Goal: Task Accomplishment & Management: Manage account settings

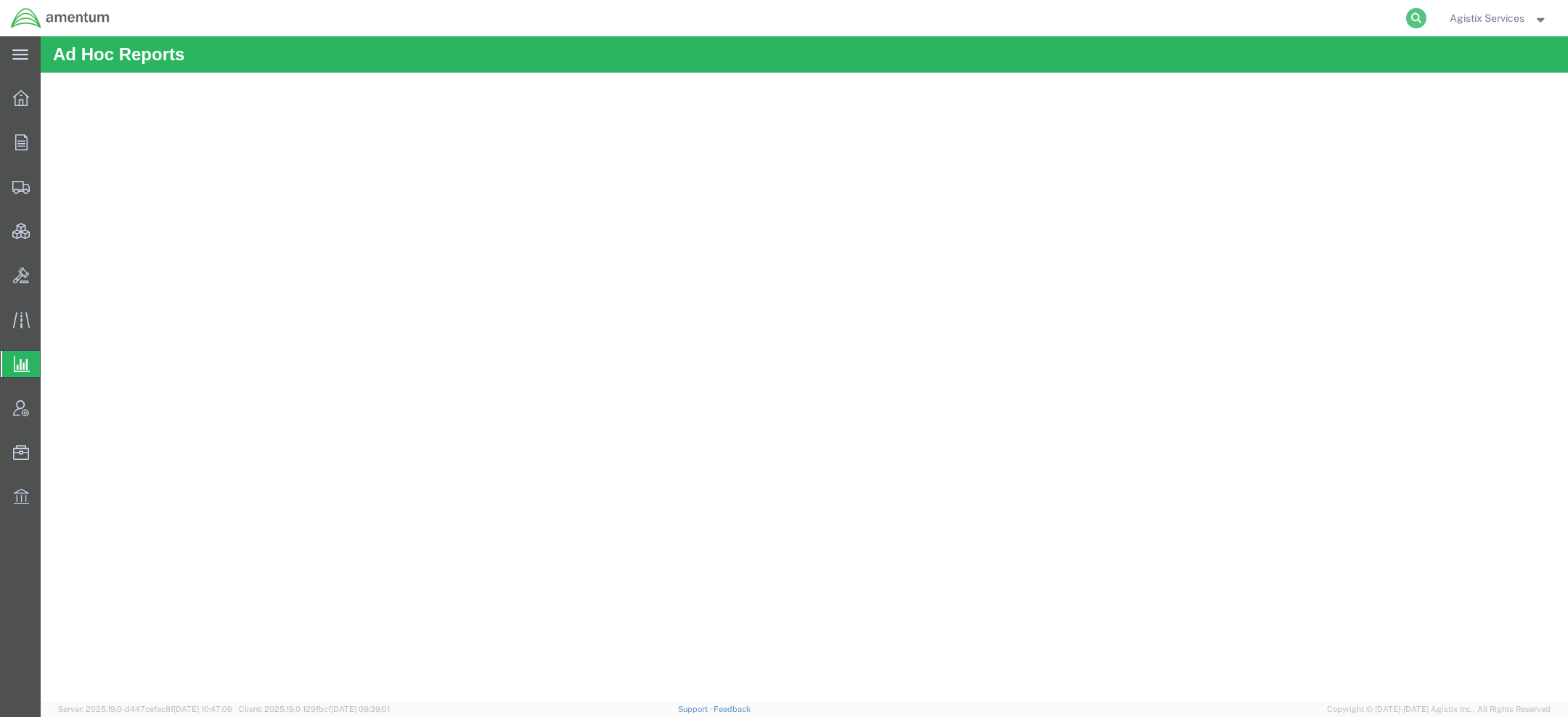
click at [1420, 11] on icon at bounding box center [1417, 18] width 20 height 20
paste input "S227-25261-0181"
type input "S227-25261-0181"
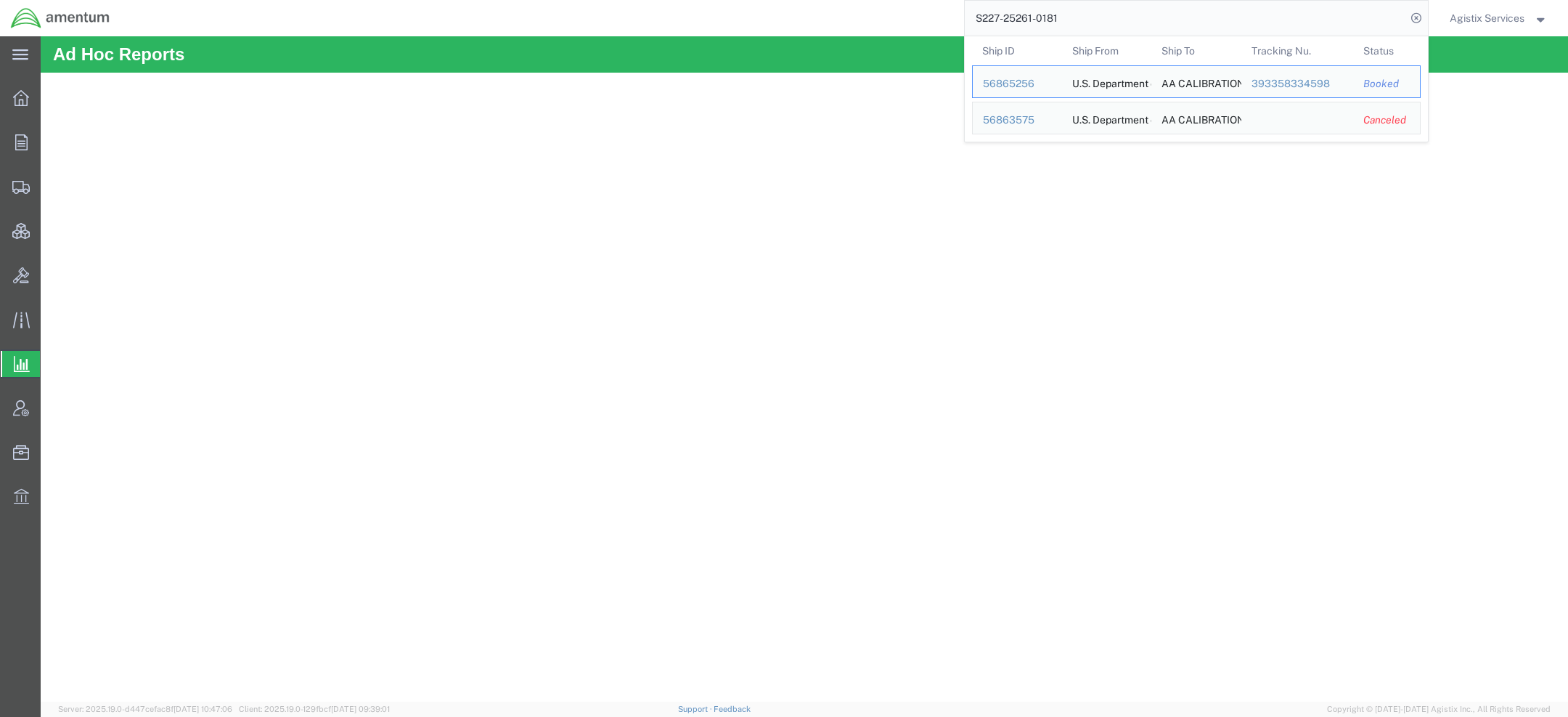
click at [1479, 22] on span "Agistix Services" at bounding box center [1487, 18] width 75 height 16
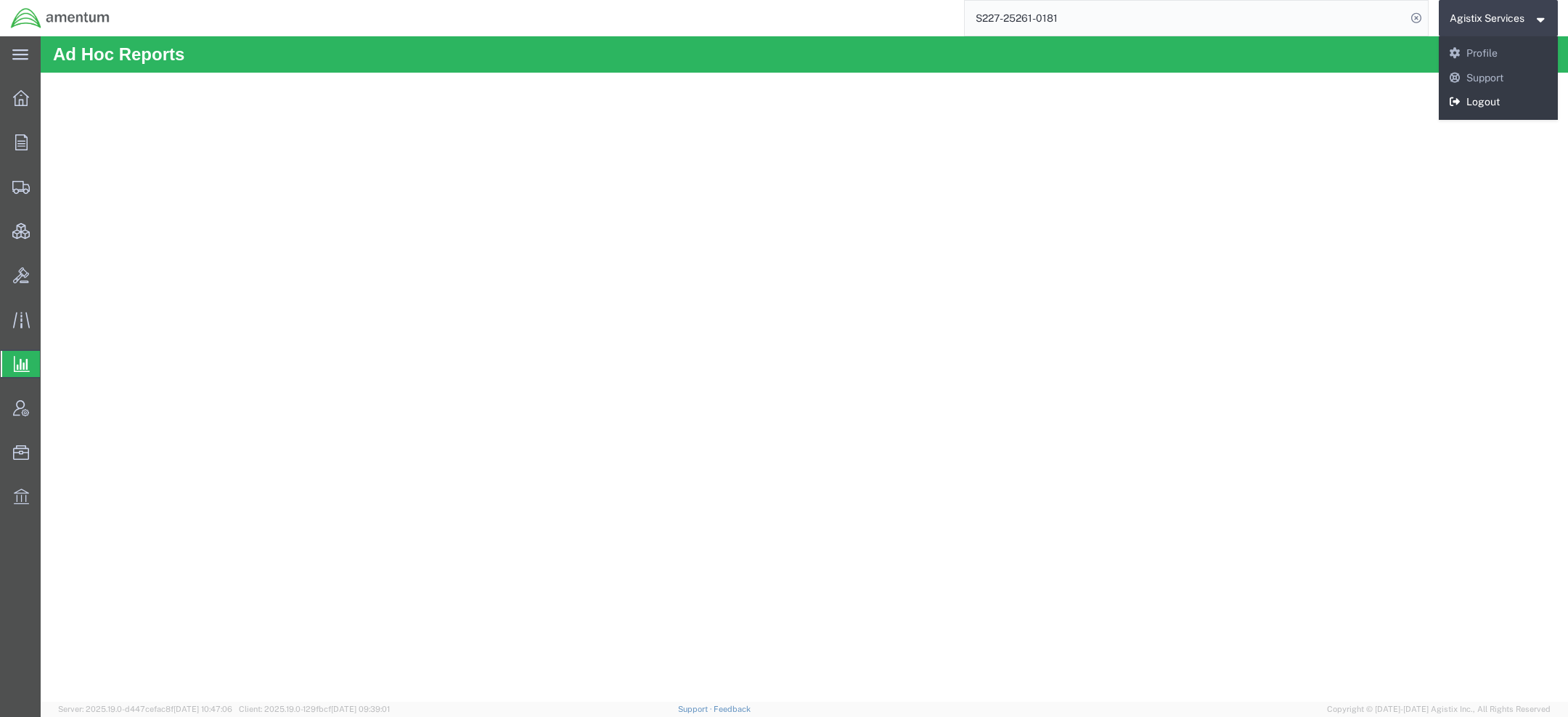
click at [1473, 111] on link "Logout" at bounding box center [1499, 102] width 120 height 25
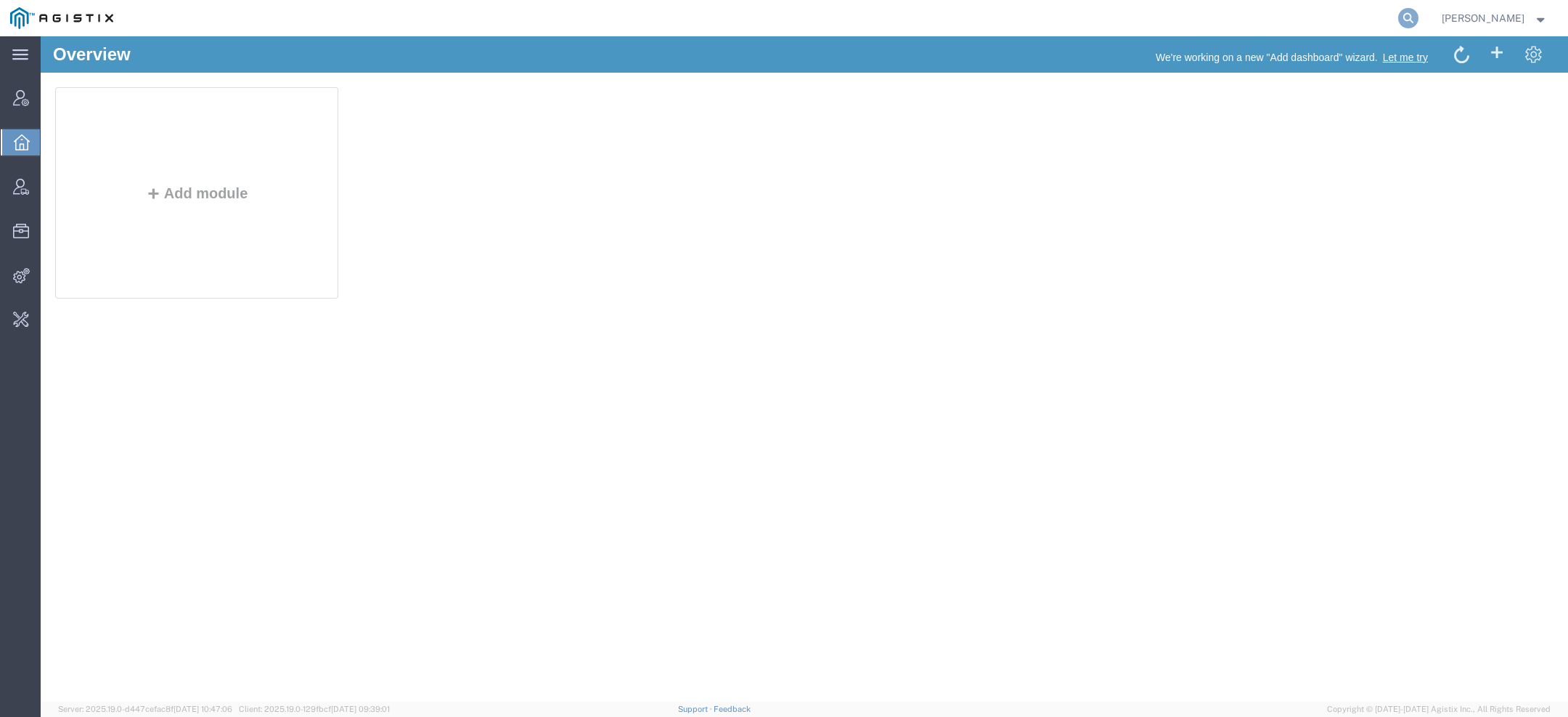
click at [1411, 15] on icon at bounding box center [1408, 18] width 20 height 20
paste input "56863311"
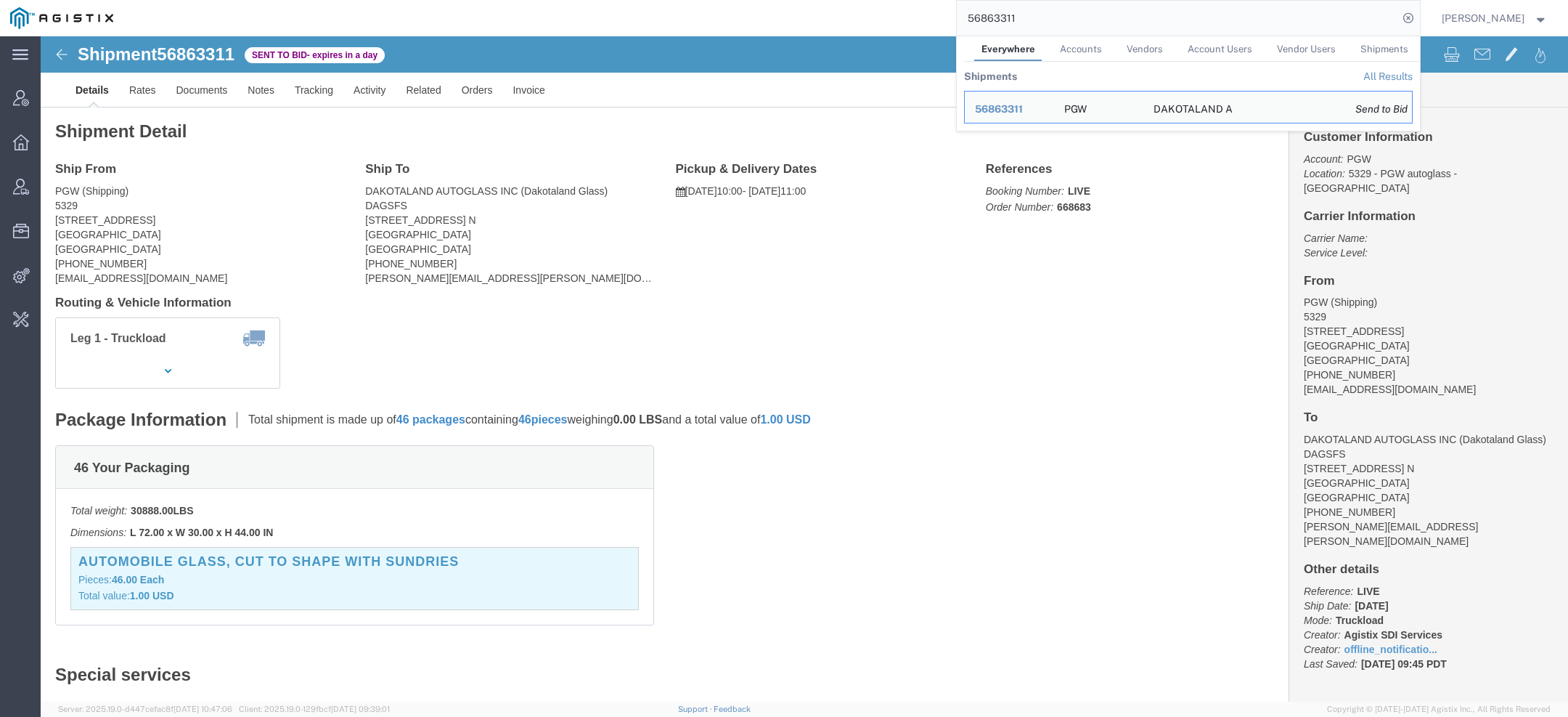
drag, startPoint x: 1030, startPoint y: 24, endPoint x: 726, endPoint y: -30, distance: 308.8
click at [726, 0] on html "main_menu Created with Sketch. Collapse Menu Account Manager Overview Vendor Ma…" at bounding box center [784, 358] width 1568 height 717
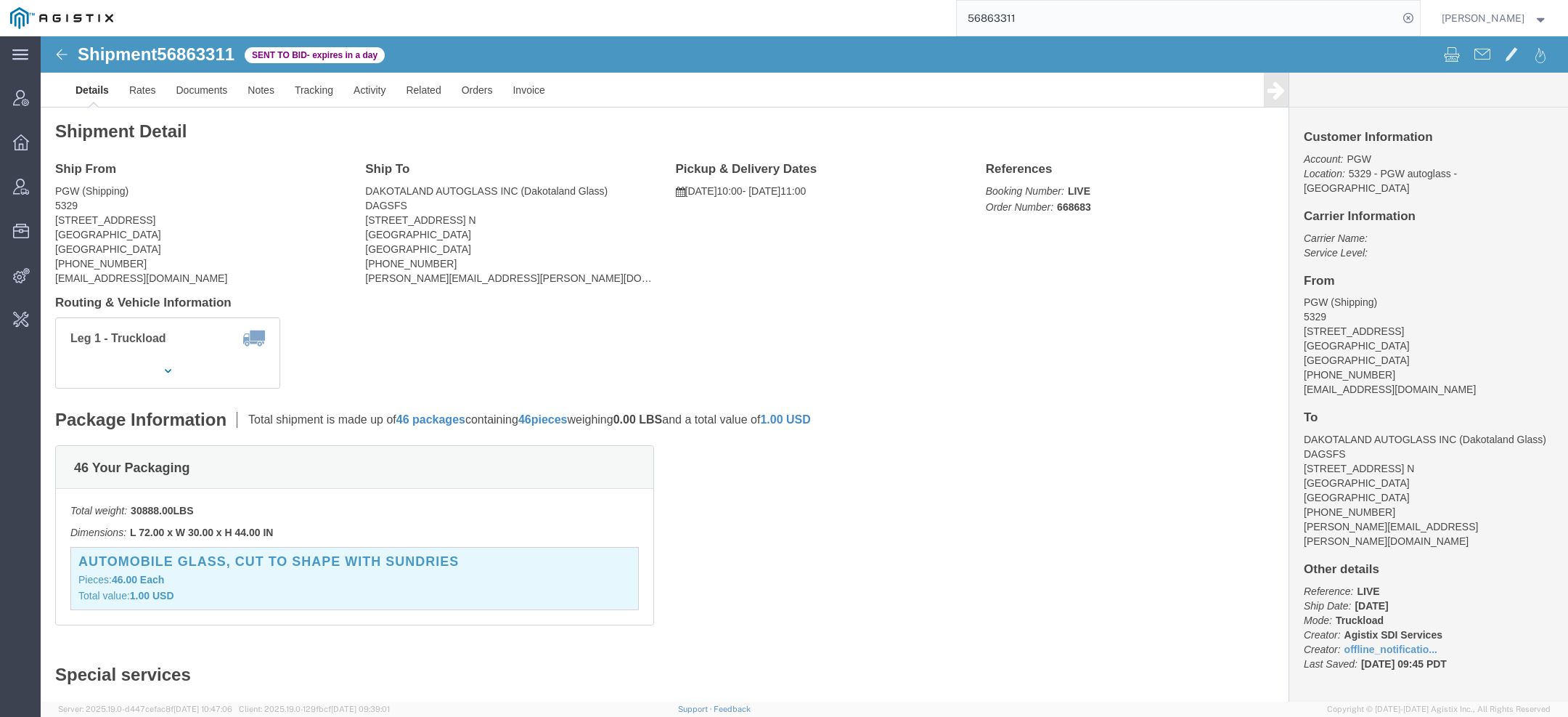
paste input "0704"
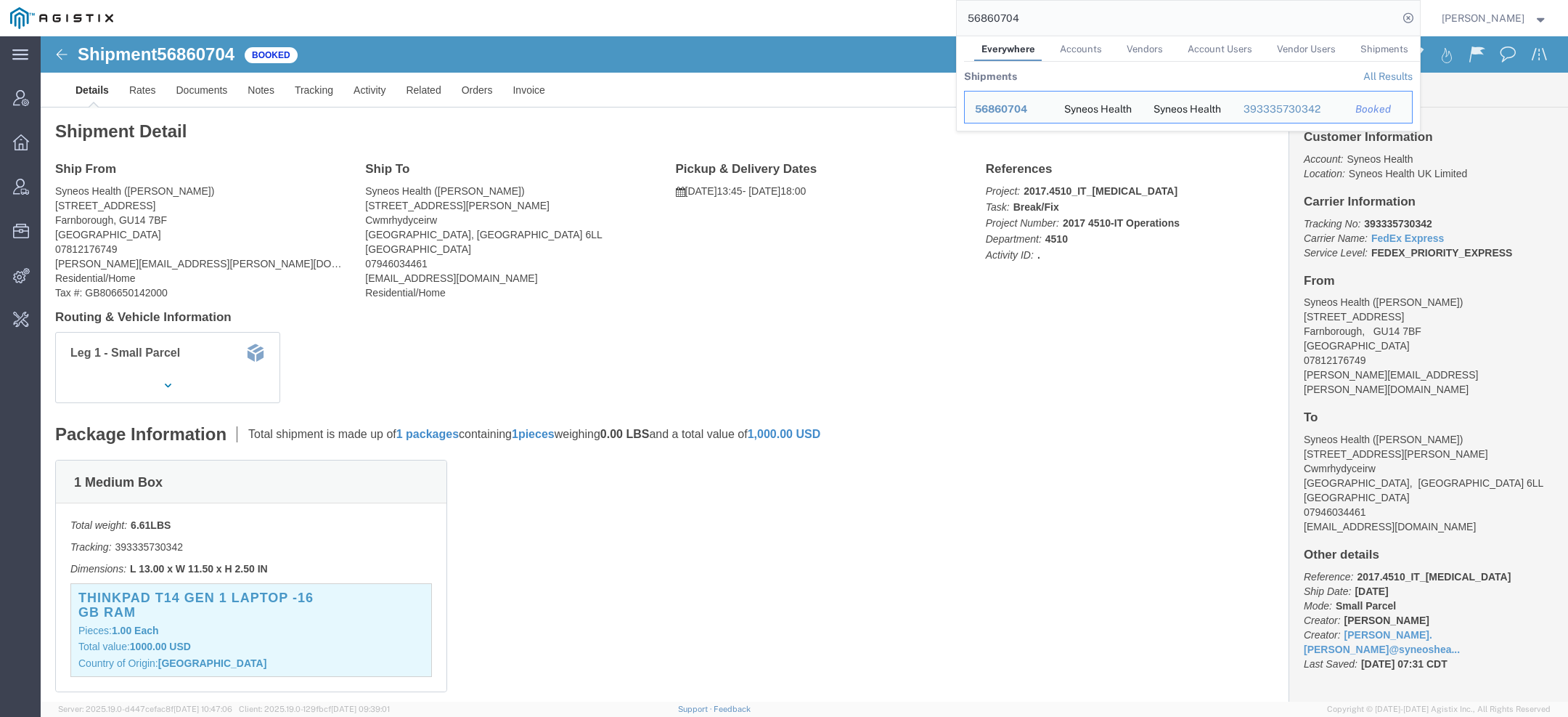
click span "Syneos Health"
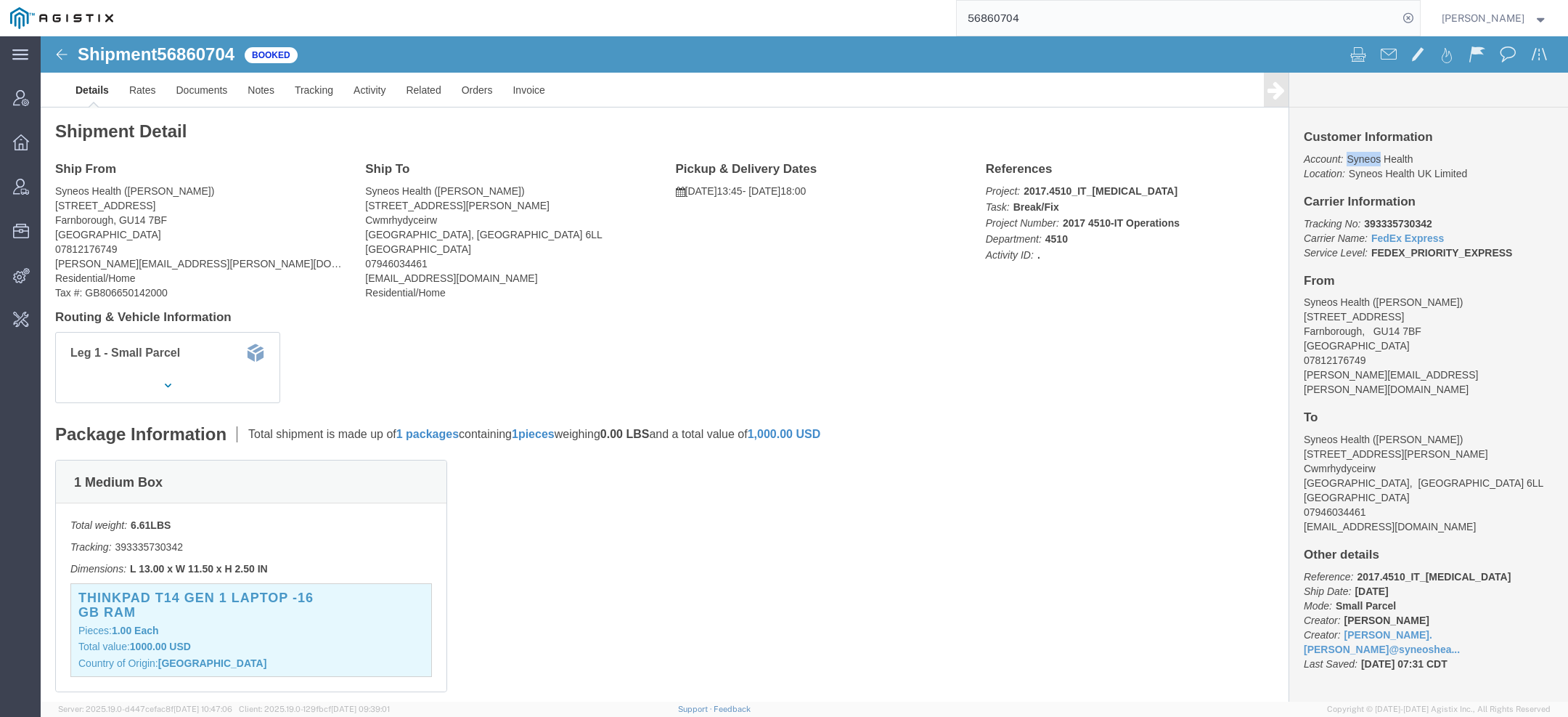
copy span "Syneos"
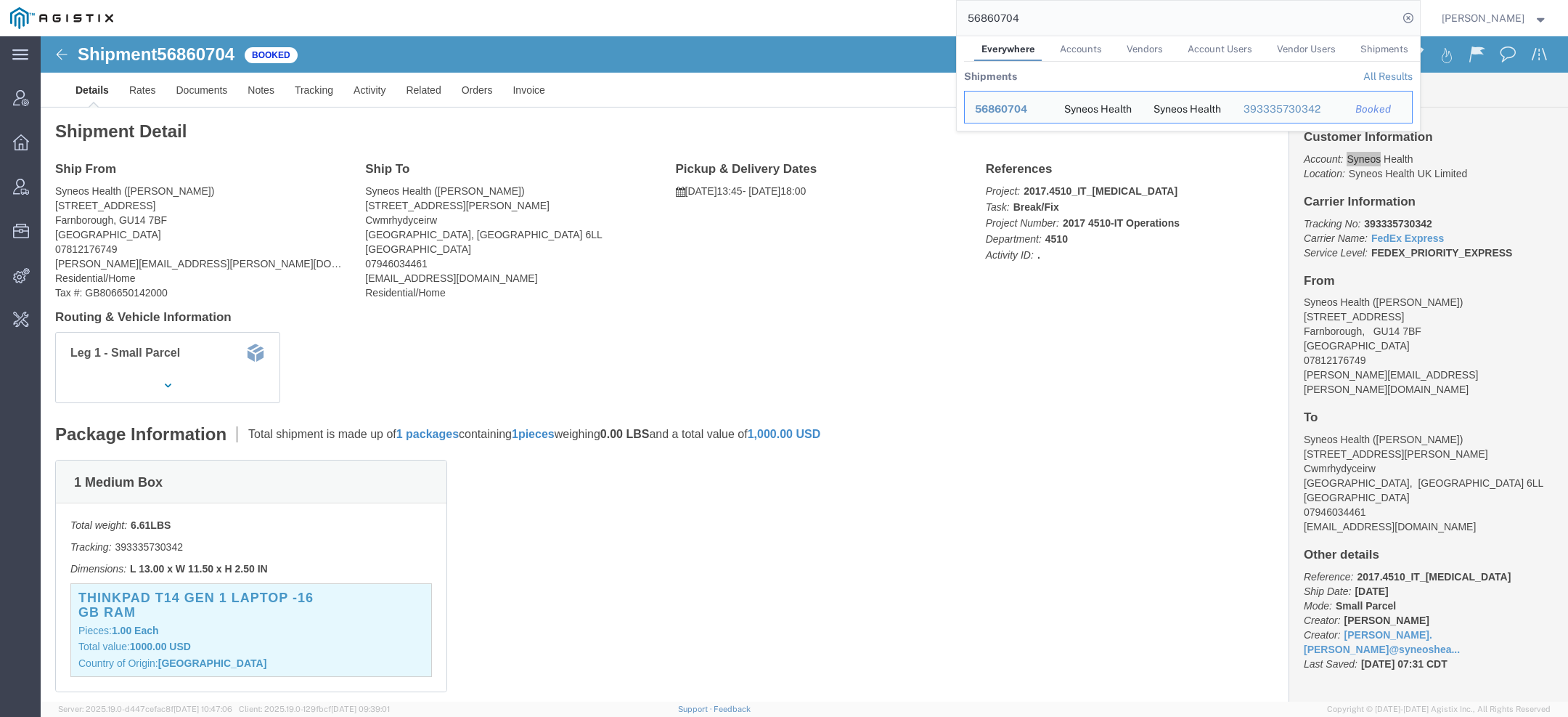
drag, startPoint x: 1036, startPoint y: 16, endPoint x: 761, endPoint y: 16, distance: 275.0
click at [766, 16] on div "56860704 Everywhere Accounts Vendors Account Users Vendor Users Shipments Shipm…" at bounding box center [772, 18] width 1297 height 36
paste input "Syneos"
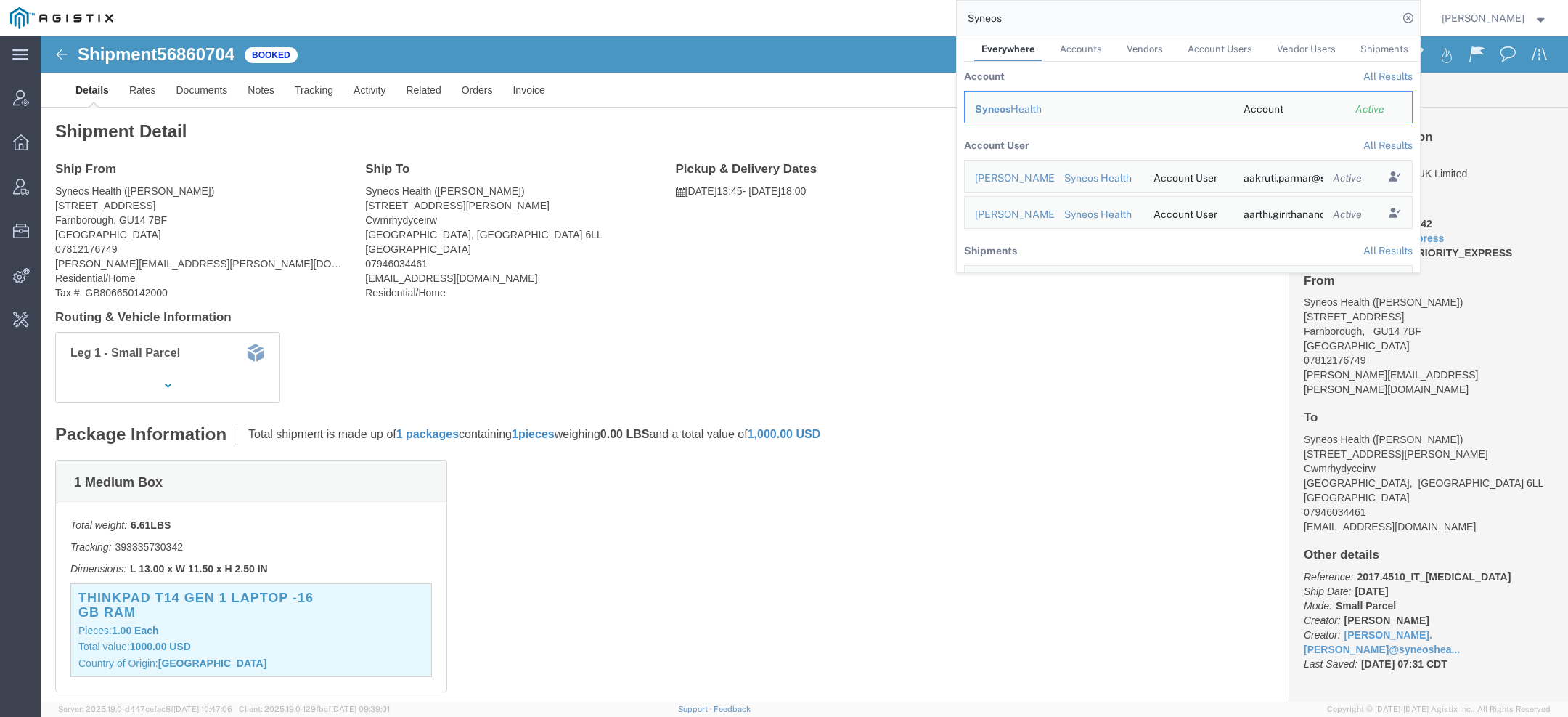
click span "56860704"
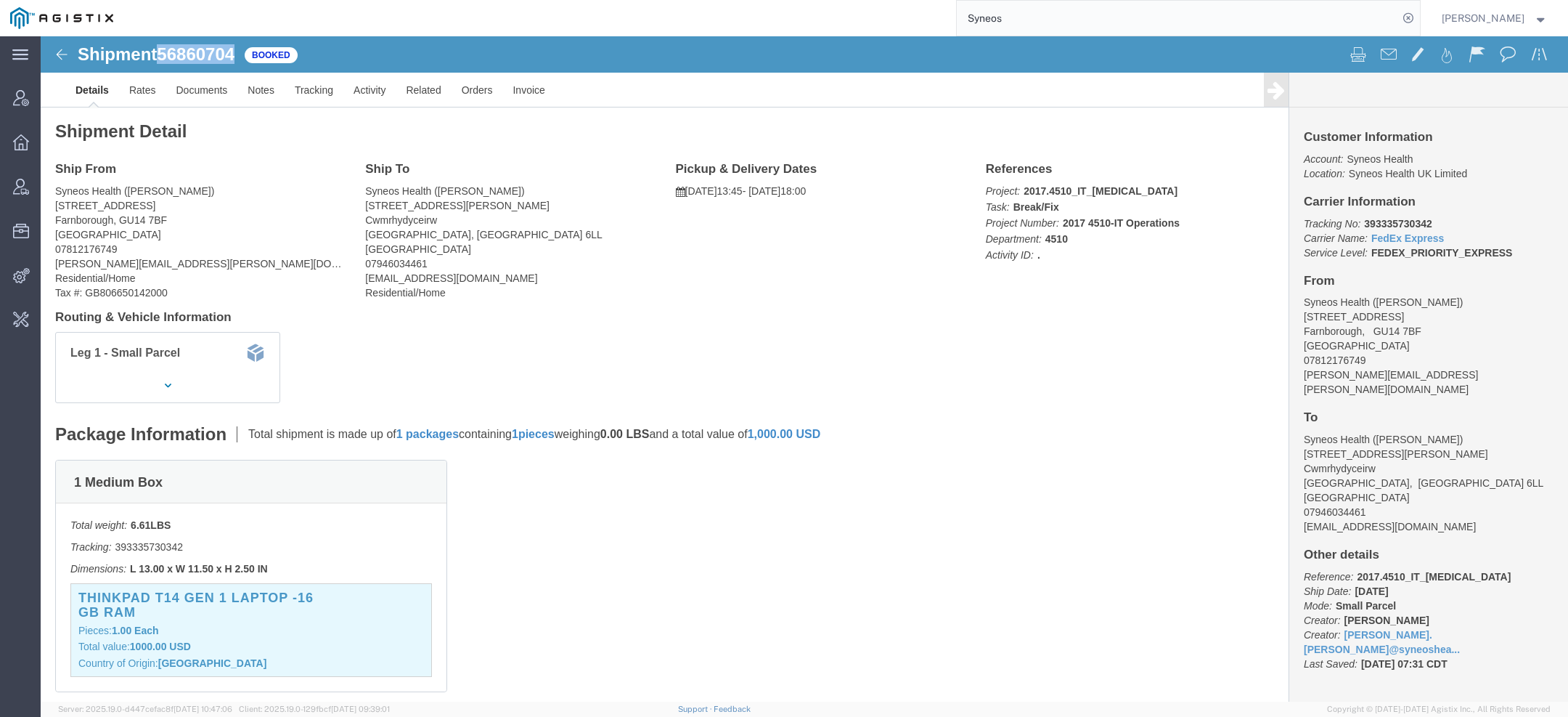
copy span "56860704"
drag, startPoint x: 1018, startPoint y: 22, endPoint x: 763, endPoint y: -19, distance: 258.3
click at [763, 0] on html "main_menu Created with Sketch. Collapse Menu Account Manager Overview Vendor Ma…" at bounding box center [784, 358] width 1568 height 717
type input "pgw"
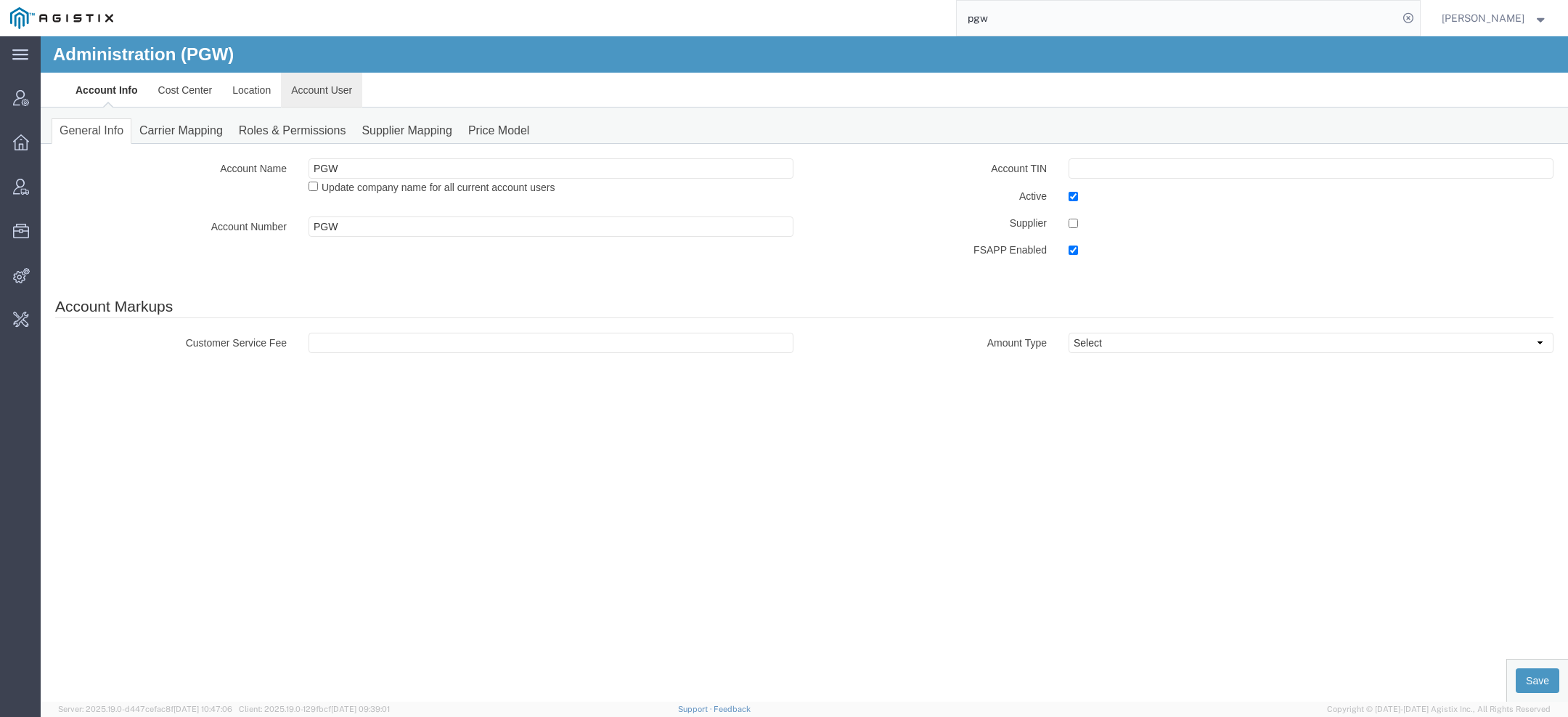
click at [309, 89] on link "Account User" at bounding box center [322, 90] width 81 height 35
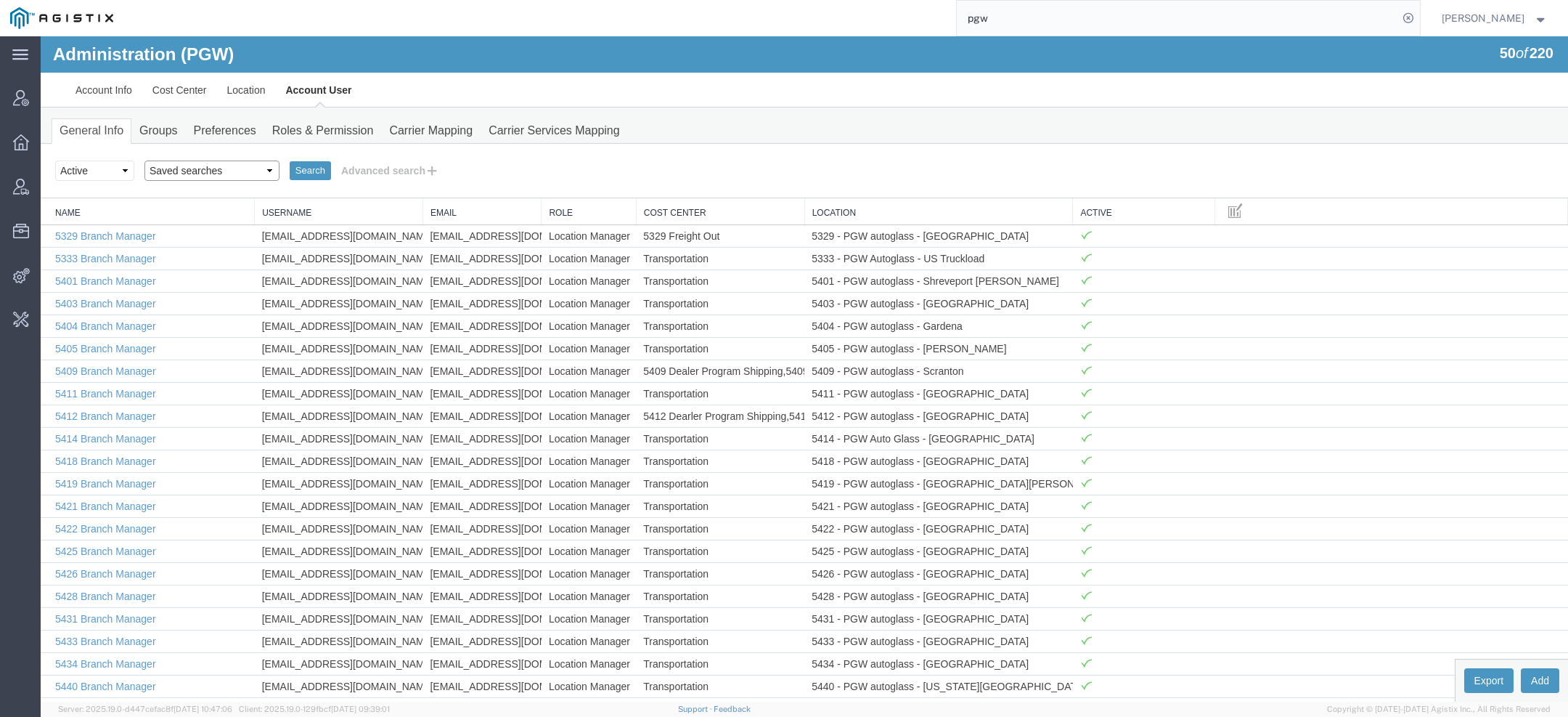
click at [188, 174] on select "Saved searches Exclude Branch Manager Jason Offline user" at bounding box center [212, 171] width 135 height 20
select select "Offline user"
click at [145, 161] on select "Saved searches Exclude Branch Manager Jason Offline user" at bounding box center [212, 171] width 135 height 20
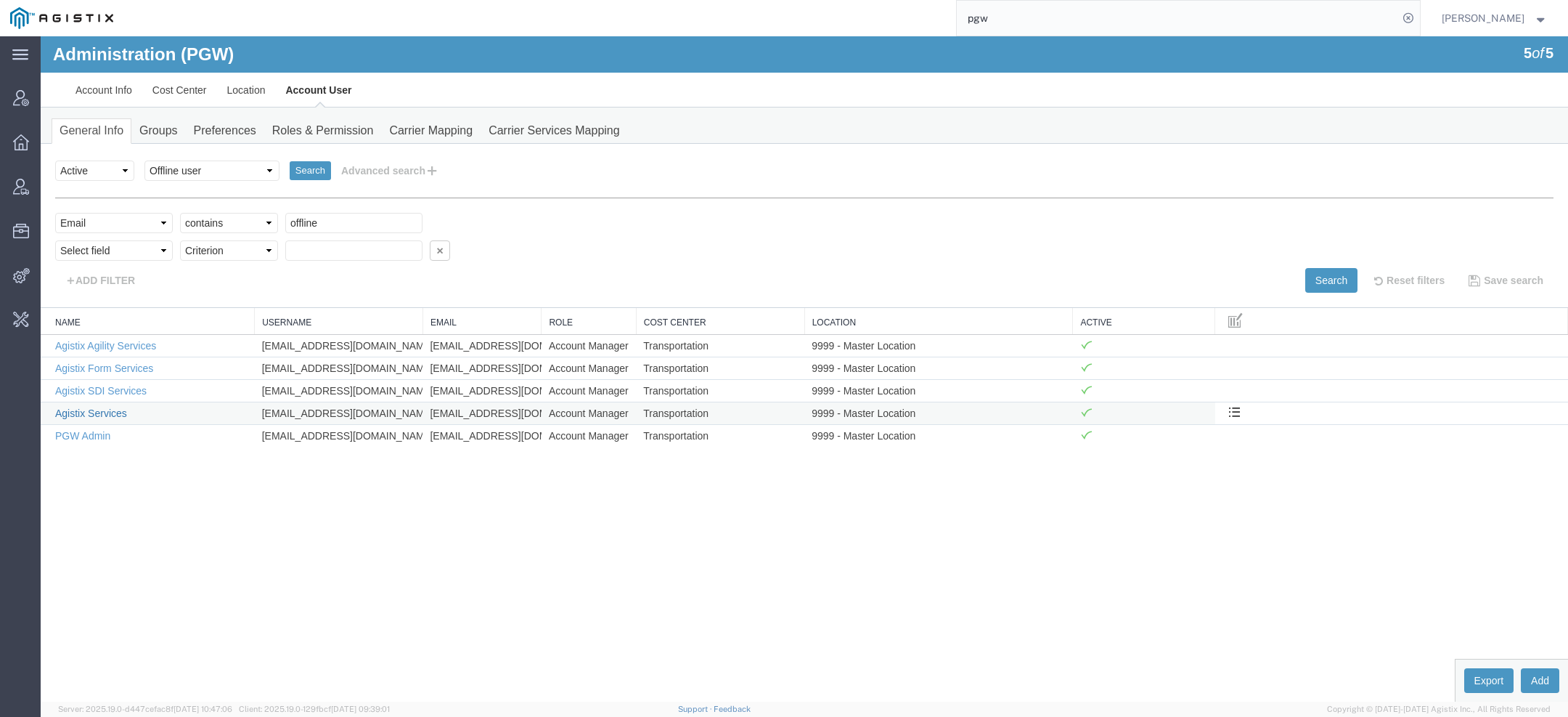
click at [113, 415] on link "Agistix Services" at bounding box center [91, 413] width 72 height 12
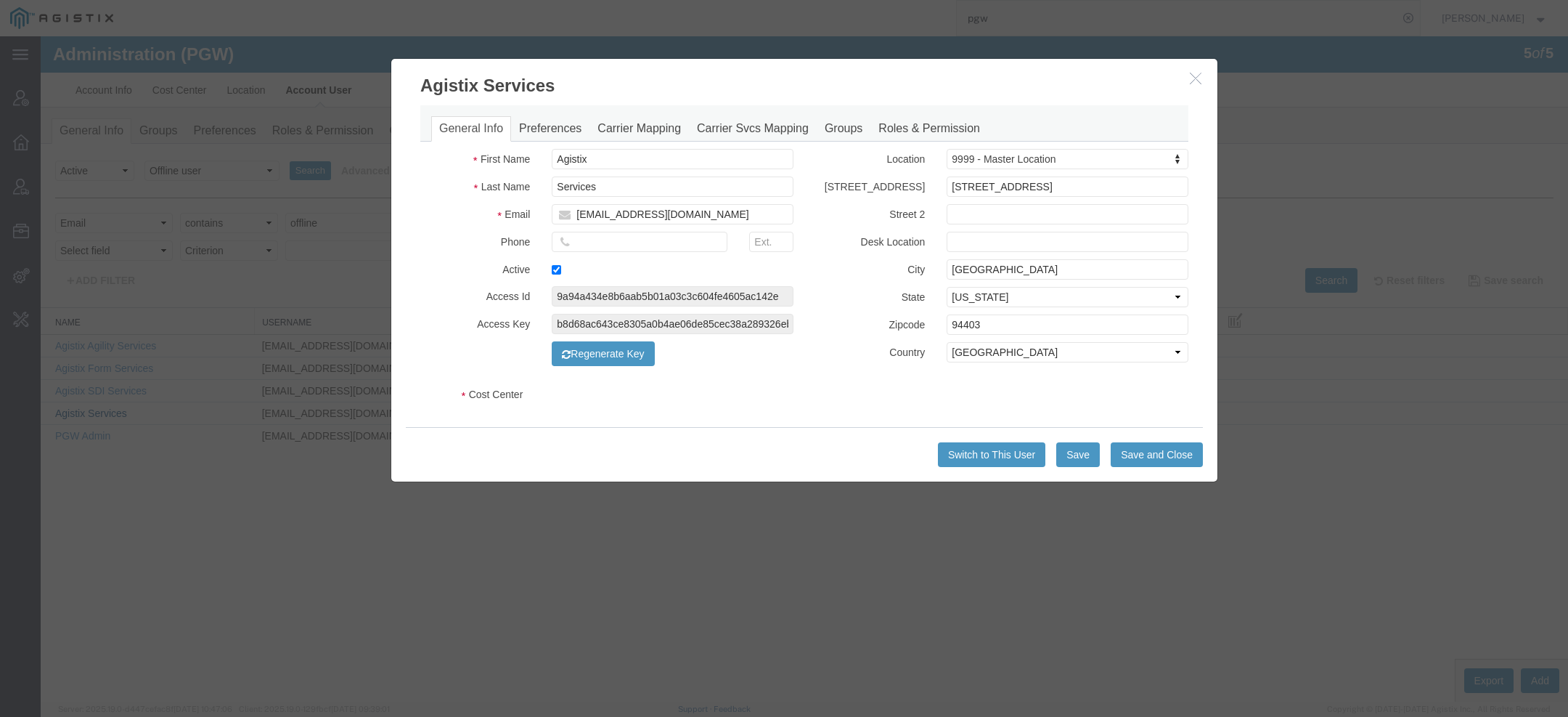
select select "COSTCENTER"
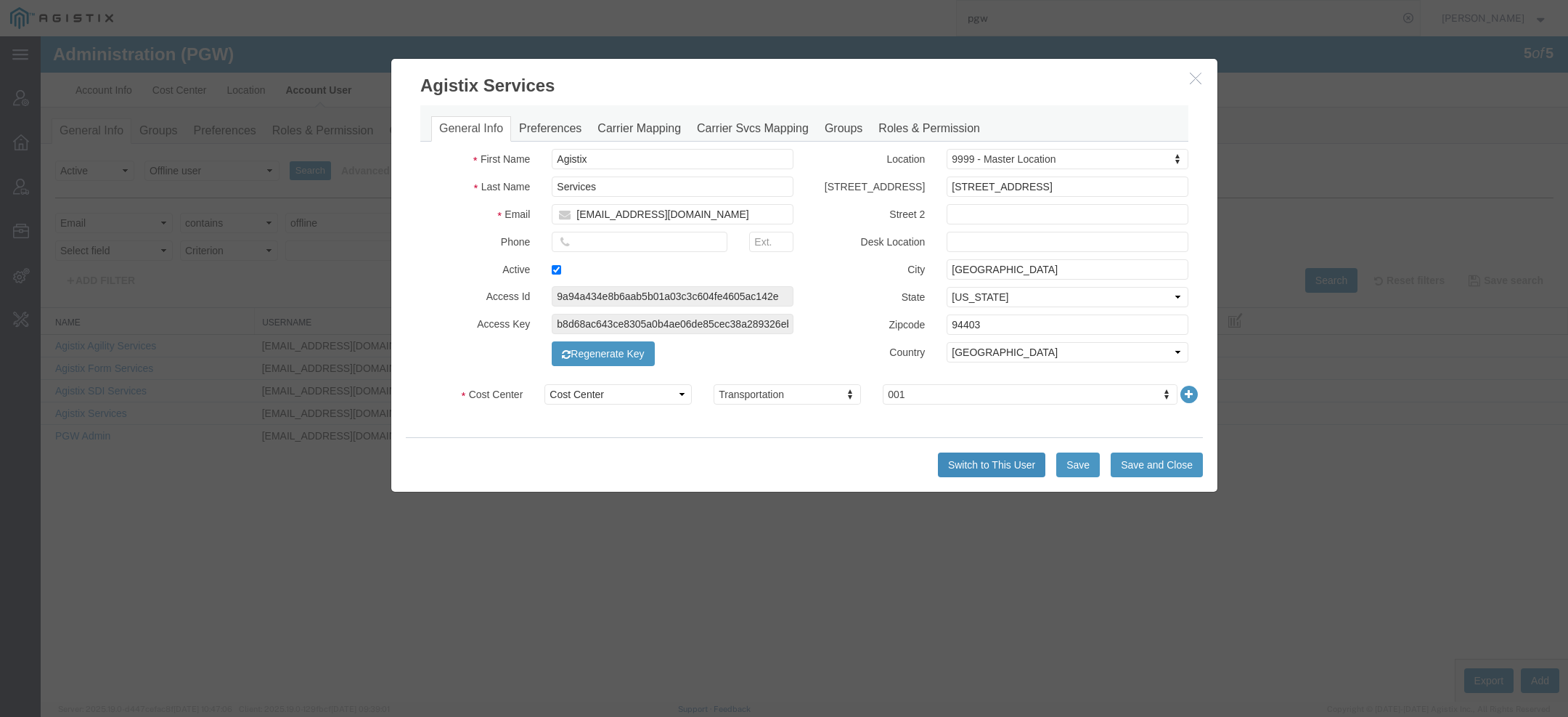
click at [957, 462] on button "Switch to This User" at bounding box center [992, 464] width 108 height 25
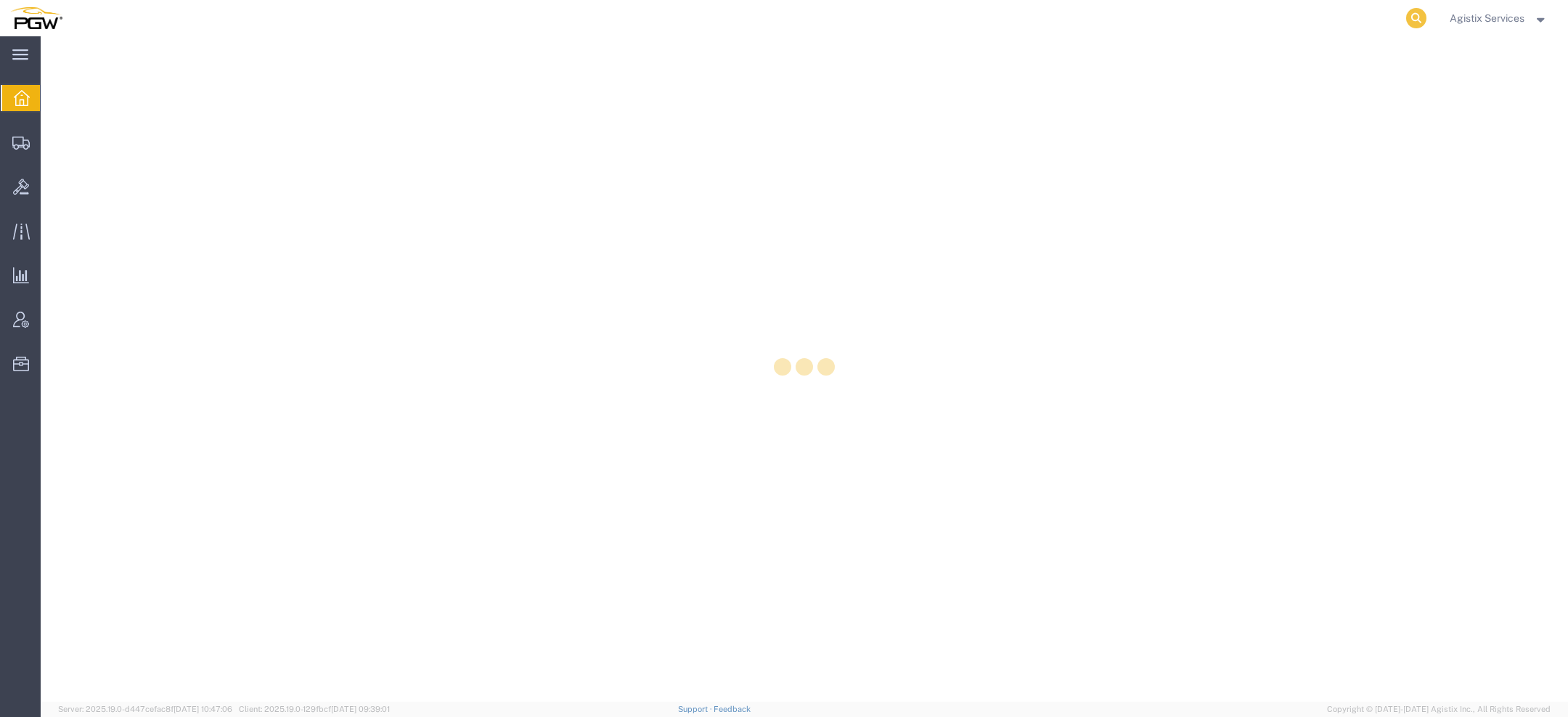
click at [1421, 9] on icon at bounding box center [1417, 18] width 20 height 20
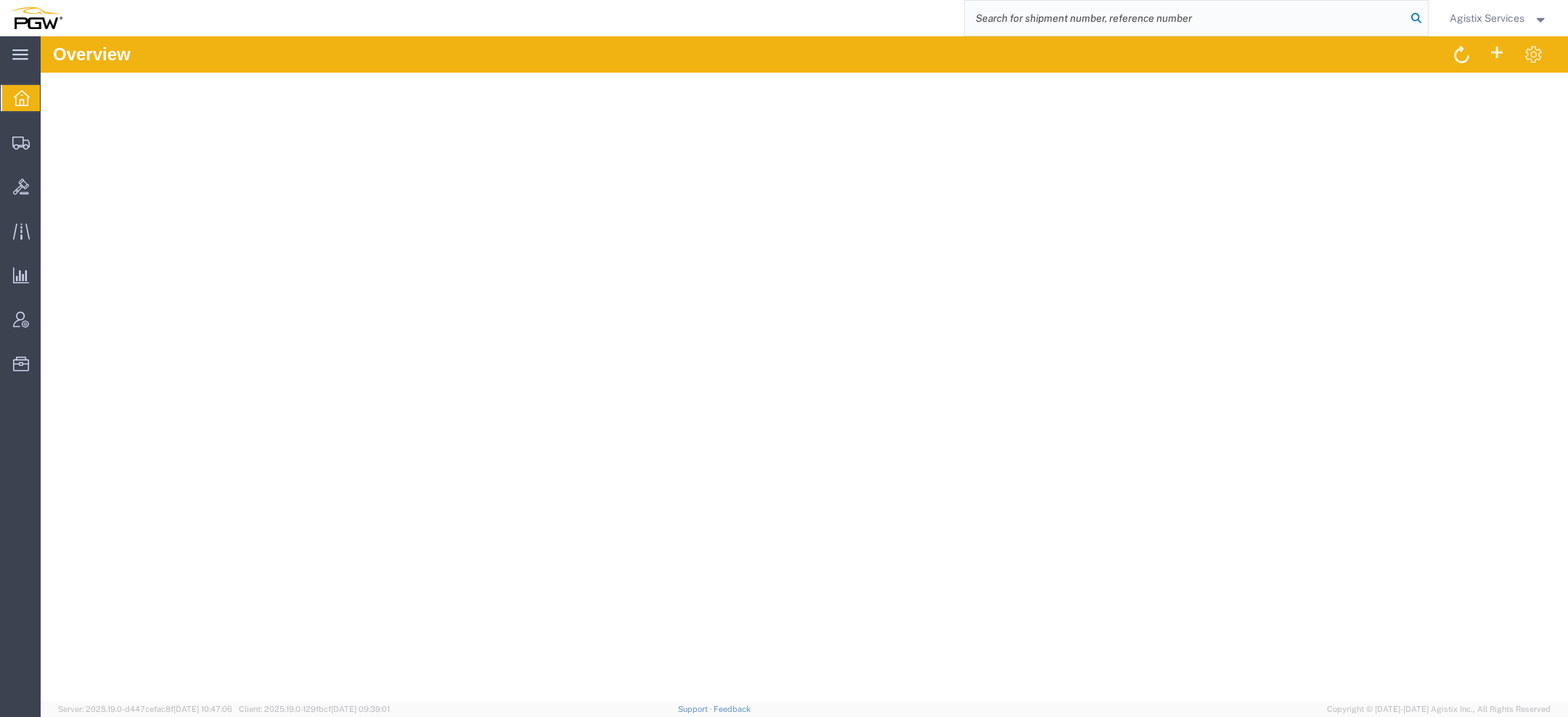
paste input "944106922"
type input "944106922"
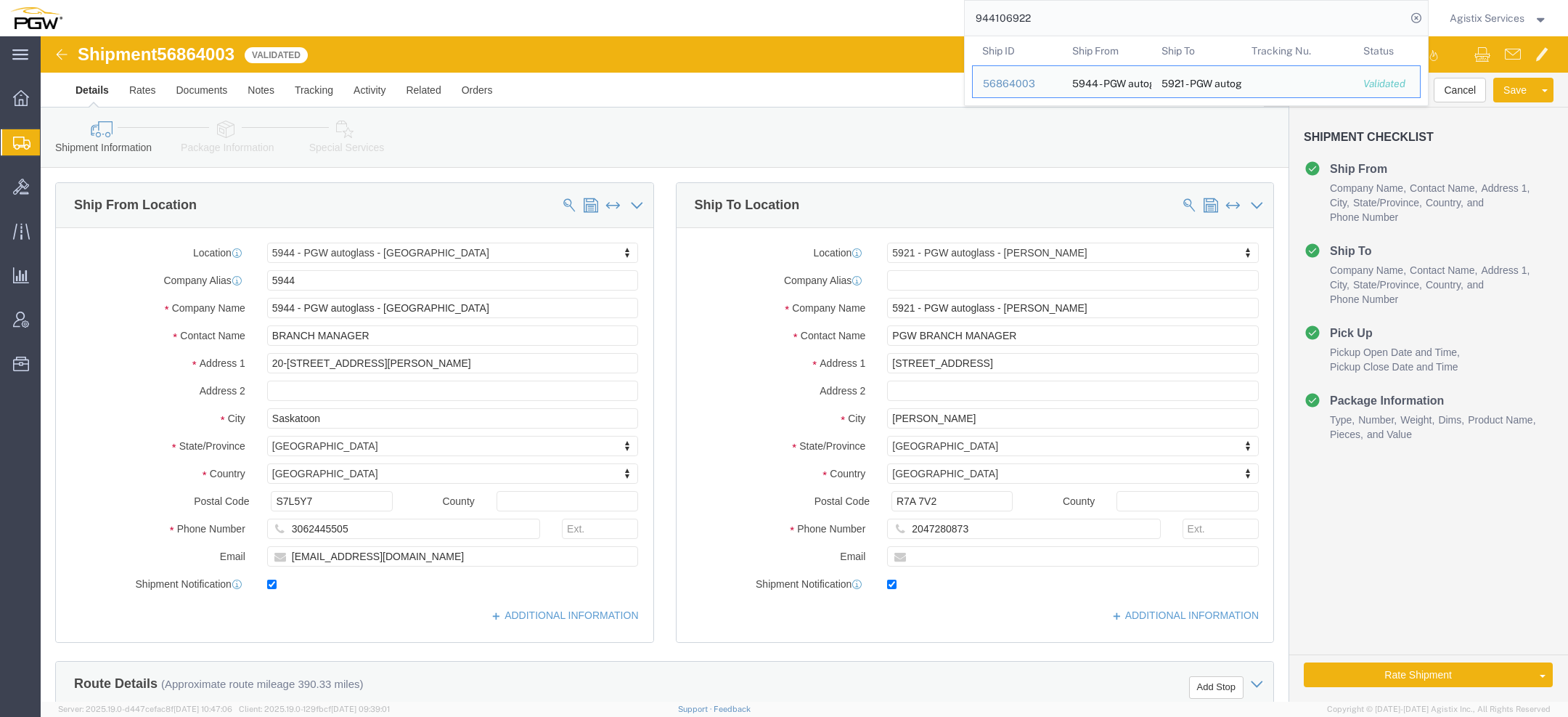
select select "28523"
select select "28507"
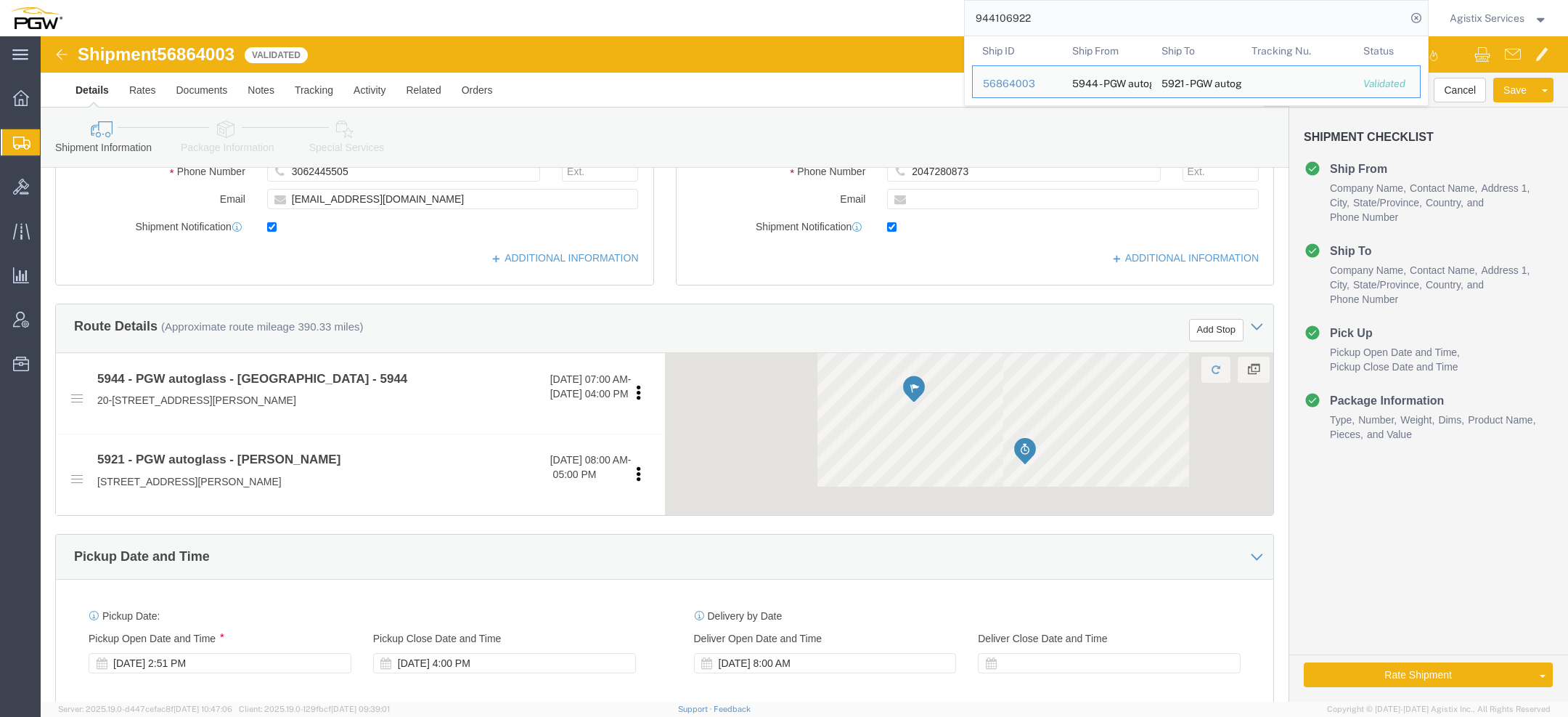
scroll to position [808, 0]
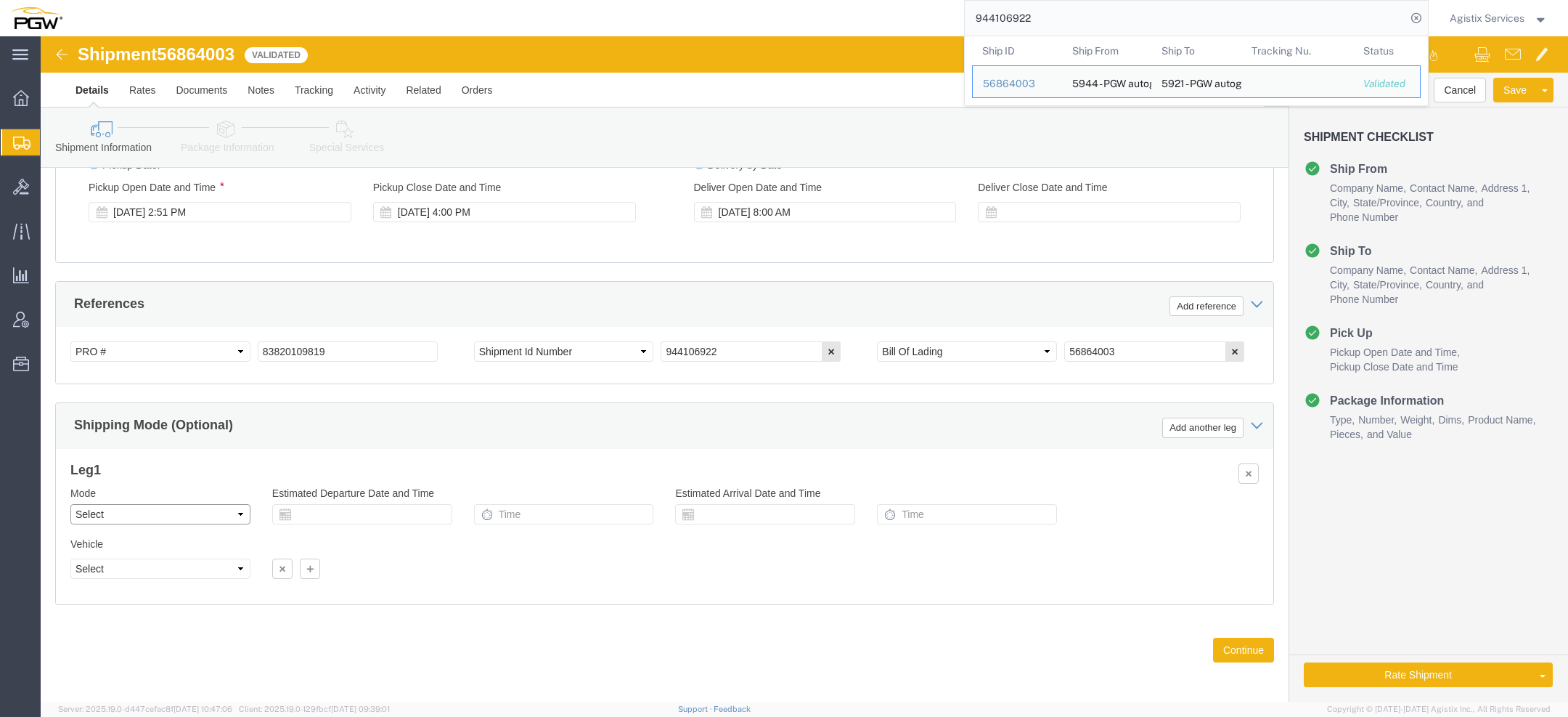
click select "Select Air Less than Truckload Multi-Leg Ocean Freight Rail Small Parcel Truckl…"
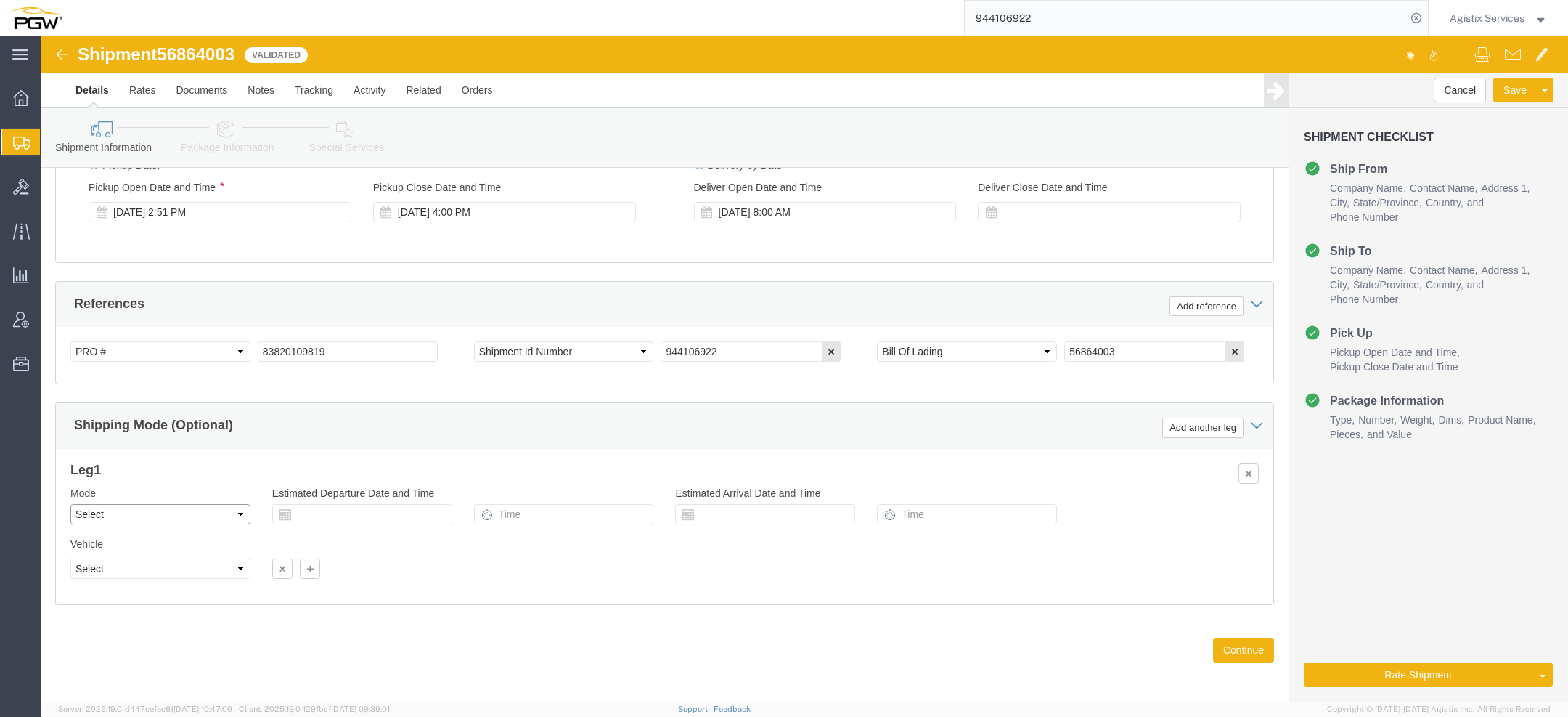
select select "LTL"
click select "Select Air Less than Truckload Multi-Leg Ocean Freight Rail Small Parcel Truckl…"
click div "Rate Shipment Send To Bid Rate And Send To Bid Rate And Autotender"
click button "Rate Shipment"
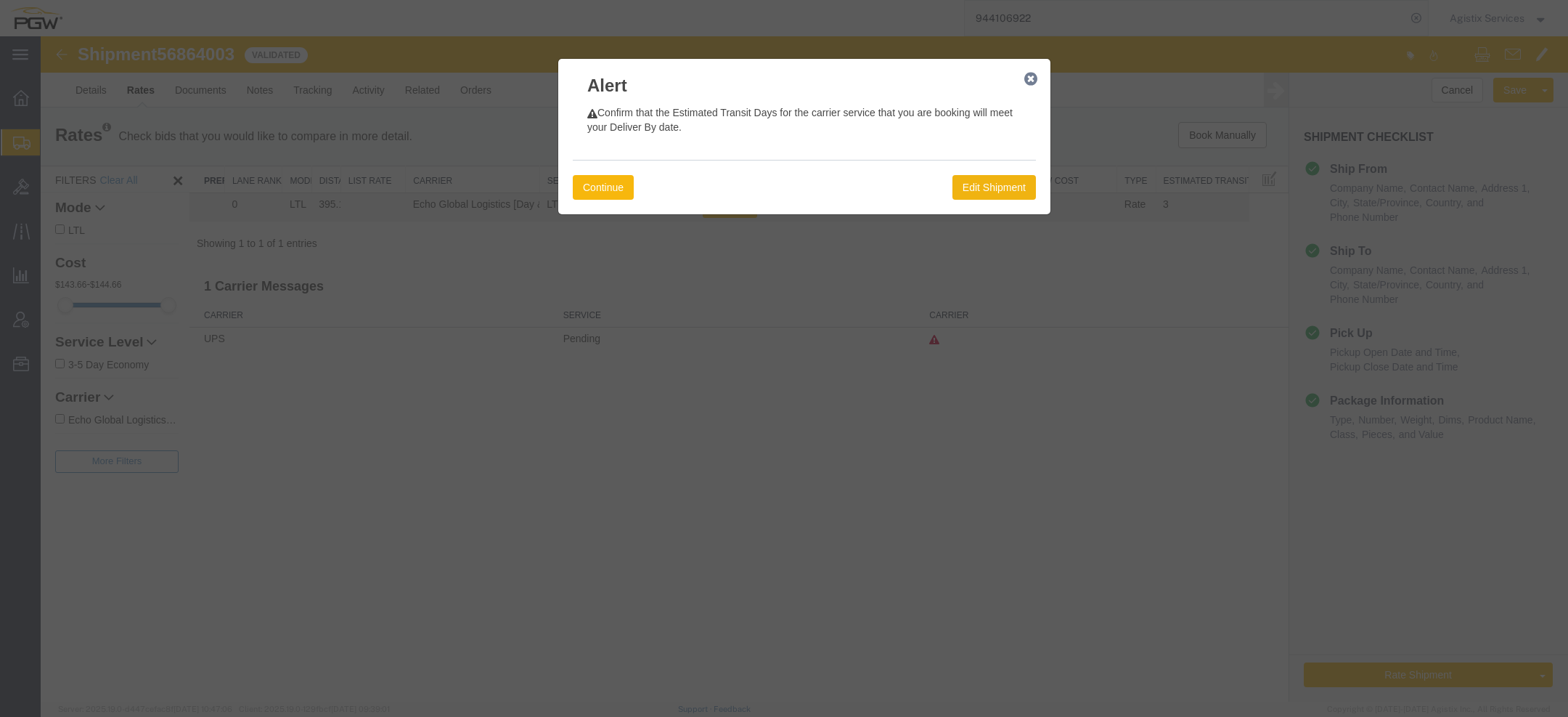
click at [601, 193] on button "Continue" at bounding box center [603, 187] width 61 height 25
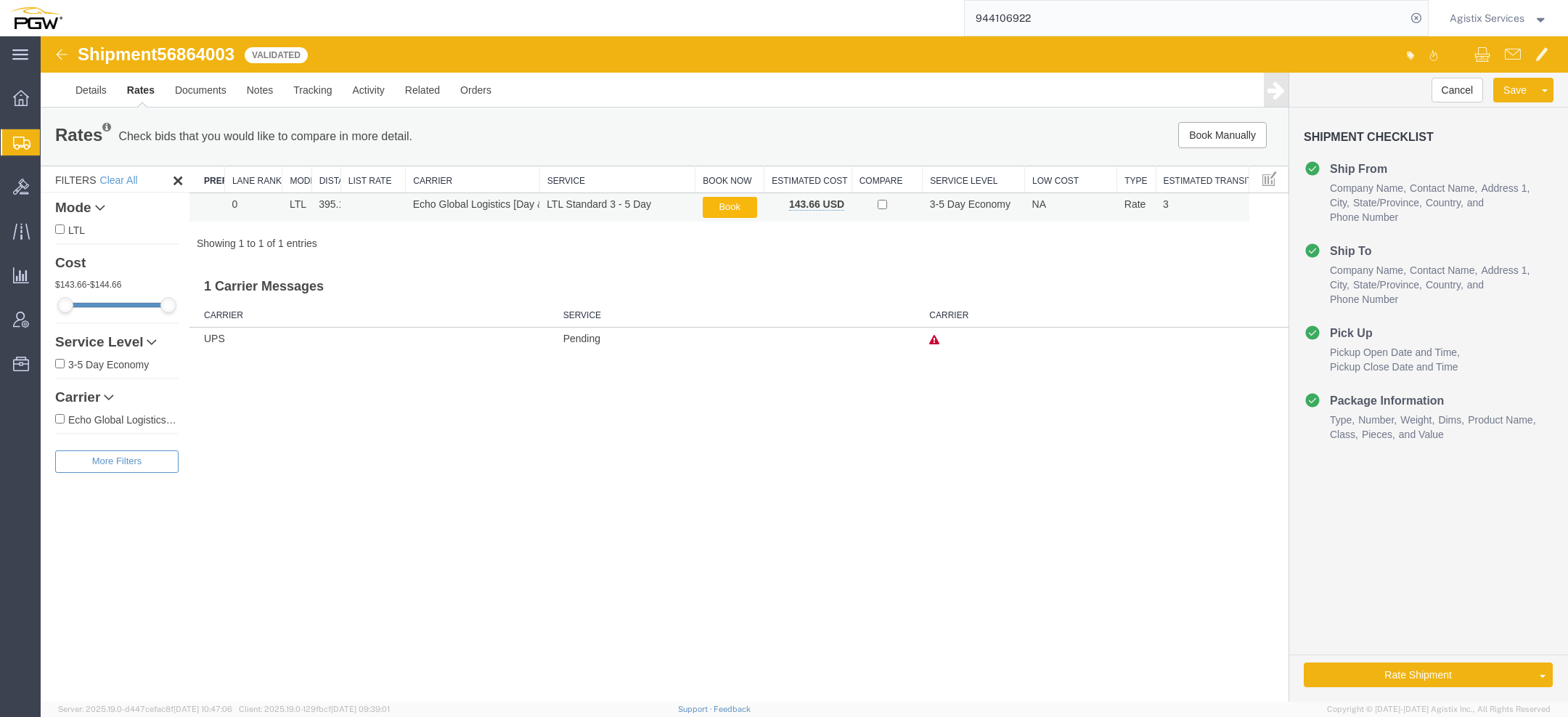
click at [741, 205] on button "Book" at bounding box center [730, 207] width 54 height 21
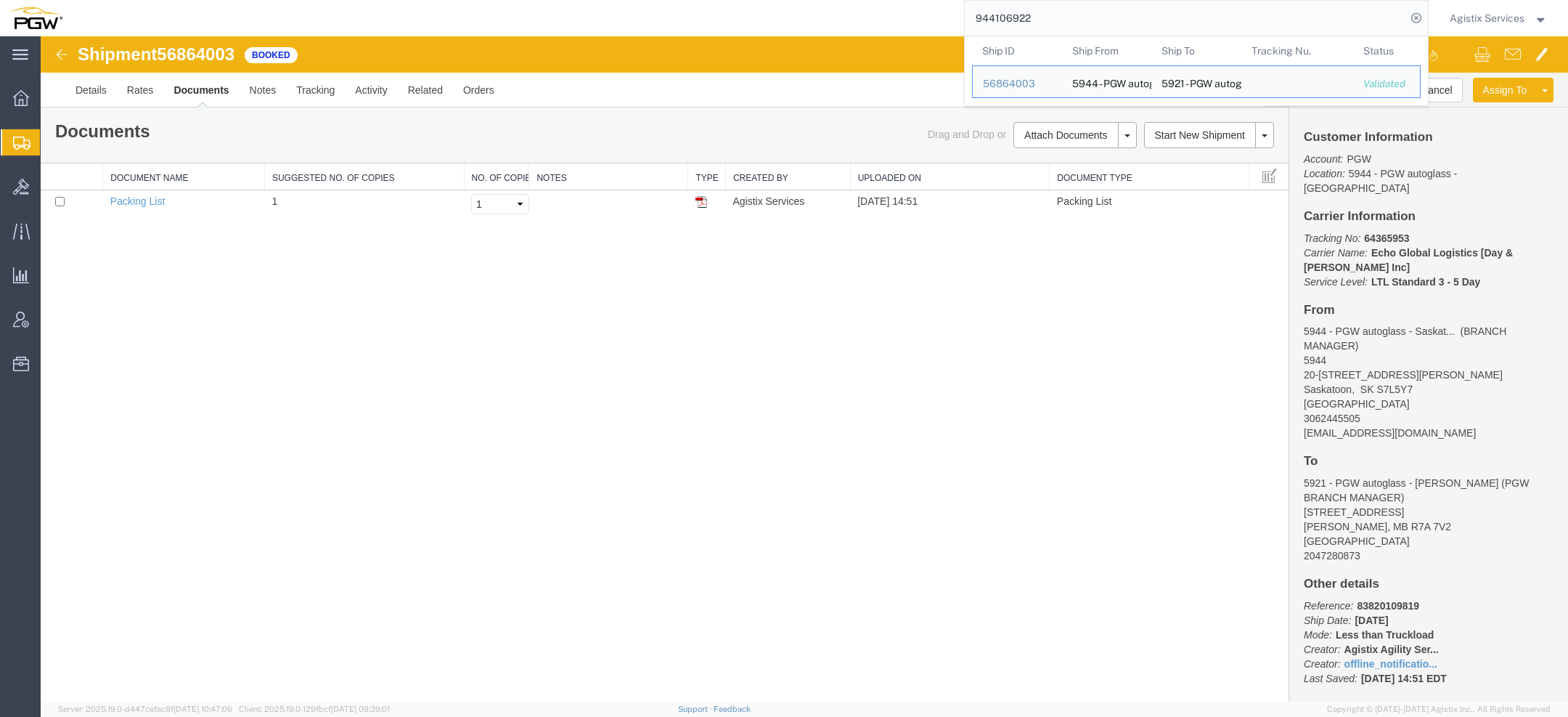
drag, startPoint x: 1066, startPoint y: 30, endPoint x: 676, endPoint y: 16, distance: 390.3
click at [754, 16] on div "944106922 Ship ID Ship From Ship To Tracking Nu. Status Ship ID 56864003 Ship F…" at bounding box center [751, 18] width 1357 height 36
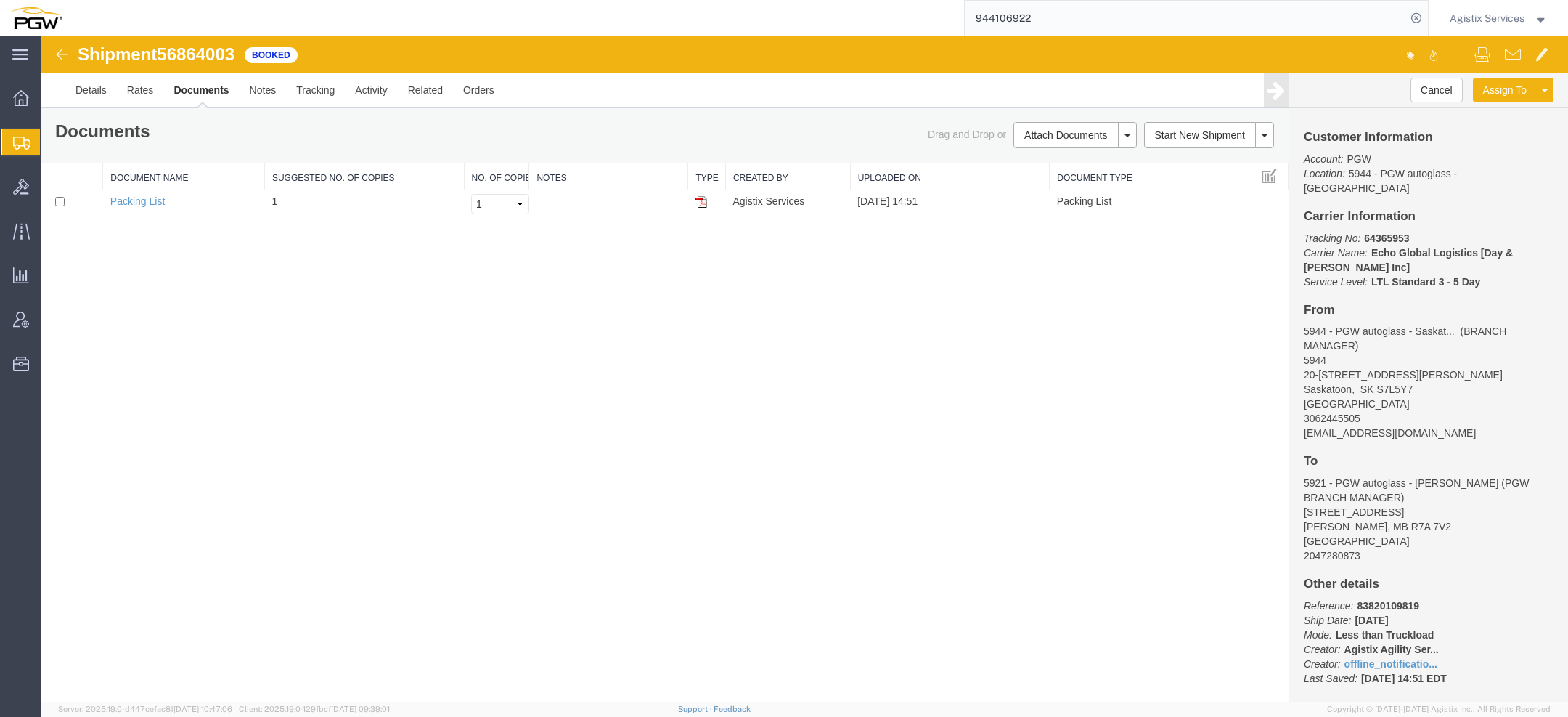
paste input "4"
type input "944106924"
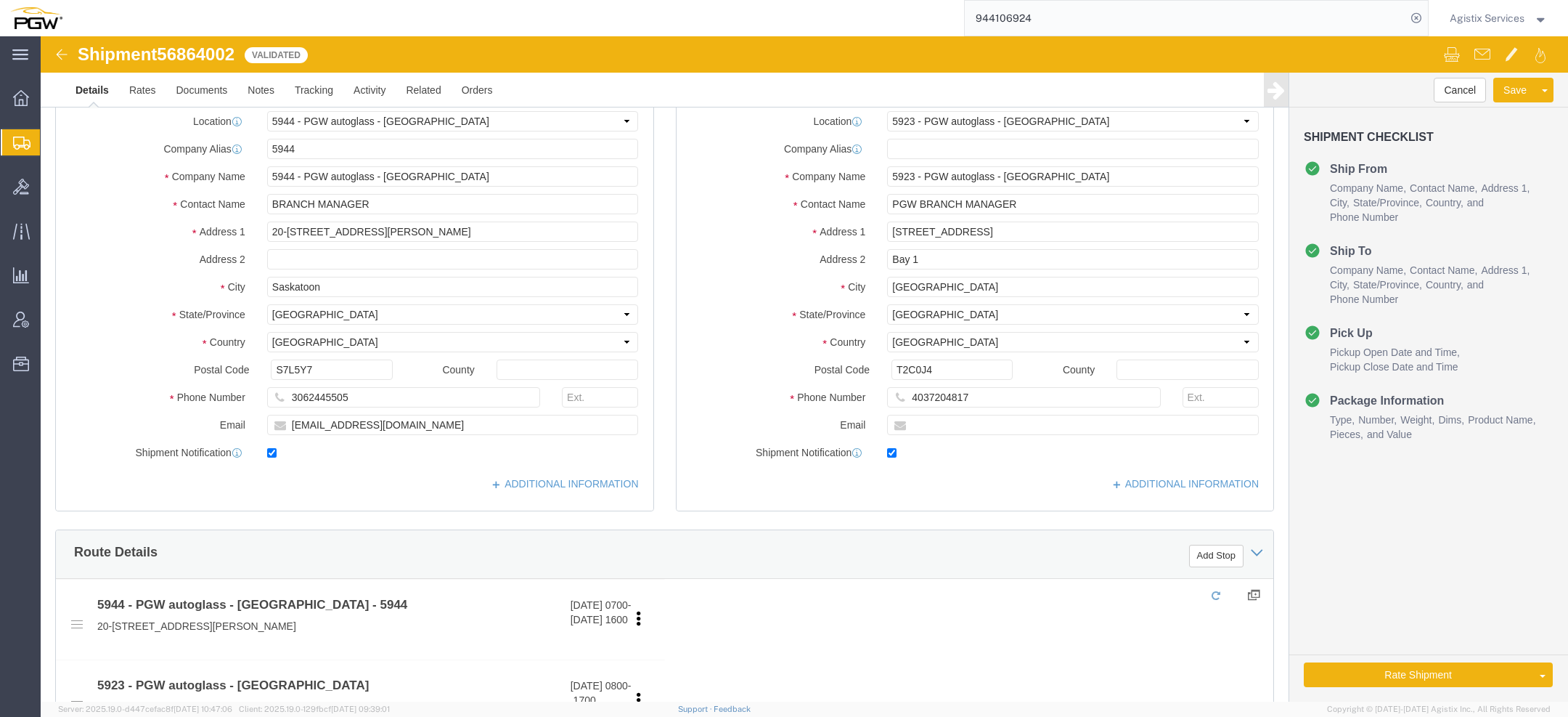
select select "28523"
select select "28509"
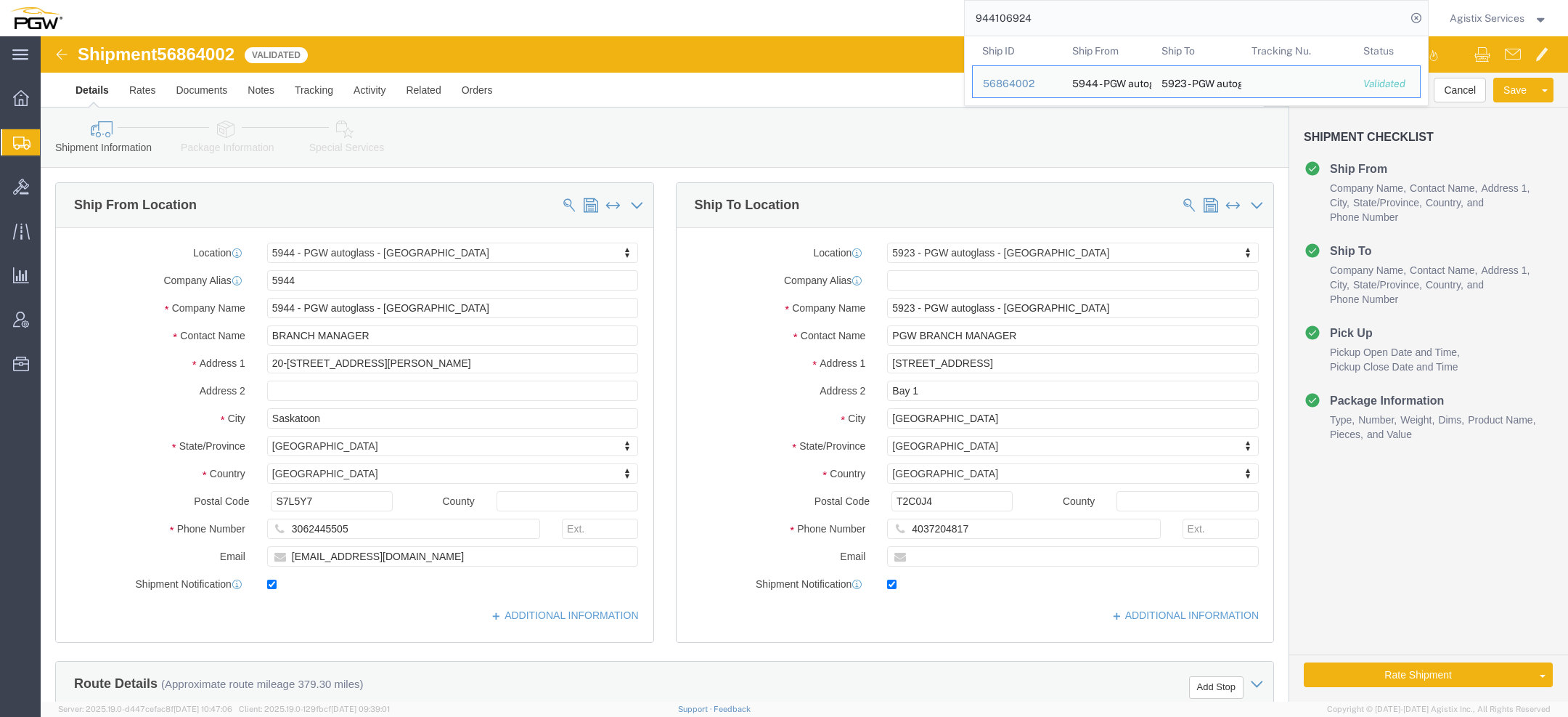
scroll to position [808, 0]
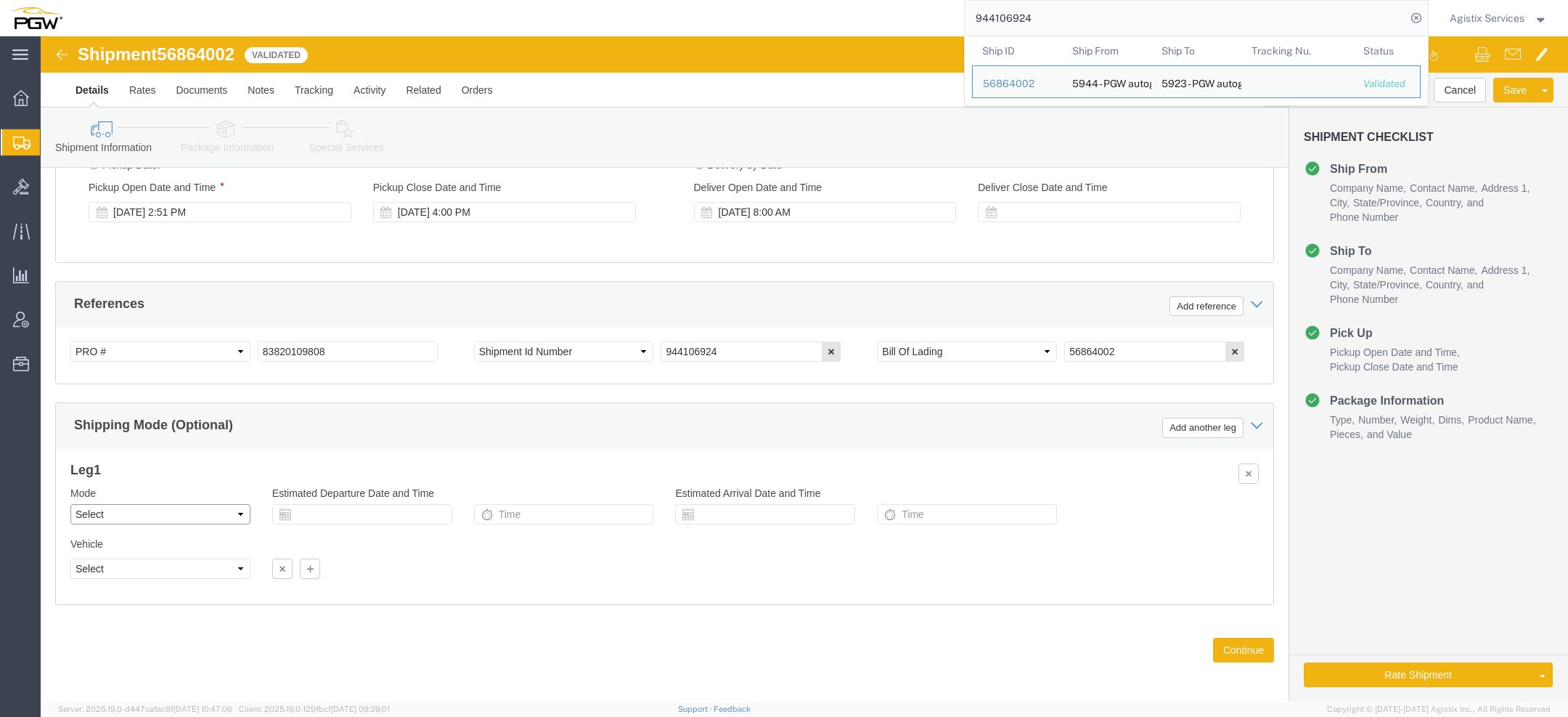
click select "Select Air Less than Truckload Multi-Leg Ocean Freight Rail Small Parcel Truckl…"
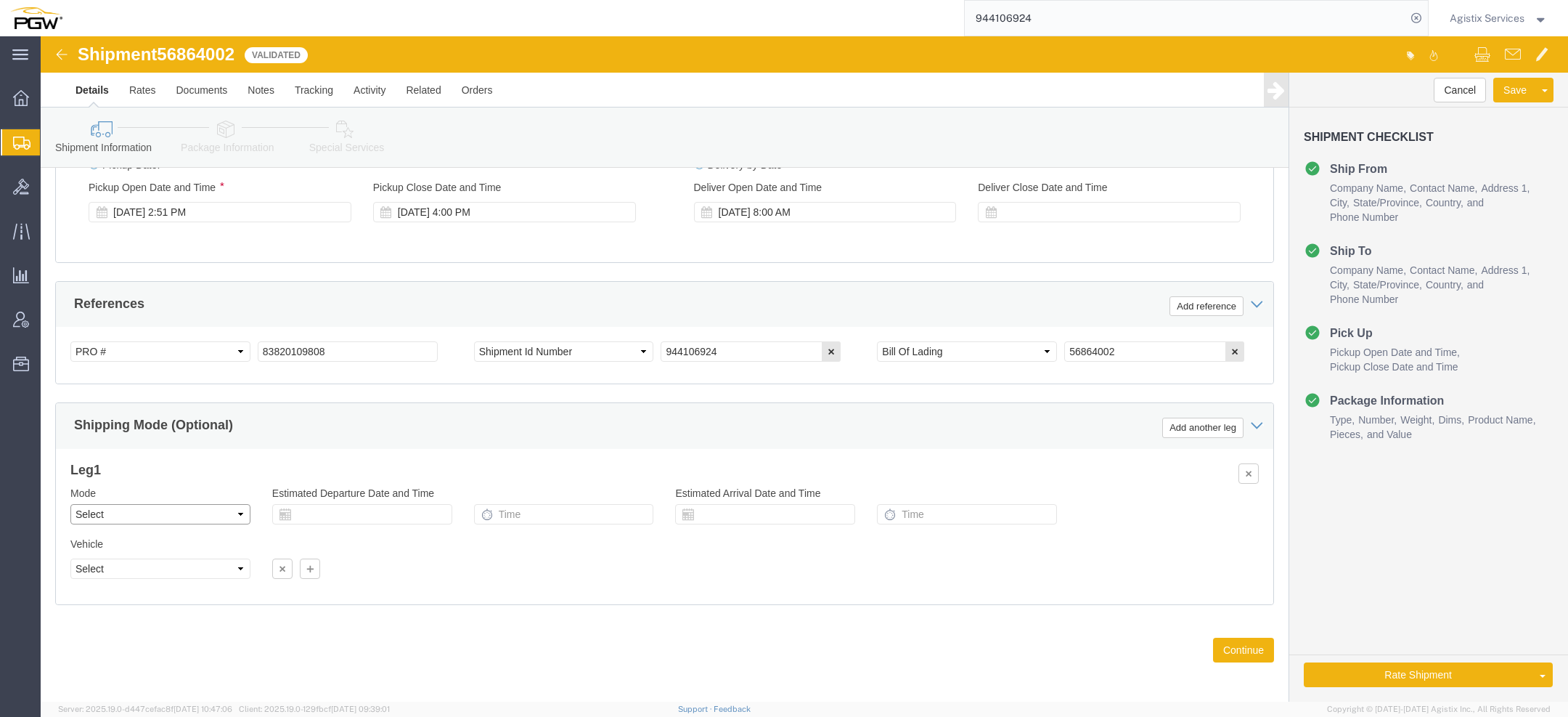
select select "LTL"
click select "Select Air Less than Truckload Multi-Leg Ocean Freight Rail Small Parcel Truckl…"
click button "Rate Shipment"
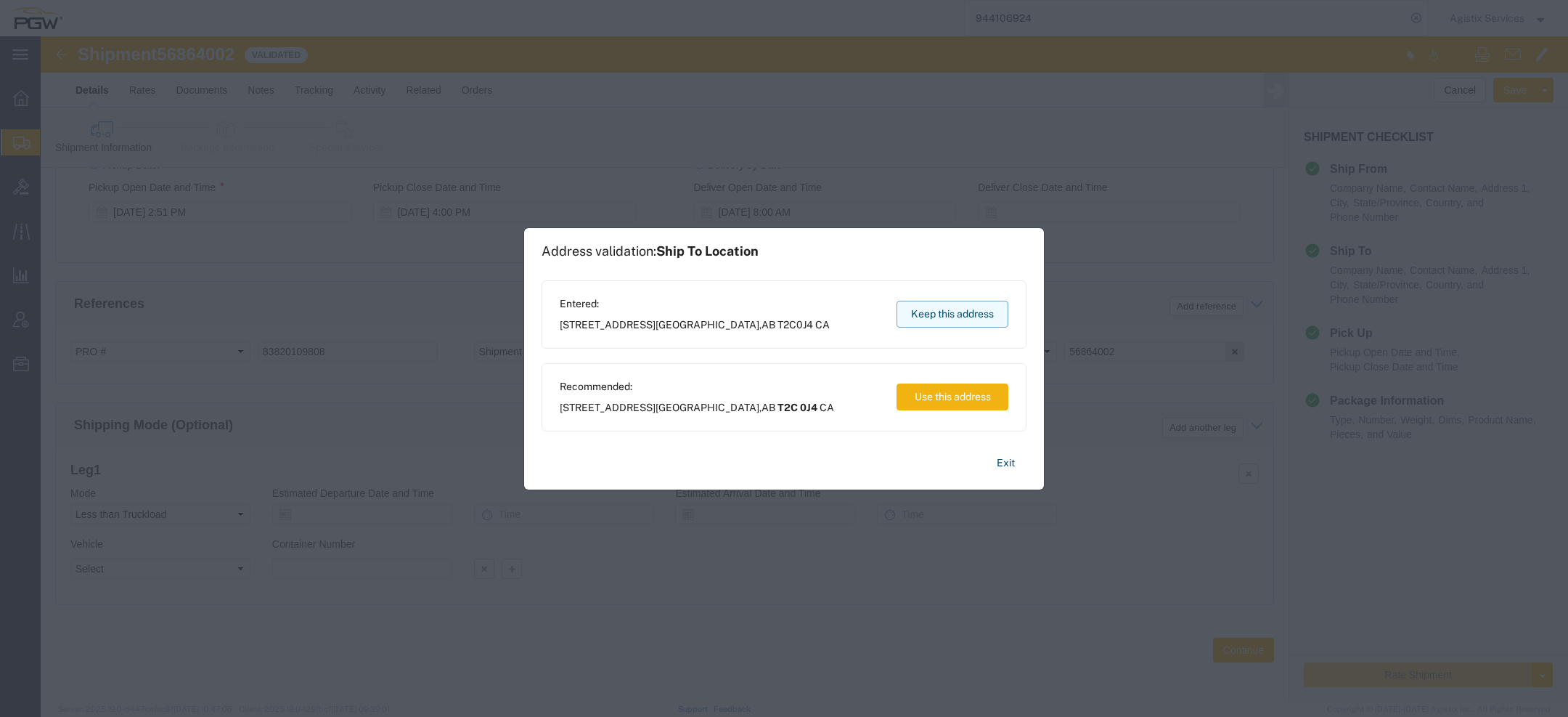
click at [988, 309] on button "Keep this address" at bounding box center [952, 314] width 112 height 27
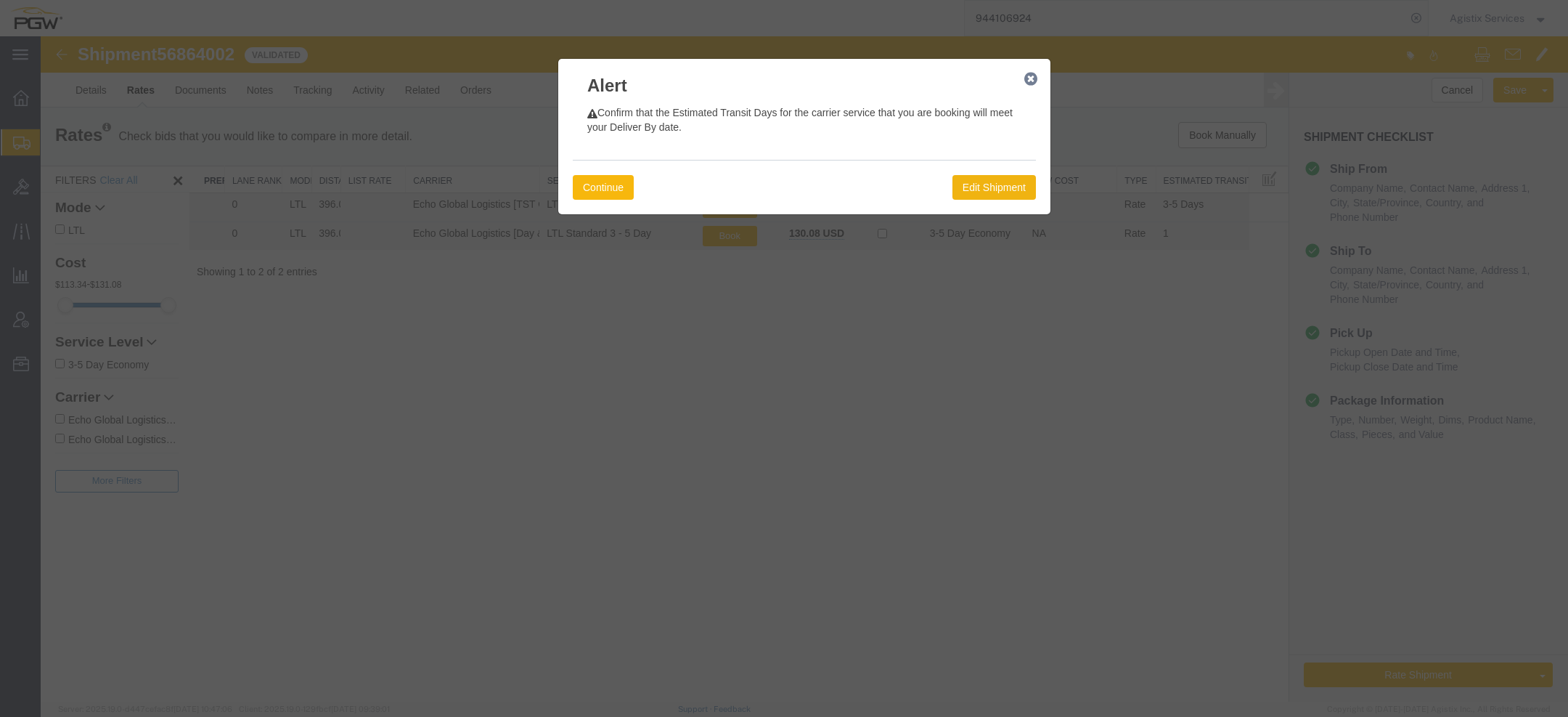
click at [614, 183] on button "Continue" at bounding box center [603, 187] width 61 height 25
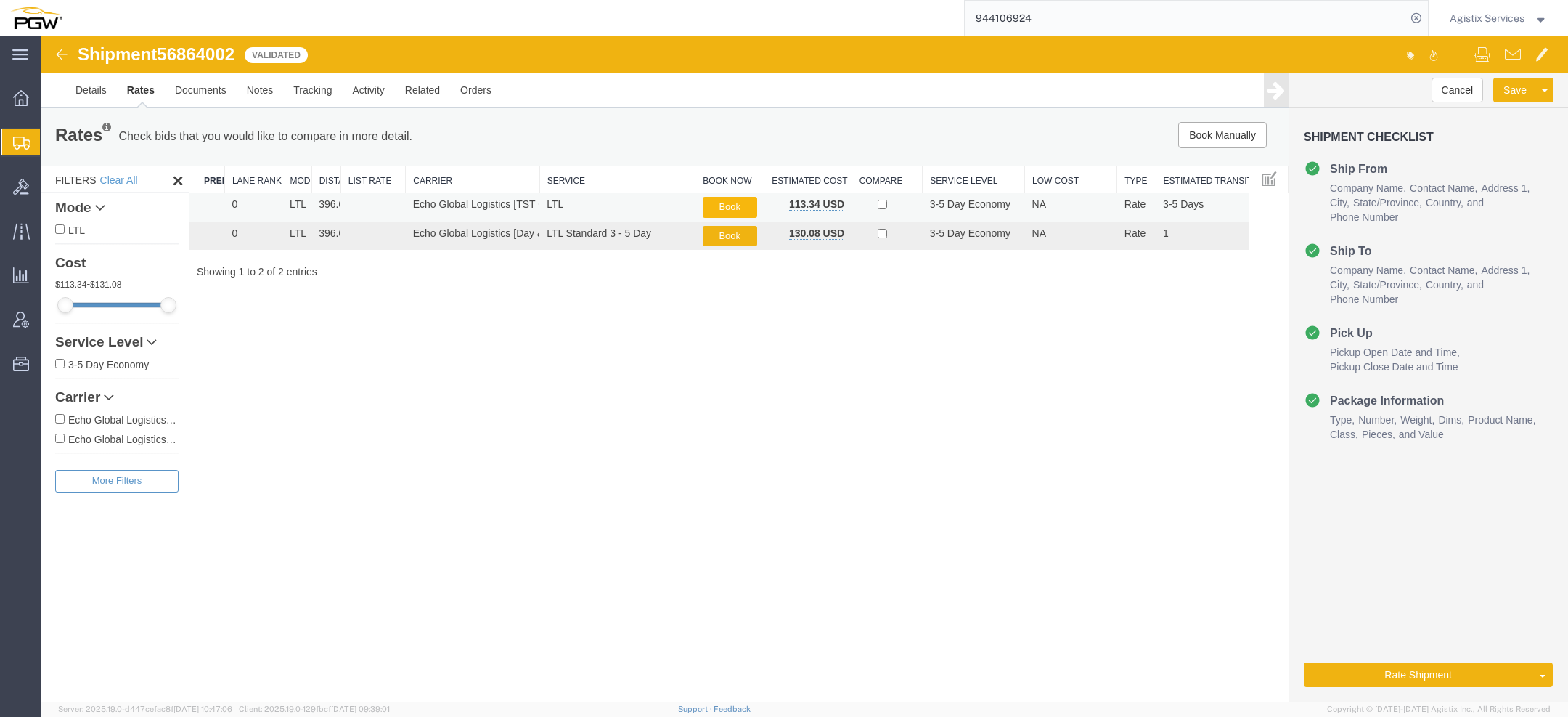
click at [726, 205] on button "Book" at bounding box center [730, 207] width 54 height 21
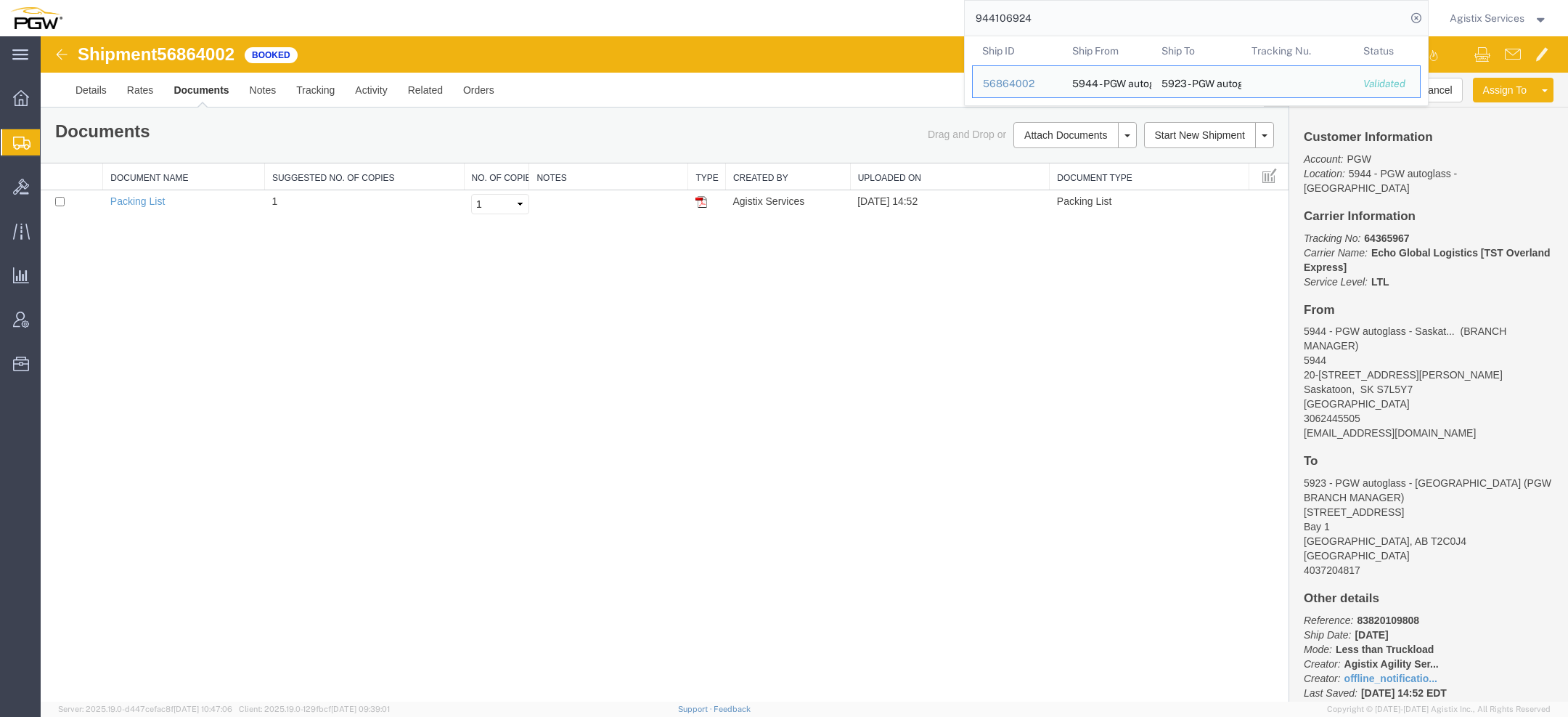
click at [1012, 25] on input "944106924" at bounding box center [1185, 18] width 442 height 35
click at [1012, 24] on input "944106924" at bounding box center [1185, 18] width 442 height 35
paste input "3"
type input "944106923"
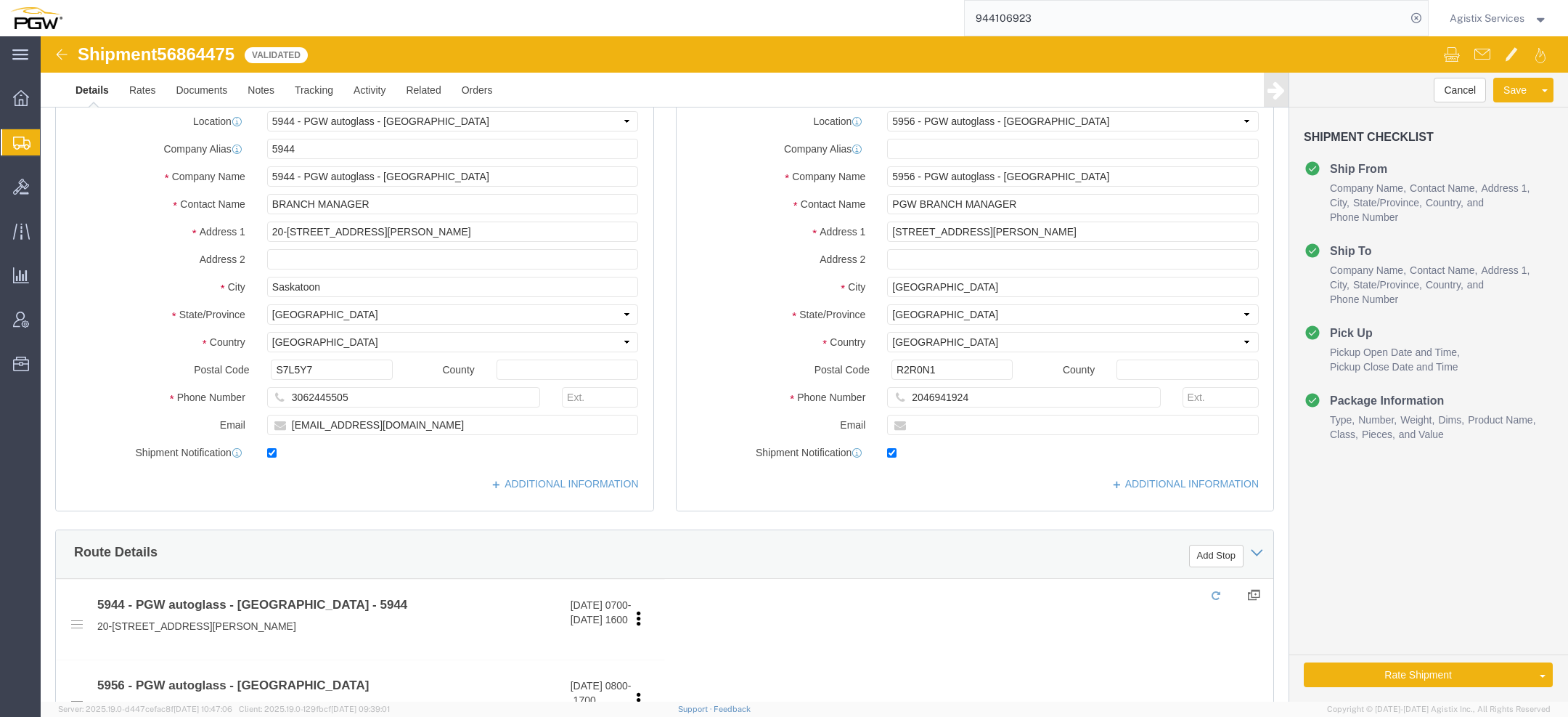
select select "28523"
select select "28529"
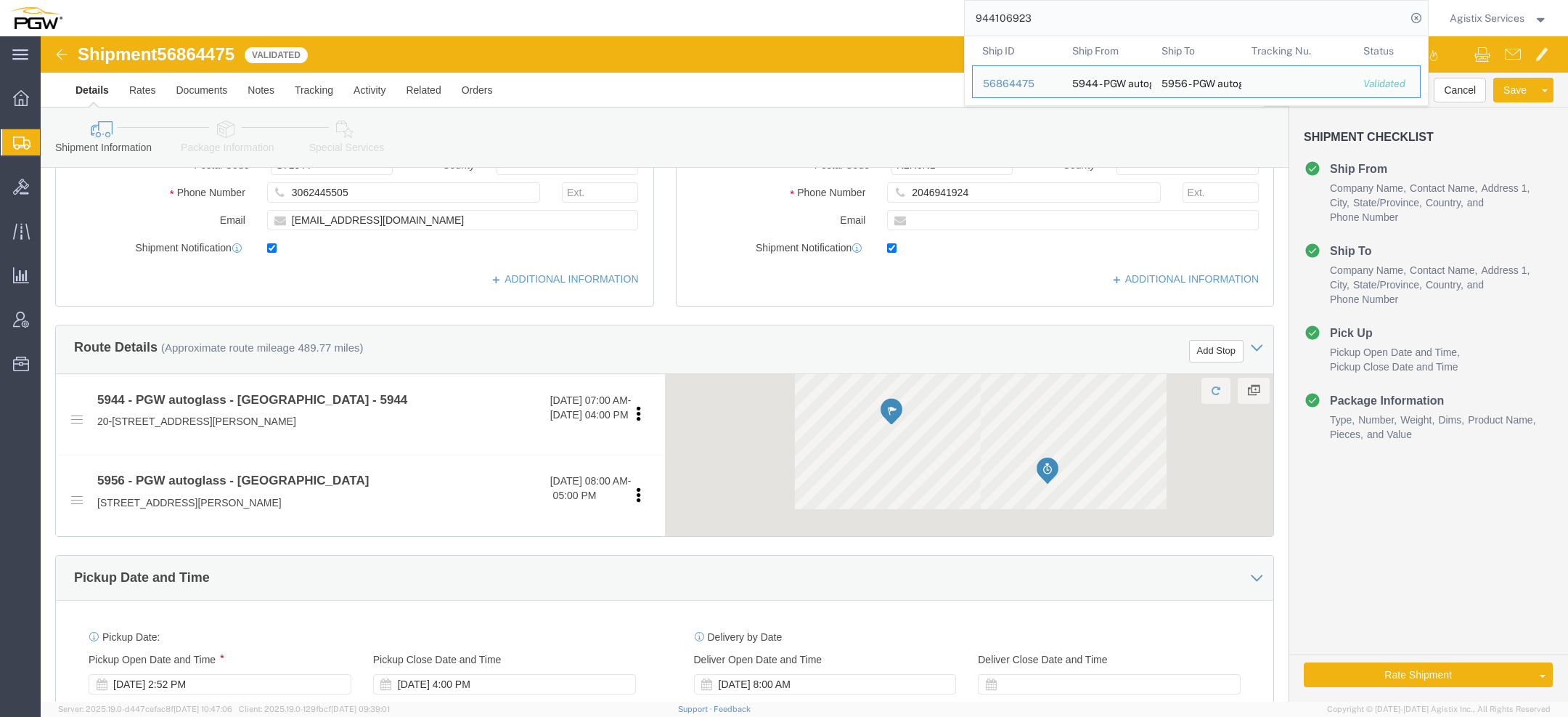
scroll to position [808, 0]
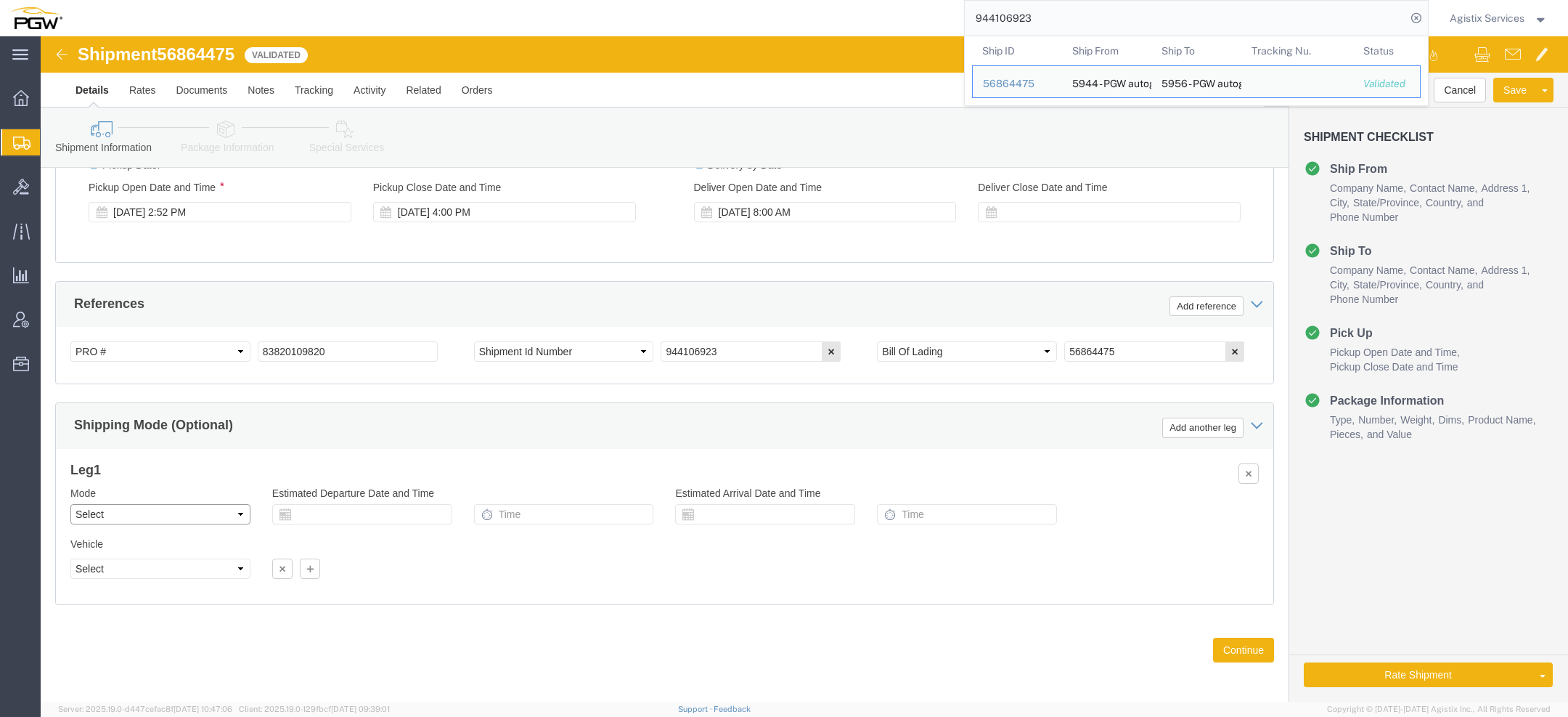
click select "Select Air Less than Truckload Multi-Leg Ocean Freight Rail Small Parcel Truckl…"
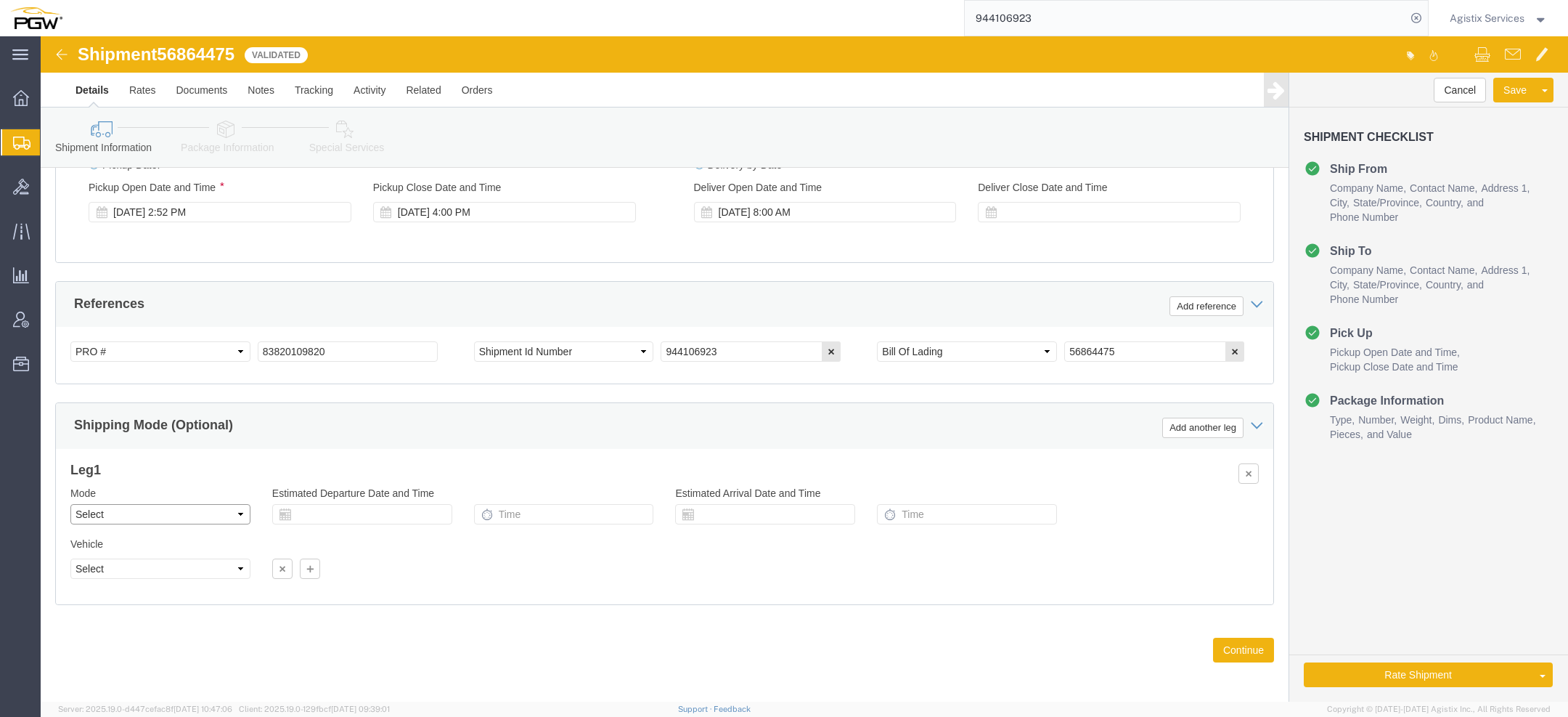
select select "LTL"
click select "Select Air Less than Truckload Multi-Leg Ocean Freight Rail Small Parcel Truckl…"
click button "Rate Shipment"
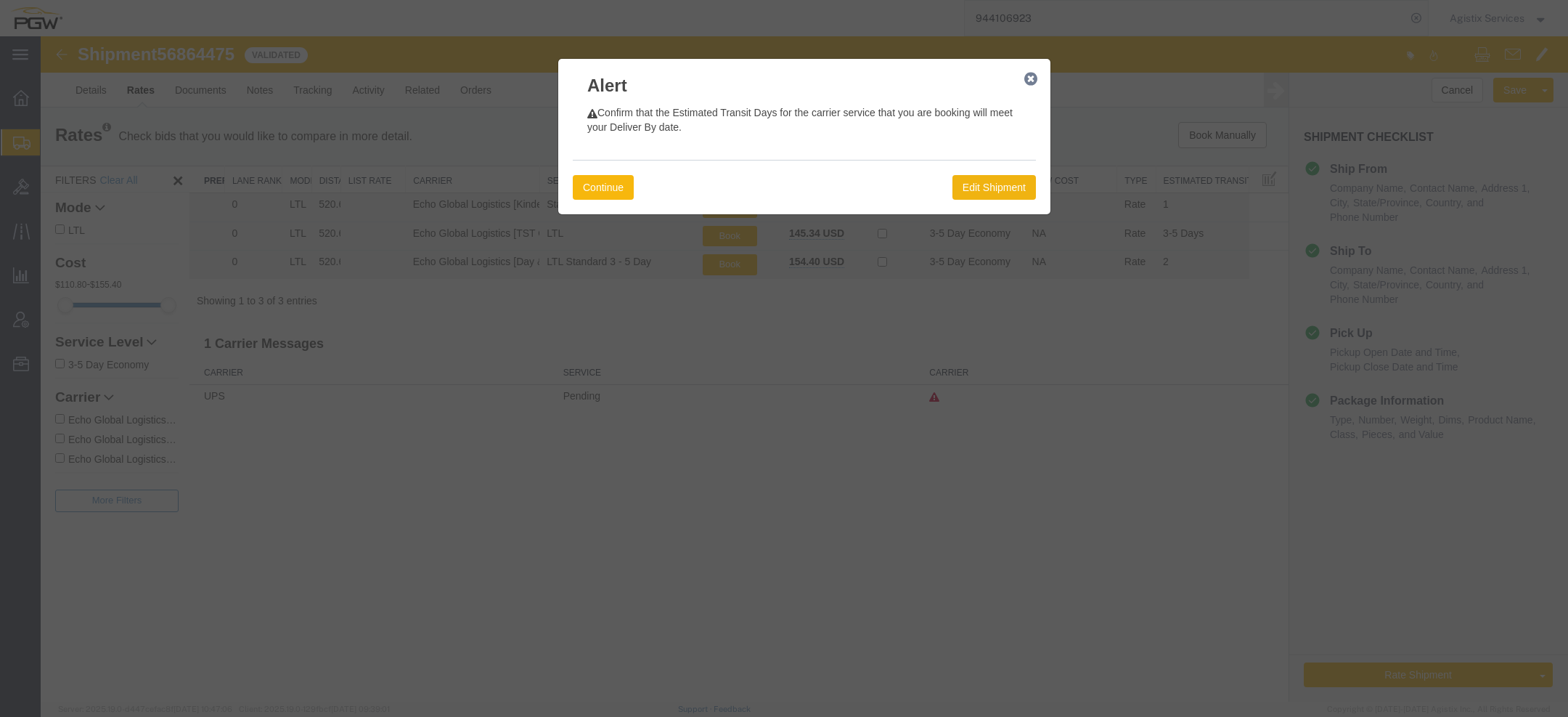
click at [604, 190] on button "Continue" at bounding box center [603, 187] width 61 height 25
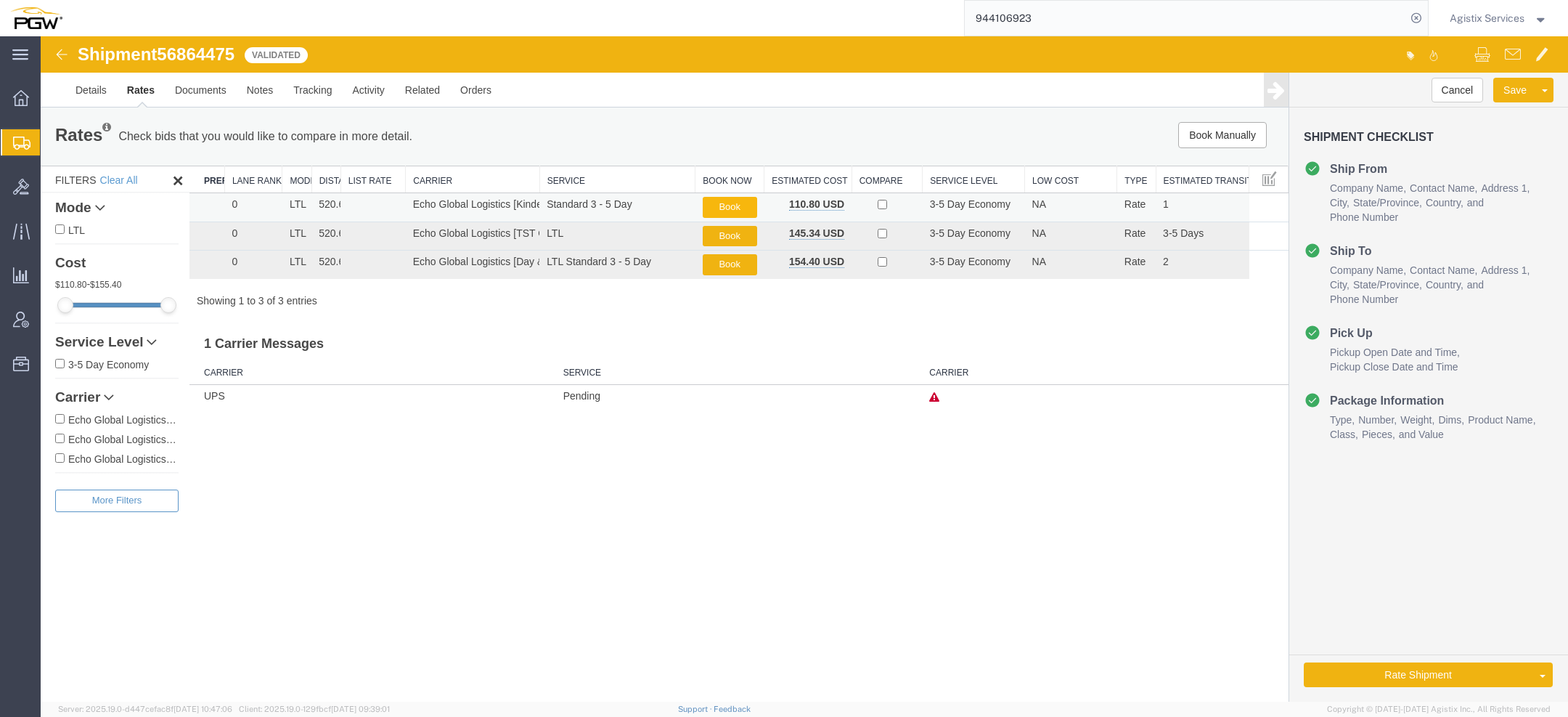
click at [732, 207] on button "Book" at bounding box center [730, 207] width 54 height 21
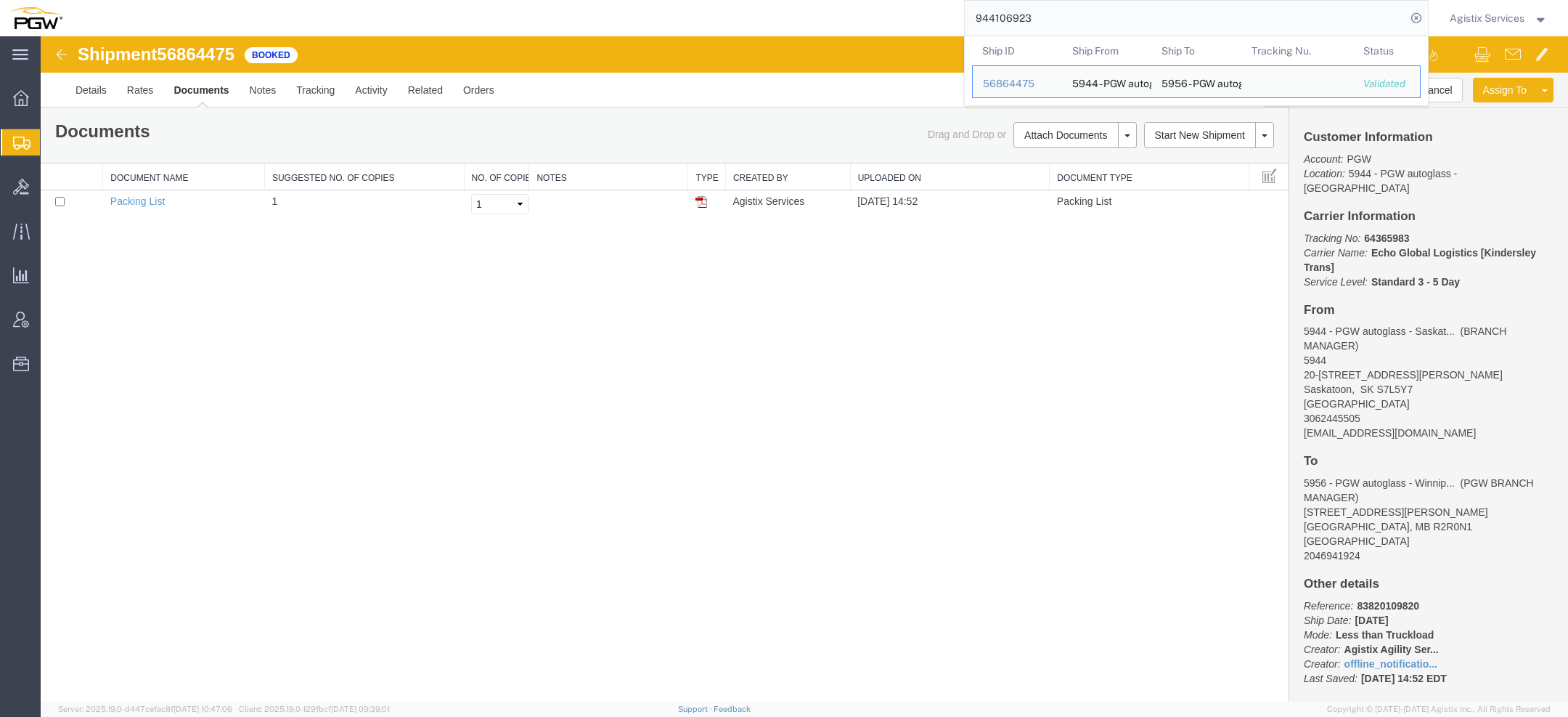
drag, startPoint x: 1037, startPoint y: 15, endPoint x: 650, endPoint y: -12, distance: 387.9
click at [650, 0] on html "main_menu Created with Sketch. Collapse Menu Overview Shipments Shipment Manage…" at bounding box center [784, 358] width 1568 height 717
paste input "56865388"
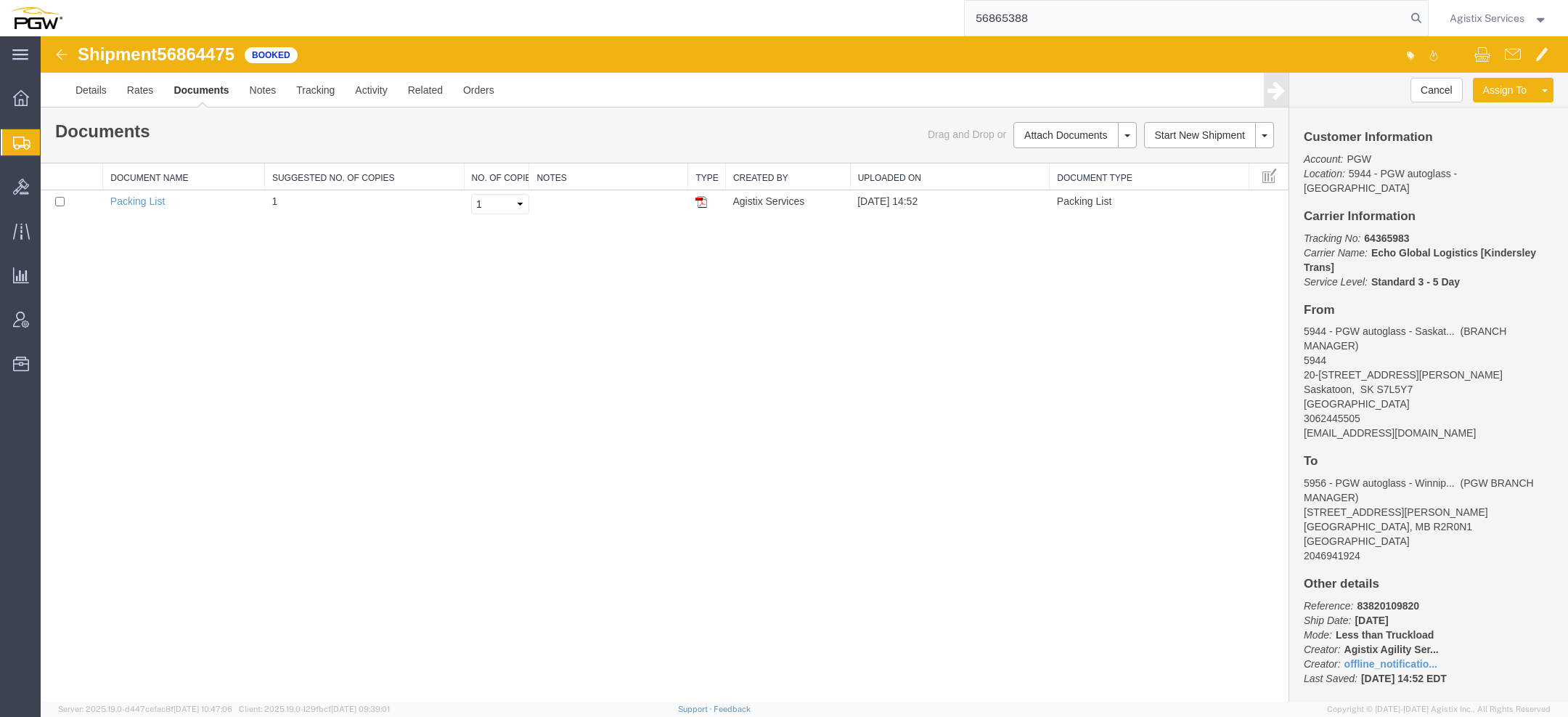
type input "56865388"
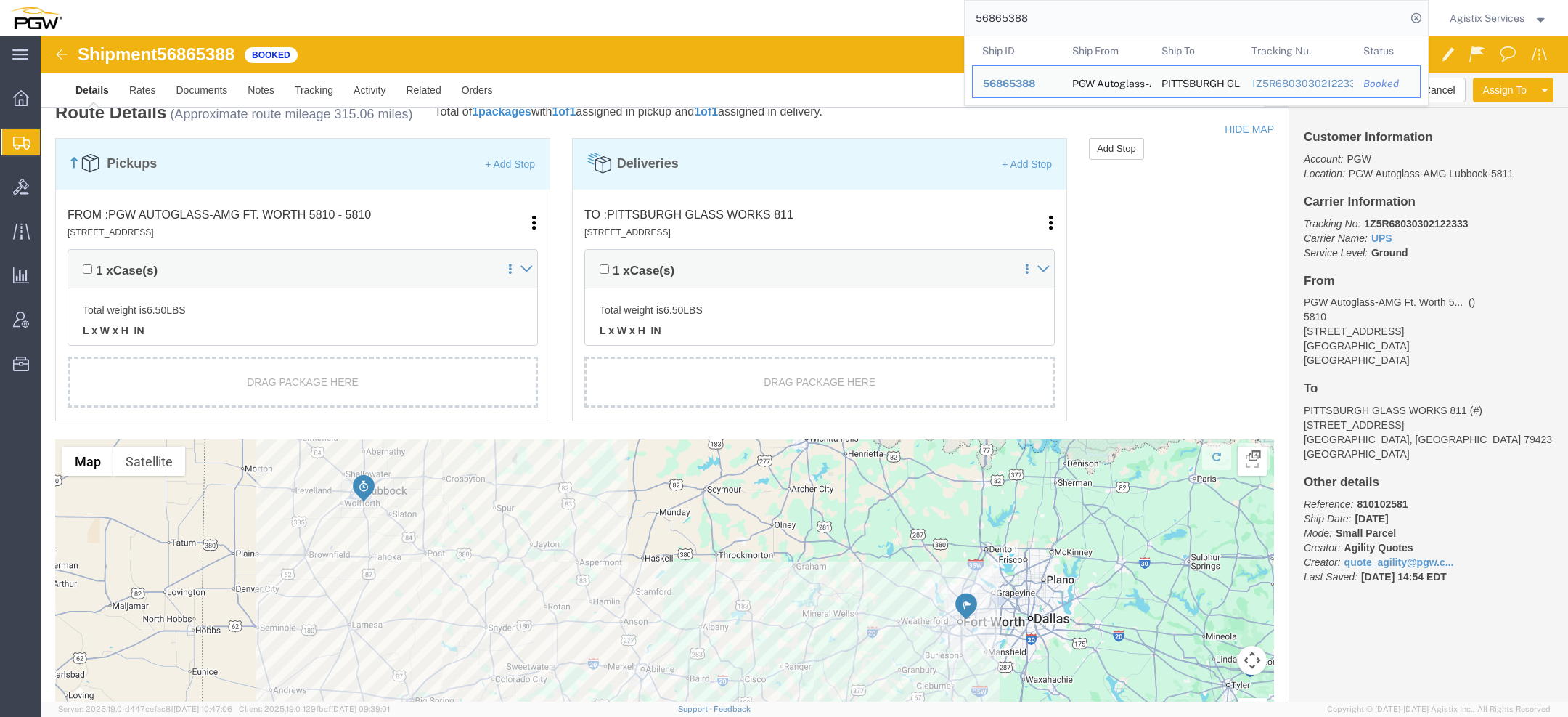
scroll to position [785, 0]
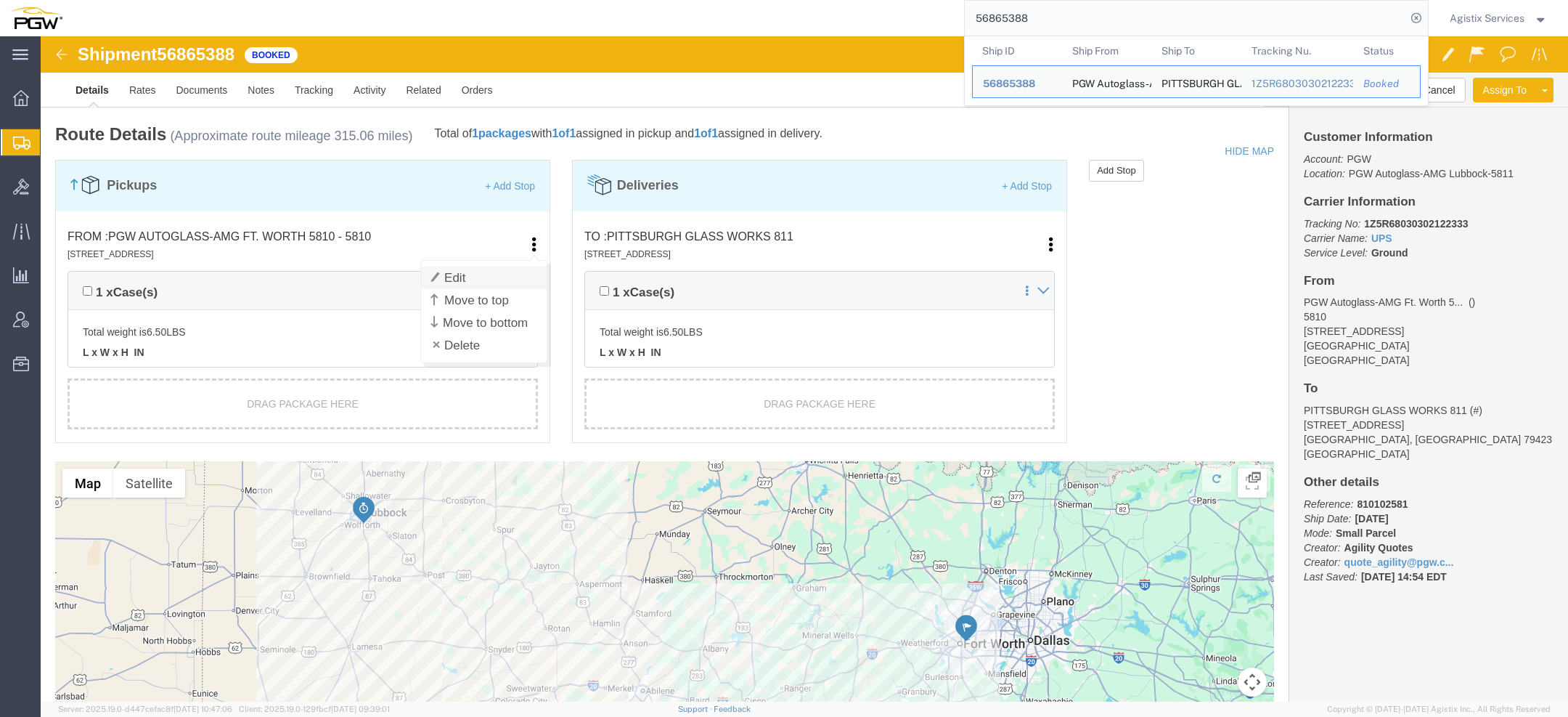
click link "Edit"
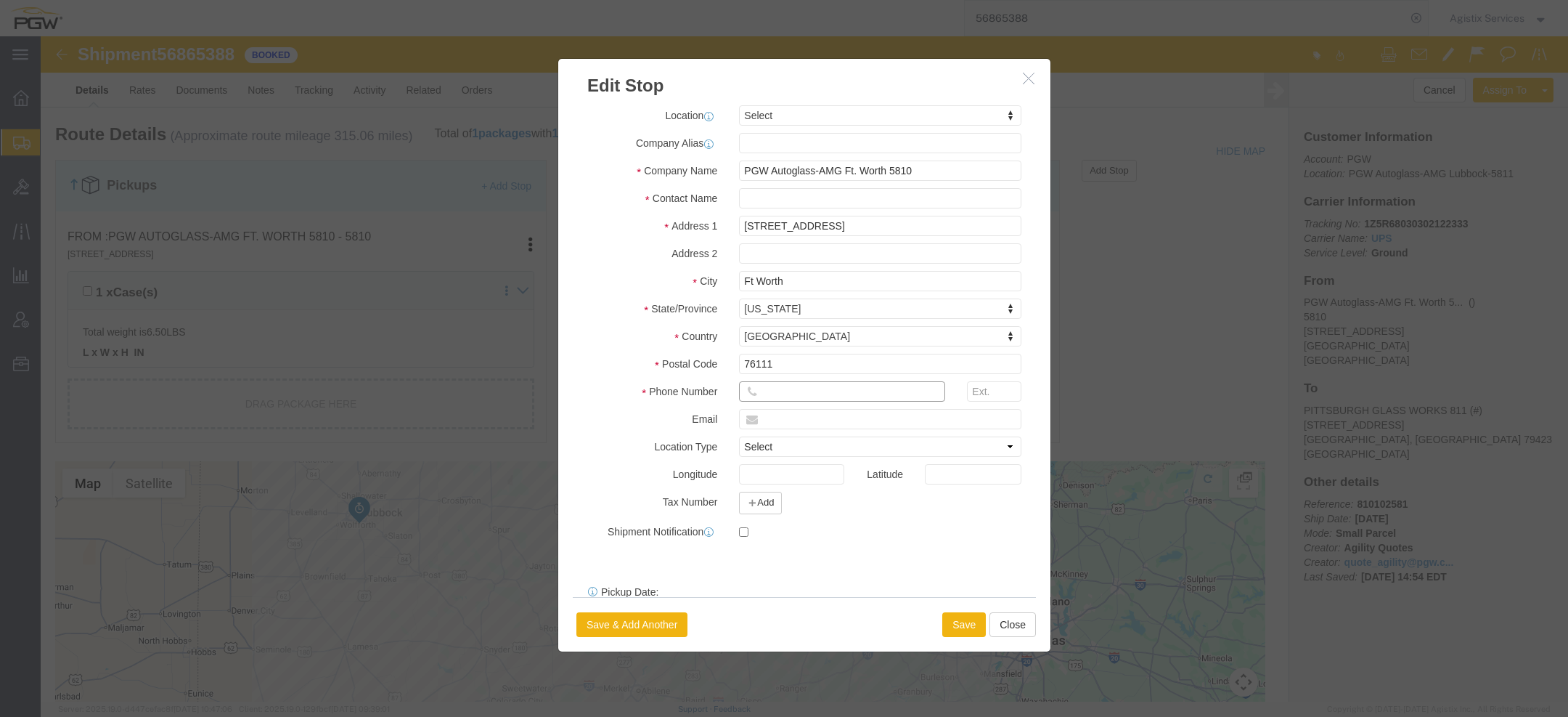
click input "text"
type input "[PHONE_NUMBER]"
click input "text"
type input "Ship Team"
click button "Save"
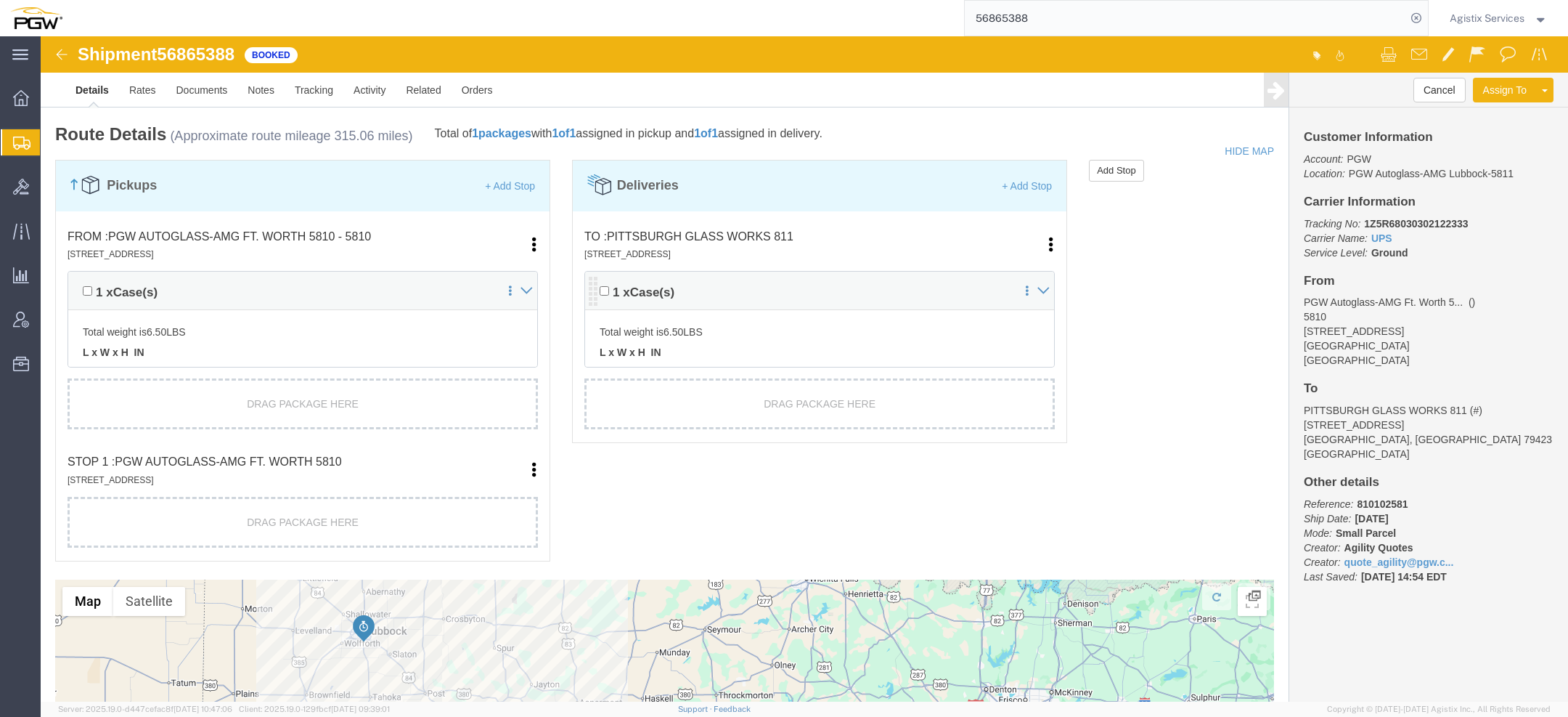
scroll to position [0, 0]
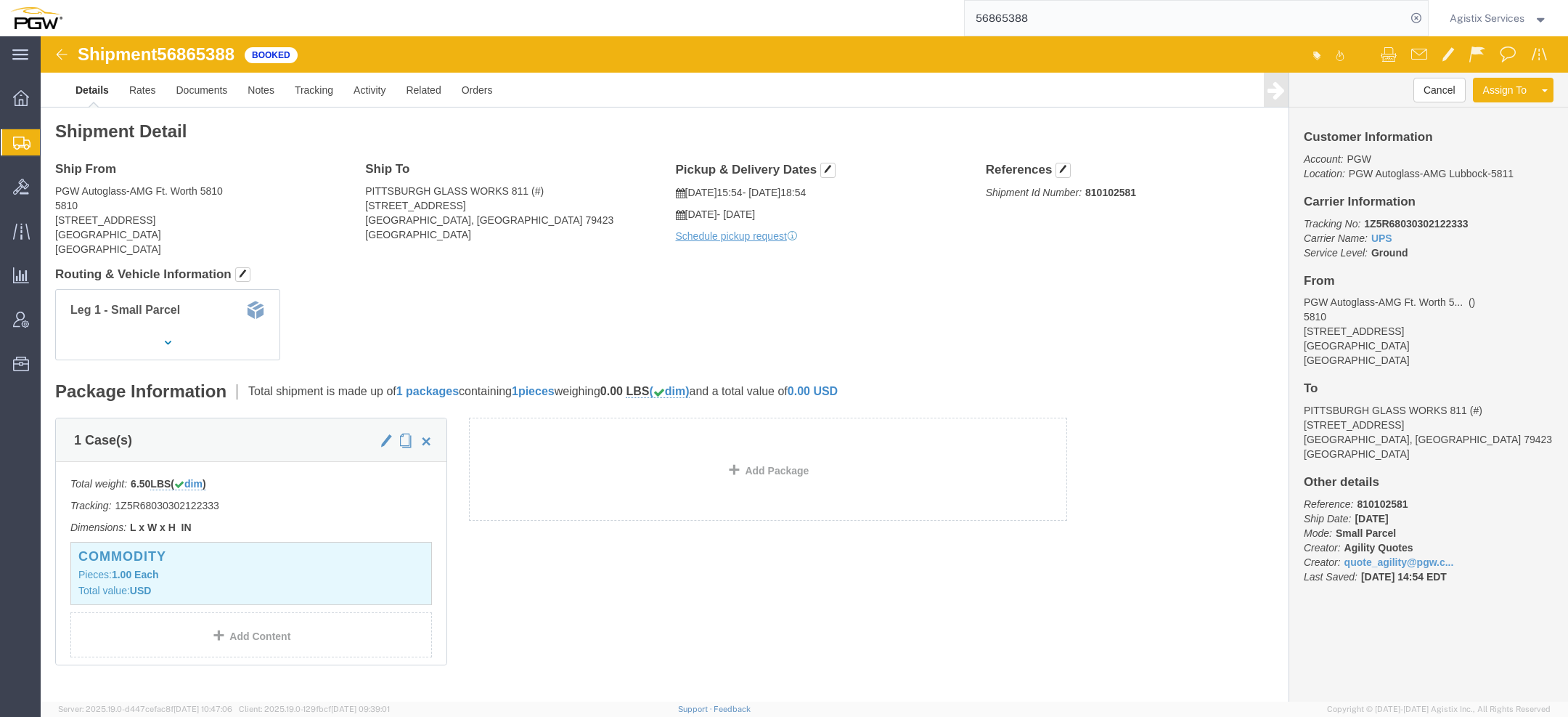
click link "Details"
click span "button"
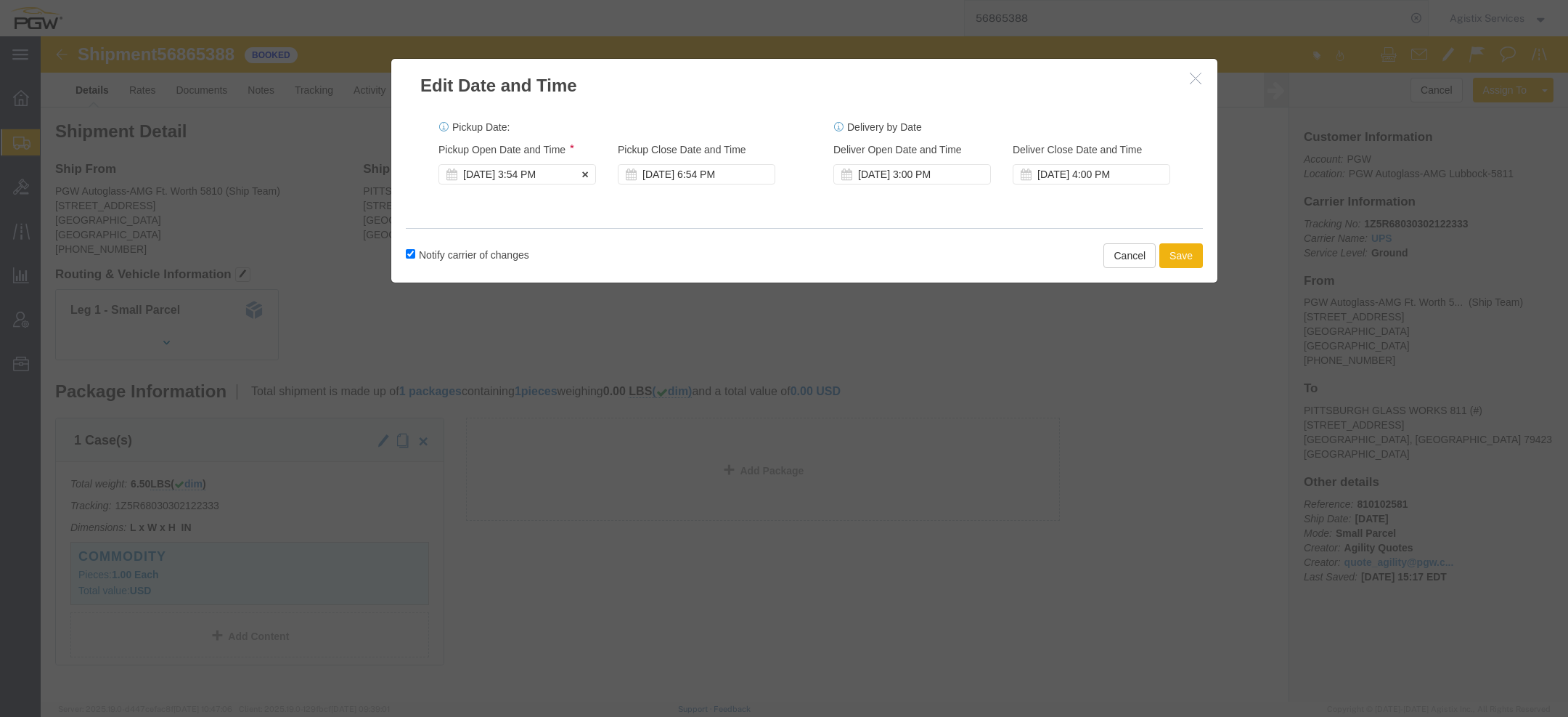
click div "Sep 18 2025 3:54 PM"
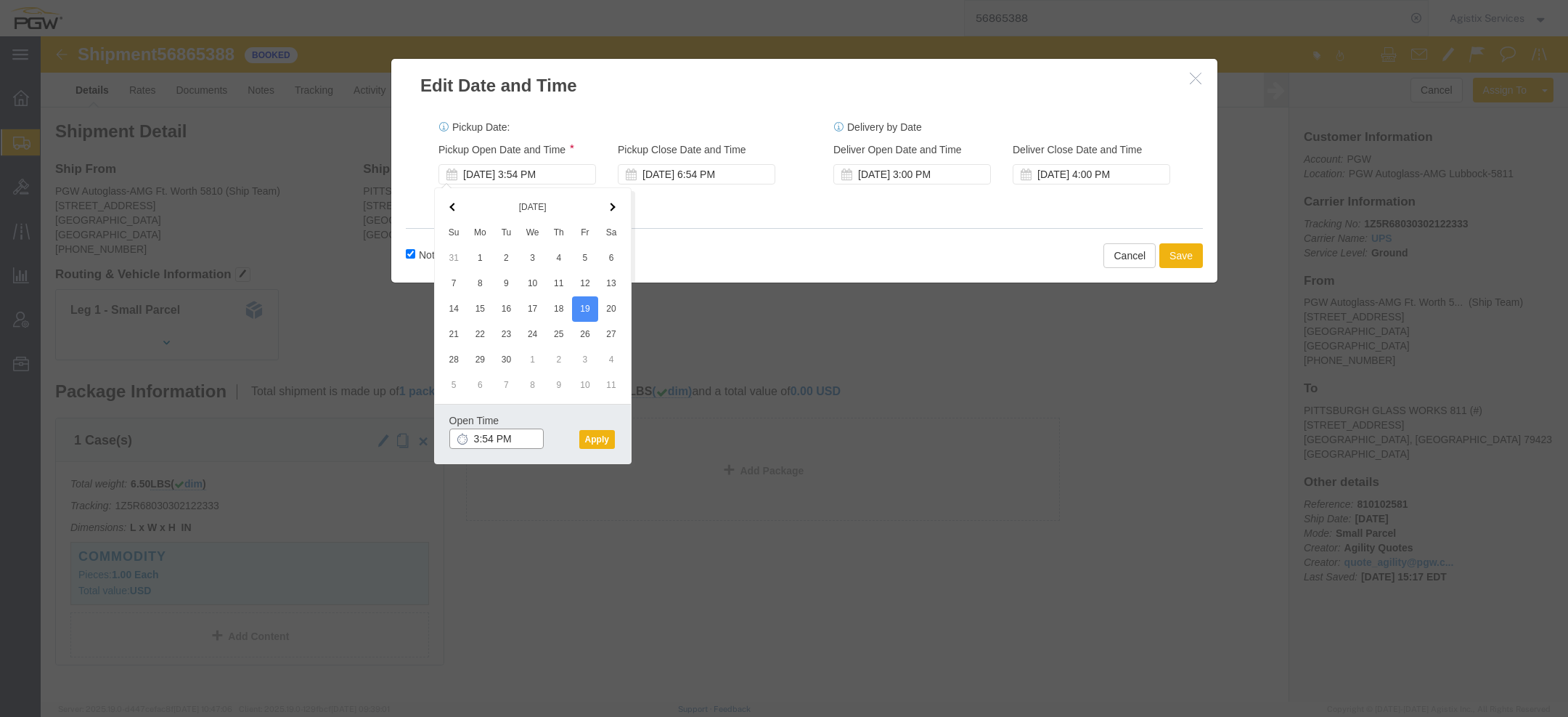
click input "3:54 PM"
type input "10:00 AM"
click button "Apply"
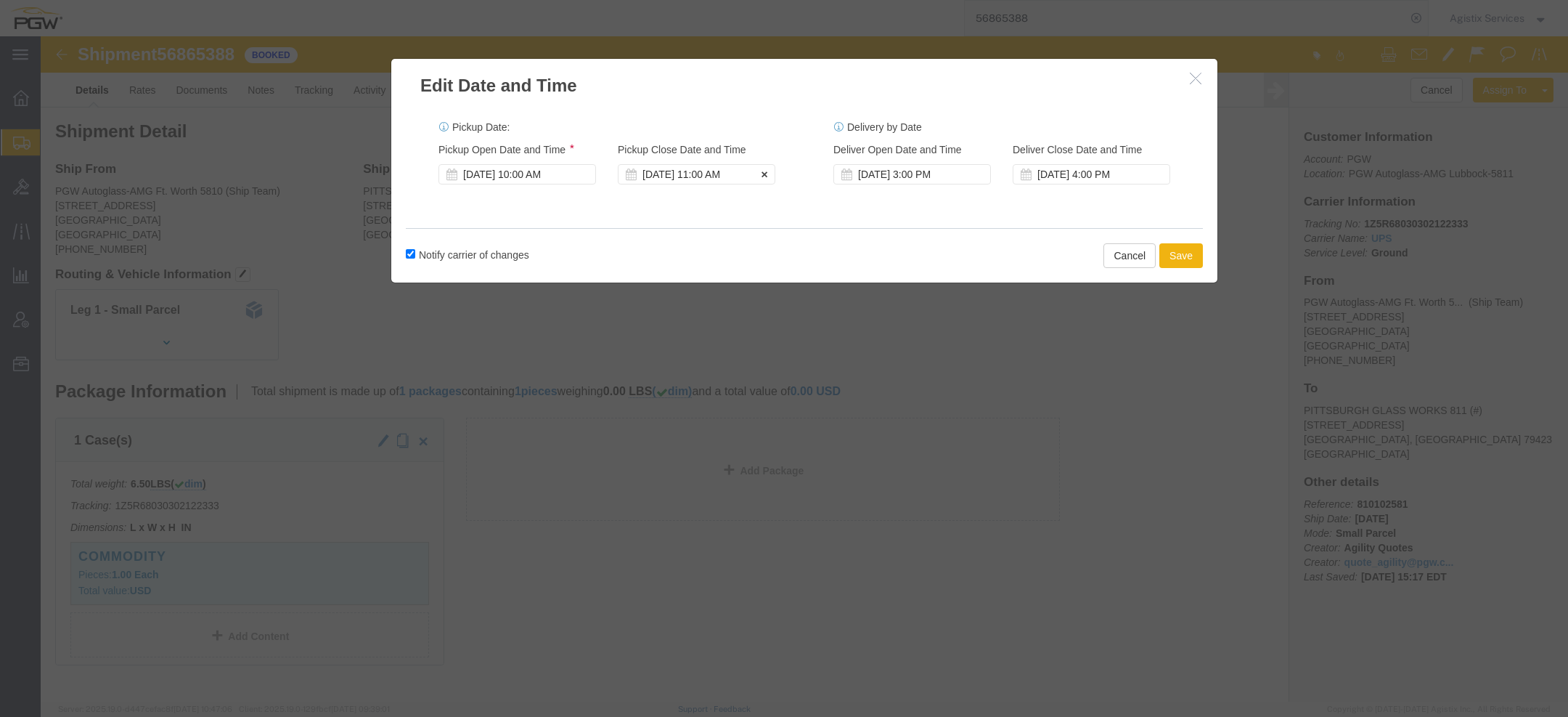
click div "Sep 19 2025 11:00 AM"
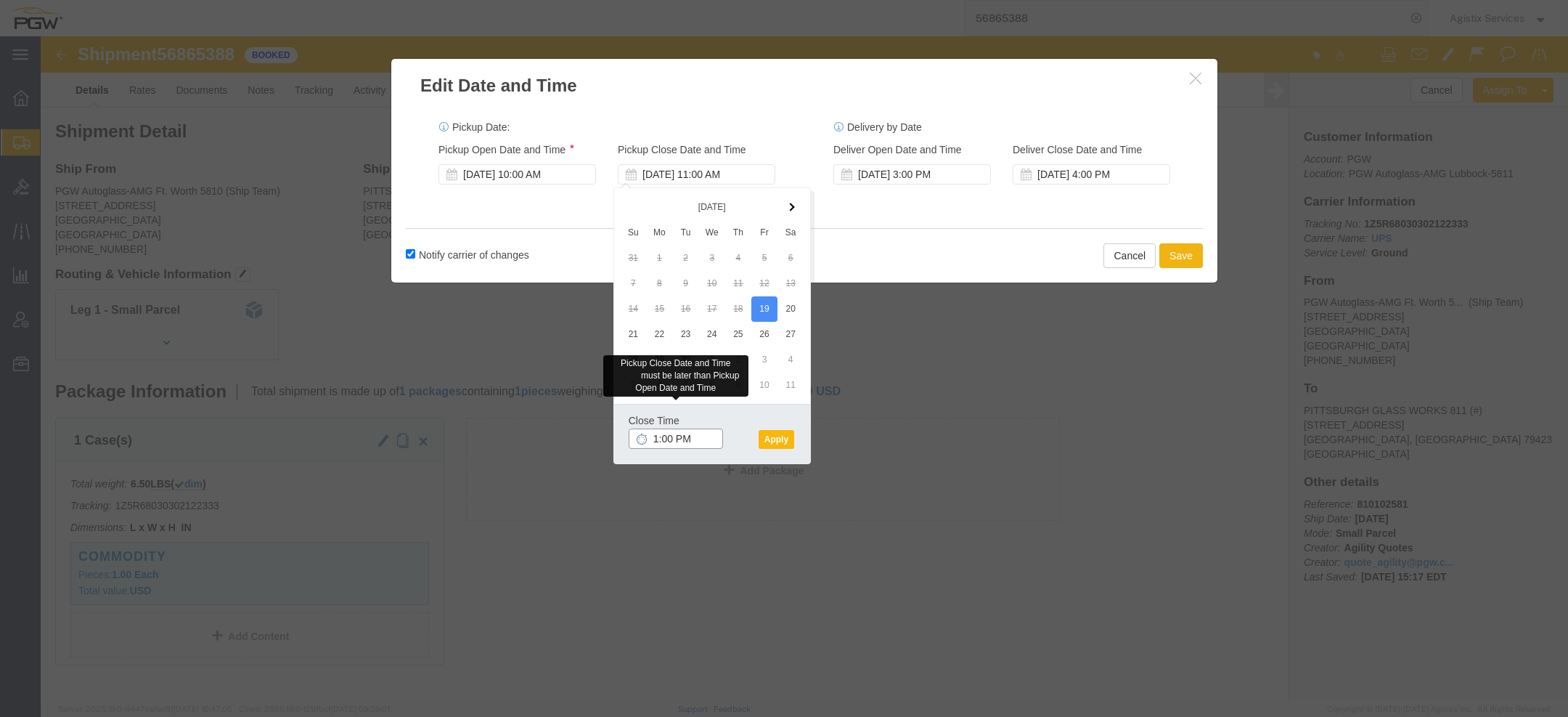
type input "1:00 PM"
click button "Apply"
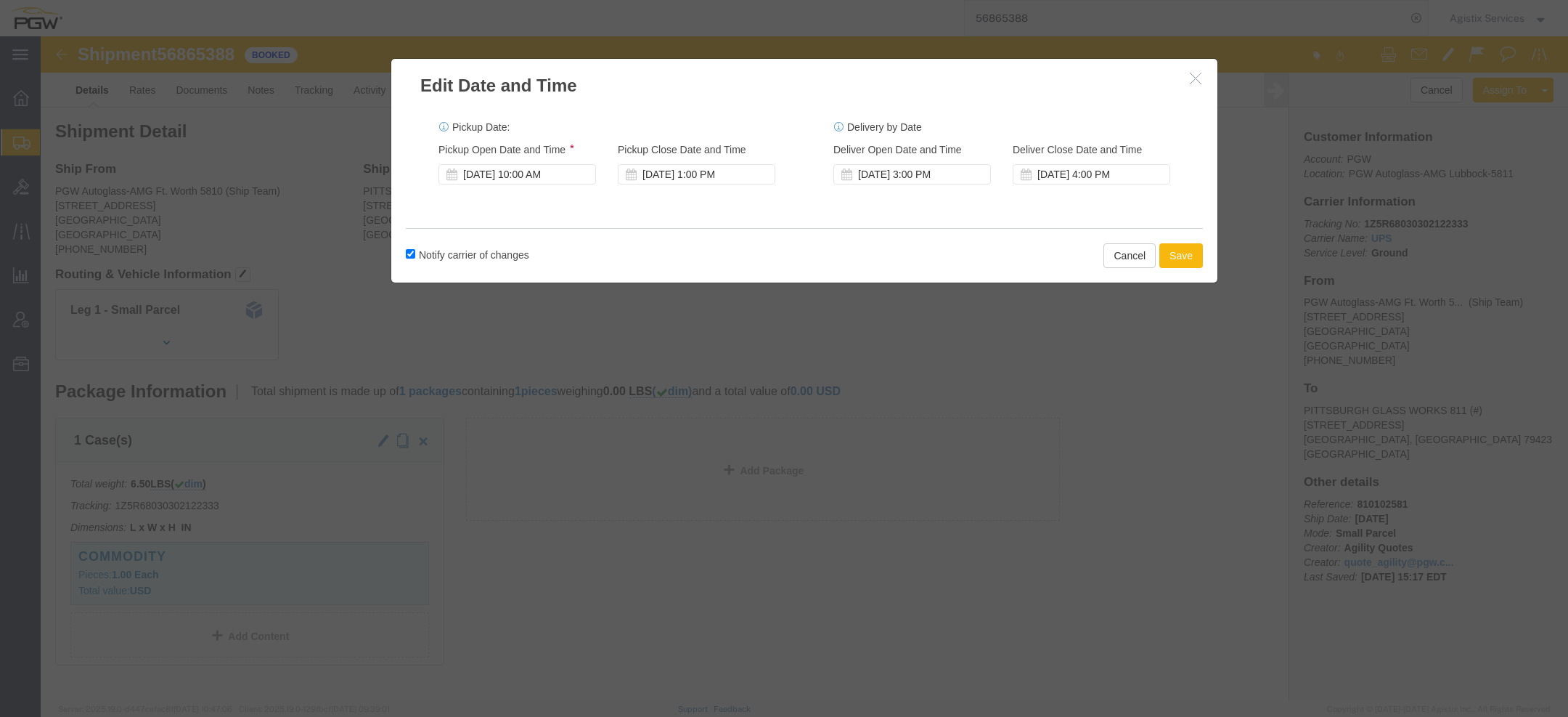
click button "Save"
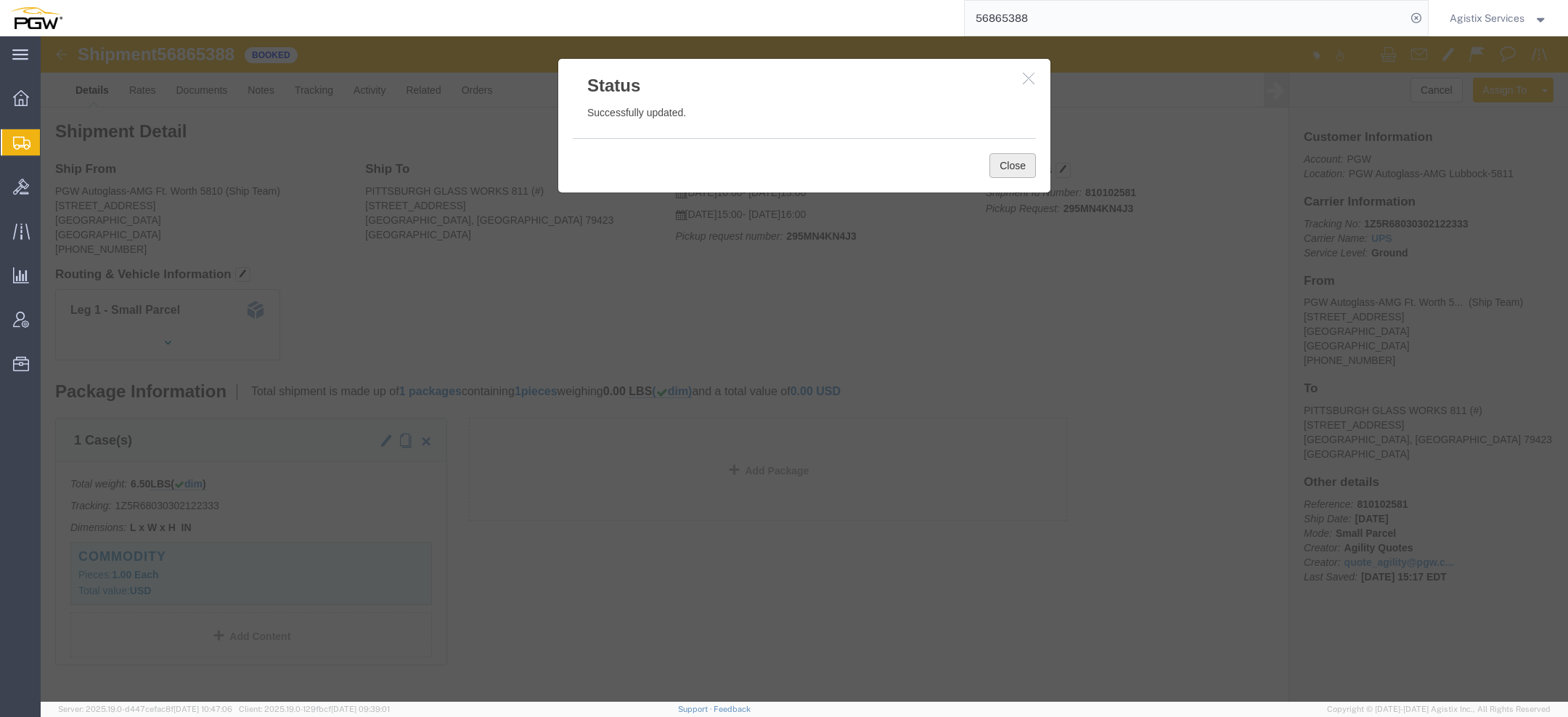
click button "Close"
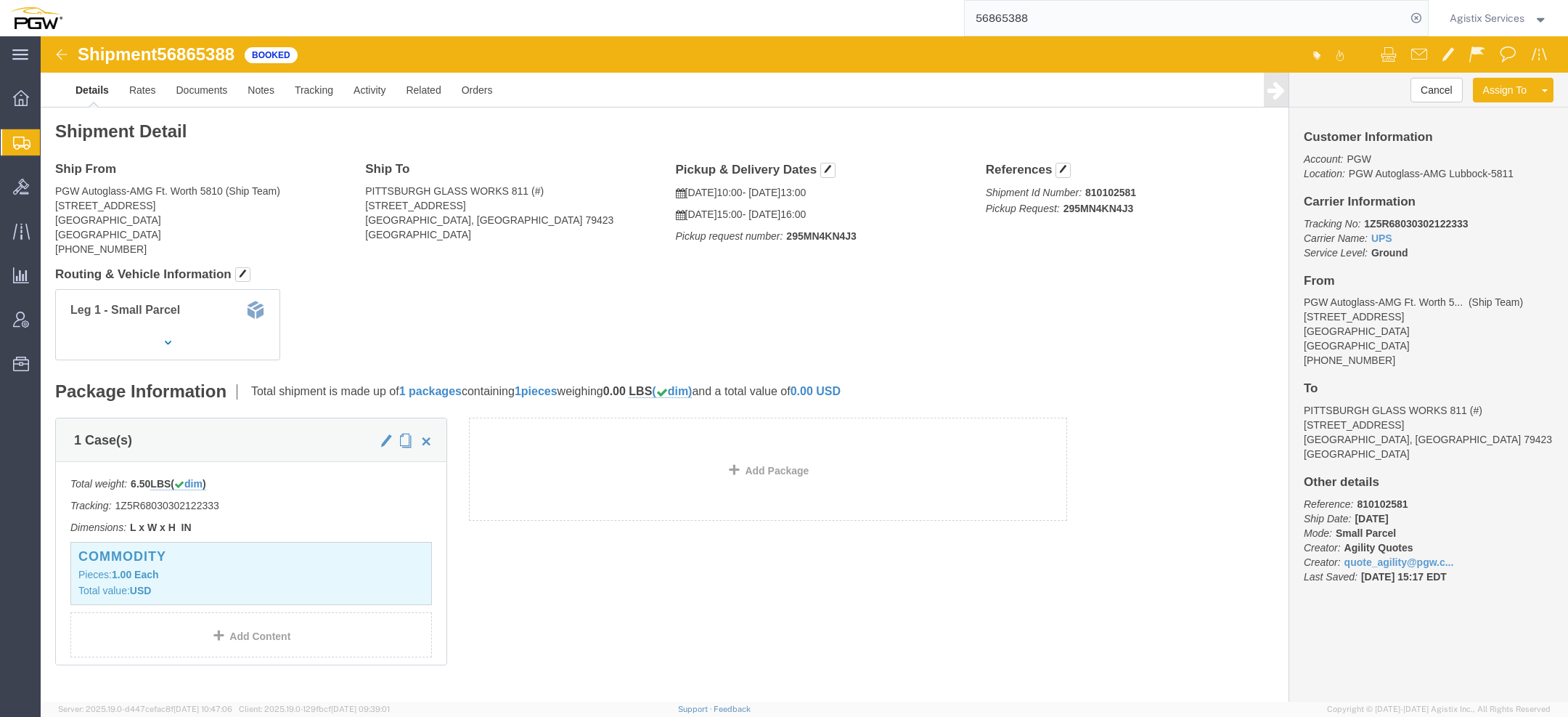
click at [1467, 17] on span "Agistix Services" at bounding box center [1487, 18] width 75 height 16
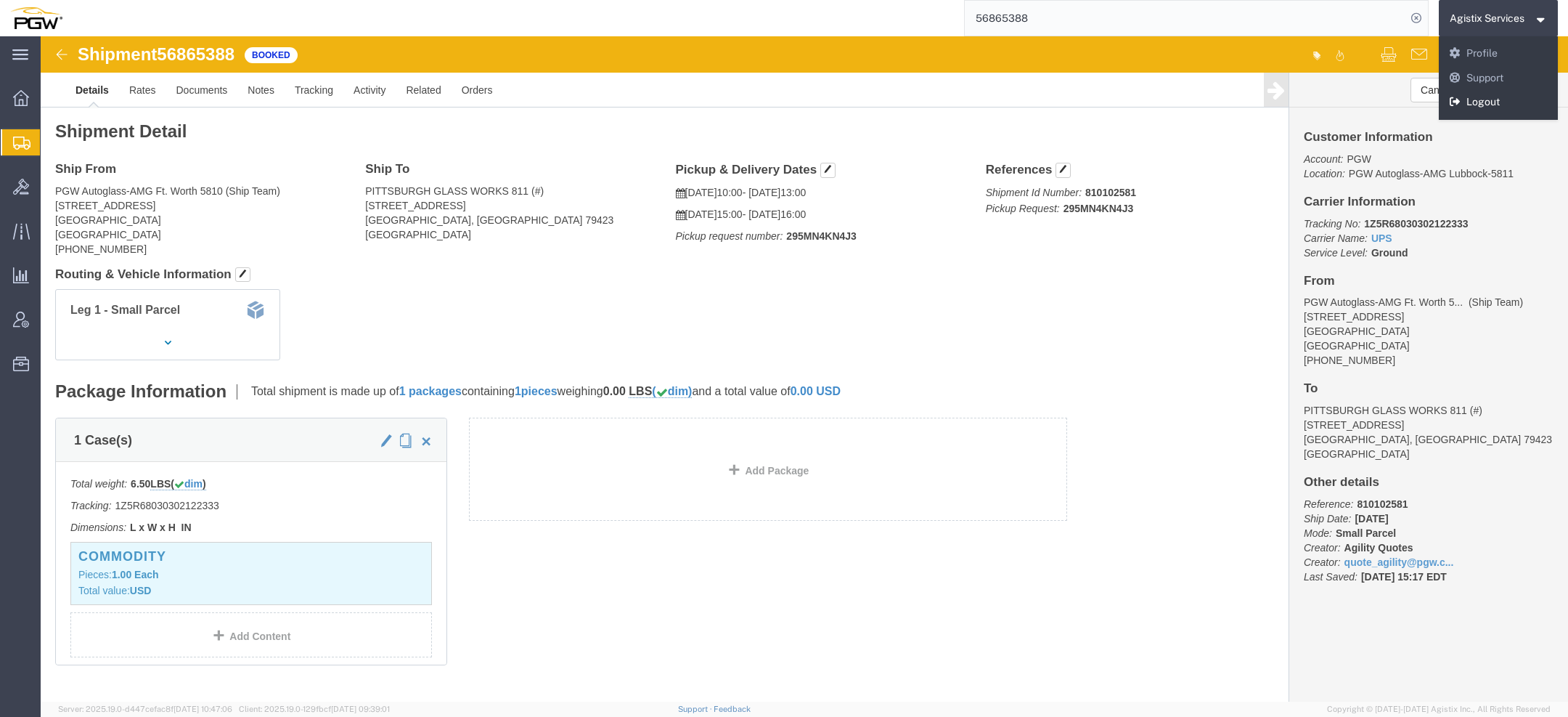
click at [1466, 104] on link "Logout" at bounding box center [1499, 102] width 120 height 25
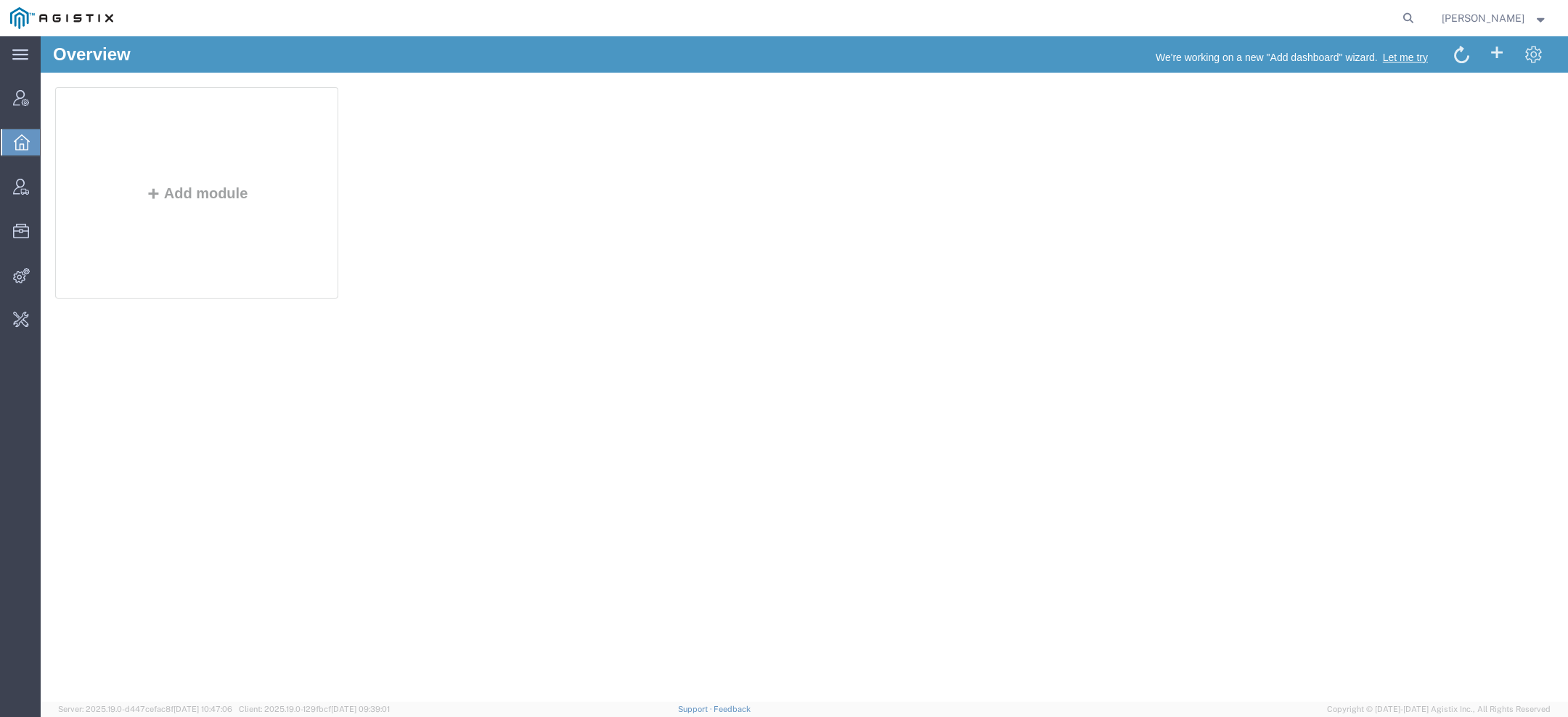
click at [1420, 26] on form at bounding box center [1408, 18] width 23 height 36
click at [1411, 16] on icon at bounding box center [1408, 18] width 20 height 20
paste input "[PERSON_NAME][EMAIL_ADDRESS][PERSON_NAME][DOMAIN_NAME]"
type input "[PERSON_NAME][EMAIL_ADDRESS][PERSON_NAME][DOMAIN_NAME]"
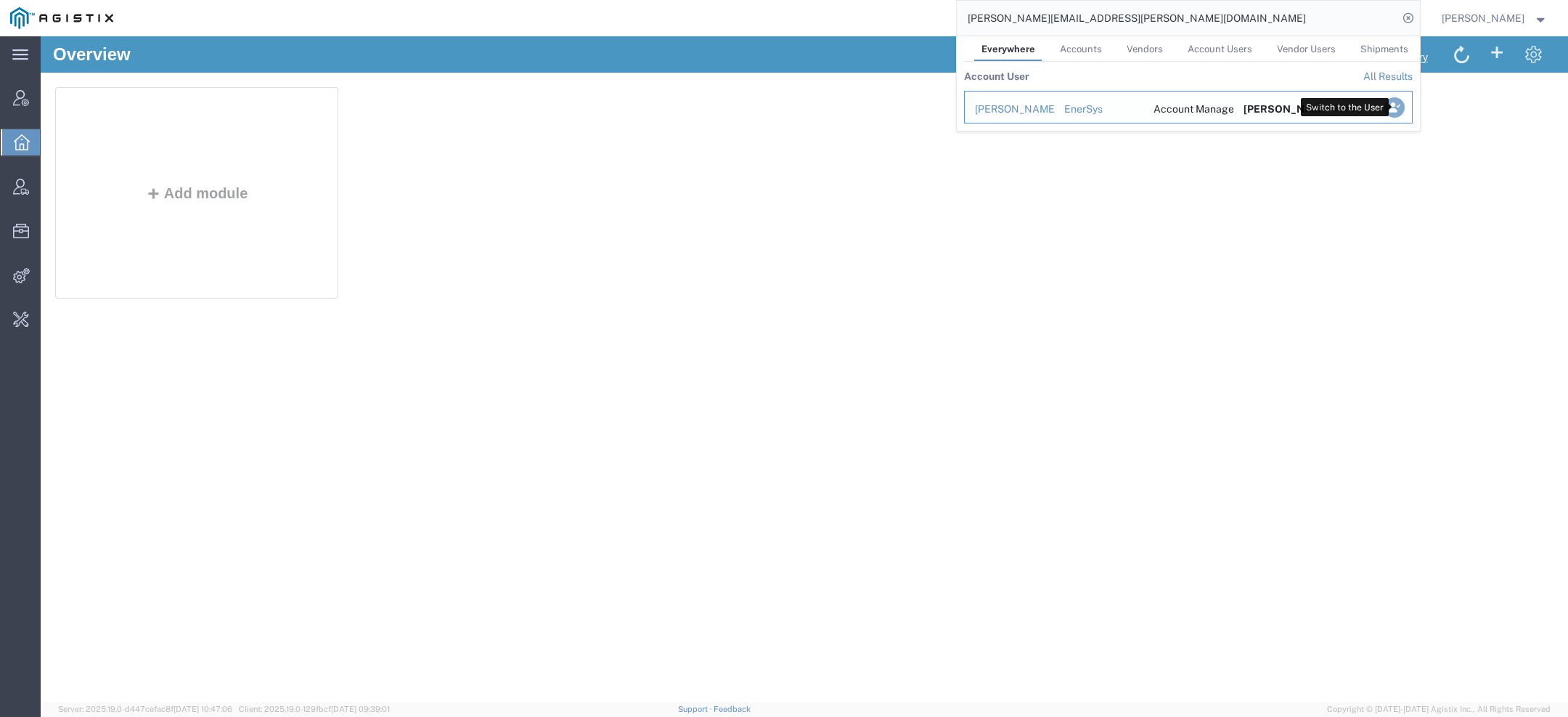
click at [1393, 110] on icon "Search Results" at bounding box center [1394, 107] width 20 height 20
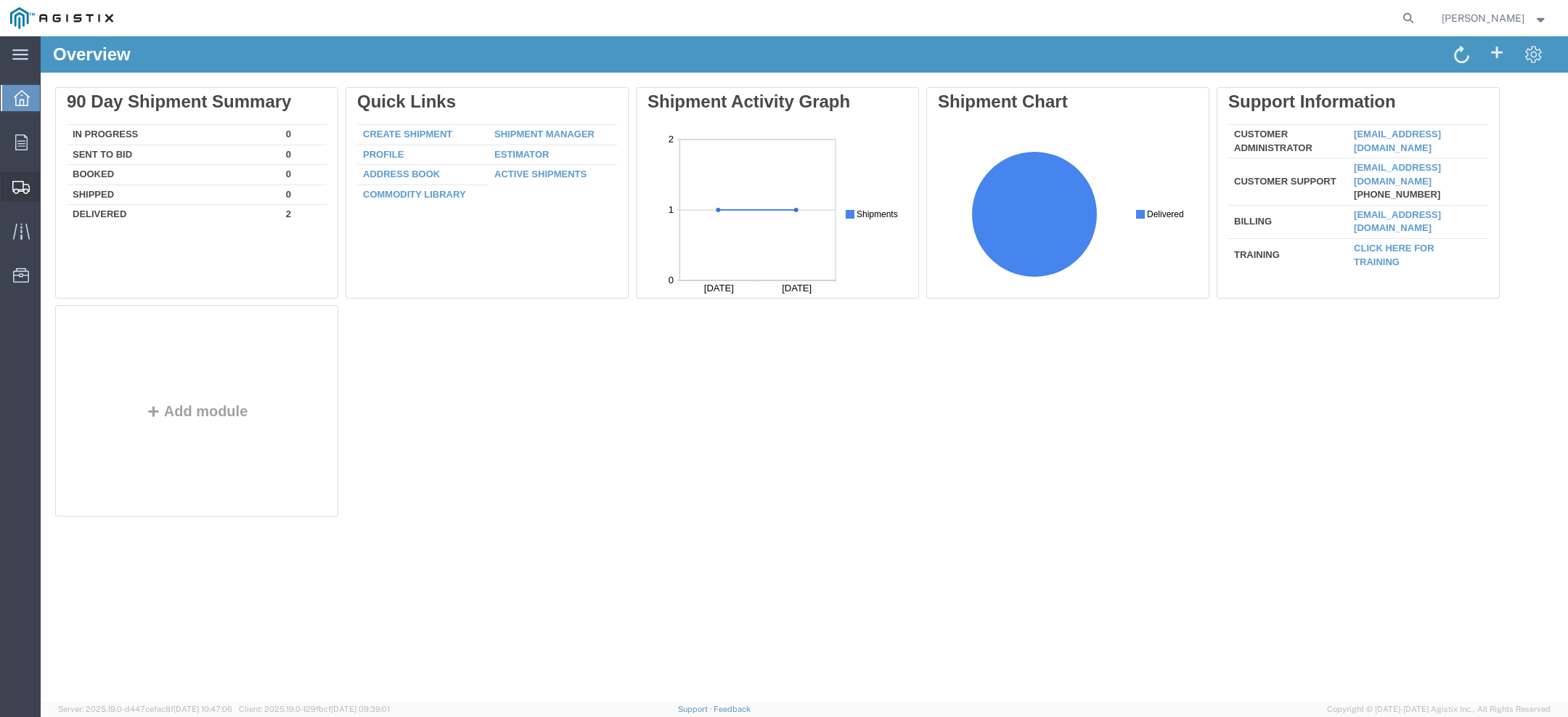
click at [20, 186] on icon at bounding box center [20, 187] width 18 height 13
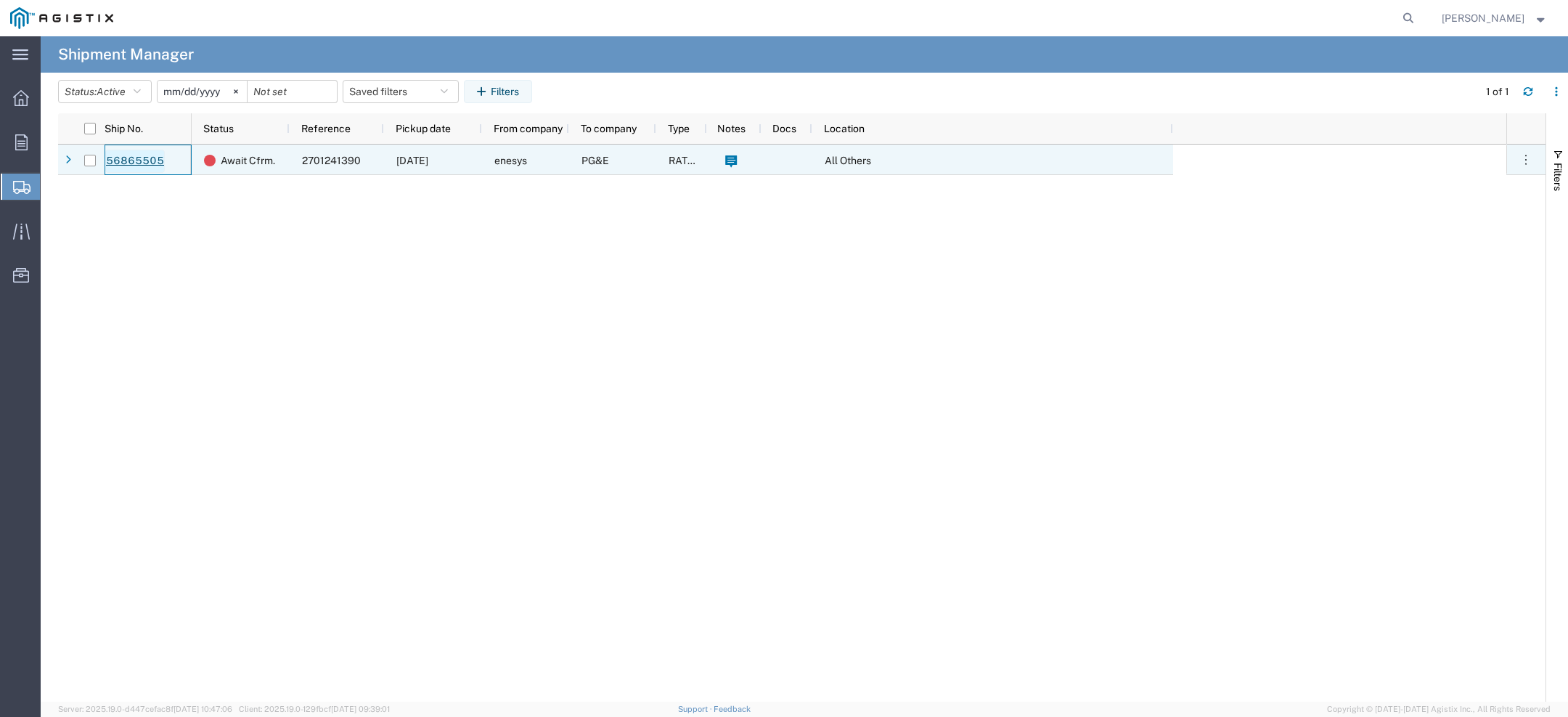
click at [137, 160] on link "56865505" at bounding box center [135, 161] width 60 height 23
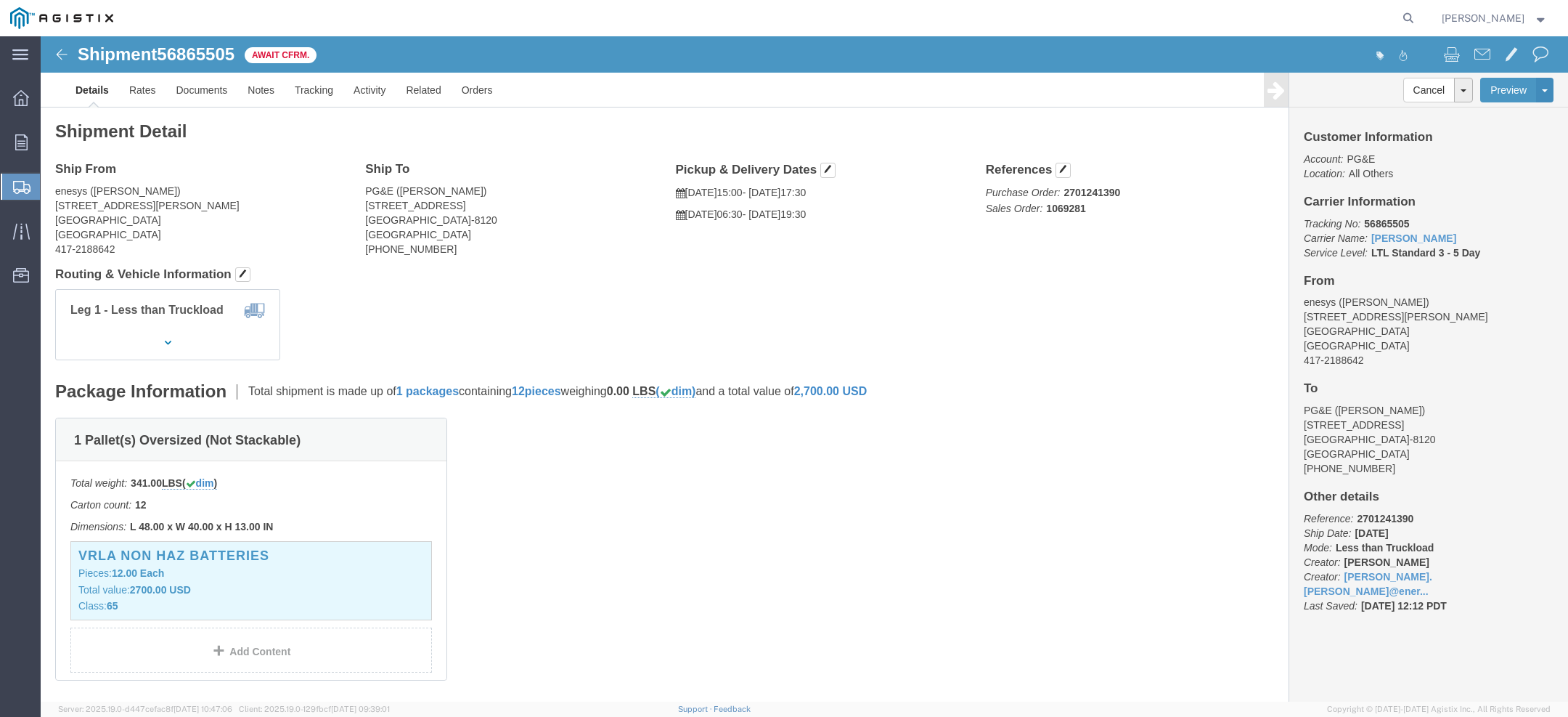
click span "56865505"
copy span "56865505"
click link "Activity"
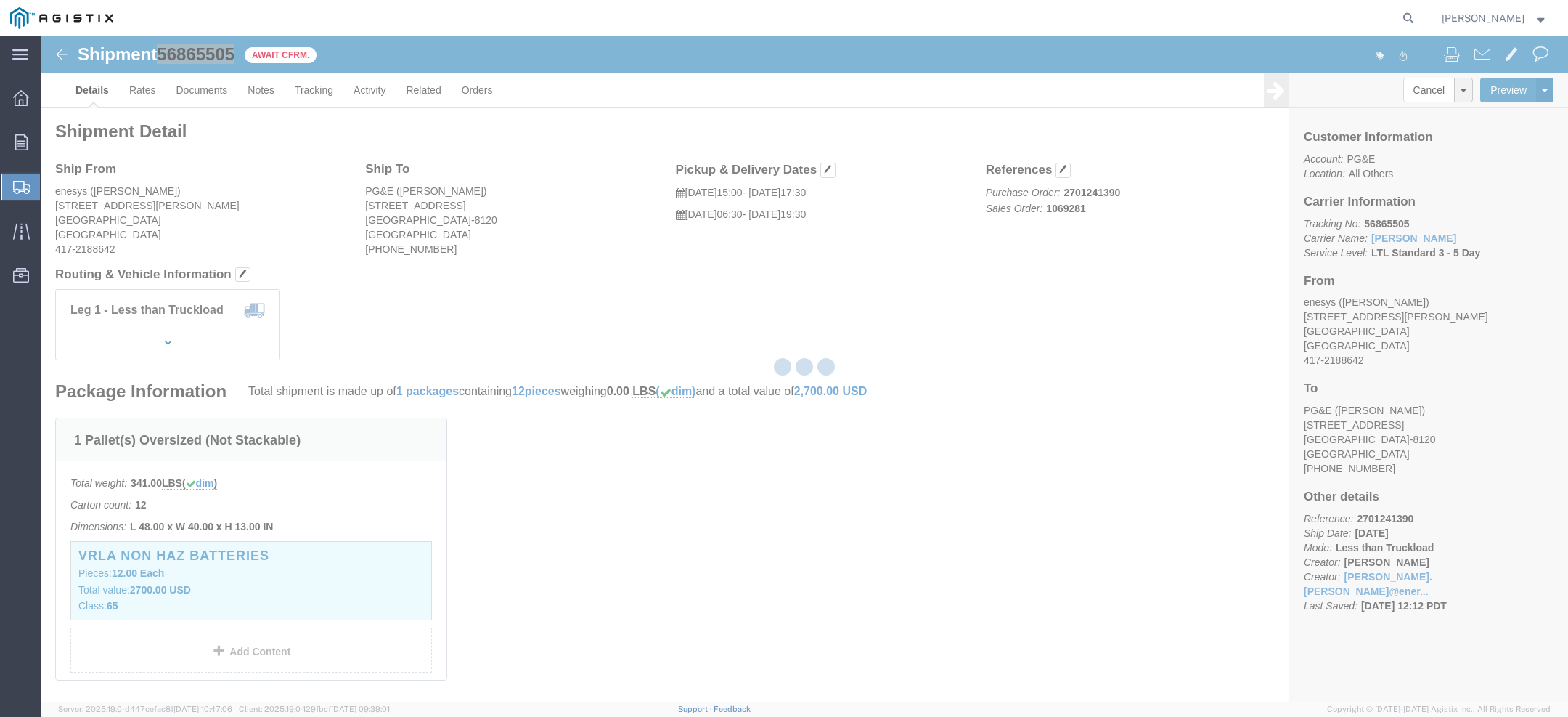
click at [360, 94] on div at bounding box center [804, 368] width 1527 height 665
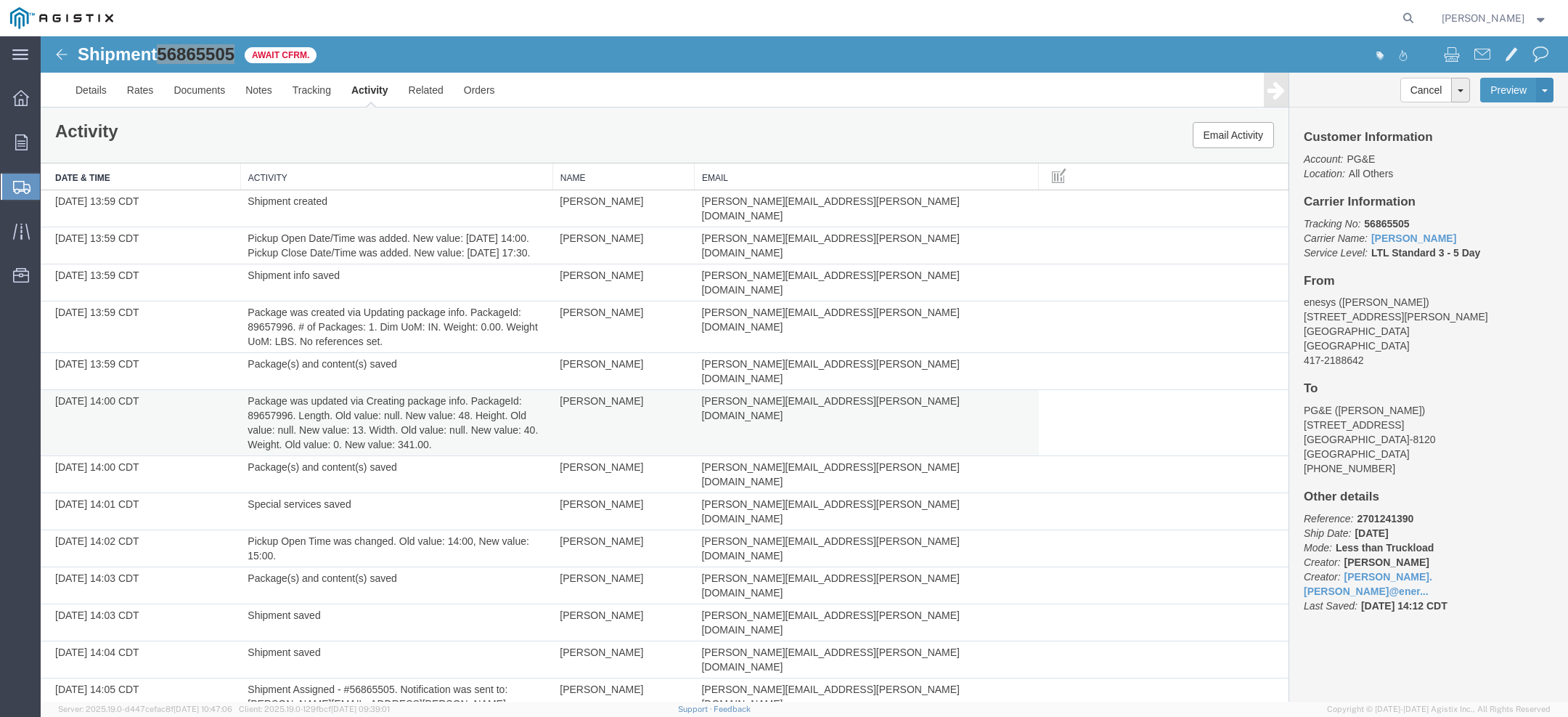
scroll to position [197, 0]
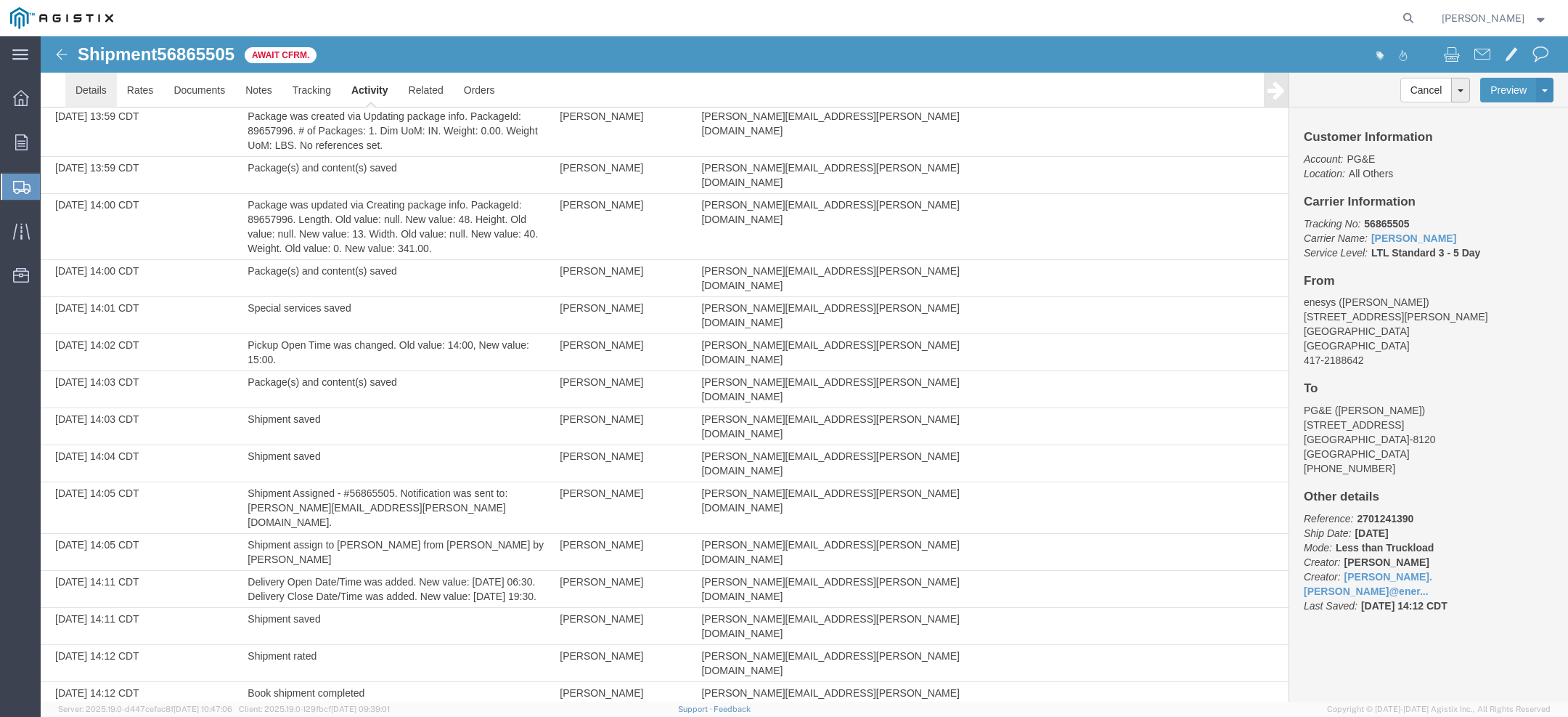
click at [99, 87] on link "Details" at bounding box center [91, 90] width 52 height 35
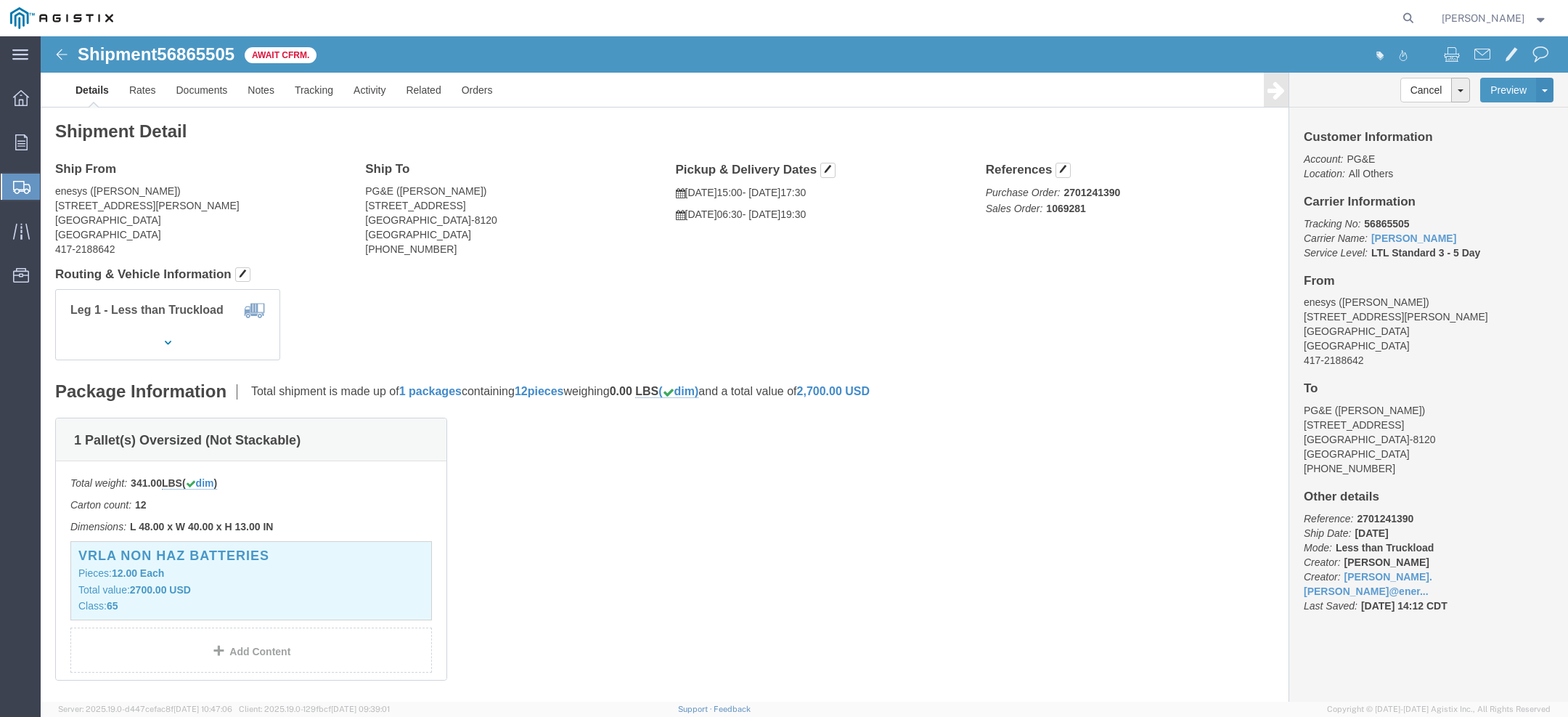
click at [1503, 6] on div "Danialle Wigle" at bounding box center [1495, 18] width 128 height 36
click at [1507, 18] on span "Danialle Wigle" at bounding box center [1483, 18] width 83 height 16
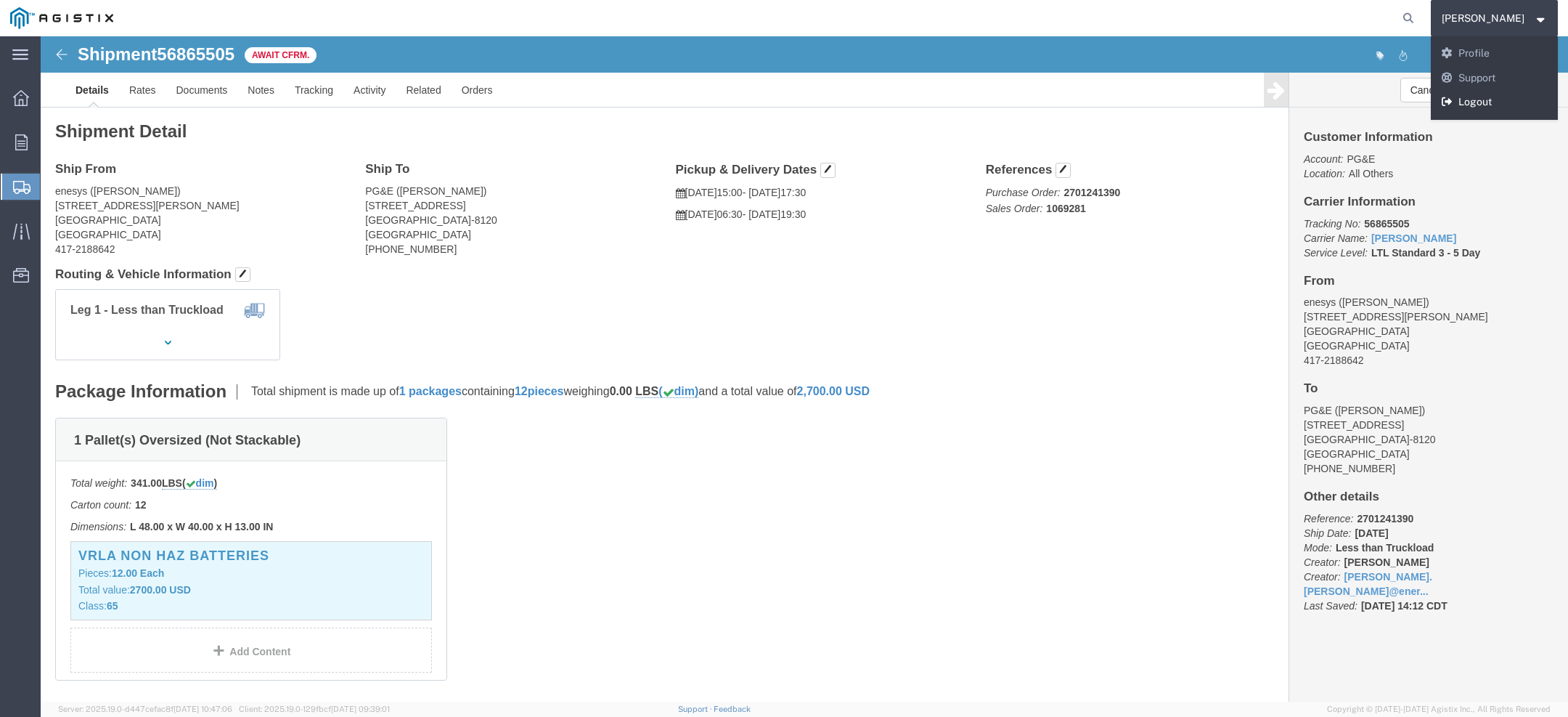
click at [1489, 91] on link "Logout" at bounding box center [1495, 102] width 128 height 25
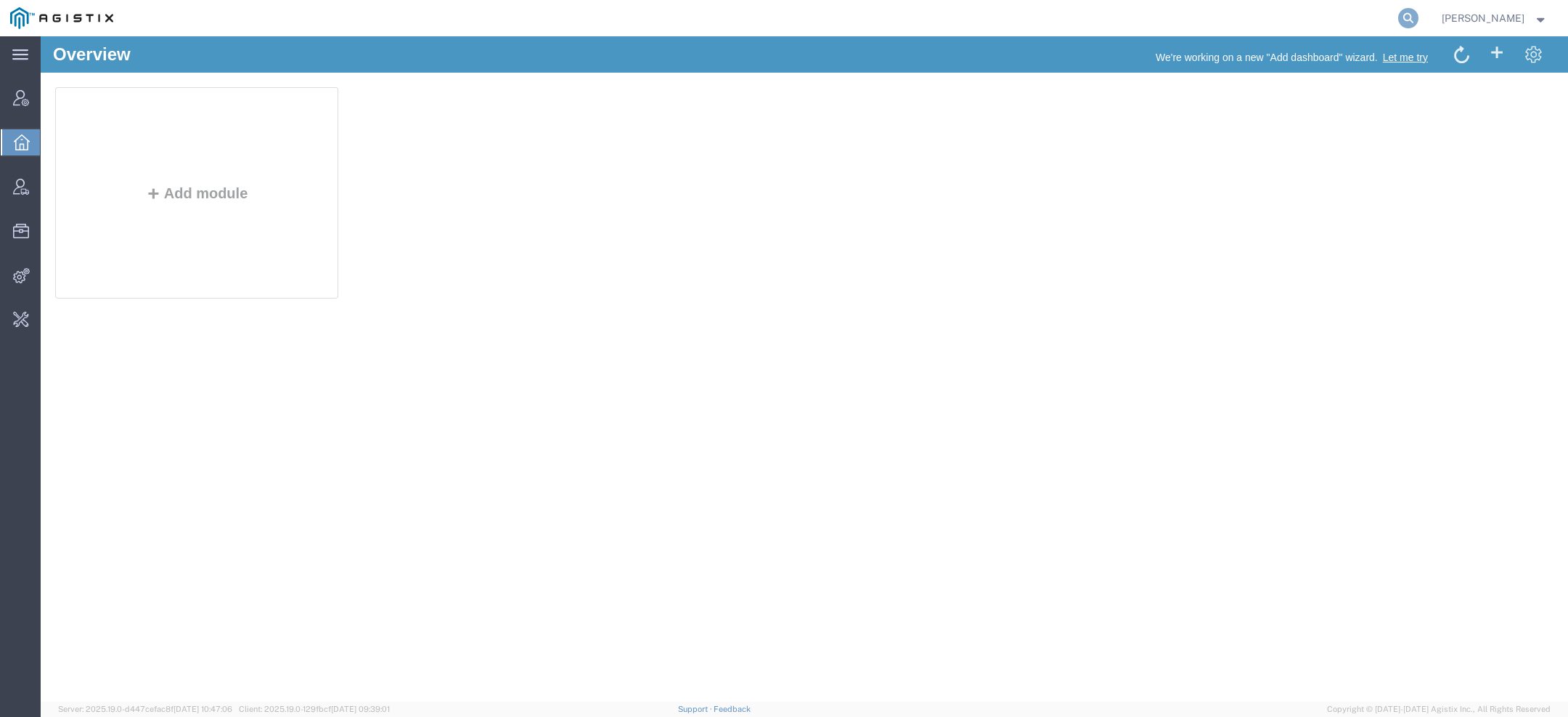
click at [1404, 24] on icon at bounding box center [1408, 18] width 20 height 20
type input "pgw"
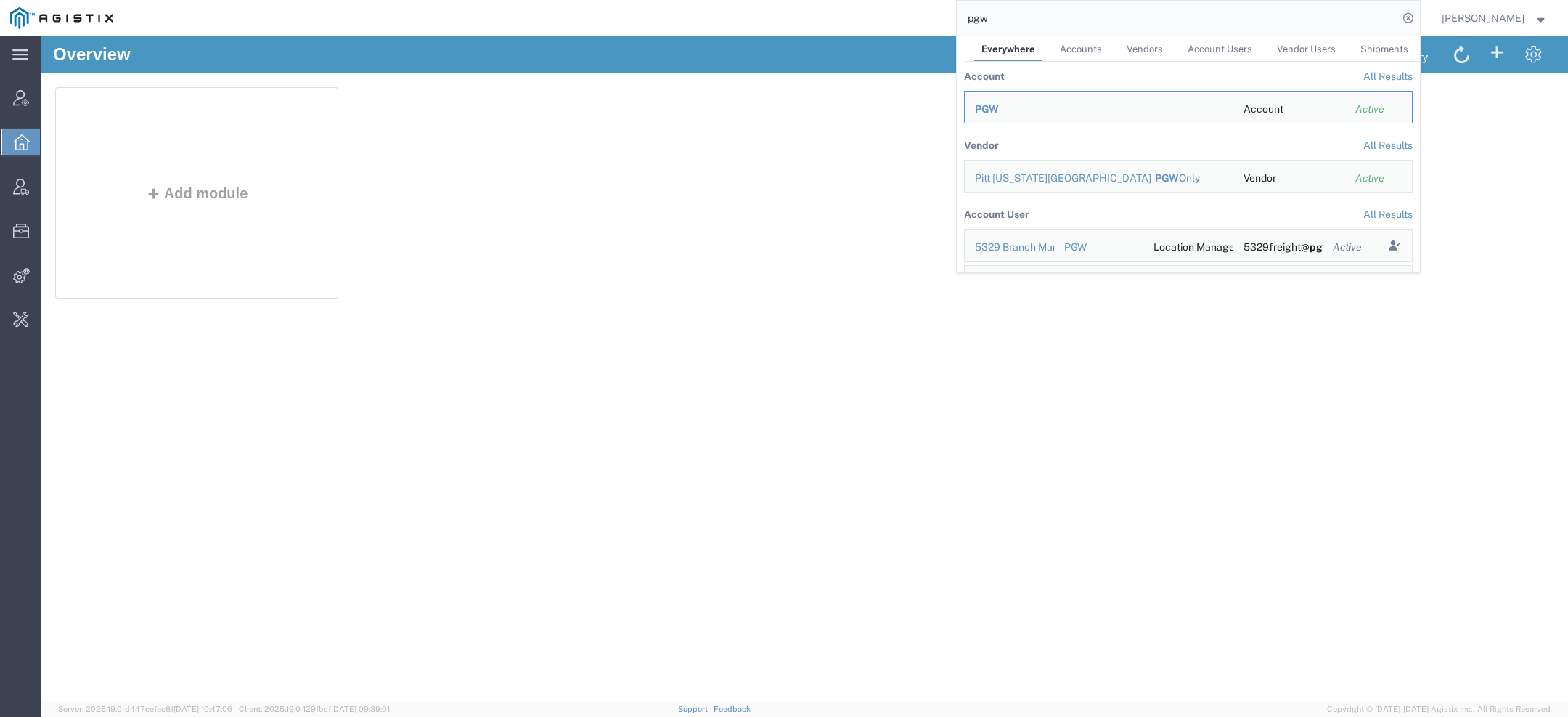
click at [1008, 107] on div "PGW" at bounding box center [1099, 109] width 248 height 16
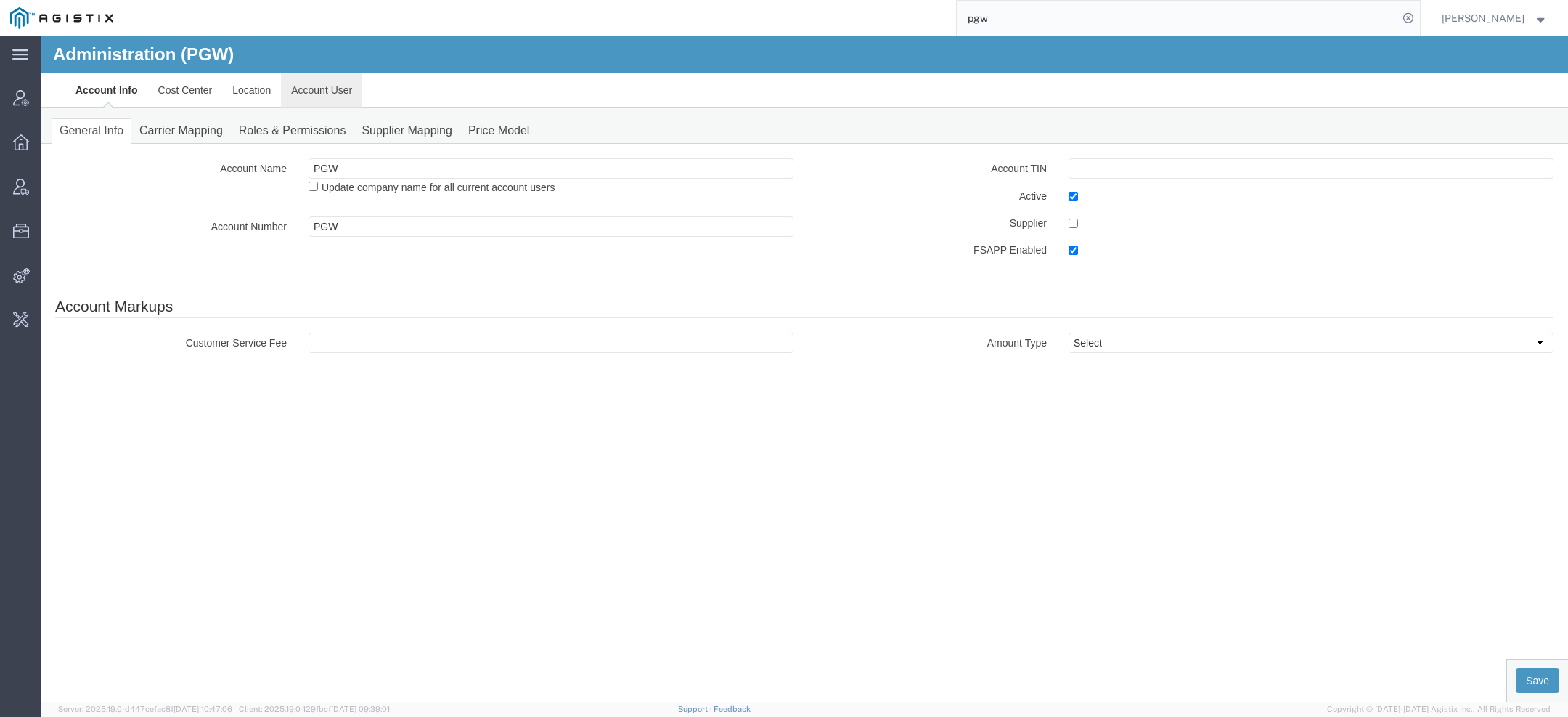
click at [323, 100] on link "Account User" at bounding box center [322, 90] width 81 height 35
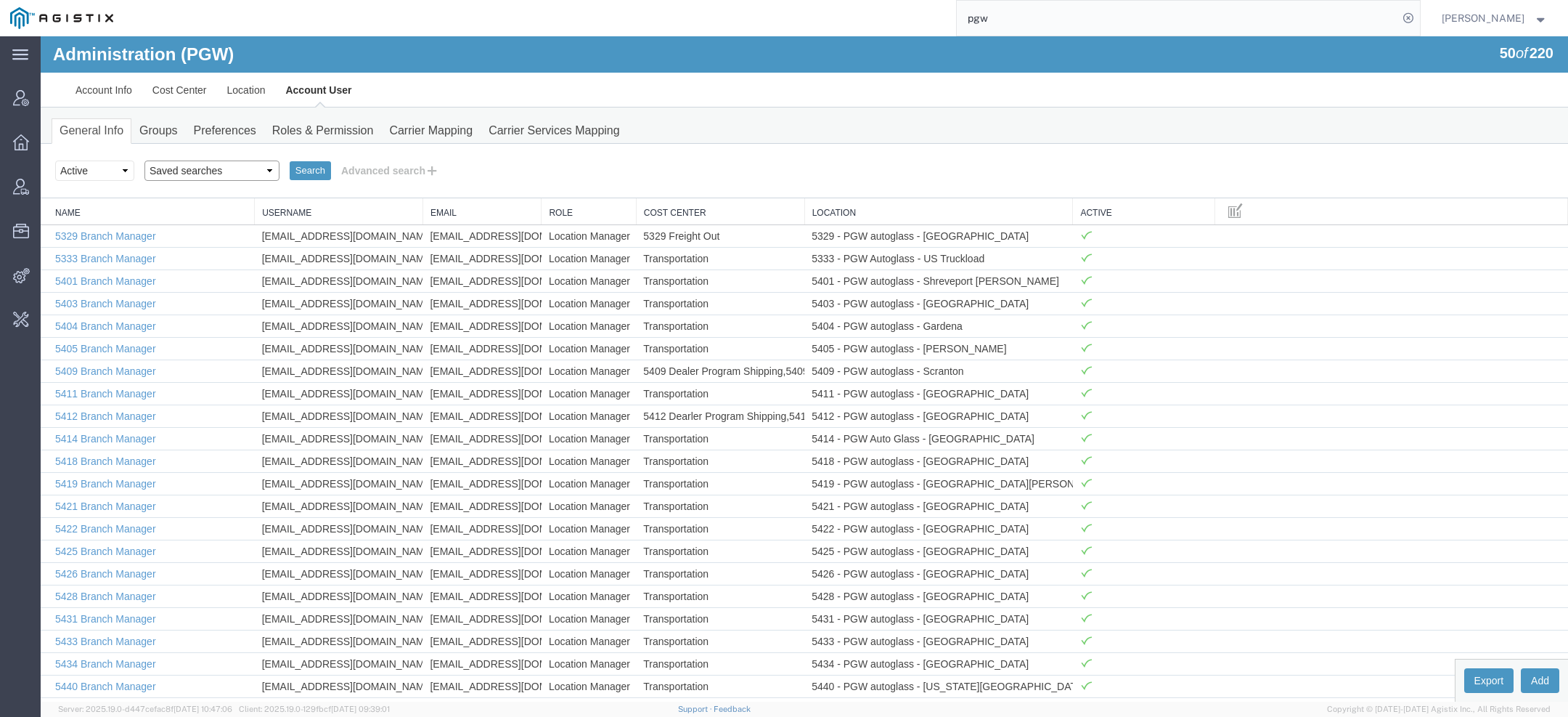
click at [217, 168] on select "Saved searches Exclude Branch Manager Jason Offline user" at bounding box center [212, 171] width 135 height 20
select select "Offline user"
click at [145, 161] on select "Saved searches Exclude Branch Manager Jason Offline user" at bounding box center [212, 171] width 135 height 20
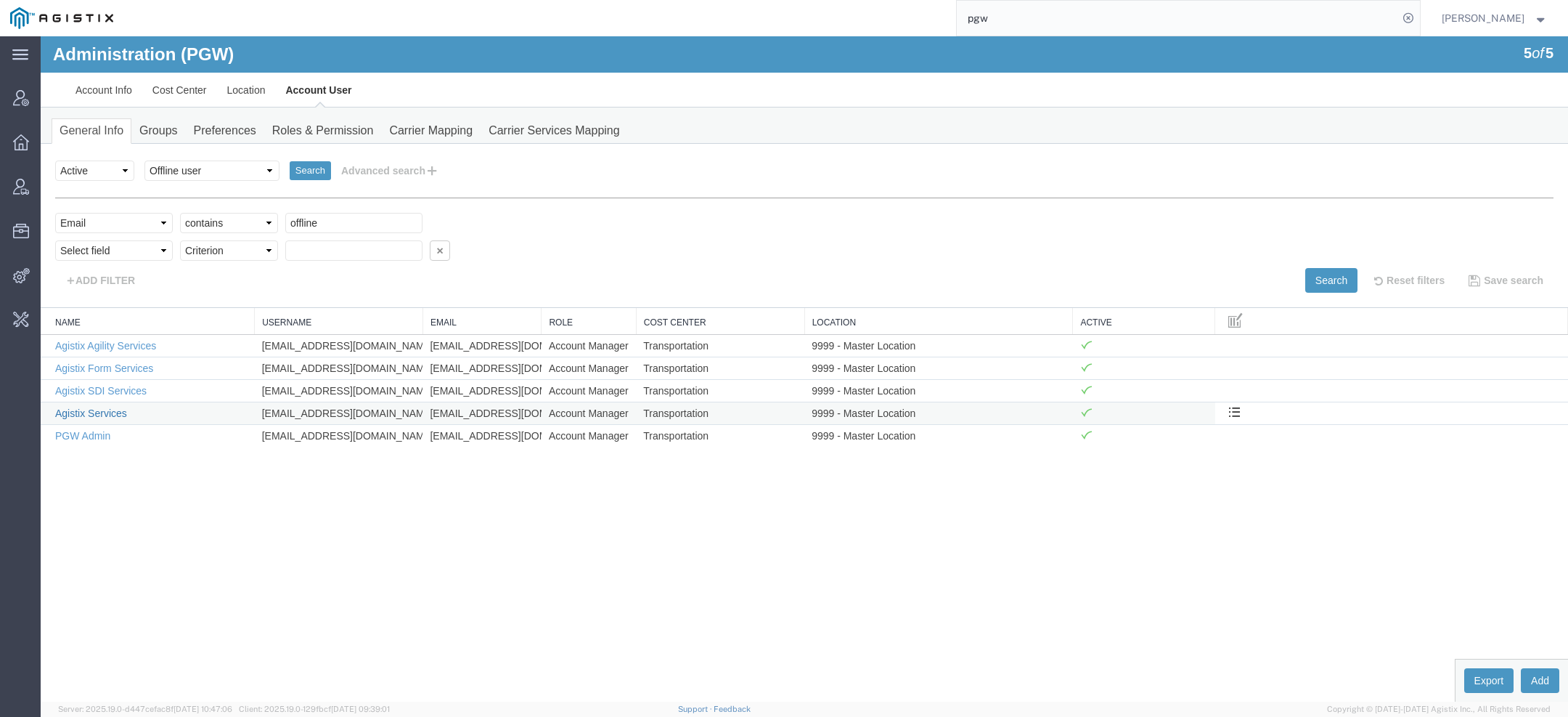
click at [116, 412] on link "Agistix Services" at bounding box center [91, 413] width 72 height 12
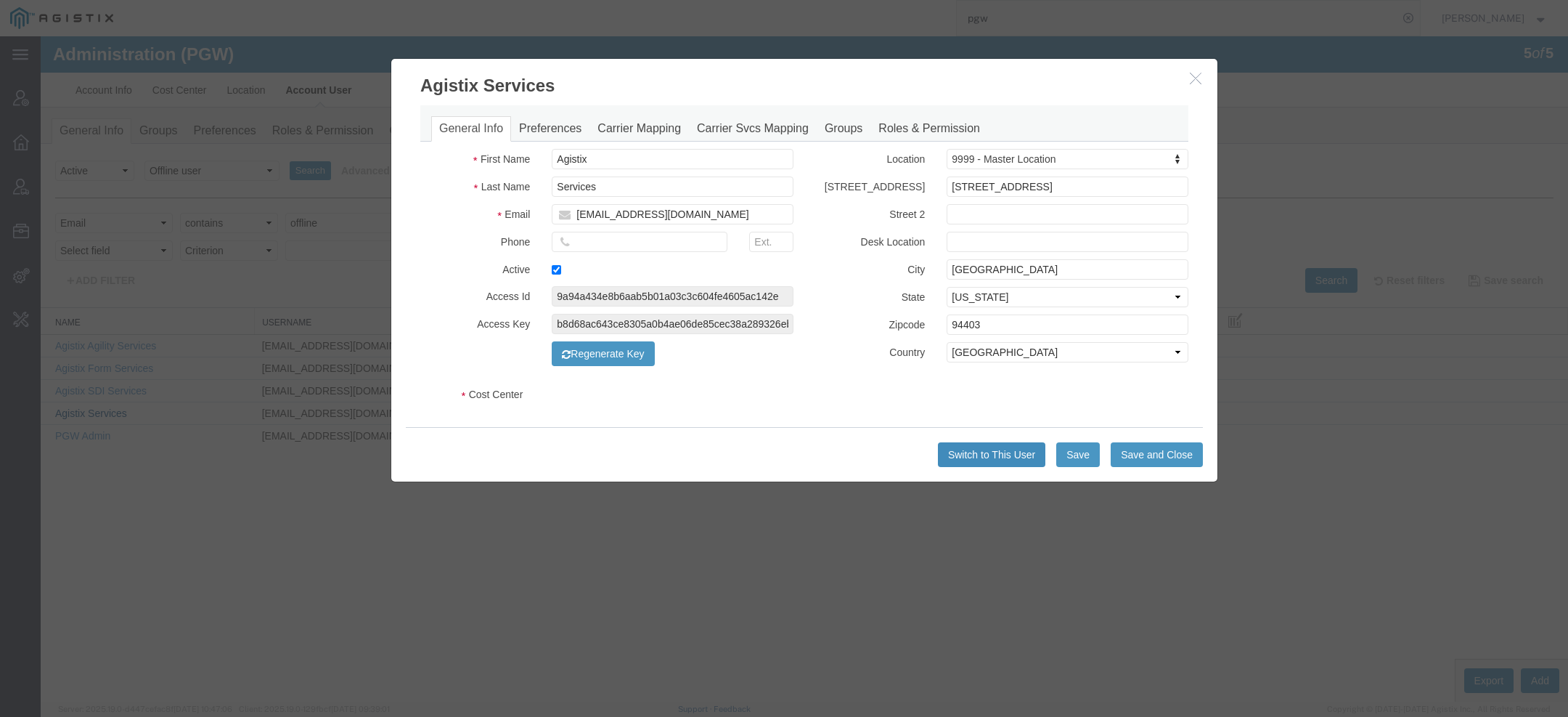
select select "COSTCENTER"
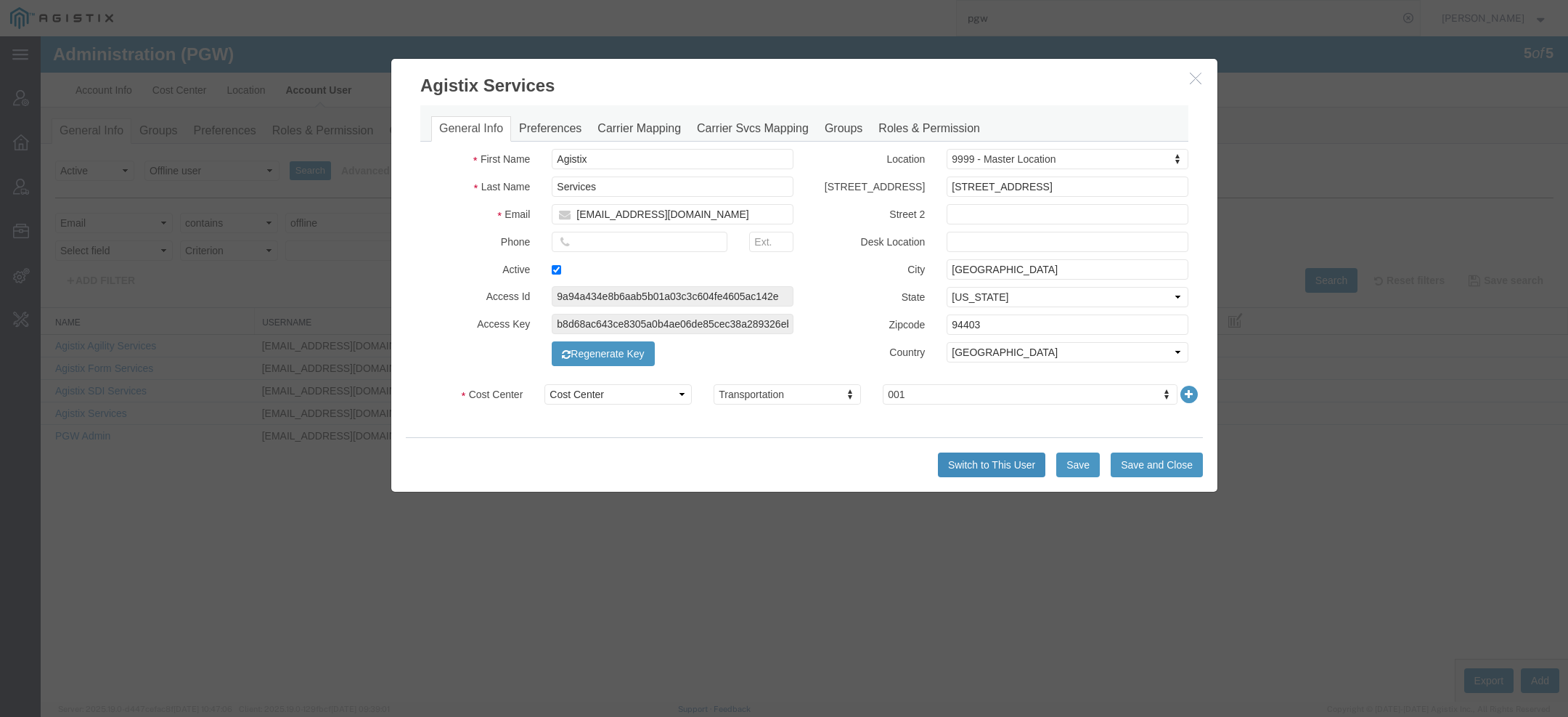
click at [1005, 464] on button "Switch to This User" at bounding box center [992, 464] width 108 height 25
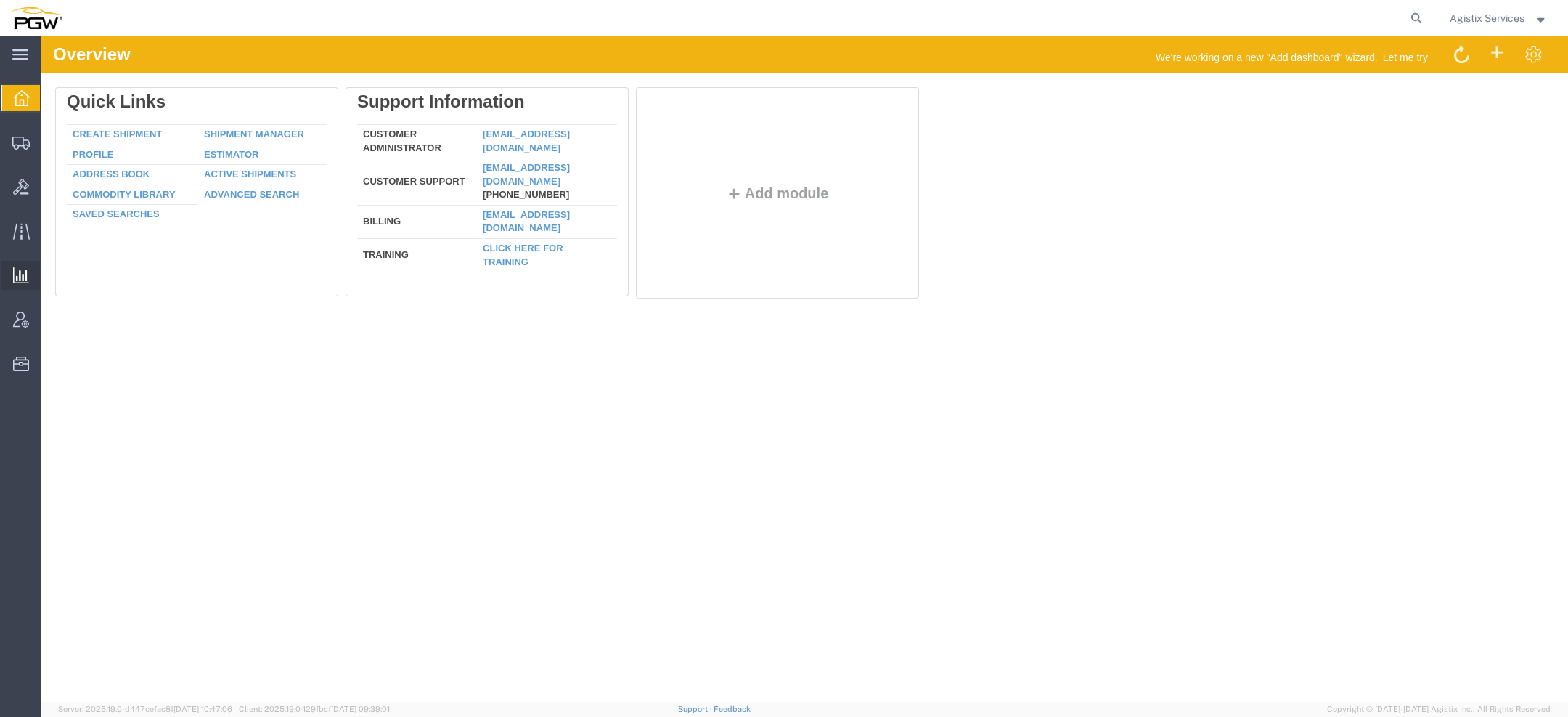
click at [0, 0] on span "Saved Reports" at bounding box center [0, 0] width 0 height 0
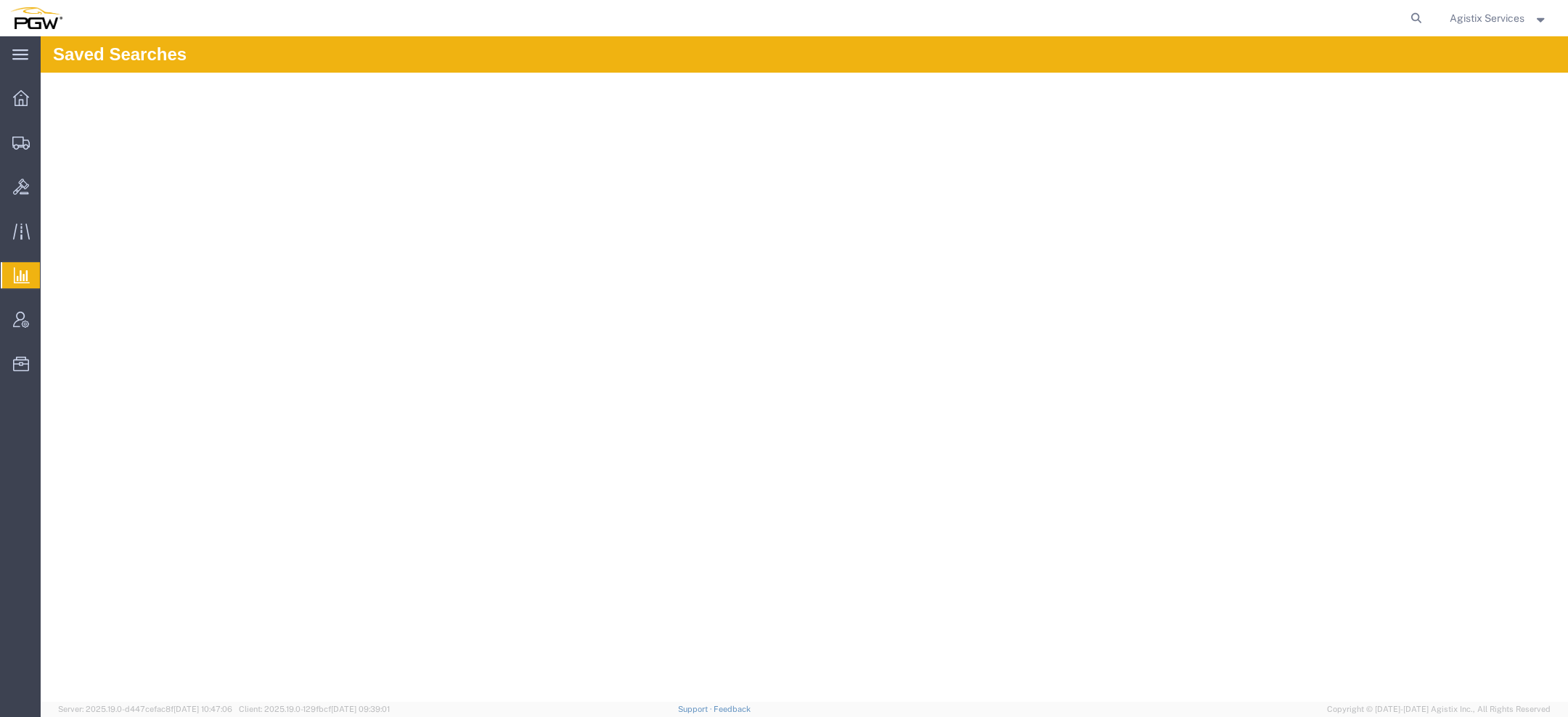
click at [0, 0] on span "Saved Reports" at bounding box center [0, 0] width 0 height 0
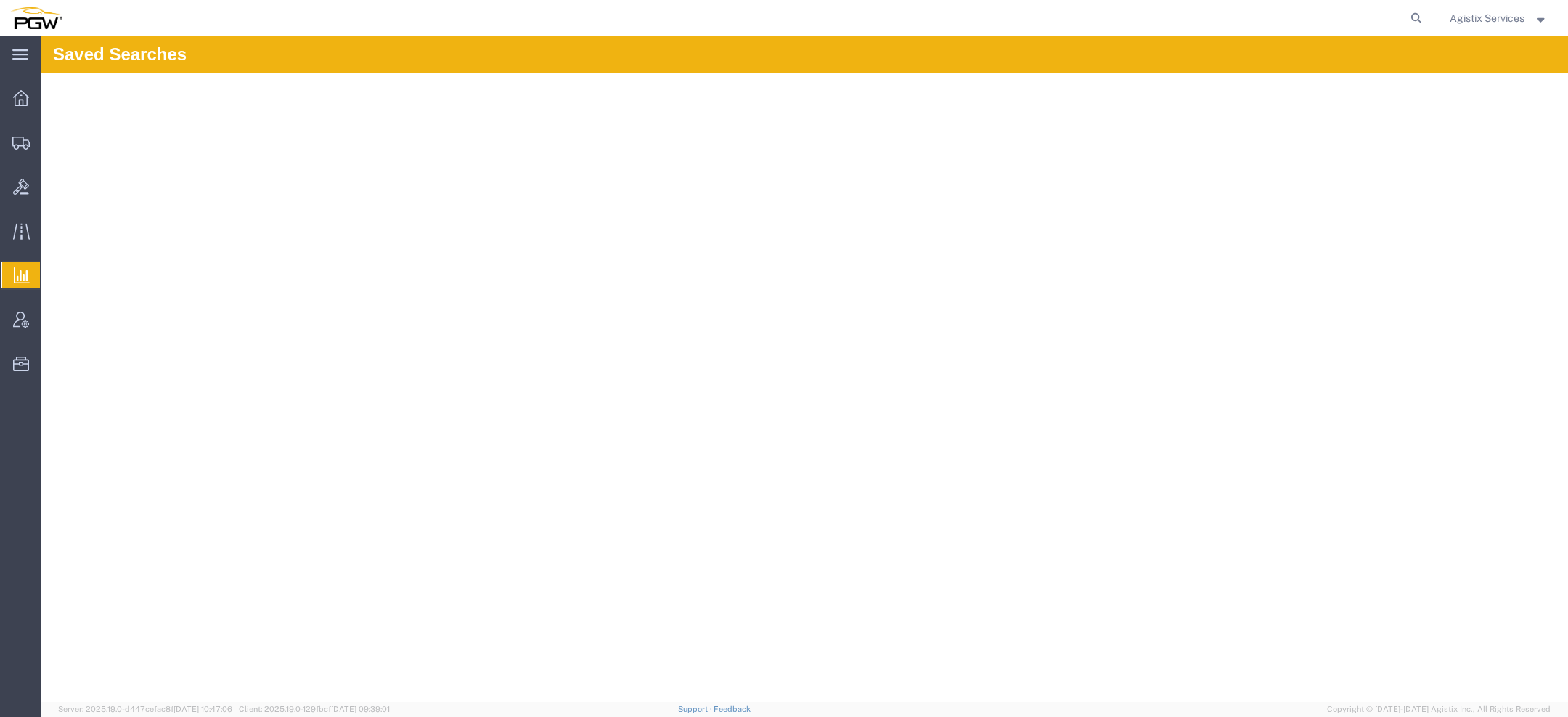
click at [0, 0] on span "Saved Reports" at bounding box center [0, 0] width 0 height 0
click at [1499, 16] on span "Agistix Services" at bounding box center [1487, 18] width 75 height 16
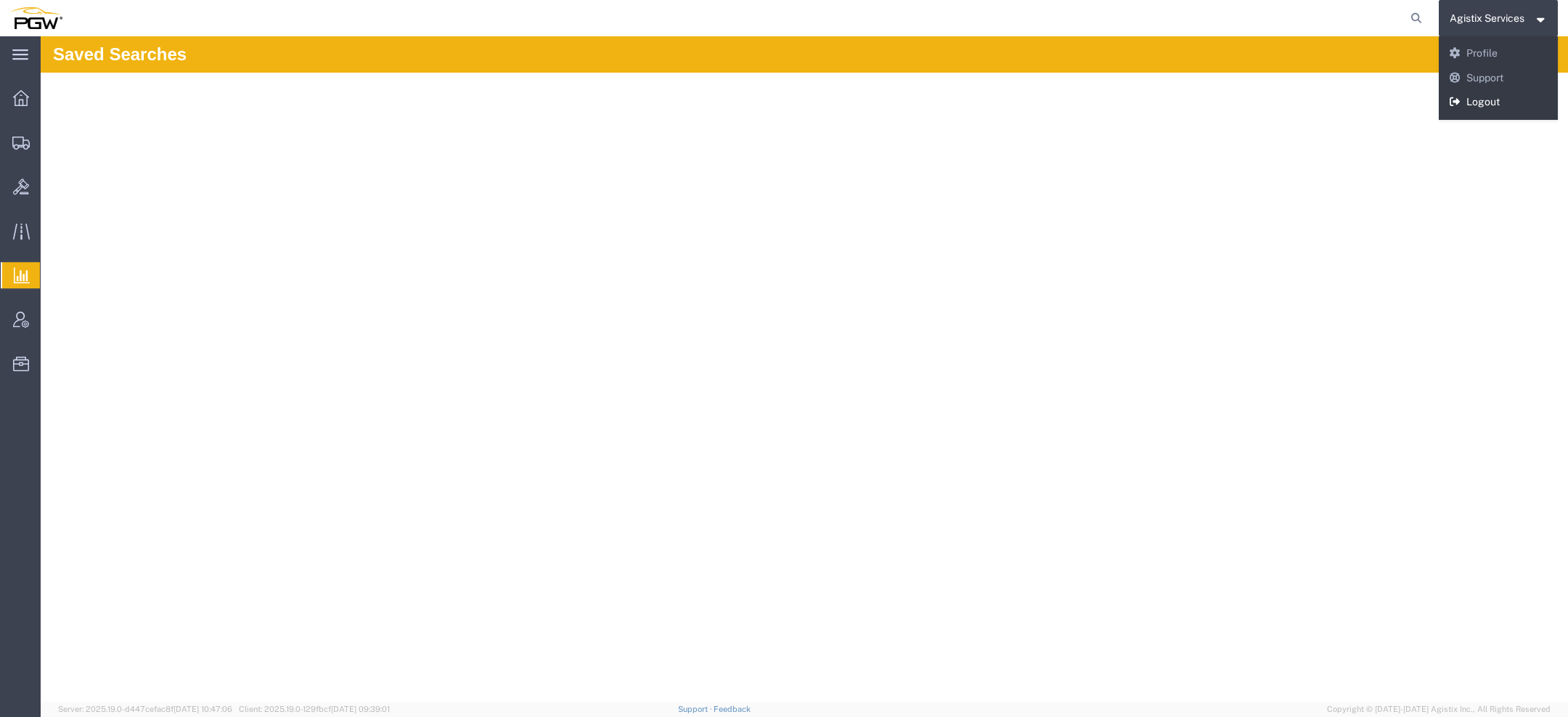
click at [1475, 104] on link "Logout" at bounding box center [1499, 102] width 120 height 25
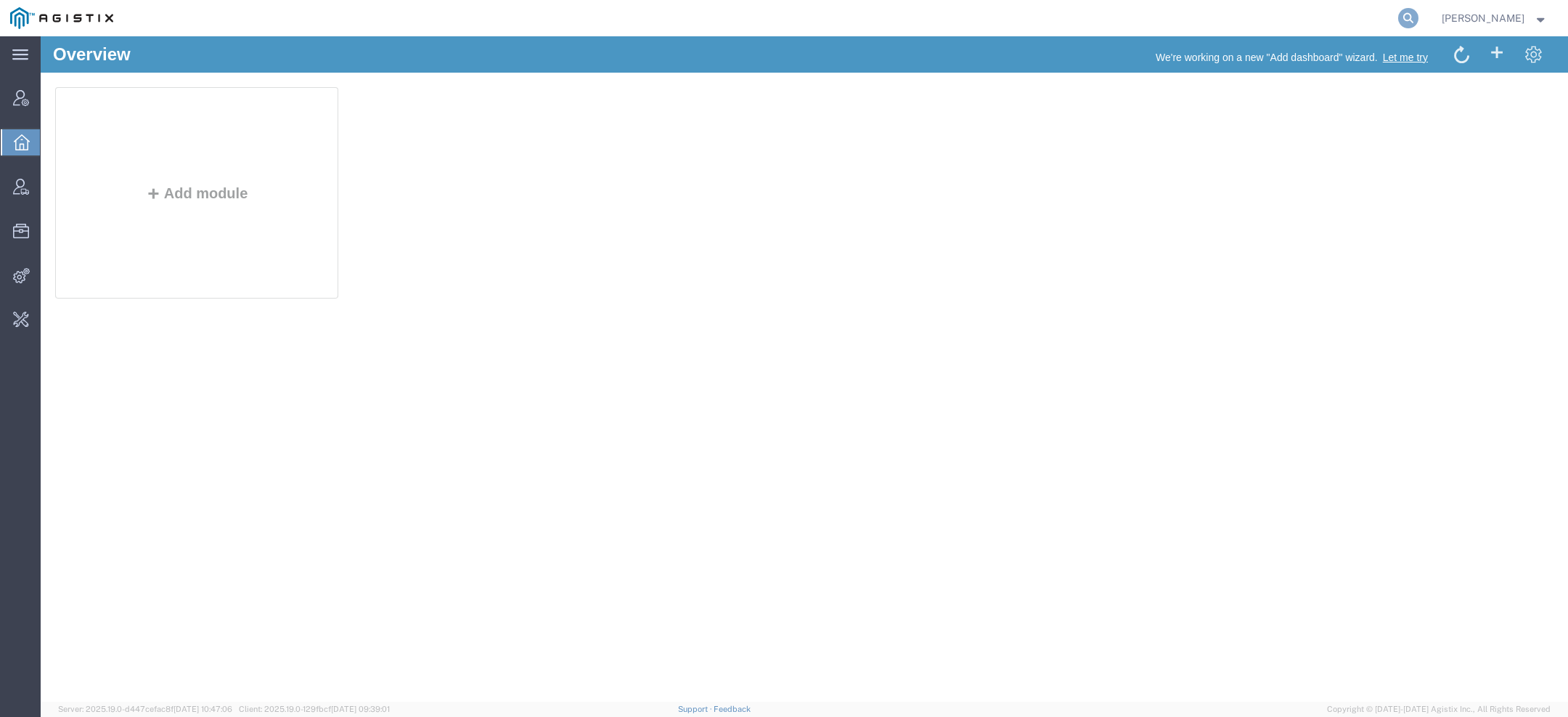
click at [1412, 18] on icon at bounding box center [1408, 18] width 20 height 20
paste input "56866486"
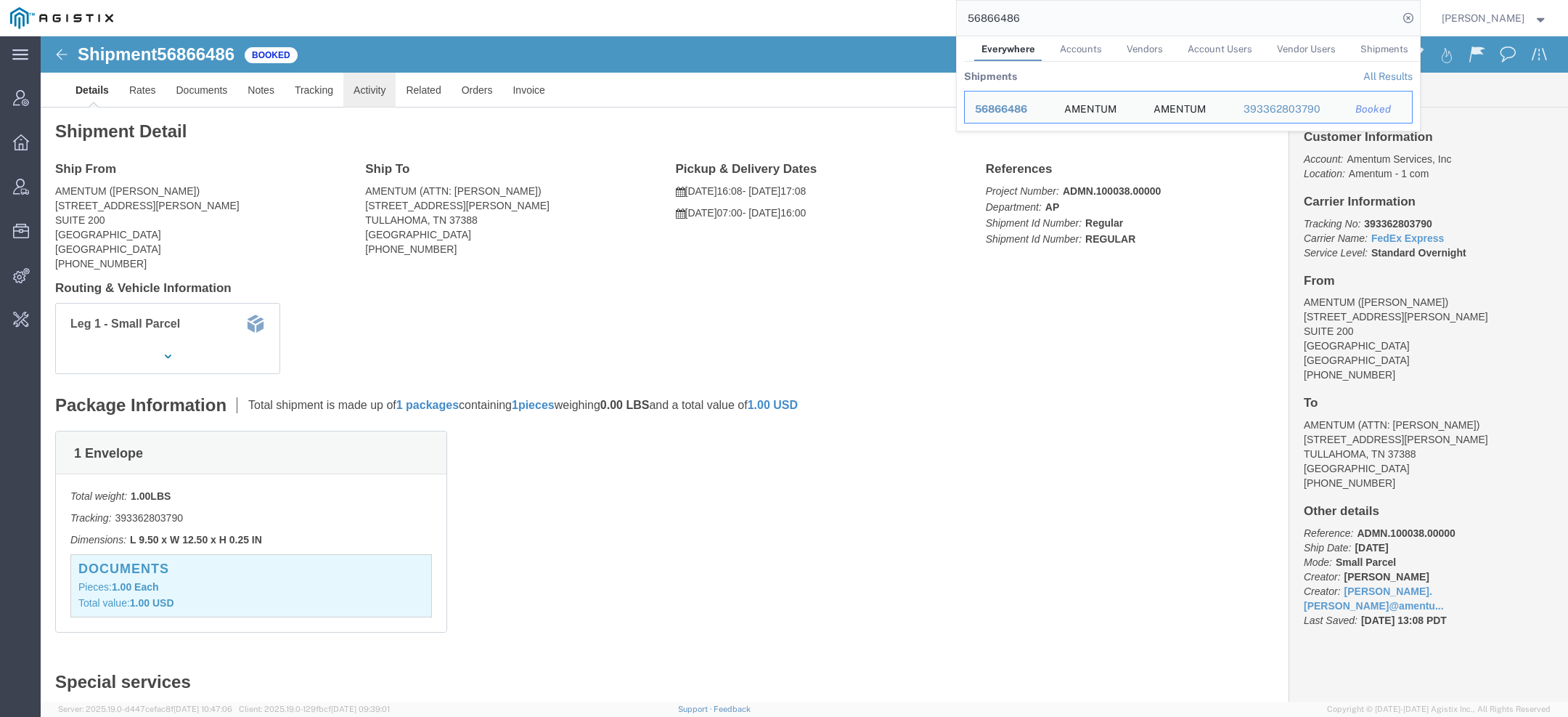
click link "Activity"
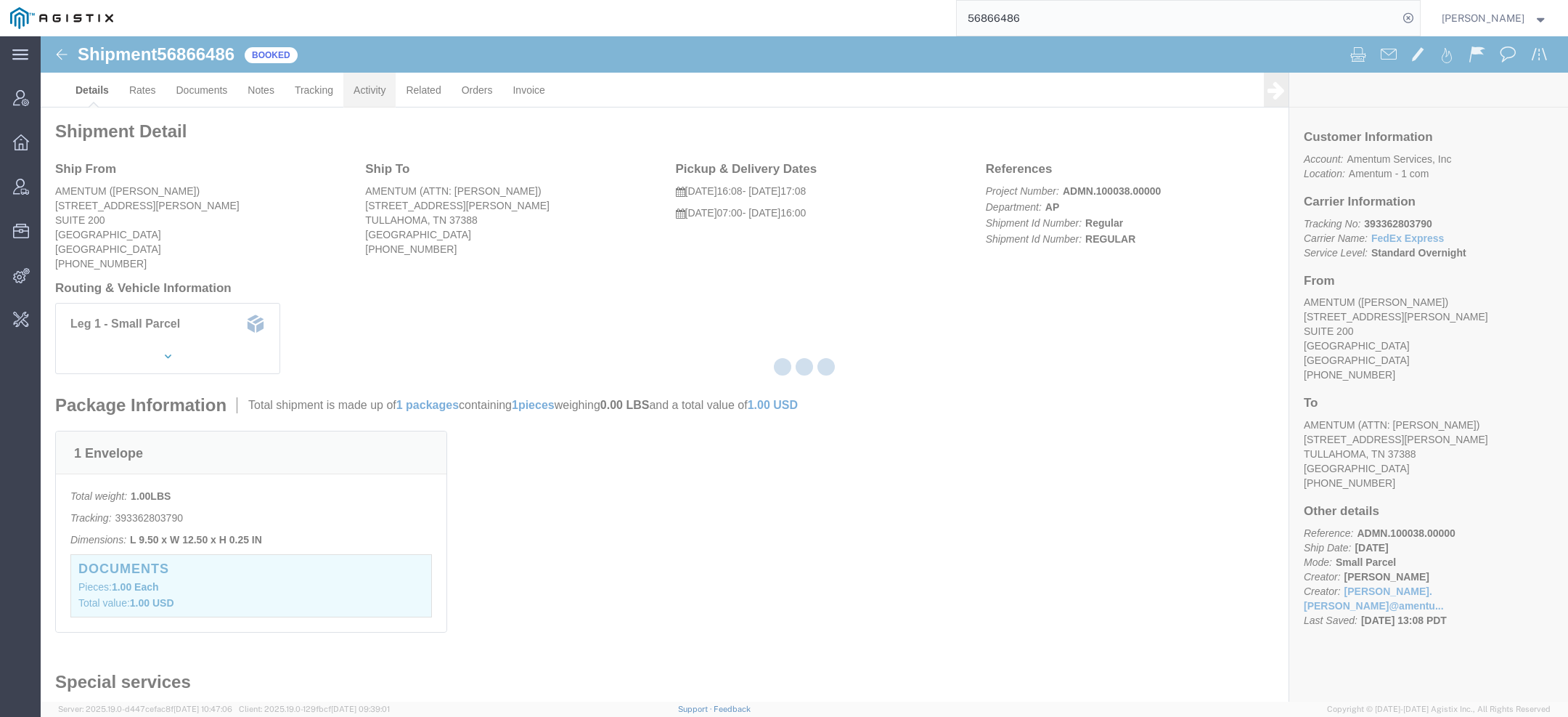
click at [363, 94] on div at bounding box center [804, 368] width 1527 height 665
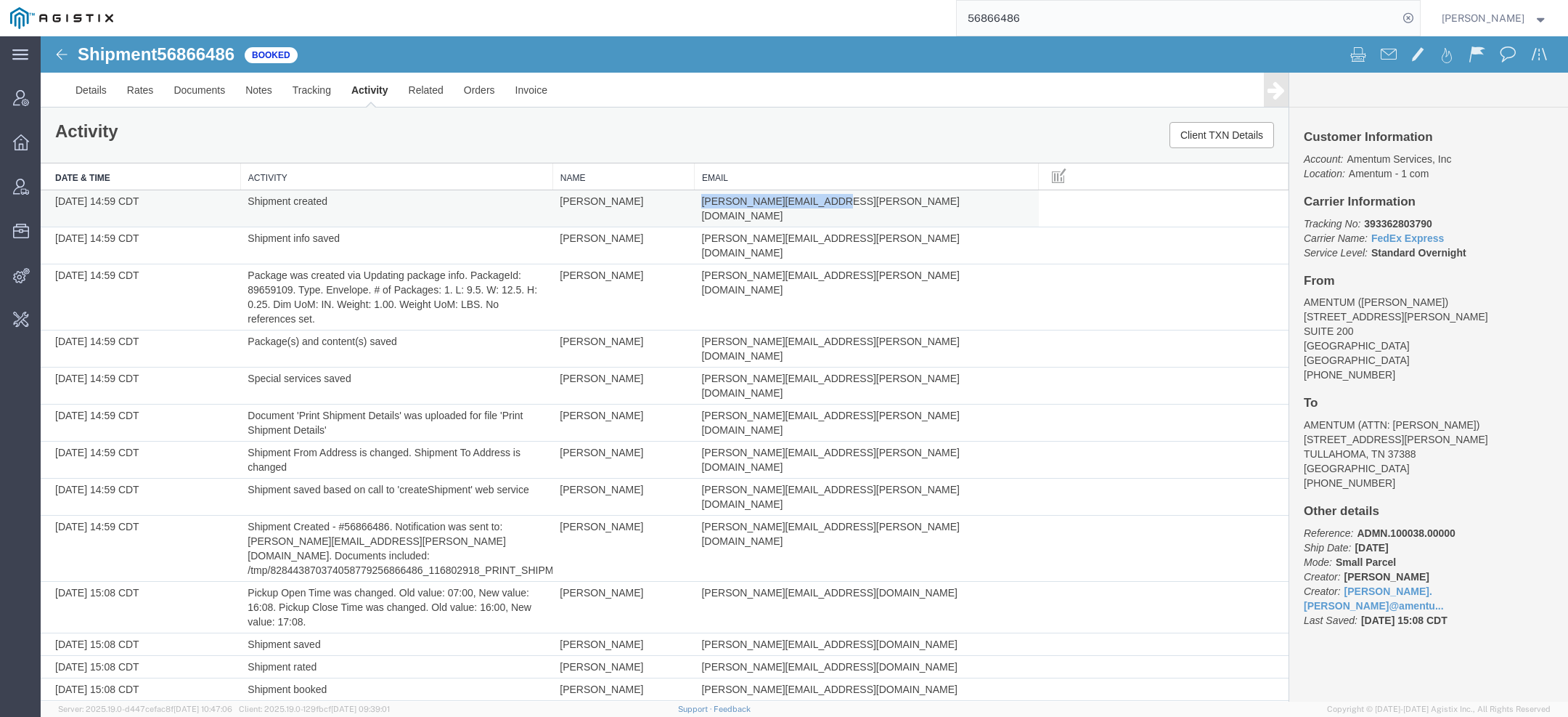
drag, startPoint x: 698, startPoint y: 198, endPoint x: 835, endPoint y: 197, distance: 137.0
click at [832, 197] on span "[PERSON_NAME][EMAIL_ADDRESS][PERSON_NAME][DOMAIN_NAME]" at bounding box center [830, 209] width 258 height 26
copy span "[PERSON_NAME][EMAIL_ADDRESS][PERSON_NAME][DOMAIN_NAME]"
drag, startPoint x: 1031, startPoint y: 18, endPoint x: 813, endPoint y: 18, distance: 218.0
click at [859, 18] on div "56866486" at bounding box center [772, 18] width 1297 height 36
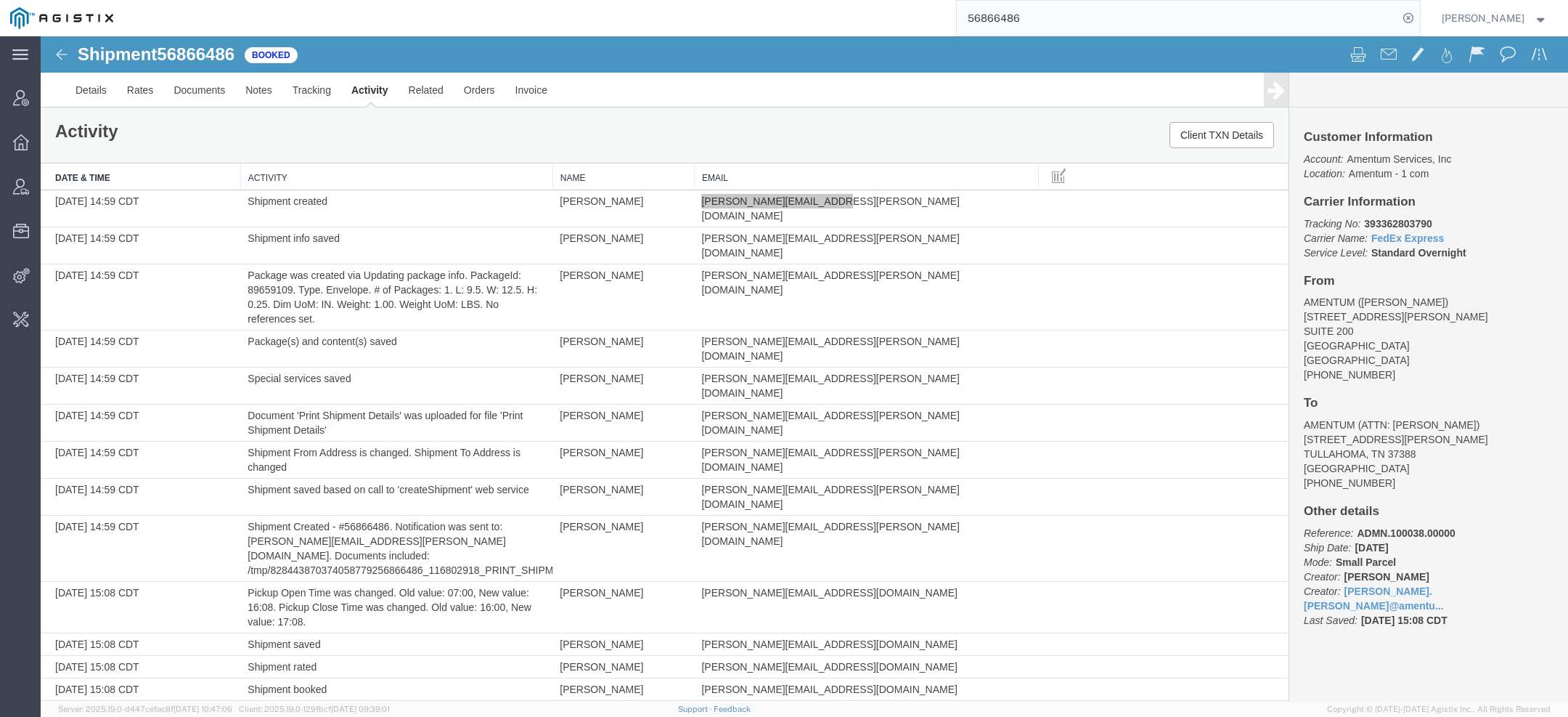
paste input "[PERSON_NAME][EMAIL_ADDRESS][PERSON_NAME][DOMAIN_NAME]"
type input "[PERSON_NAME][EMAIL_ADDRESS][PERSON_NAME][DOMAIN_NAME]"
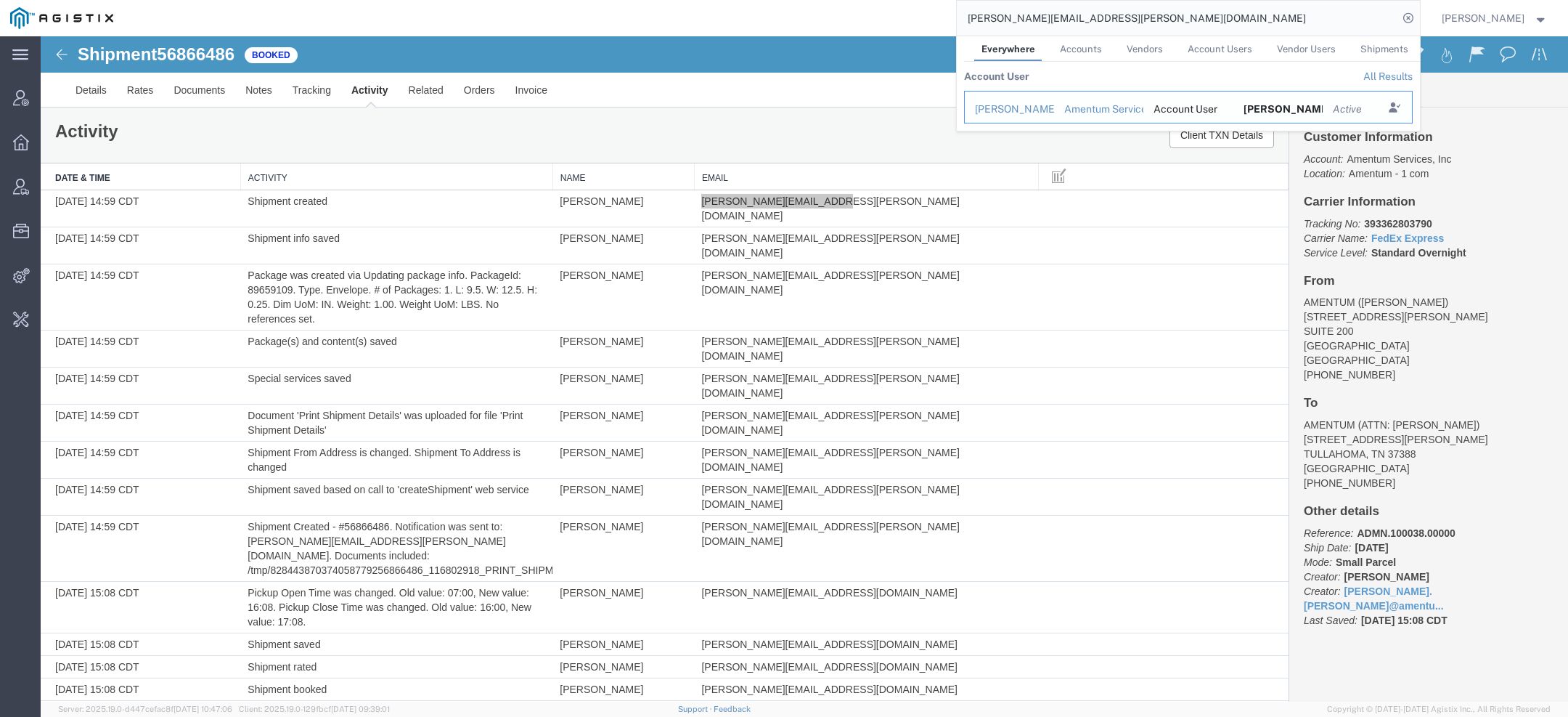
click at [1006, 114] on div "[PERSON_NAME]" at bounding box center [1009, 109] width 69 height 16
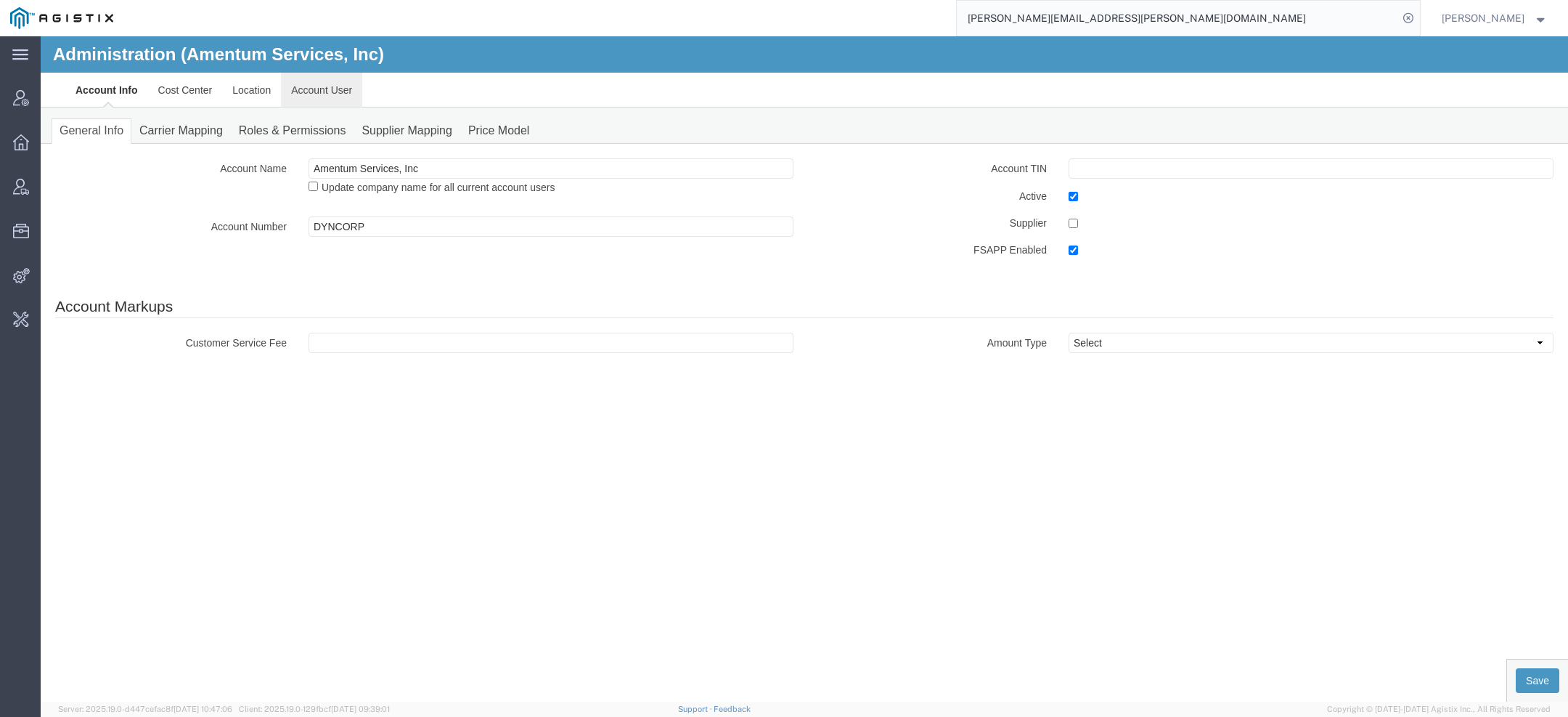
click at [338, 85] on link "Account User" at bounding box center [322, 90] width 81 height 35
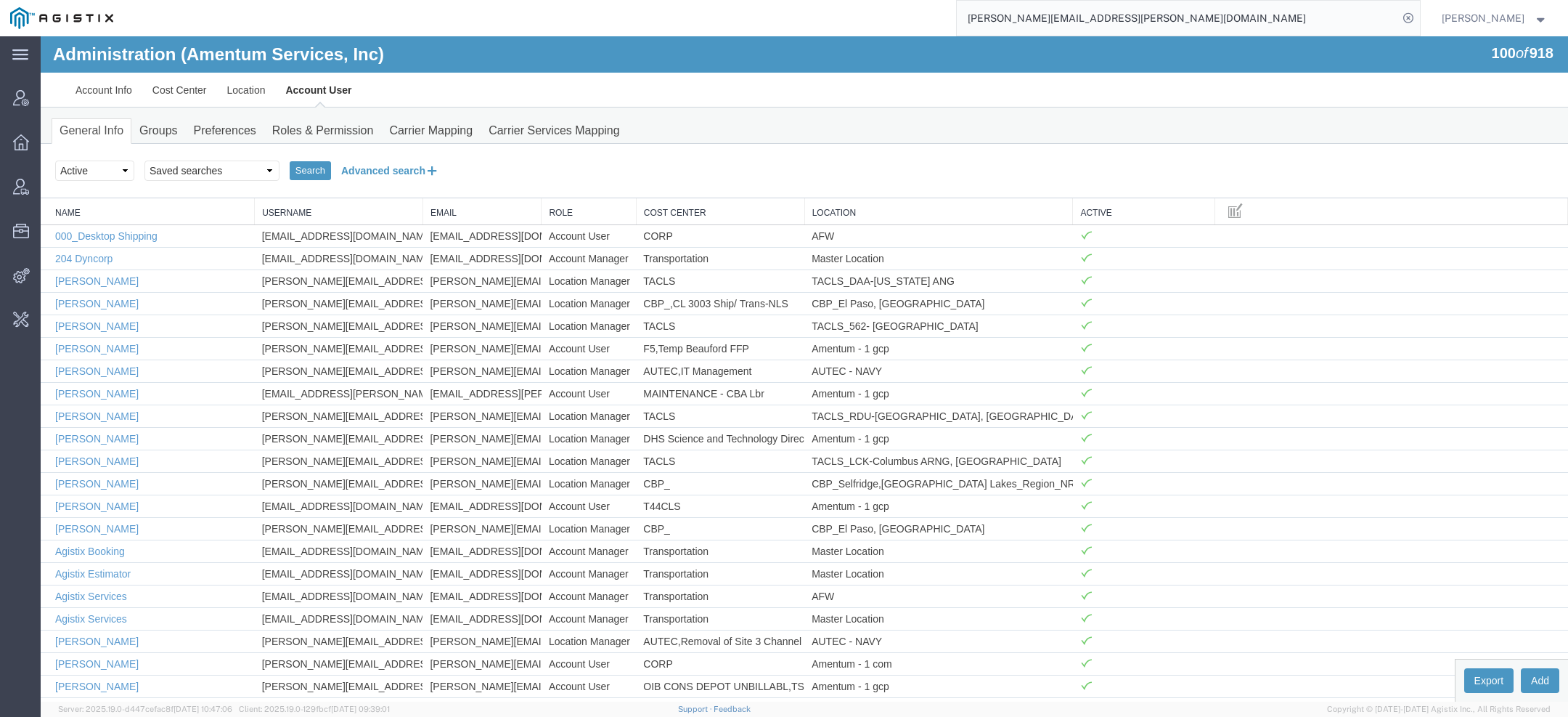
click at [359, 172] on button "Advanced search" at bounding box center [390, 171] width 118 height 25
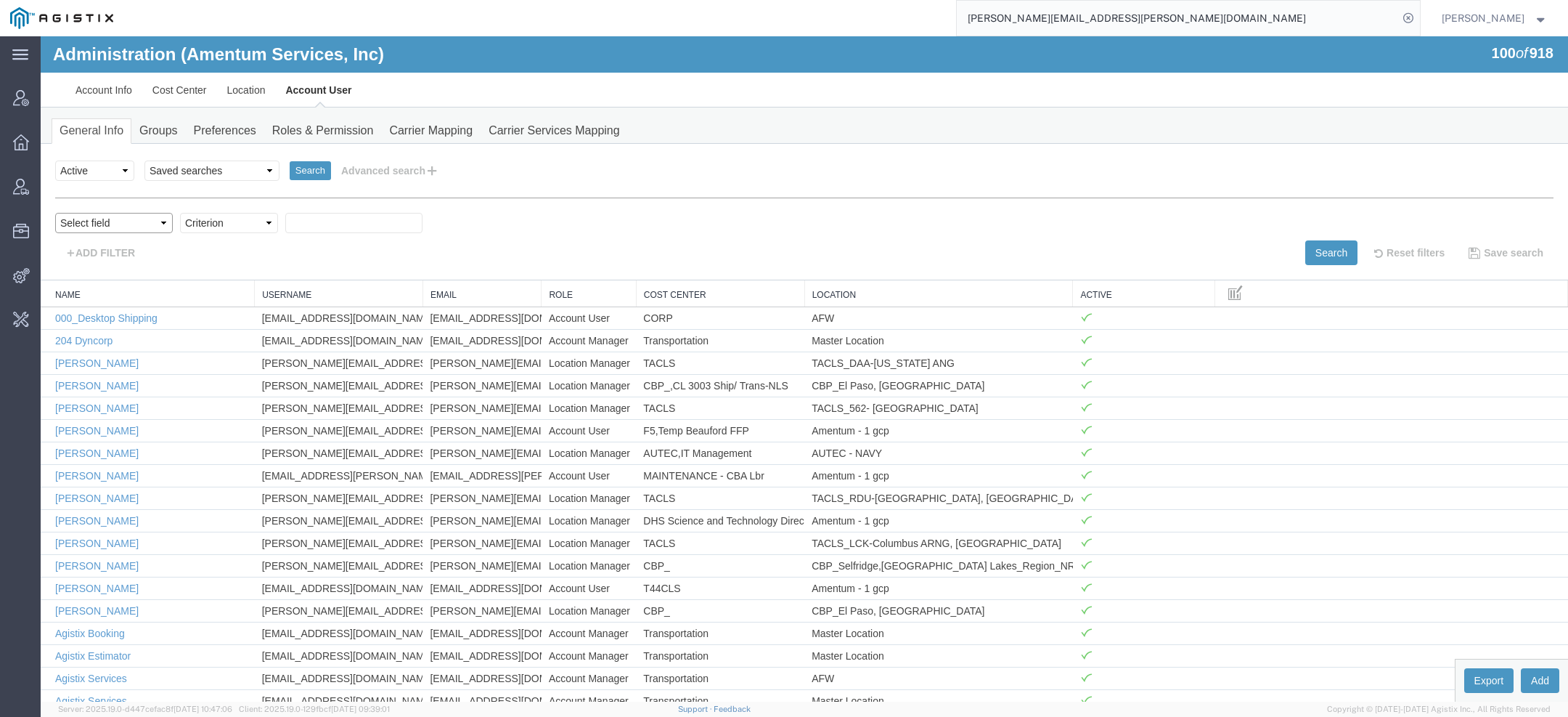
click at [151, 223] on select "Select field Cost Center Email Location Name Role Username" at bounding box center [114, 223] width 118 height 20
select select "email"
click at [55, 213] on select "Select field Cost Center Email Location Name Role Username" at bounding box center [114, 223] width 118 height 20
click at [204, 226] on select "Criterion contains does not contain is is blank is not blank starts with" at bounding box center [229, 223] width 98 height 20
select select "contains"
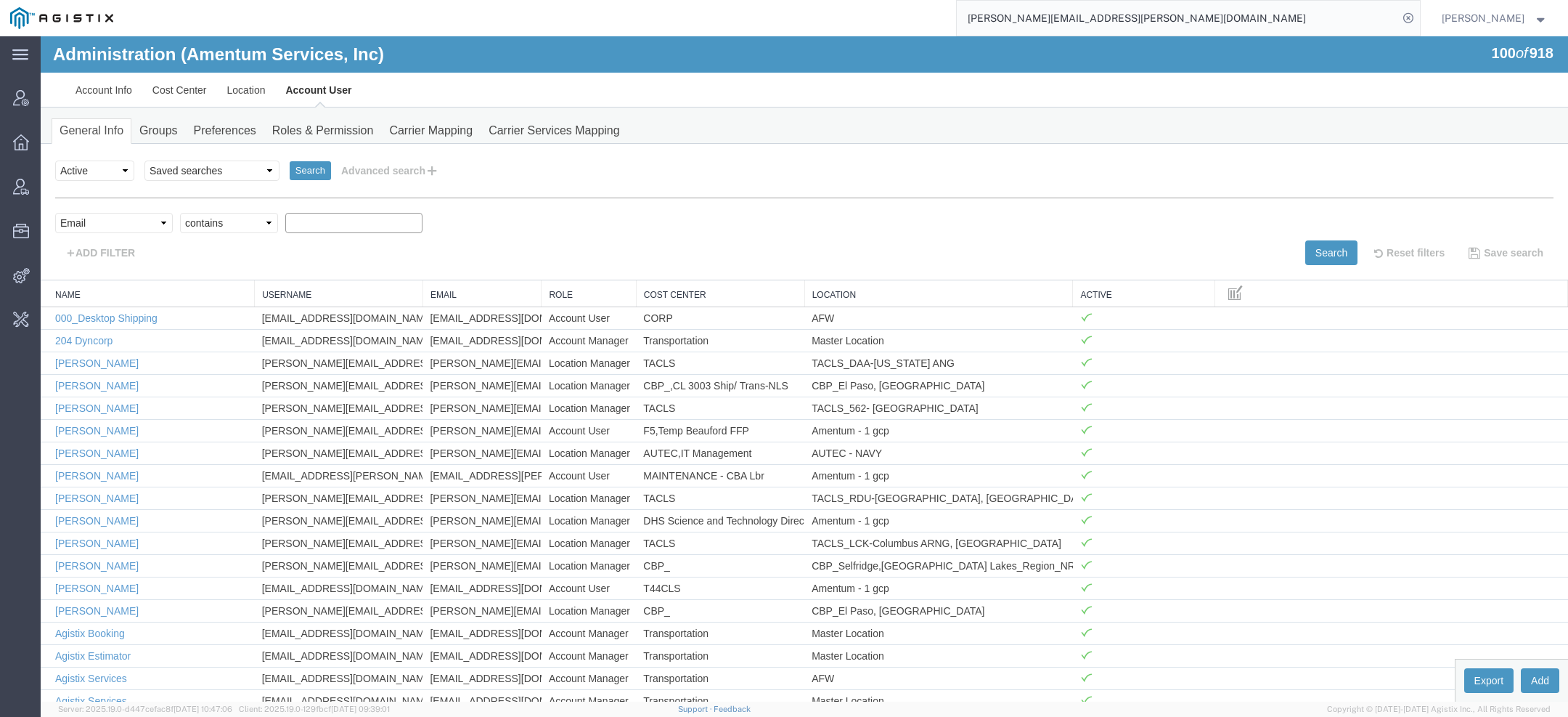
click at [180, 213] on select "Criterion contains does not contain is is blank is not blank starts with" at bounding box center [229, 223] width 98 height 20
paste input "[PERSON_NAME][EMAIL_ADDRESS][PERSON_NAME][DOMAIN_NAME]"
type input "bonnie.moore@amentum.com"
click at [1317, 254] on button "Search" at bounding box center [1331, 253] width 53 height 25
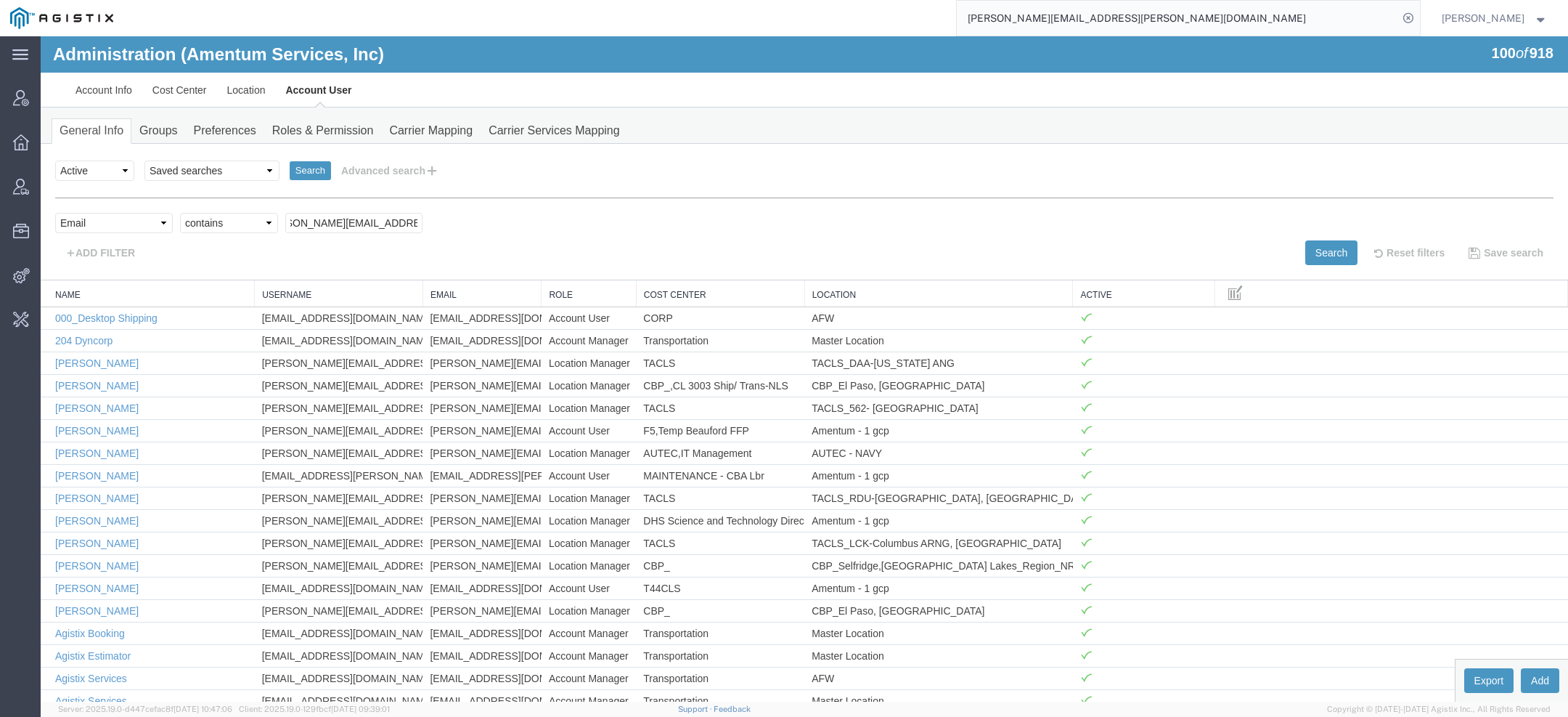
scroll to position [0, 0]
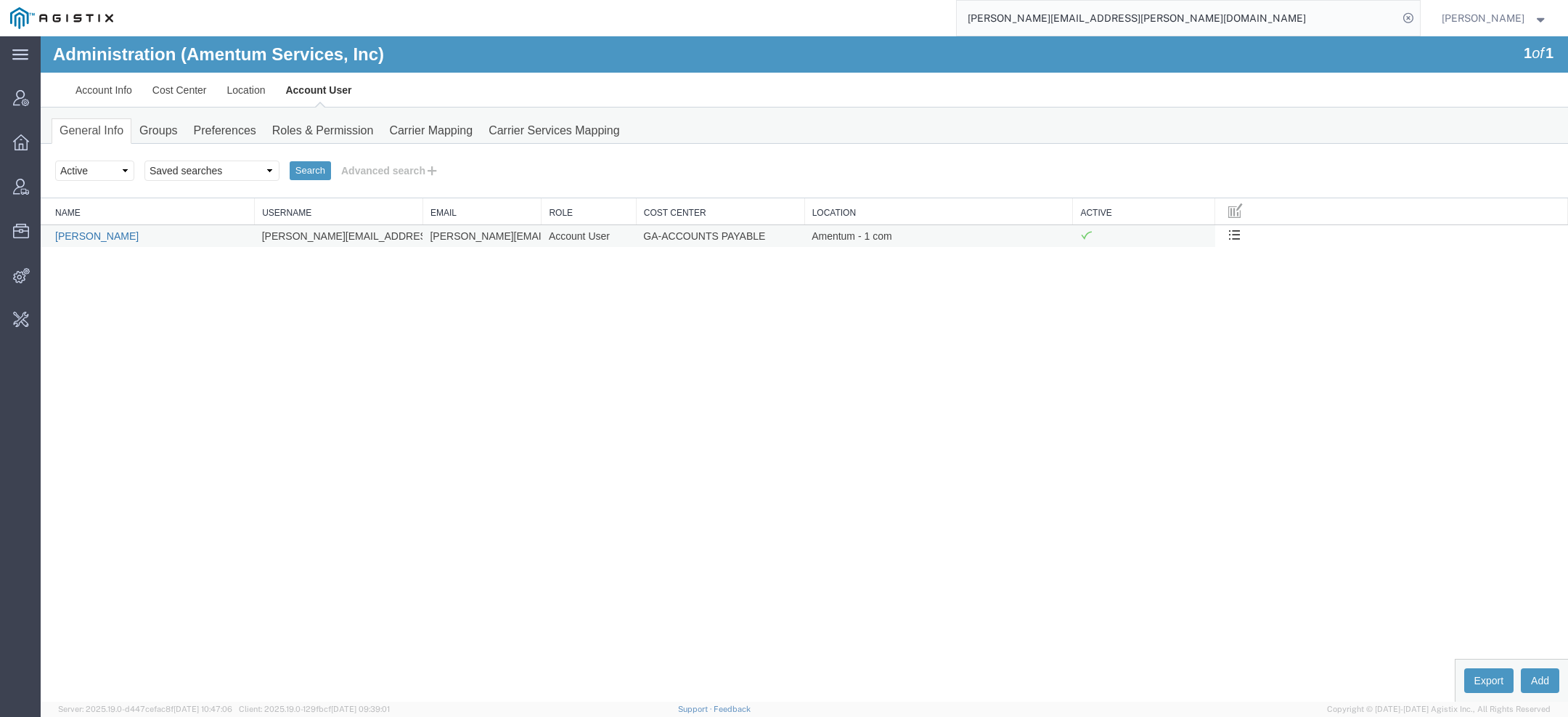
click at [111, 231] on link "[PERSON_NAME]" at bounding box center [97, 236] width 84 height 12
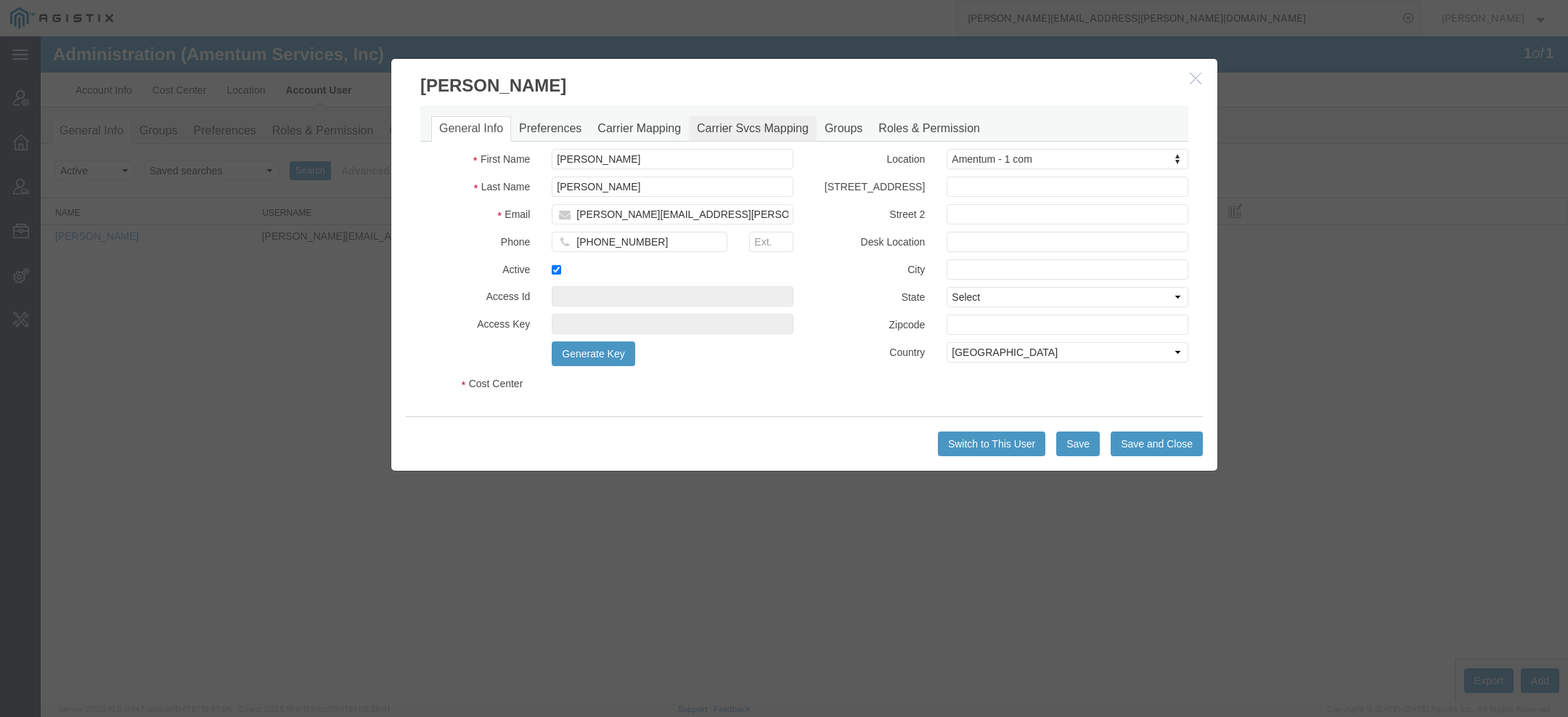
select select "COSTCENTER"
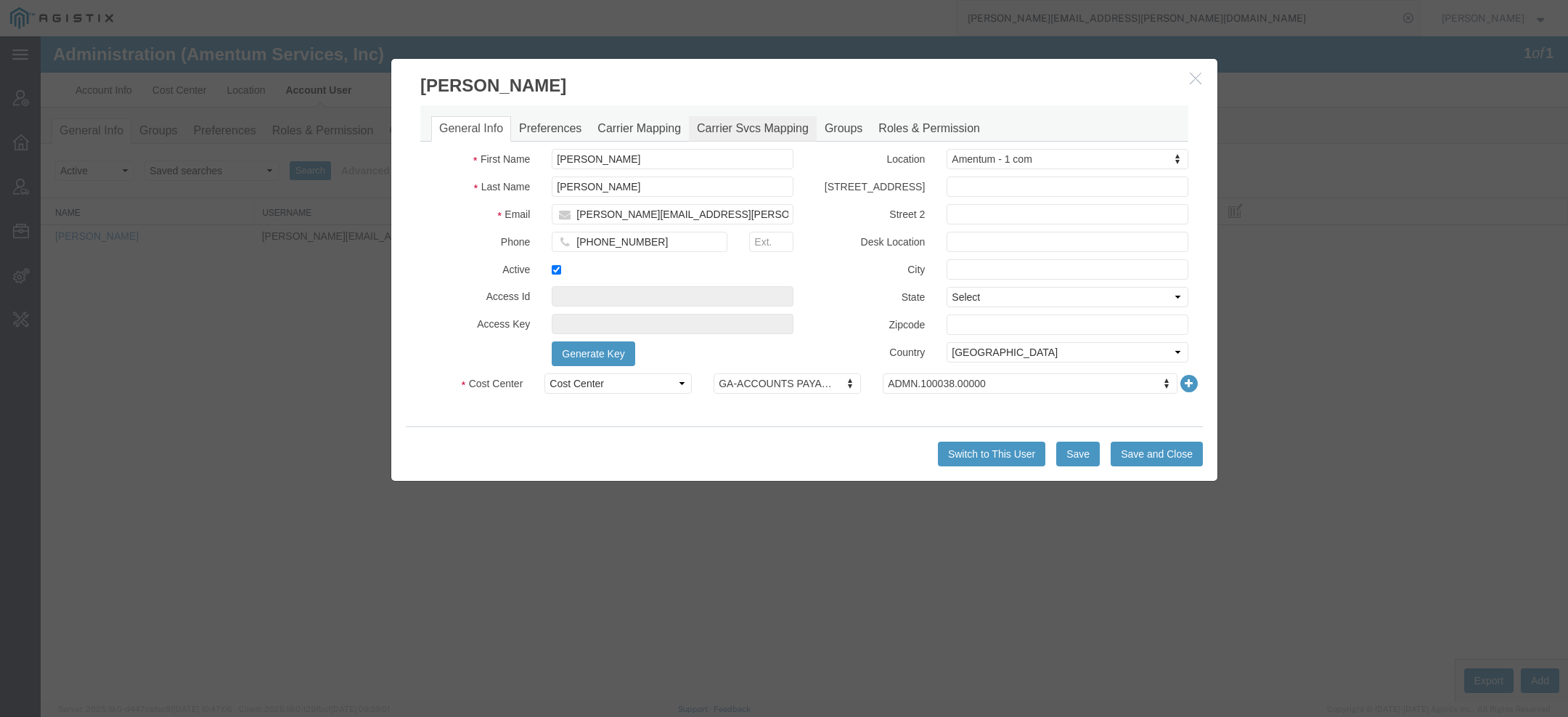
click at [735, 130] on link "Carrier Svcs Mapping" at bounding box center [753, 129] width 128 height 26
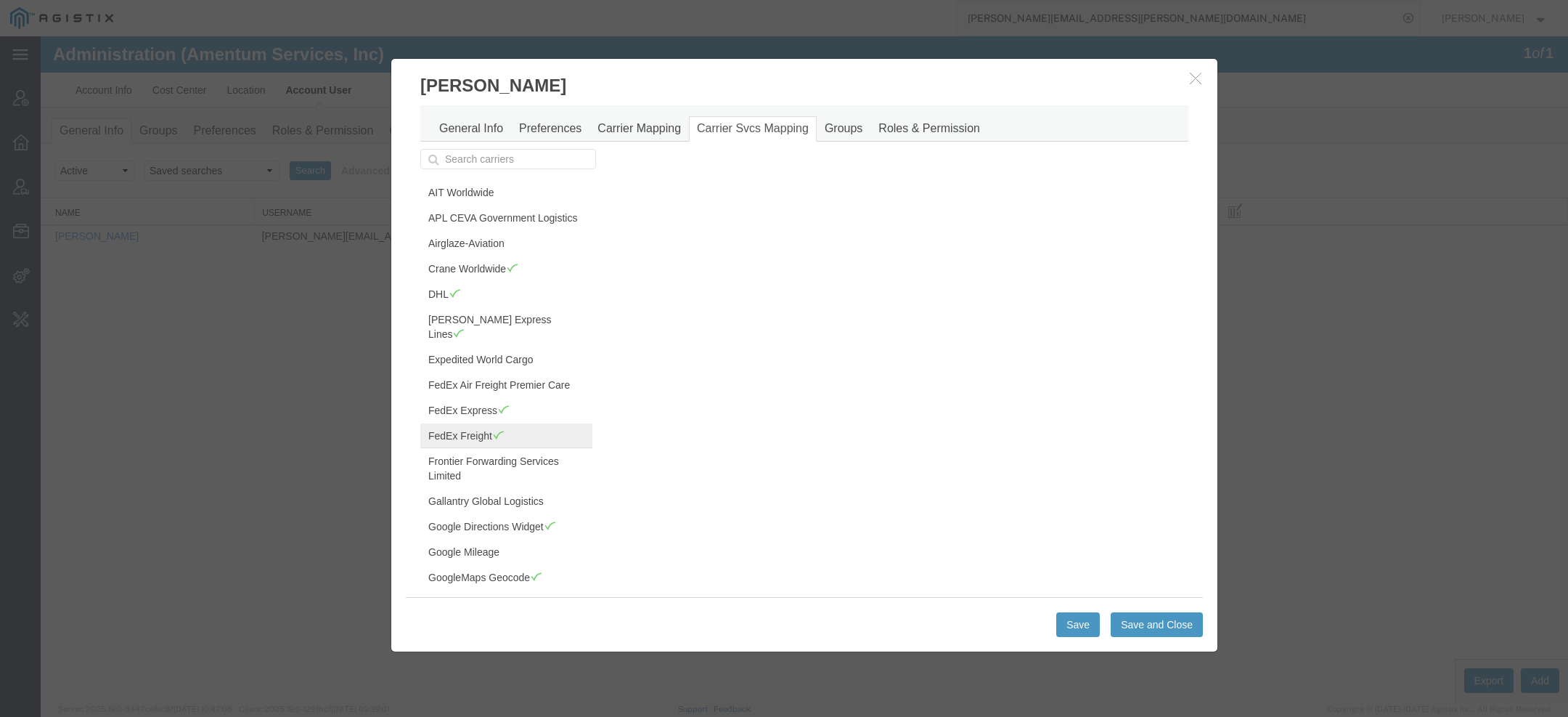
scroll to position [97, 0]
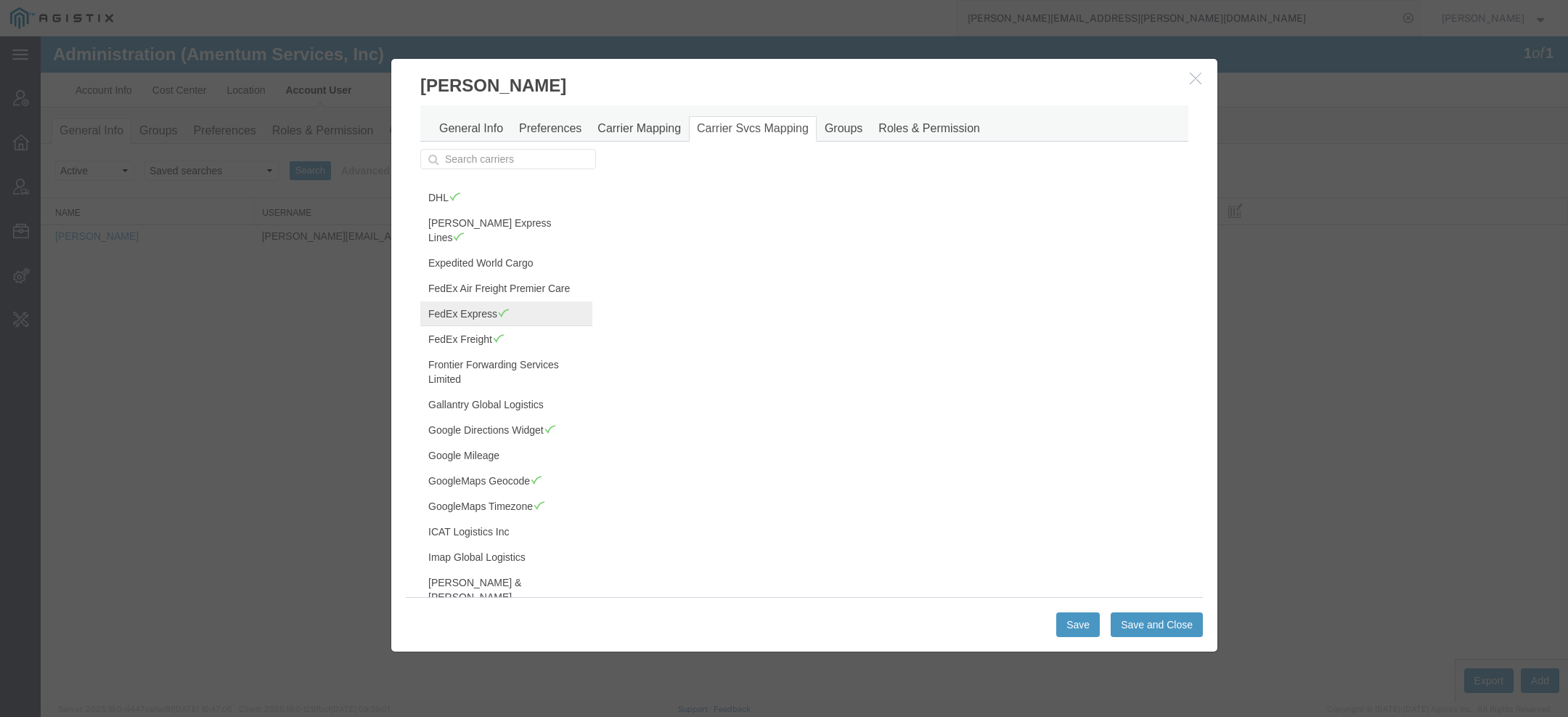
click at [480, 309] on link "FedEx Express" at bounding box center [506, 314] width 172 height 25
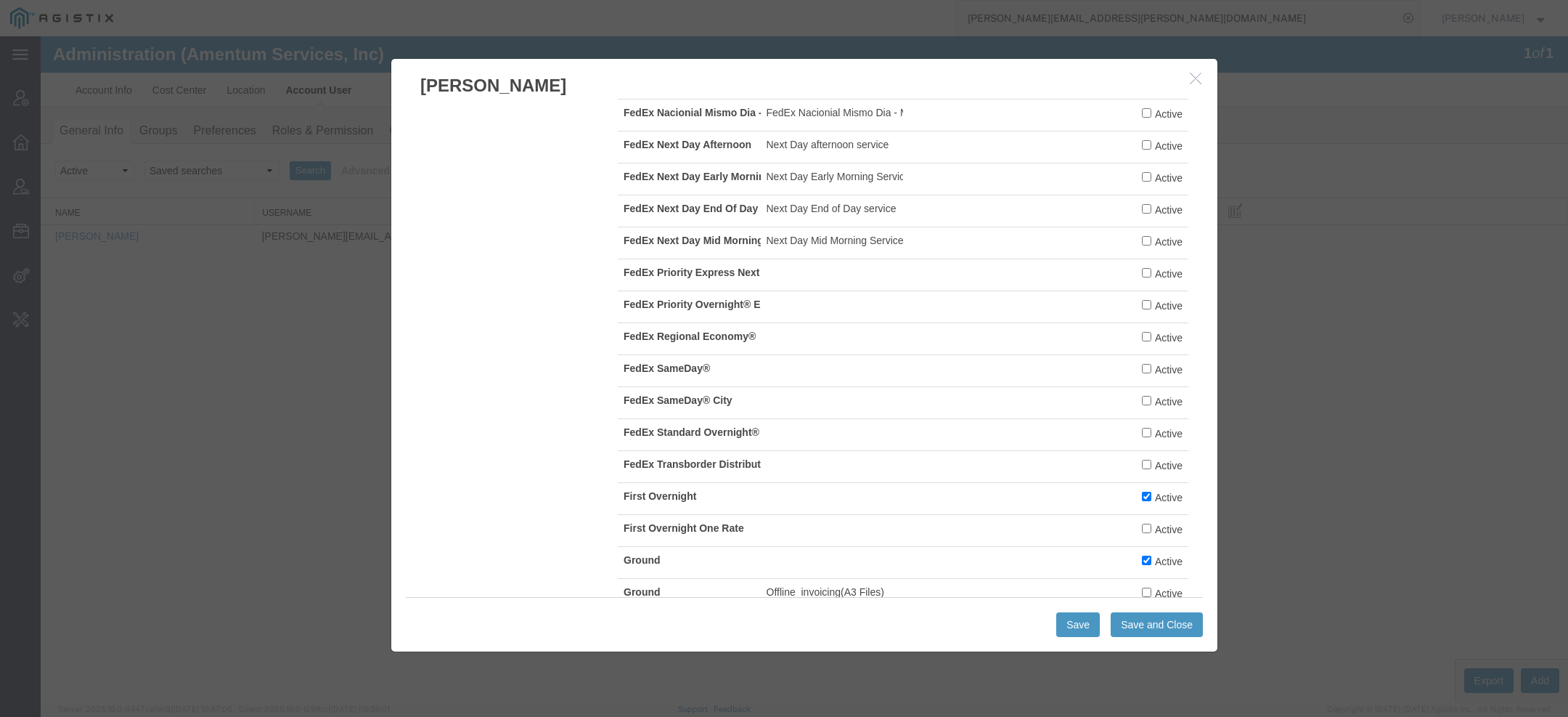
scroll to position [1742, 0]
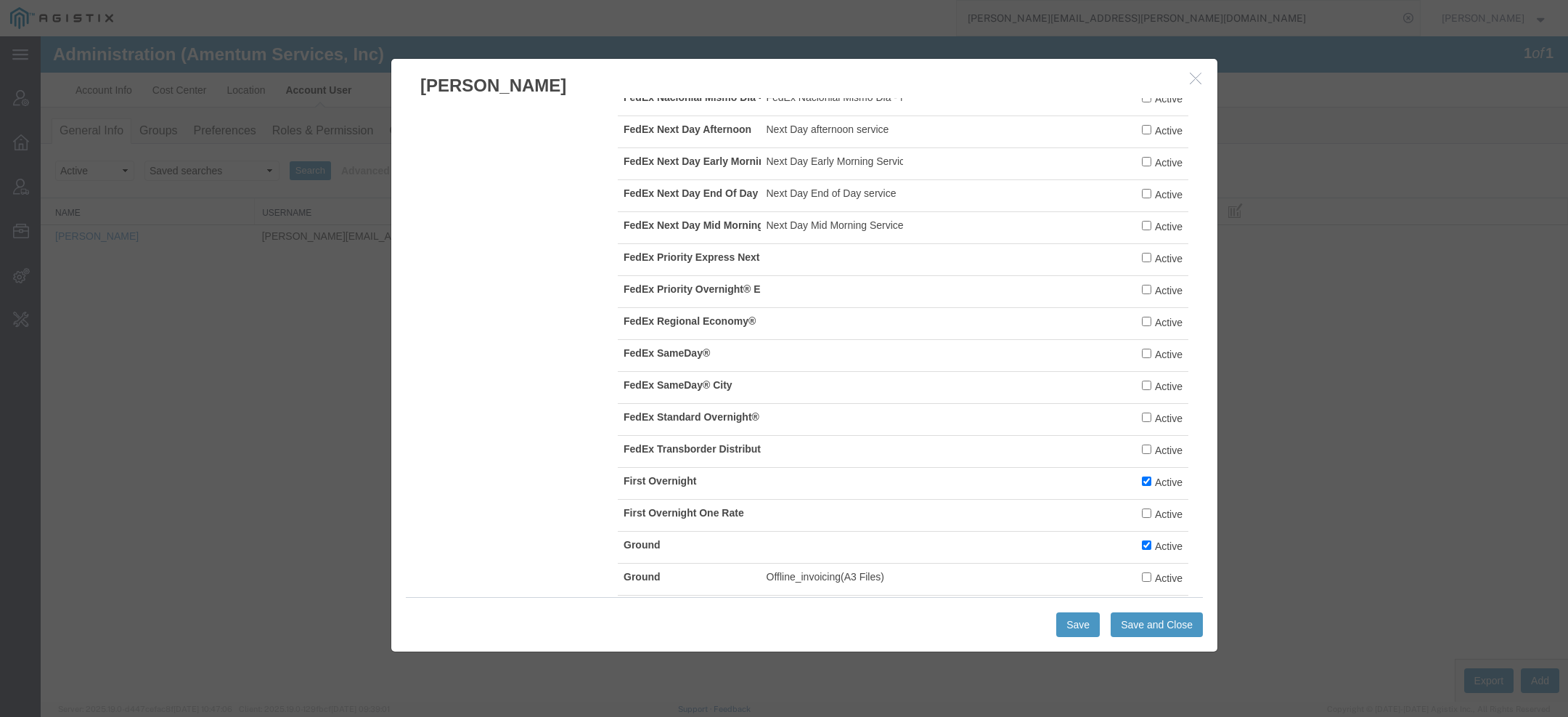
click at [1194, 72] on icon "button" at bounding box center [1195, 78] width 12 height 12
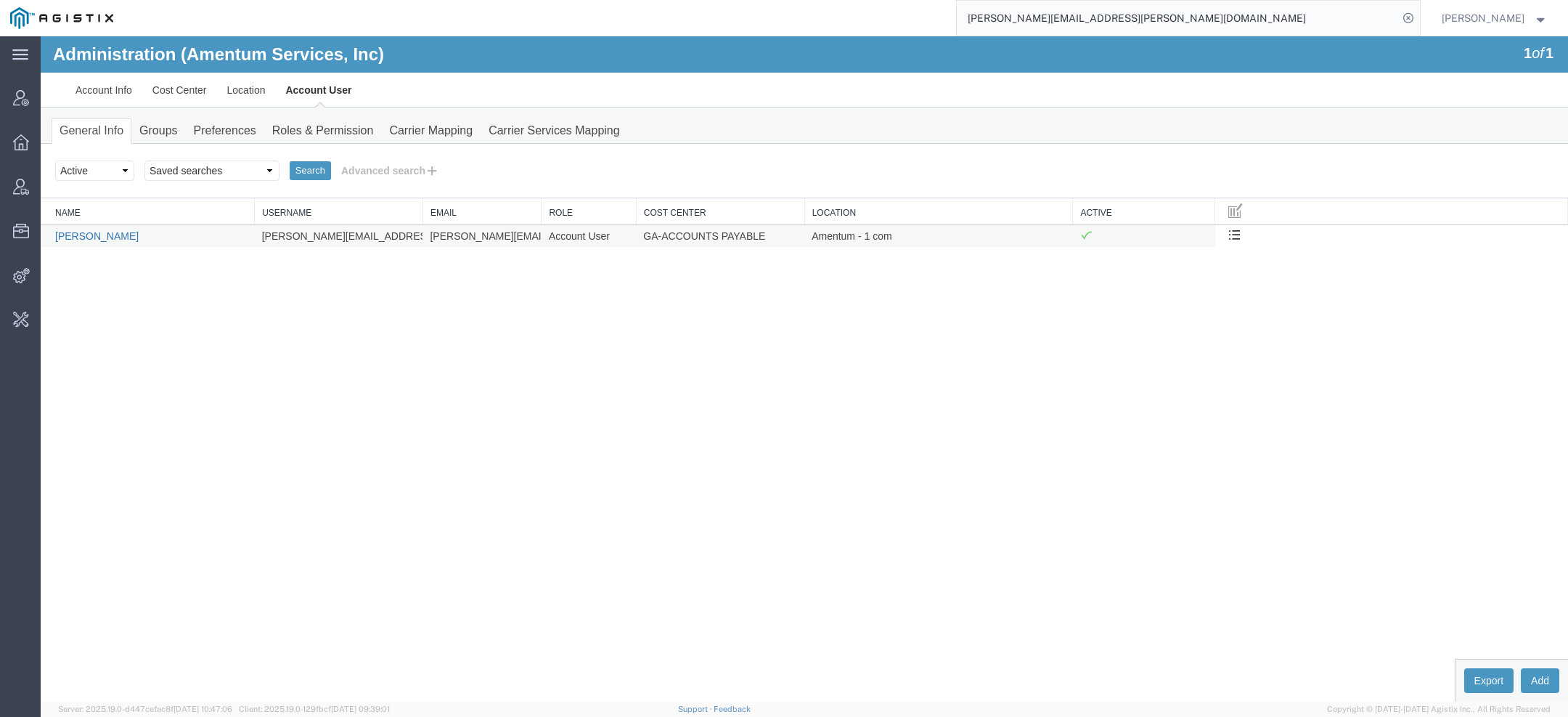
click at [111, 235] on link "[PERSON_NAME]" at bounding box center [97, 236] width 84 height 12
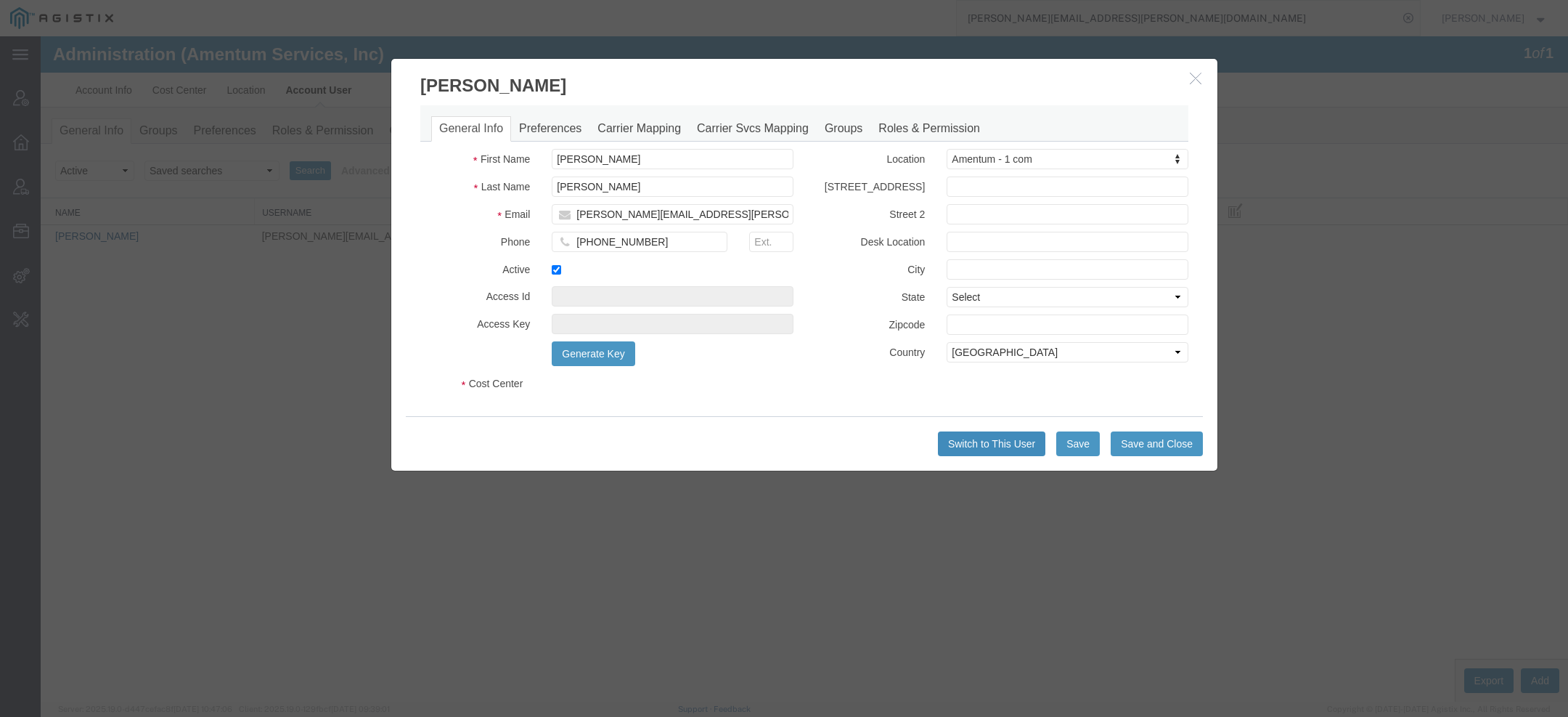
select select "COSTCENTER"
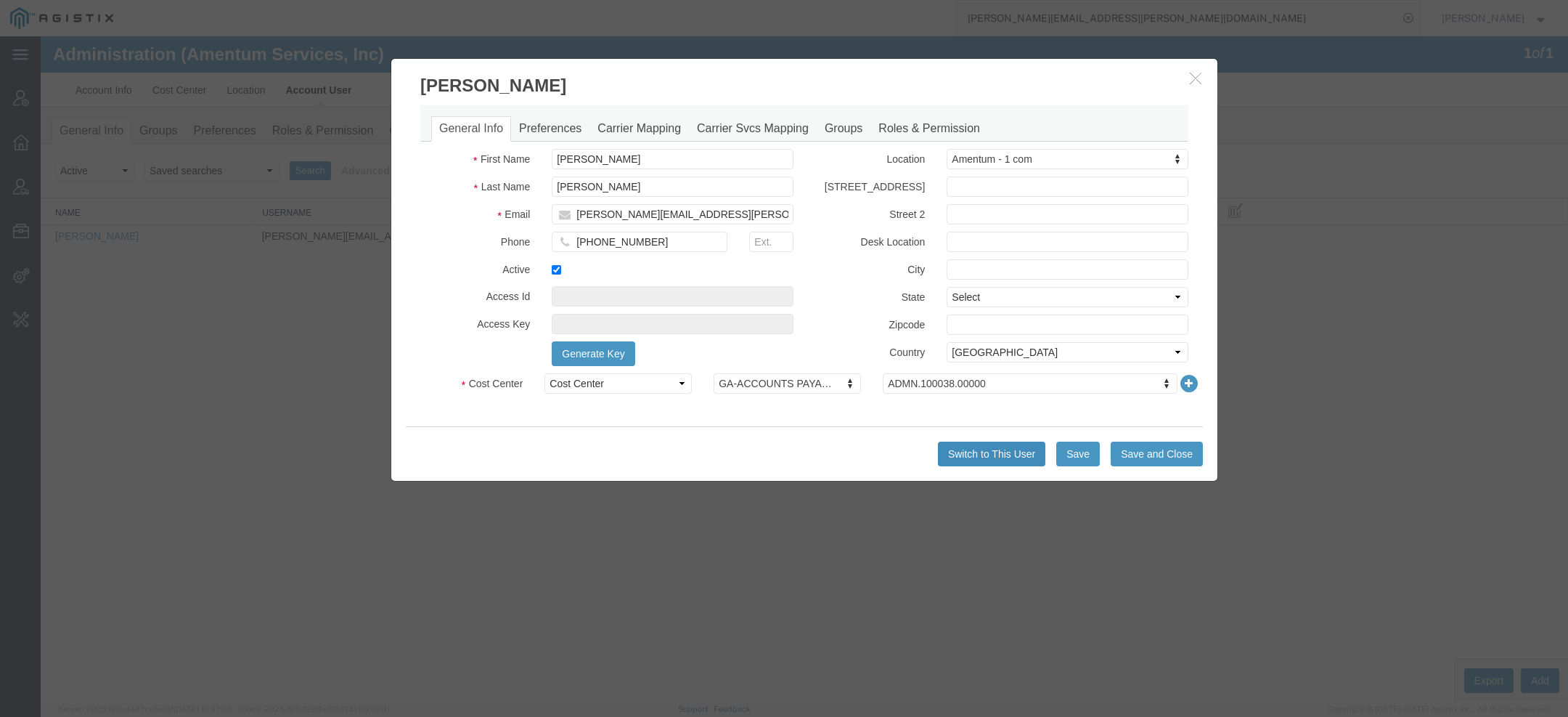
click at [972, 455] on button "Switch to This User" at bounding box center [992, 454] width 108 height 25
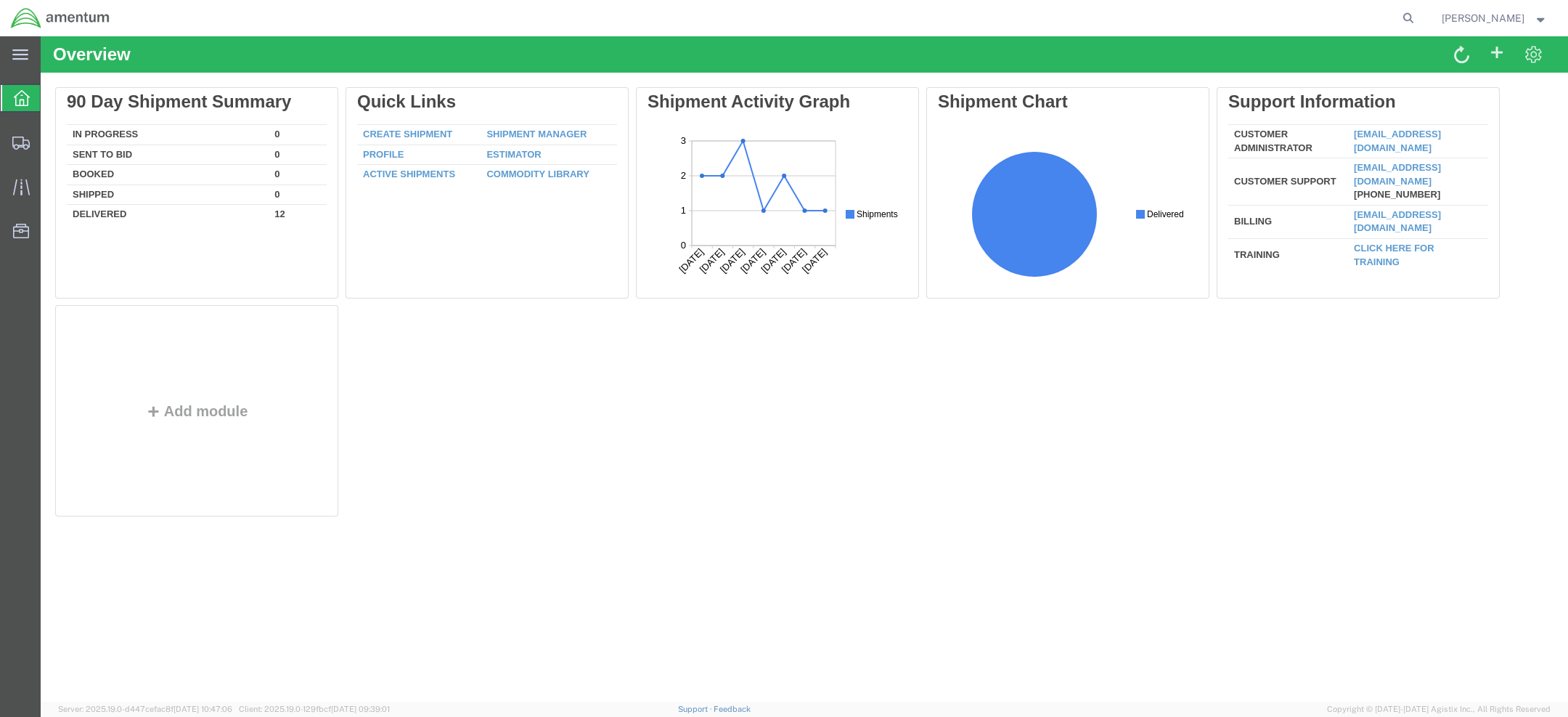
click at [1484, 17] on span "[PERSON_NAME]" at bounding box center [1483, 18] width 83 height 16
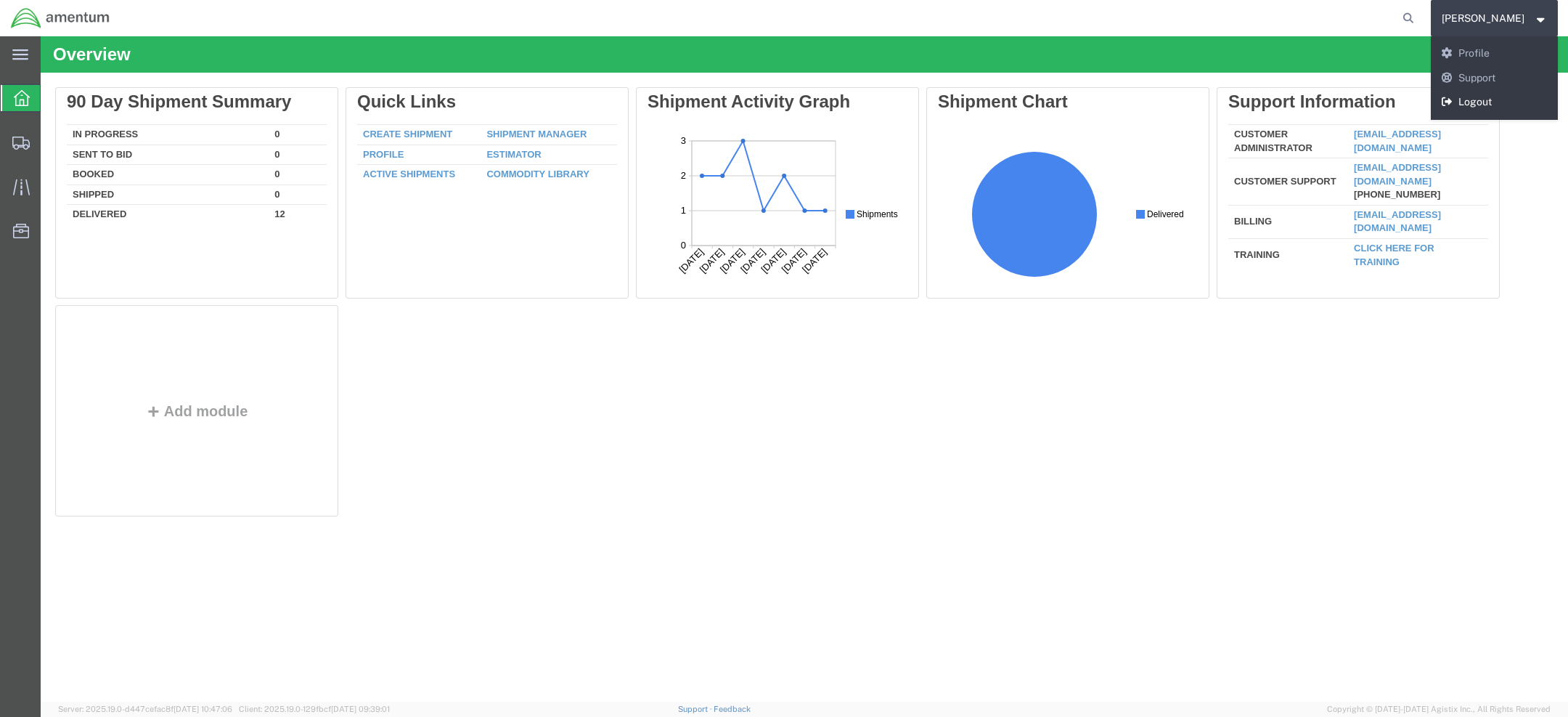
click at [1496, 97] on link "Logout" at bounding box center [1495, 102] width 128 height 25
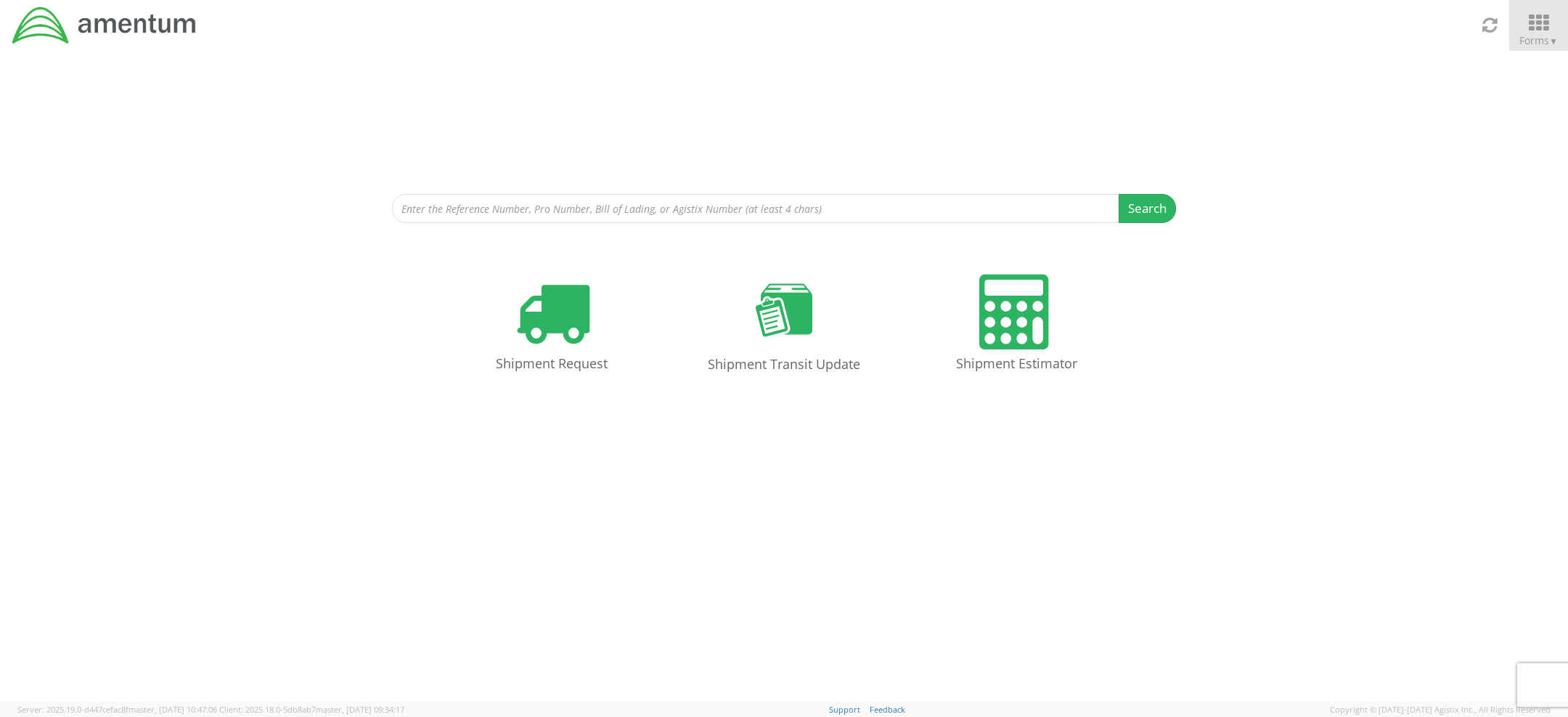
click at [1535, 18] on icon at bounding box center [1538, 23] width 67 height 20
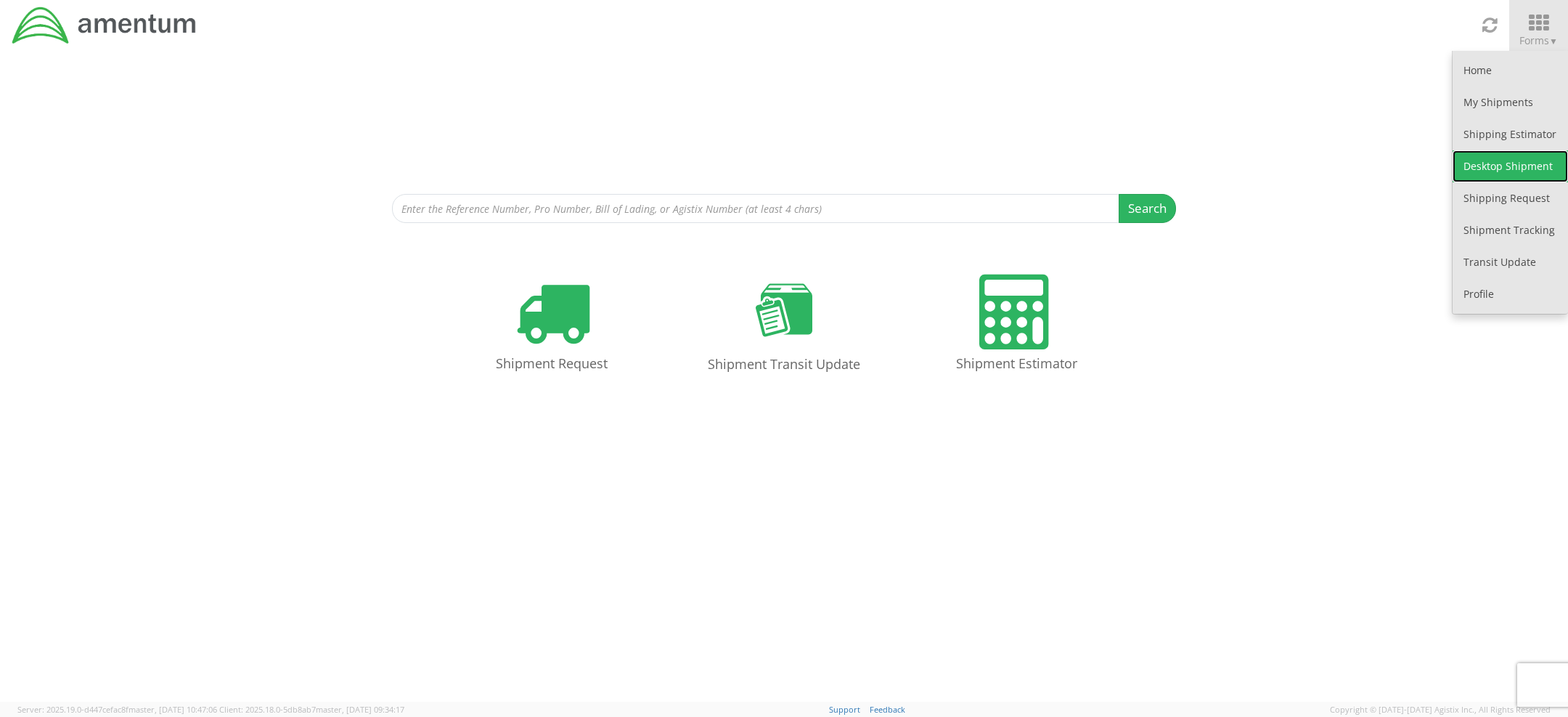
click at [1471, 165] on link "Desktop Shipment" at bounding box center [1510, 166] width 115 height 32
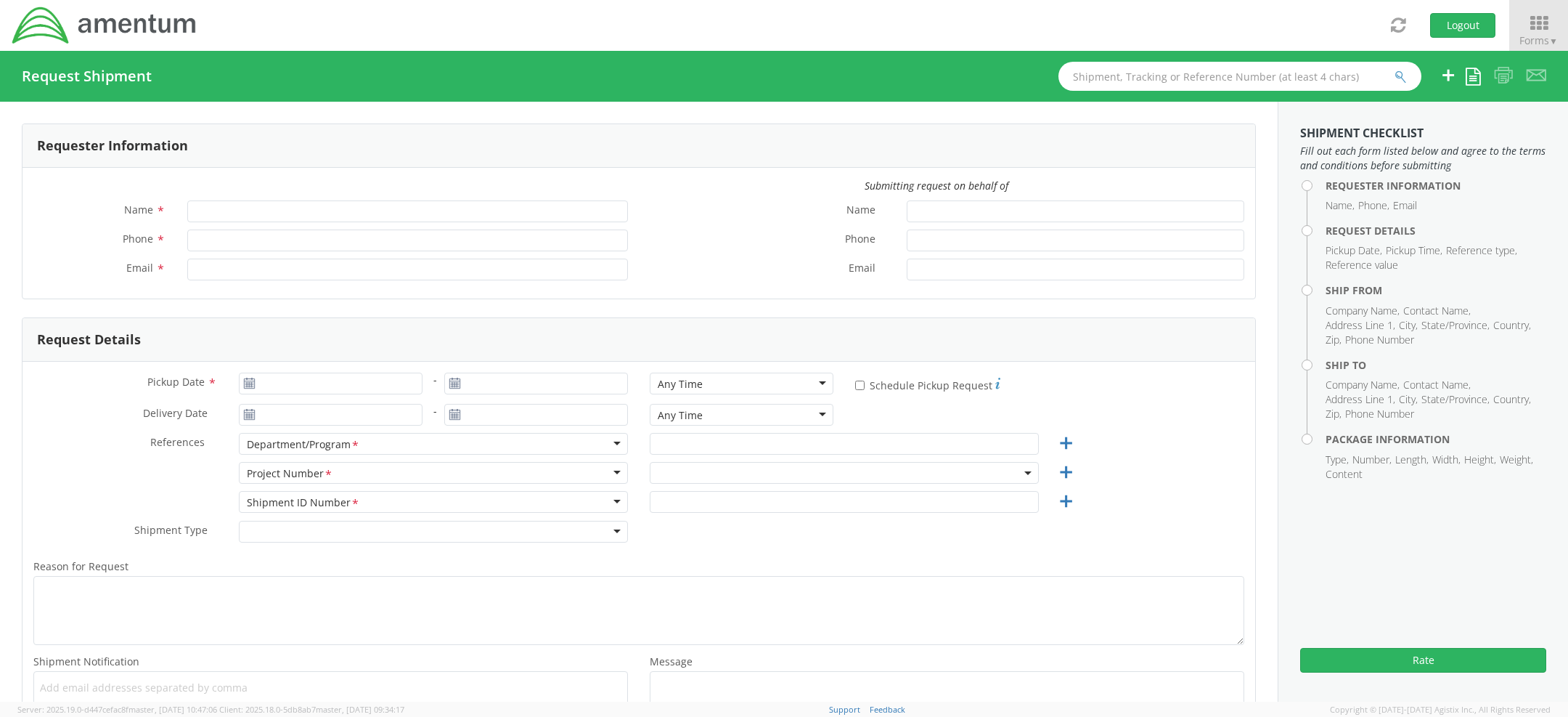
type input "[PERSON_NAME]"
type input "[PHONE_NUMBER]"
type input "[PERSON_NAME][EMAIL_ADDRESS][PERSON_NAME][DOMAIN_NAME]"
select select "ADMN.100038.00000"
click at [1106, 82] on input "text" at bounding box center [1241, 76] width 363 height 29
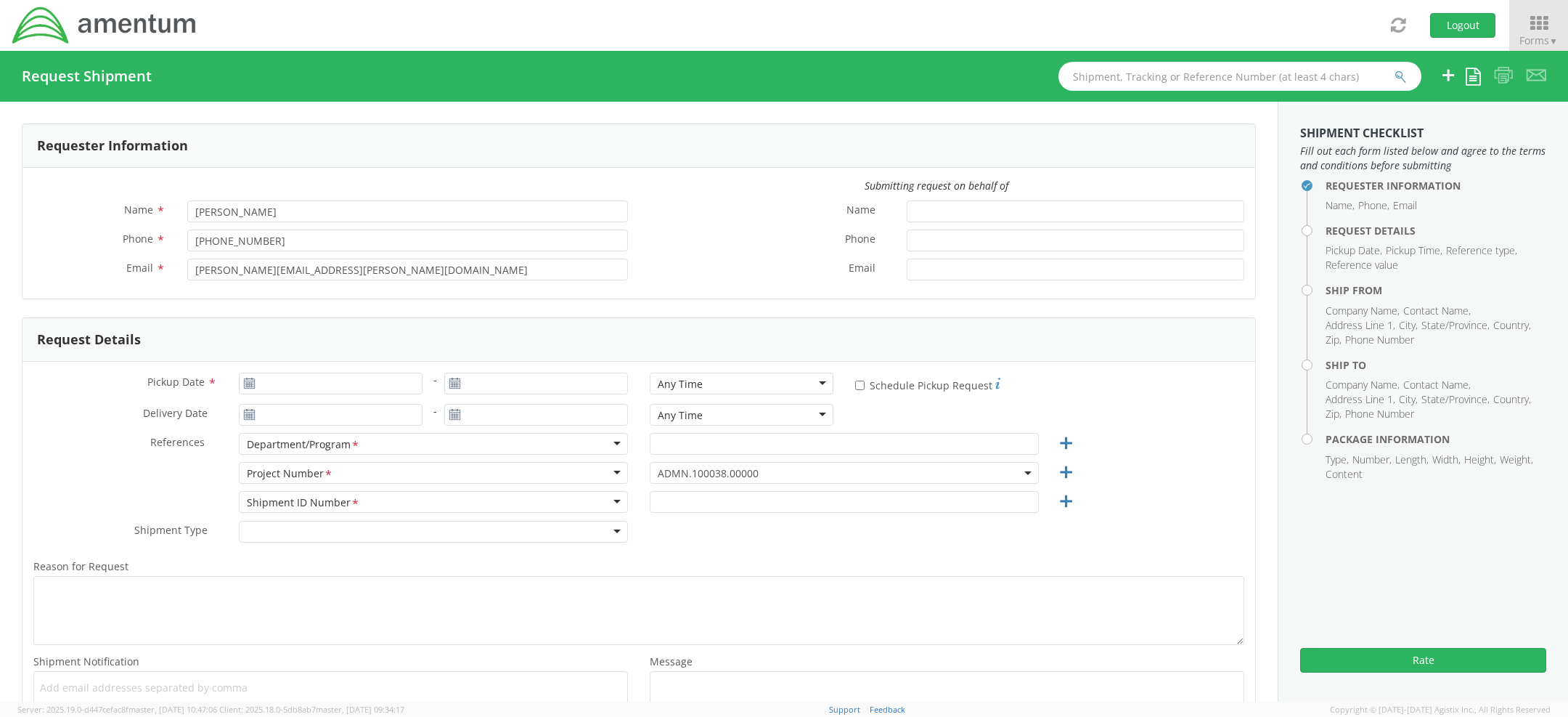
paste input "56866486"
type input "56866486"
click at [1395, 69] on button "submit" at bounding box center [1400, 78] width 12 height 18
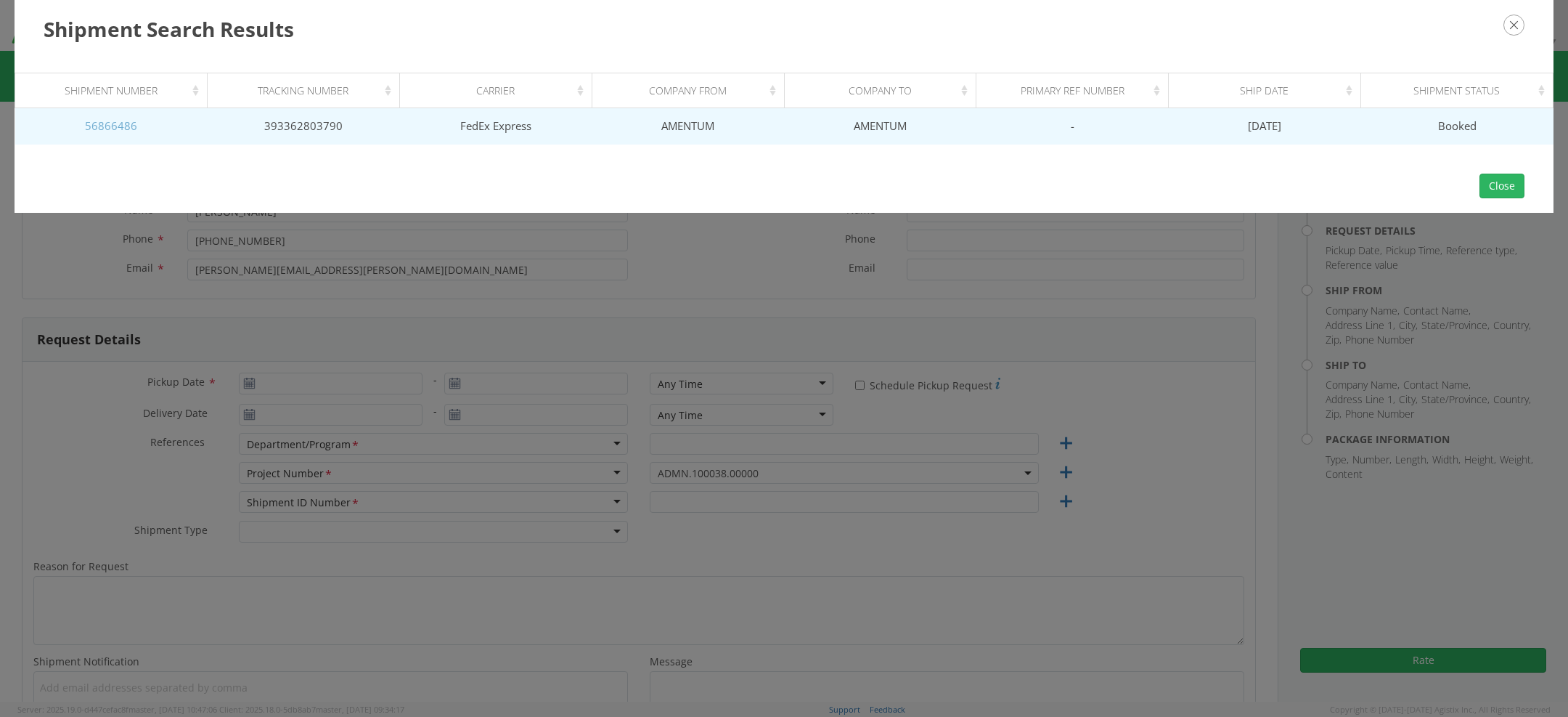
click at [120, 123] on link "56866486" at bounding box center [111, 125] width 53 height 15
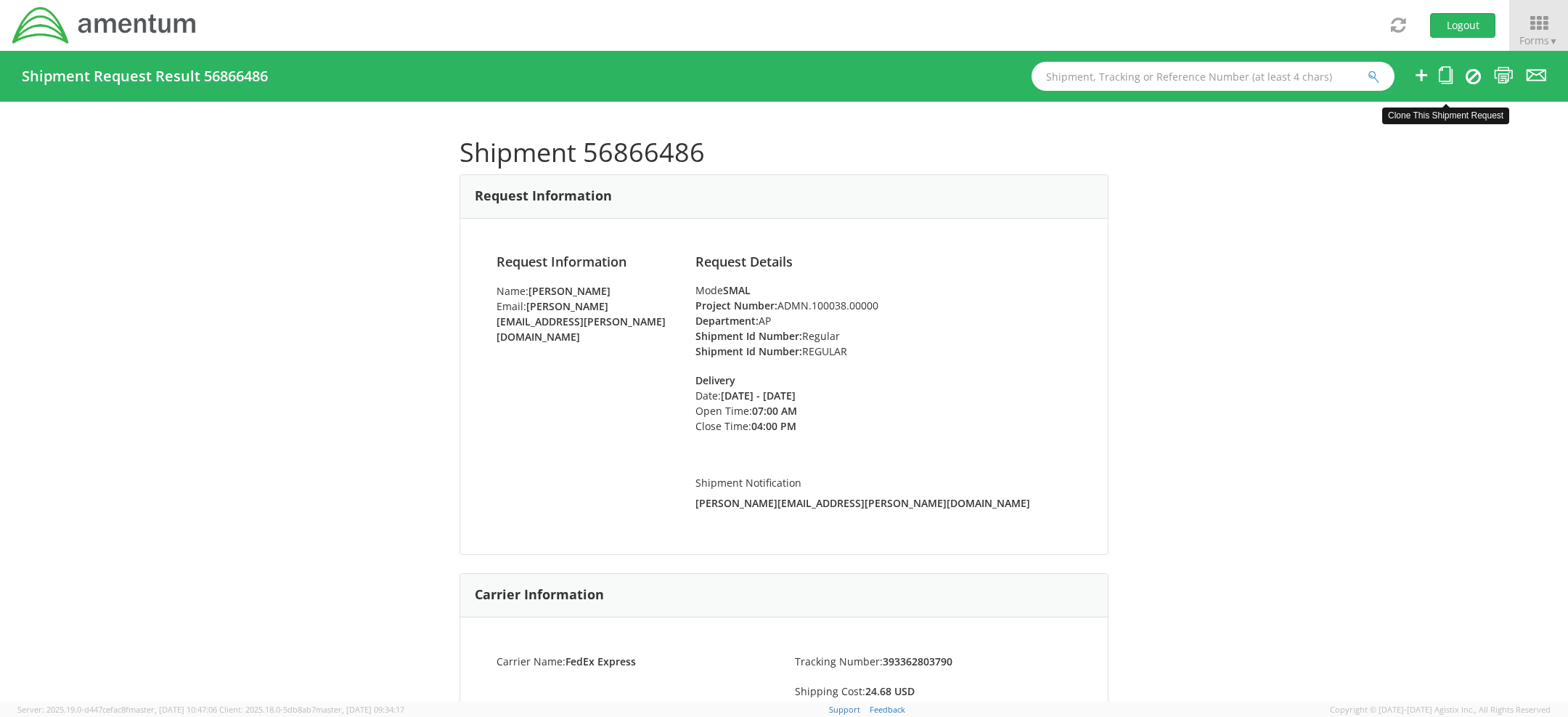
click at [1442, 75] on icon at bounding box center [1445, 76] width 14 height 18
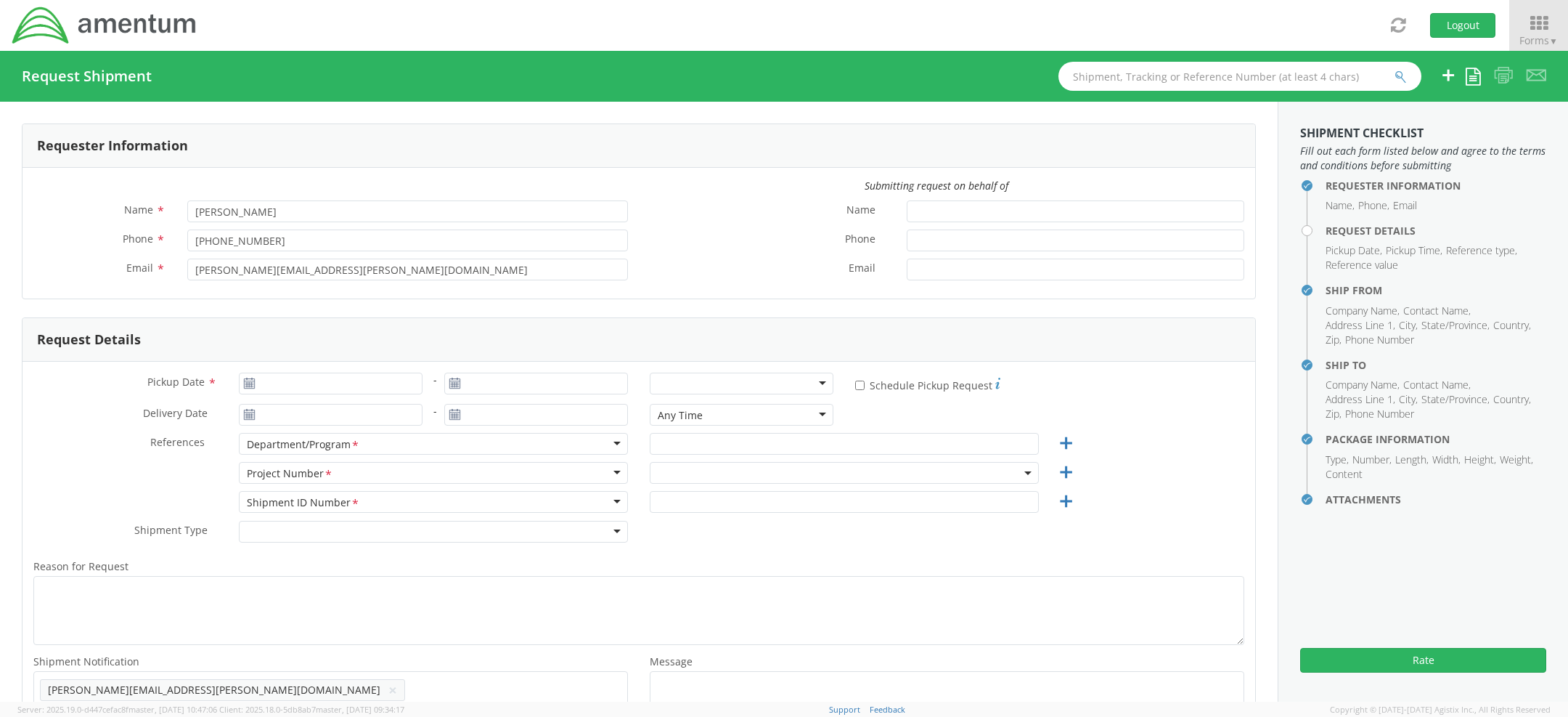
type input "[DATE]"
type input "AP"
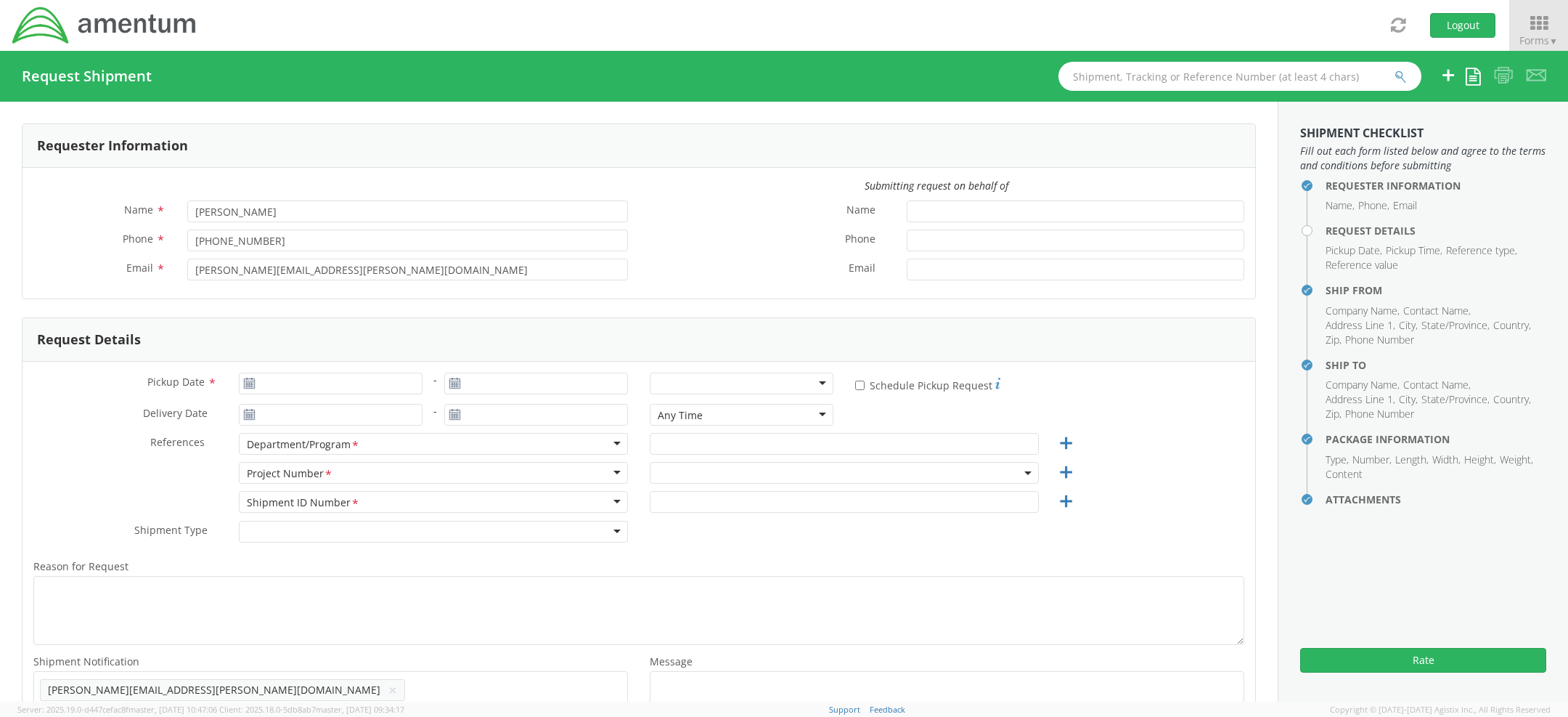
type input "Regular"
select select
type input "AMENTUM"
type input "[STREET_ADDRESS][PERSON_NAME]"
type input "SUITE 200"
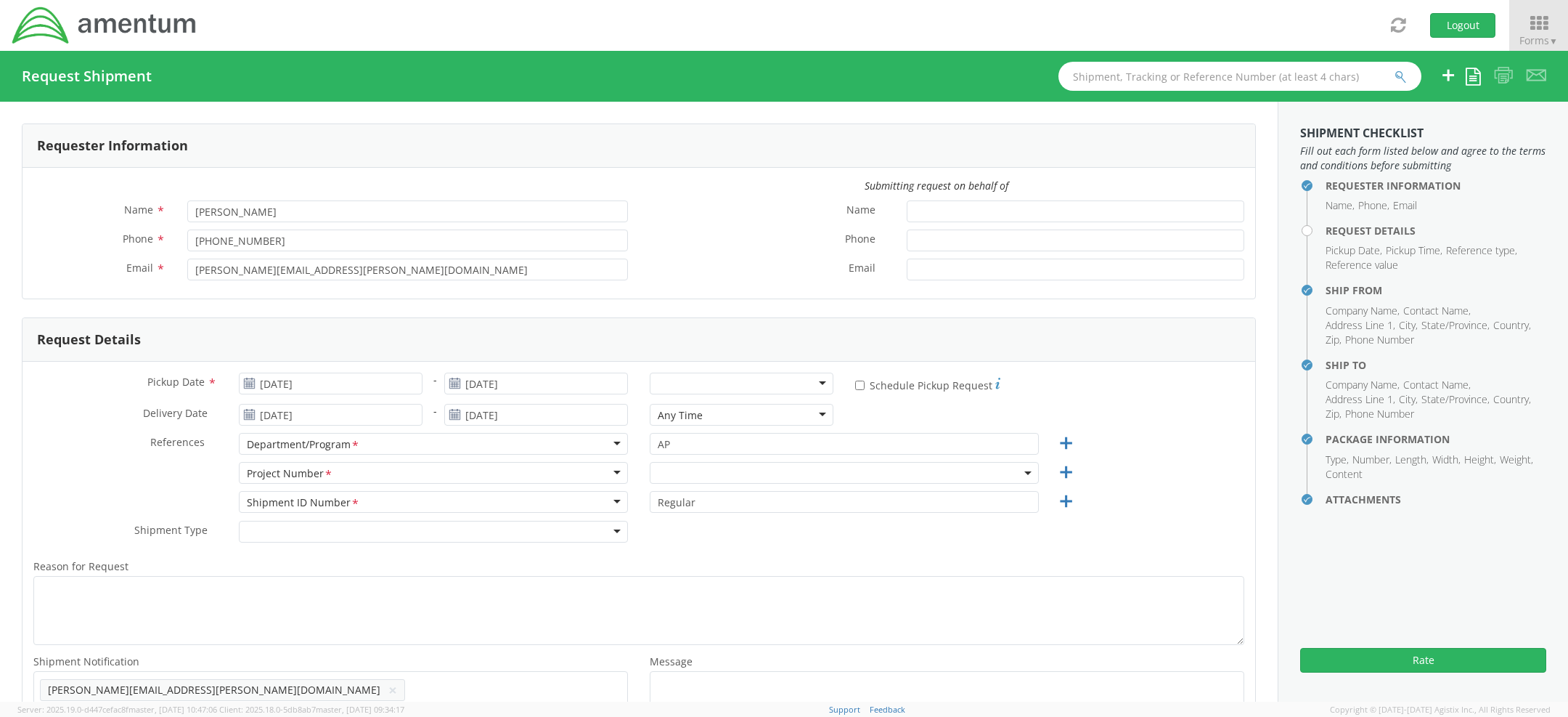
type input "[GEOGRAPHIC_DATA]"
type input "20876"
type input "BONNIE MOORE"
type input "301-944-3152"
select select
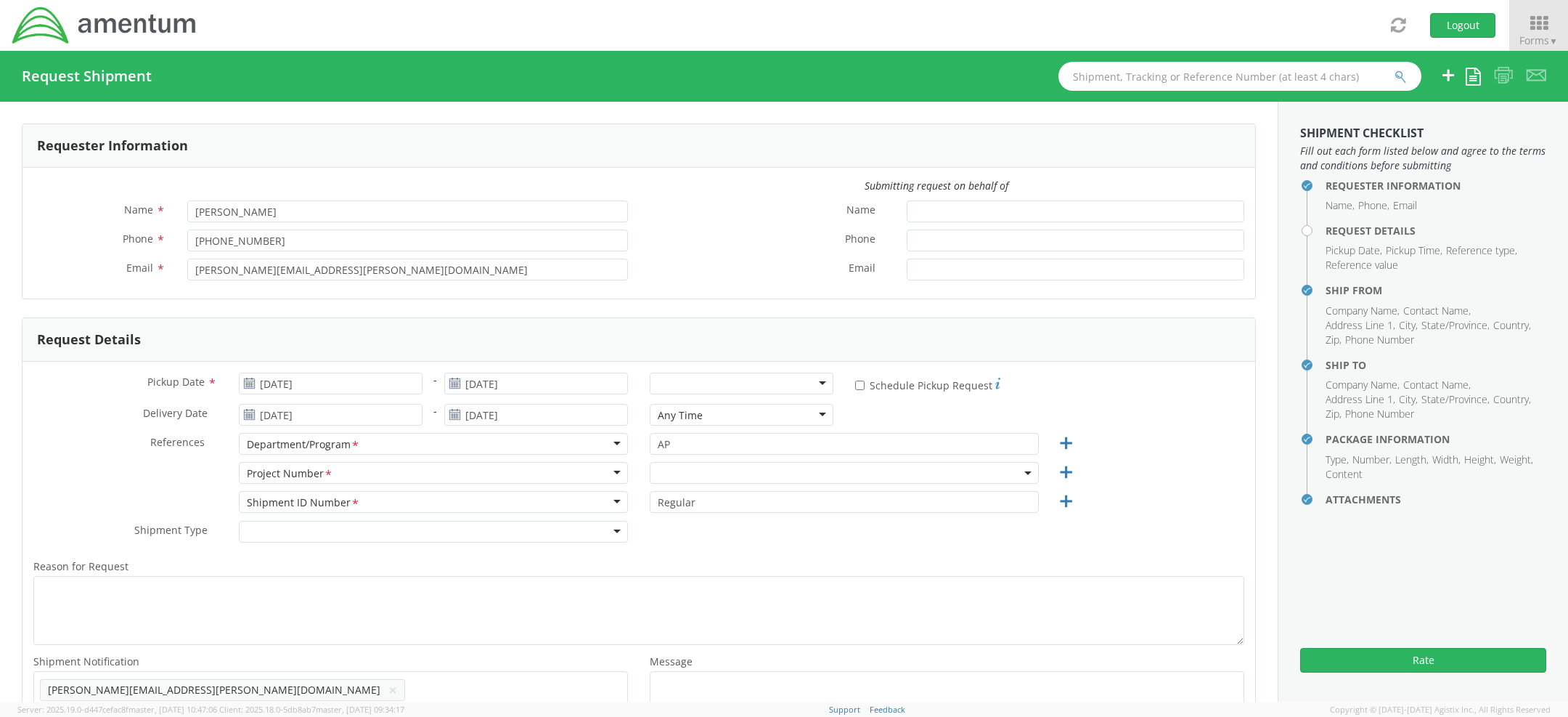
type input "AMENTUM"
type input "600 WILLIAM NORTHERN BLVD"
type input "TULLAHOMA"
type input "37388"
type input "ATTN: [PERSON_NAME]"
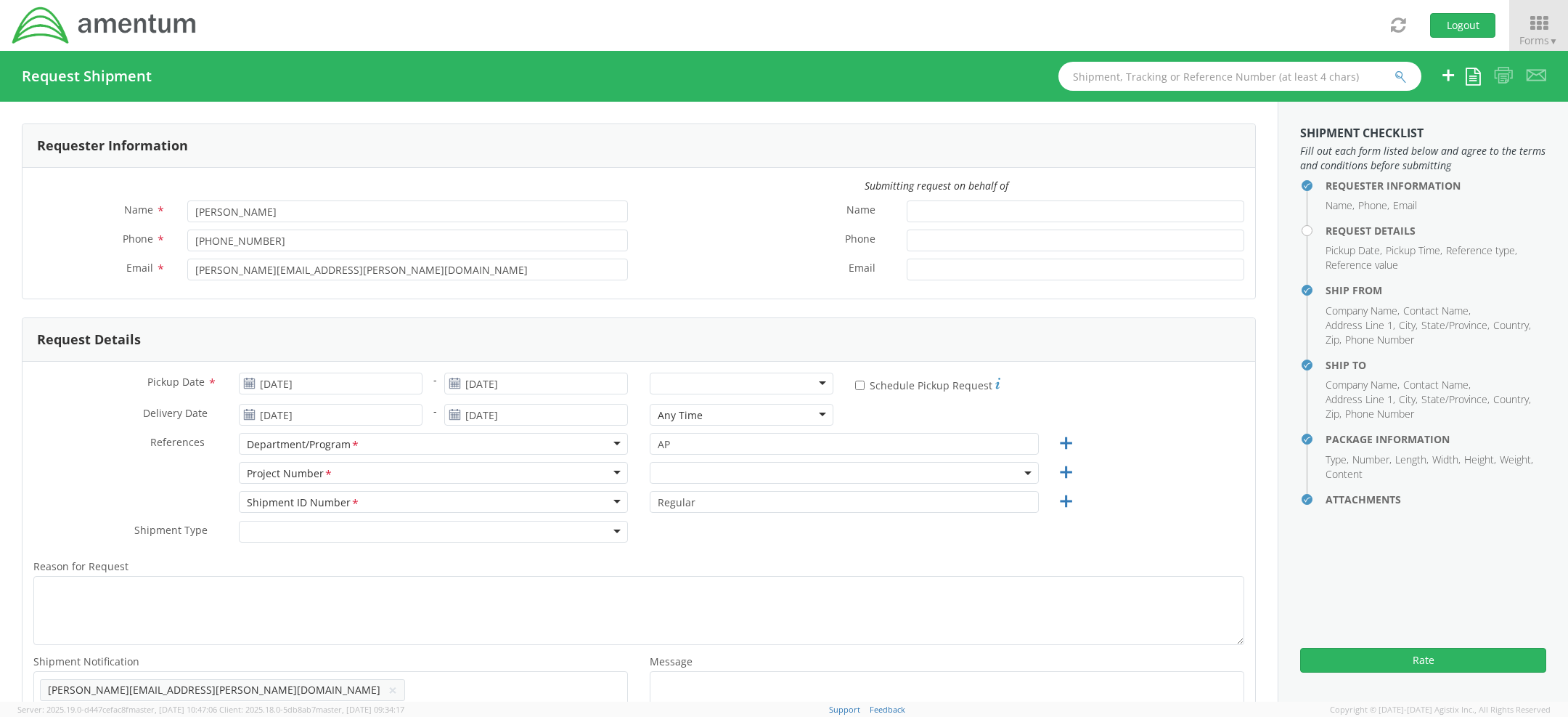
type input "301-944-3152"
type input "1"
type input "9.5"
type input "12.5"
type input "0.25"
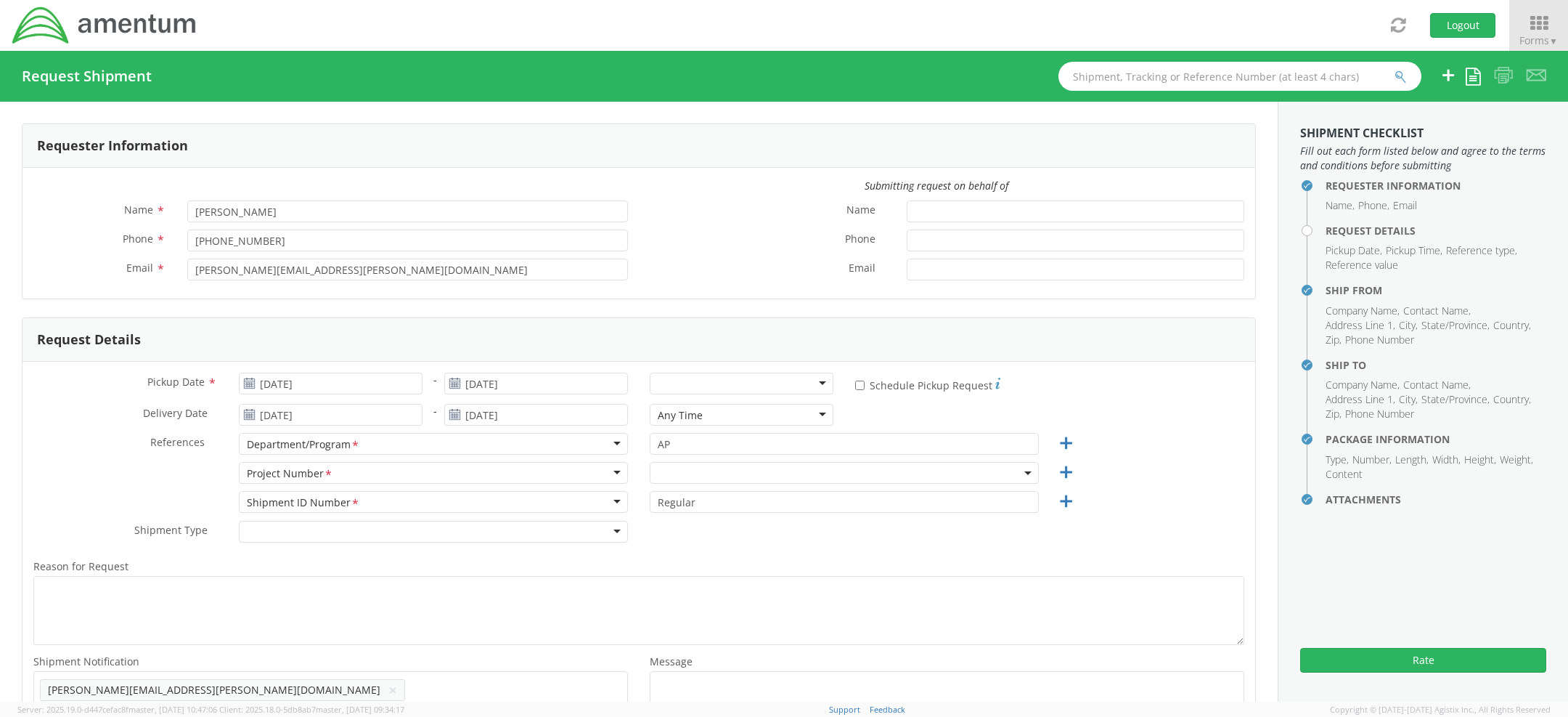
type input "1"
select select "ADMN.100038.00000"
click at [142, 76] on h4 "Request Shipment" at bounding box center [87, 76] width 130 height 16
copy h4 "n"
drag, startPoint x: 362, startPoint y: 267, endPoint x: 29, endPoint y: 242, distance: 333.9
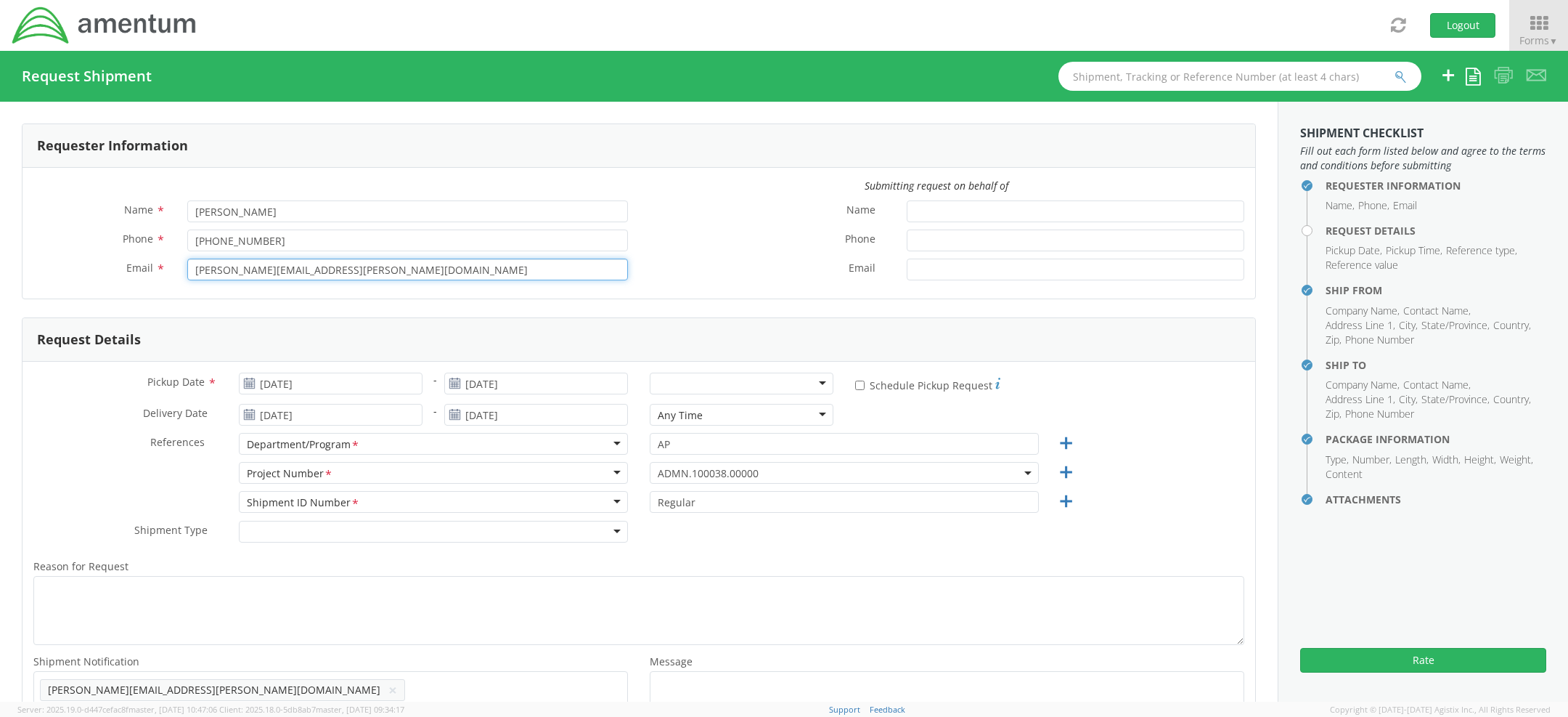
click at [77, 244] on div "Name * Bonnie Moore Phone * 301-944-3151 Email * bonnie.moore@amentum.com" at bounding box center [330, 244] width 616 height 87
type input "[EMAIL_ADDRESS][DOMAIN_NAME]"
drag, startPoint x: 309, startPoint y: 239, endPoint x: 0, endPoint y: 186, distance: 313.5
click at [40, 192] on div "Submitting request on behalf of Name * Bonnie Moore Phone * 301-944-3151 Email …" at bounding box center [638, 233] width 1233 height 109
type input "[PHONE_NUMBER]"
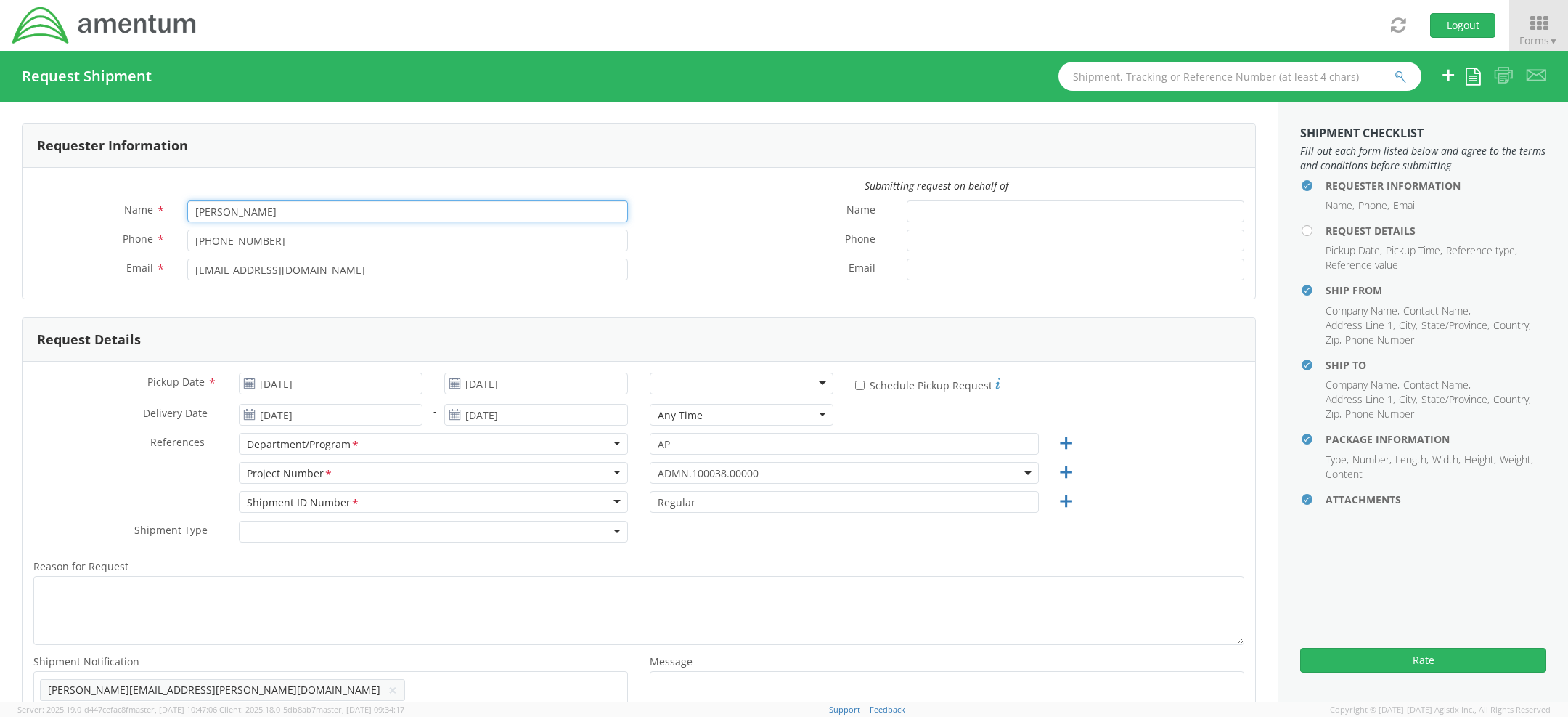
drag, startPoint x: 267, startPoint y: 210, endPoint x: 0, endPoint y: 151, distance: 273.4
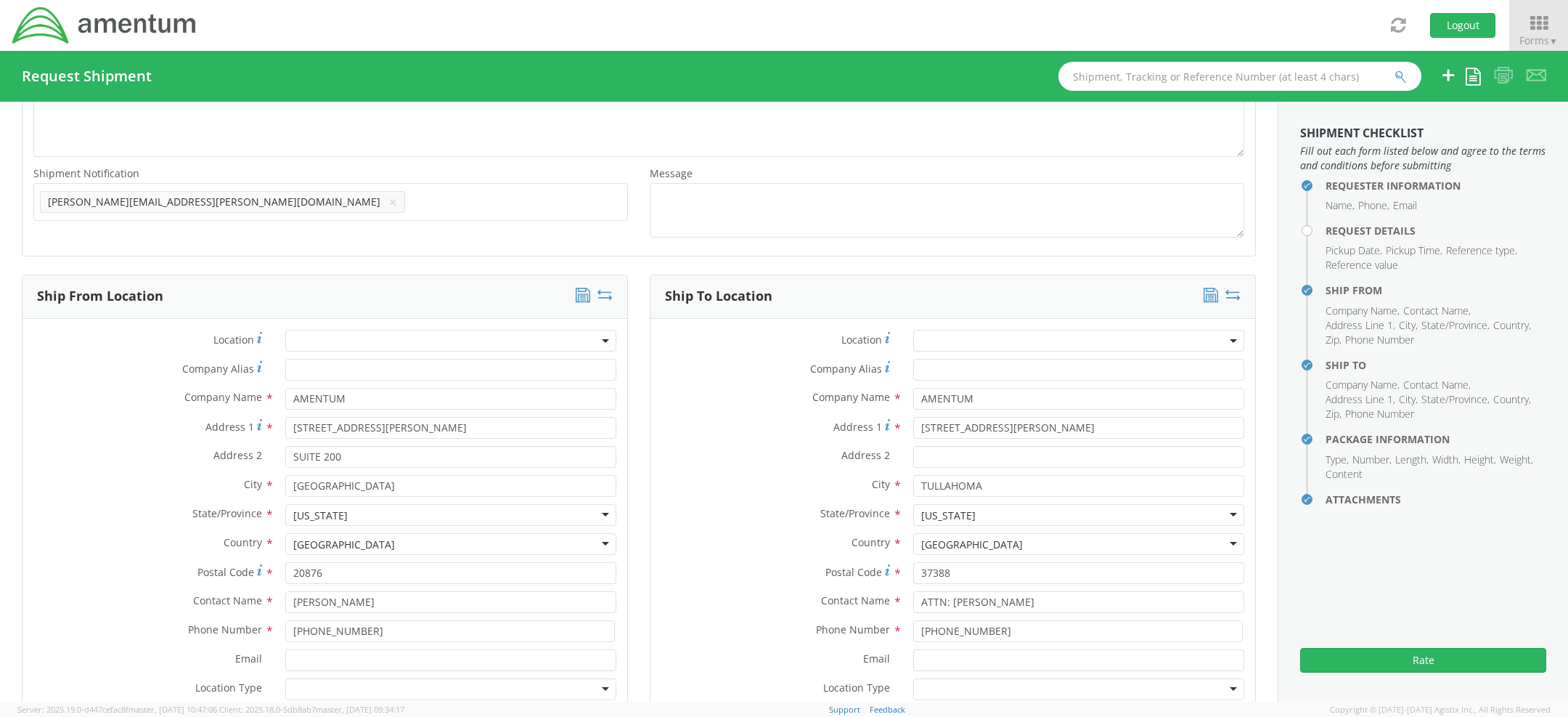
scroll to position [489, 0]
type input "KH TEST"
click at [388, 197] on button "×" at bounding box center [392, 201] width 8 height 18
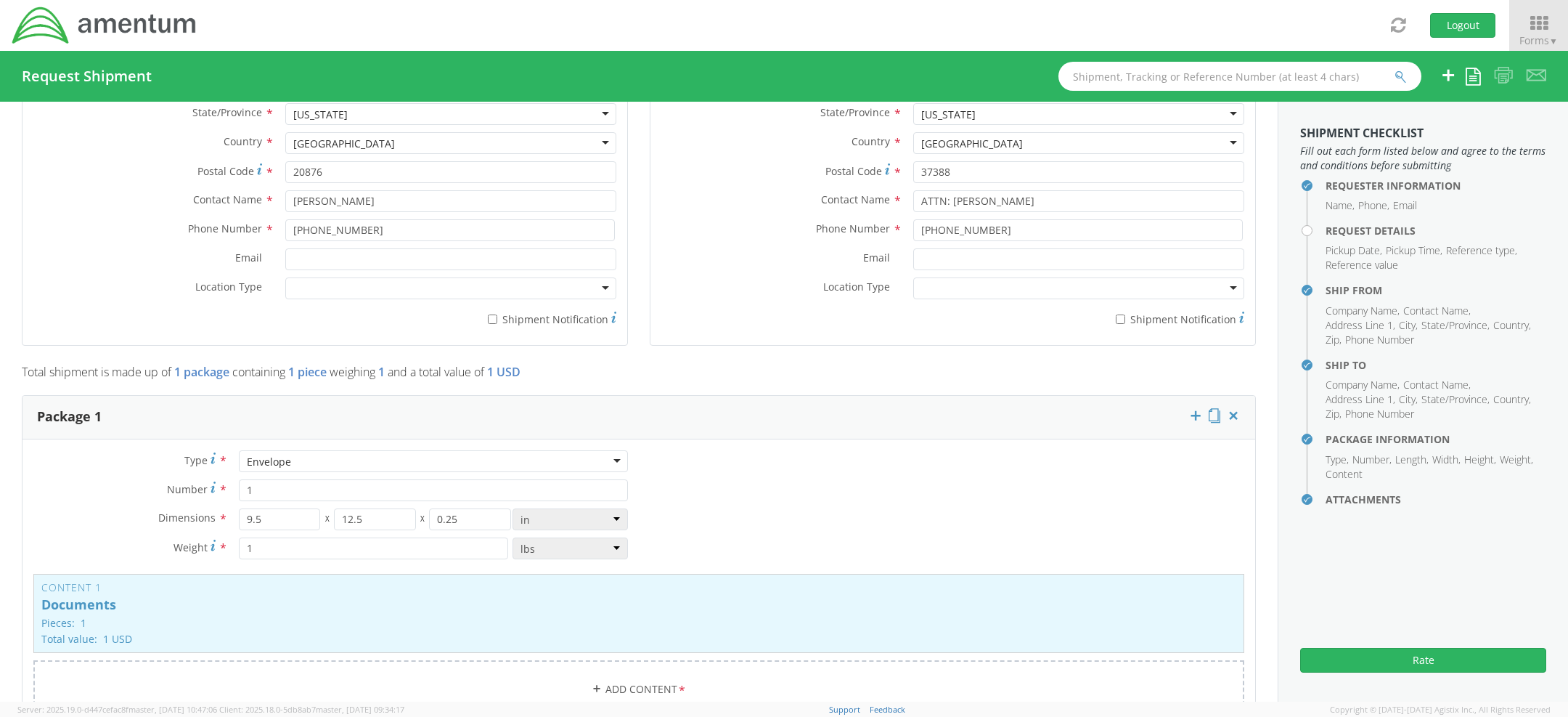
scroll to position [890, 0]
drag, startPoint x: 382, startPoint y: 203, endPoint x: 69, endPoint y: 145, distance: 318.3
click at [121, 145] on div "Location * Company Alias * Company Name * AMENTUM Address 1 * 20501 SENECA MEAD…" at bounding box center [325, 130] width 605 height 405
type input "TEST KH"
click at [108, 219] on label "Phone Number *" at bounding box center [148, 228] width 252 height 18
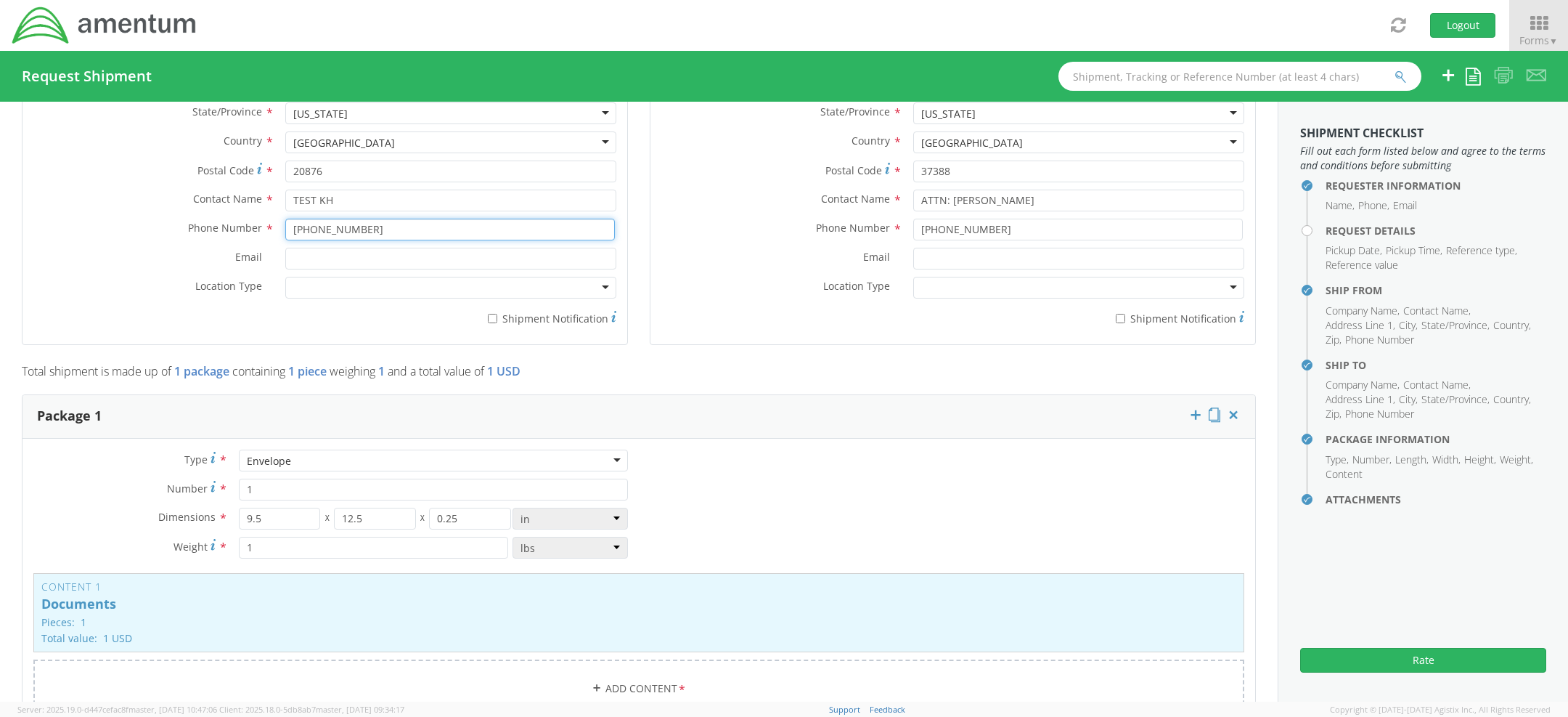
drag, startPoint x: 373, startPoint y: 230, endPoint x: 0, endPoint y: 225, distance: 373.0
click at [0, 225] on div "Requester Information Submitting request on behalf of Name * KH TEST Phone * 55…" at bounding box center [639, 329] width 1278 height 2234
drag, startPoint x: 377, startPoint y: 227, endPoint x: 32, endPoint y: 186, distance: 347.4
click at [67, 193] on div "Location * Company Alias * Company Name * AMENTUM Address 1 * 20501 SENECA MEAD…" at bounding box center [325, 130] width 605 height 405
type input "[PHONE_NUMBER]"
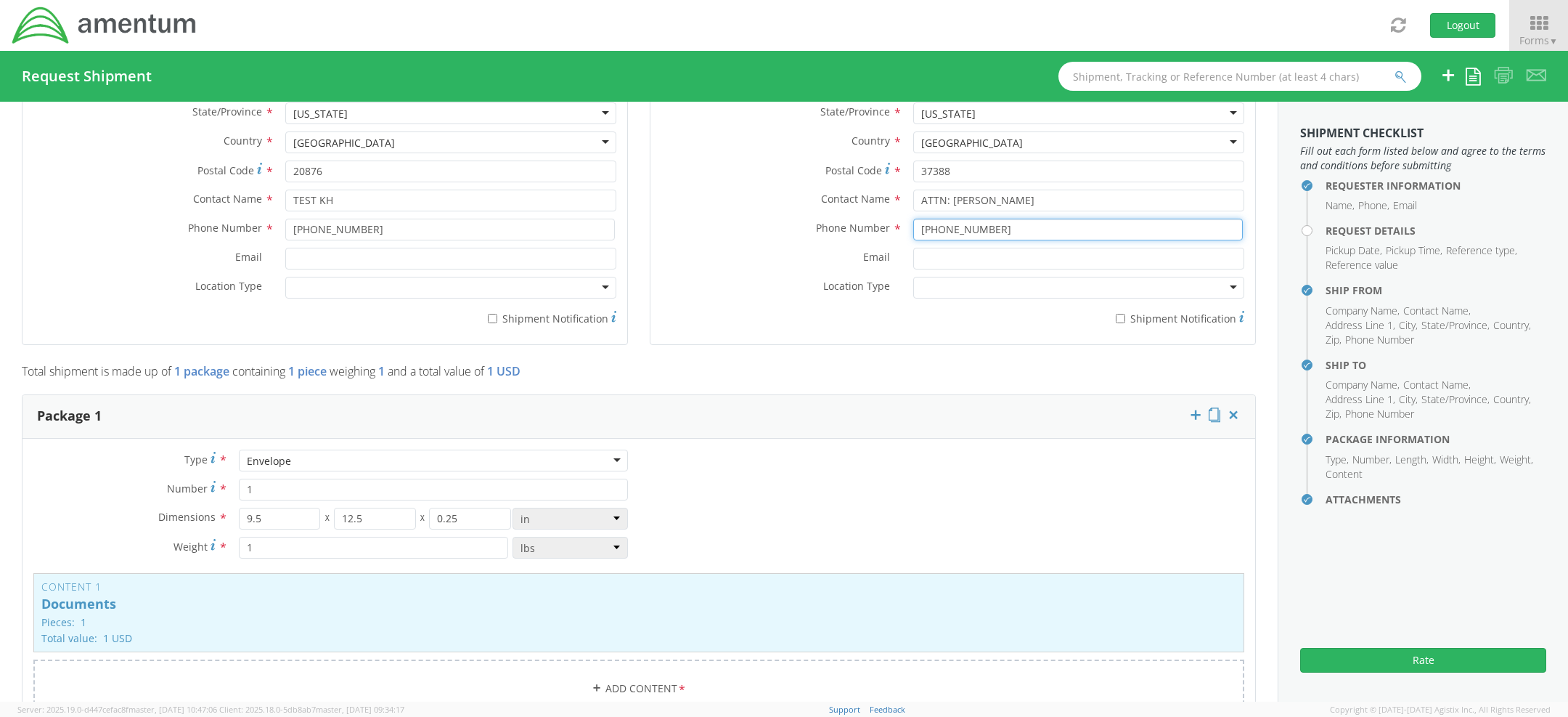
drag, startPoint x: 1004, startPoint y: 231, endPoint x: 449, endPoint y: 219, distance: 555.1
click at [456, 219] on div "Ship From Location Location * Company Alias * Company Name * AMENTUM Address 1 …" at bounding box center [639, 117] width 1256 height 490
paste input "[PHONE_NUMBER]"
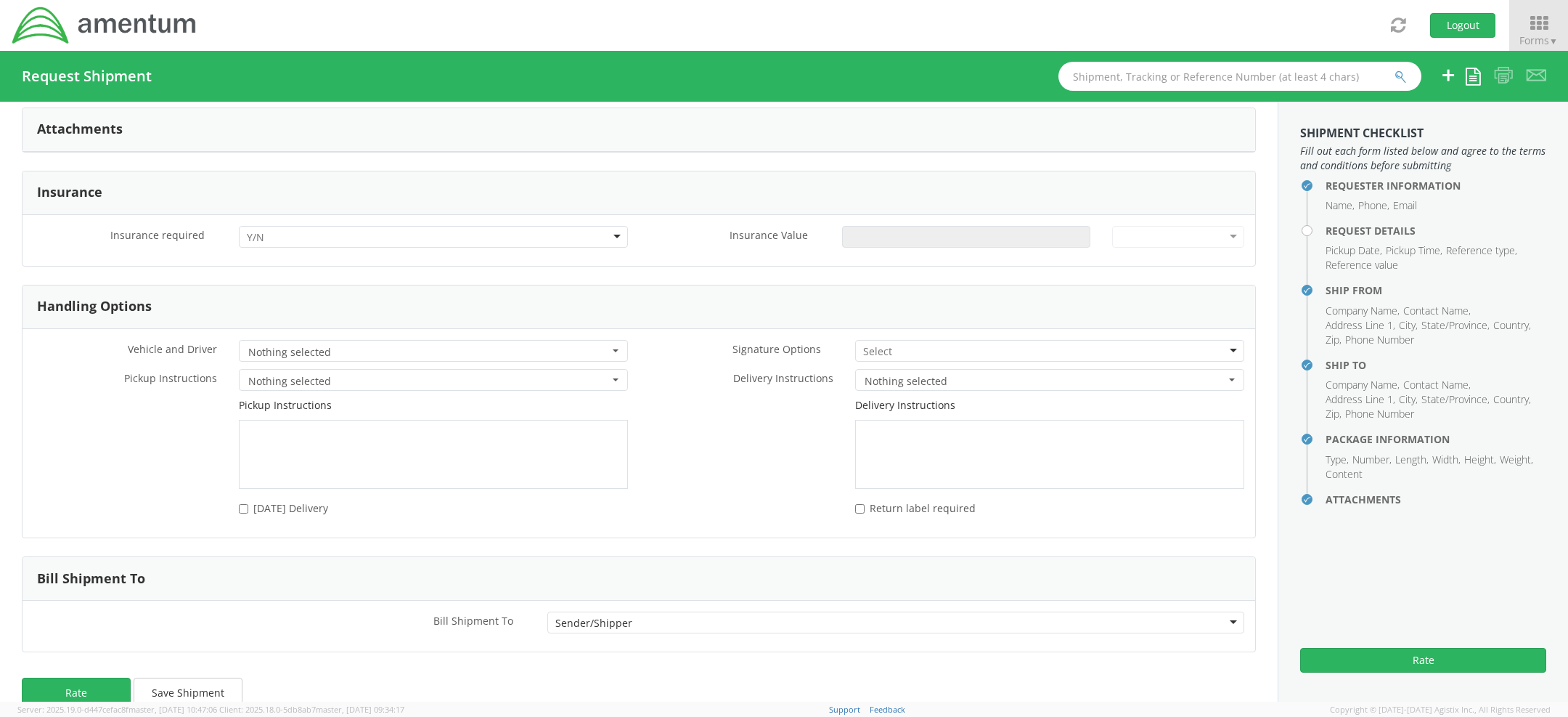
scroll to position [1705, 0]
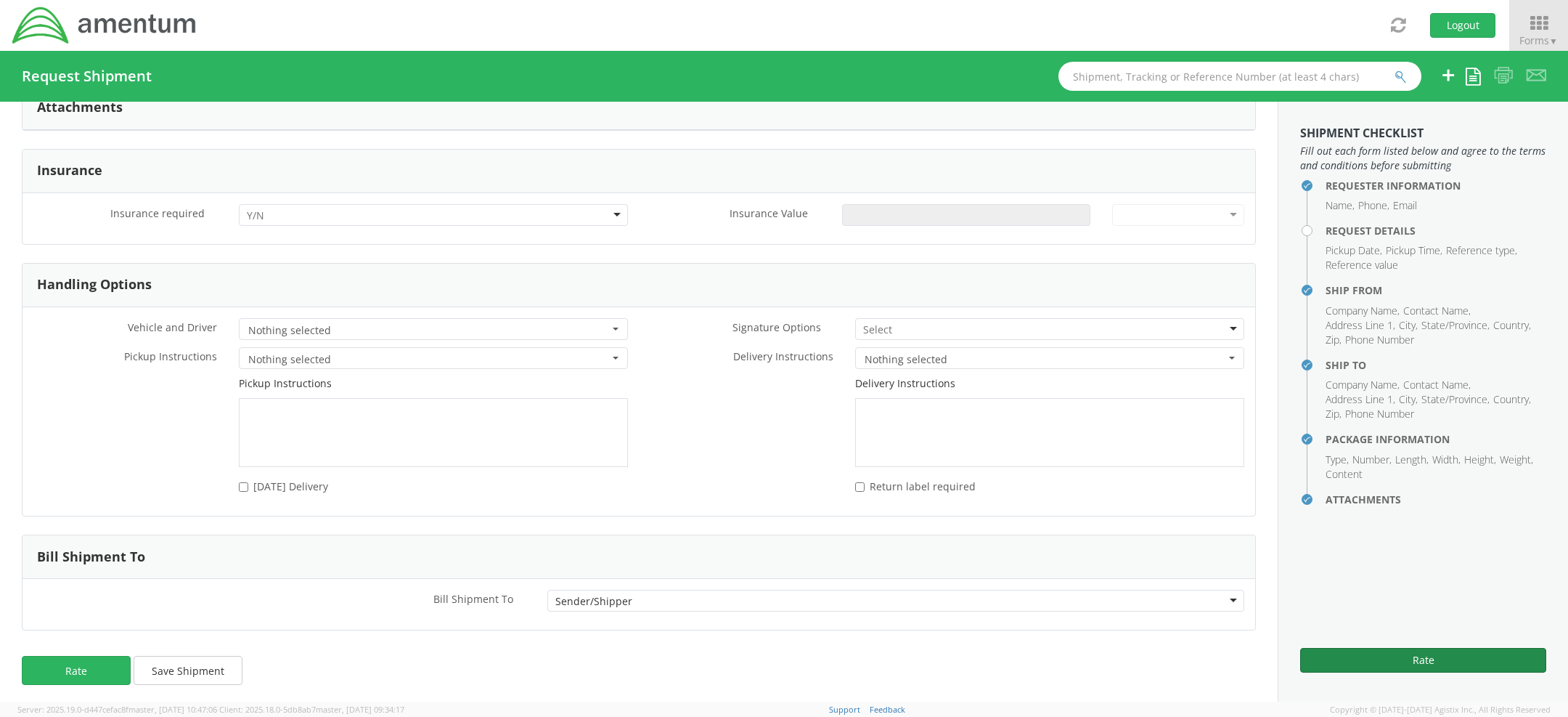
type input "[PHONE_NUMBER]"
click at [1379, 649] on button "Rate" at bounding box center [1423, 660] width 246 height 25
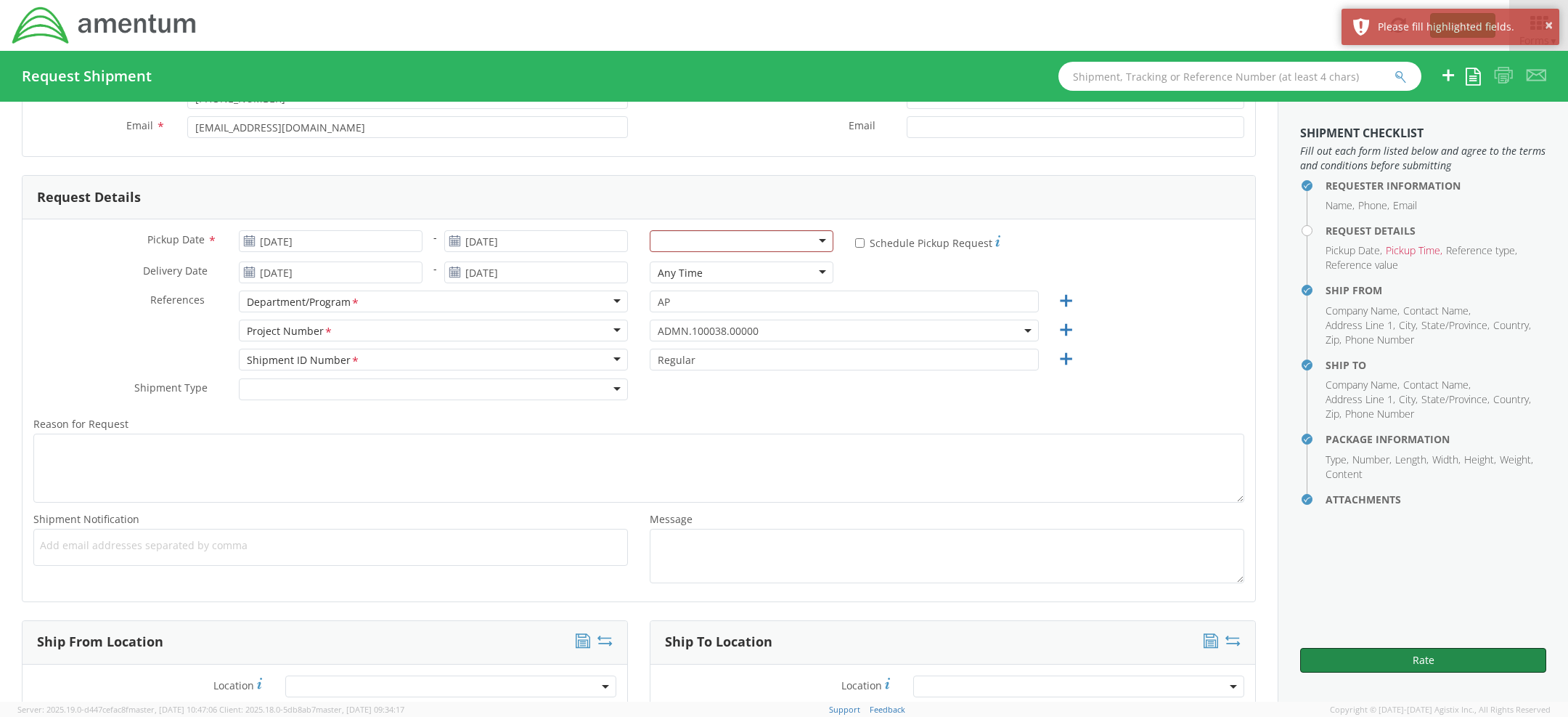
scroll to position [168, 0]
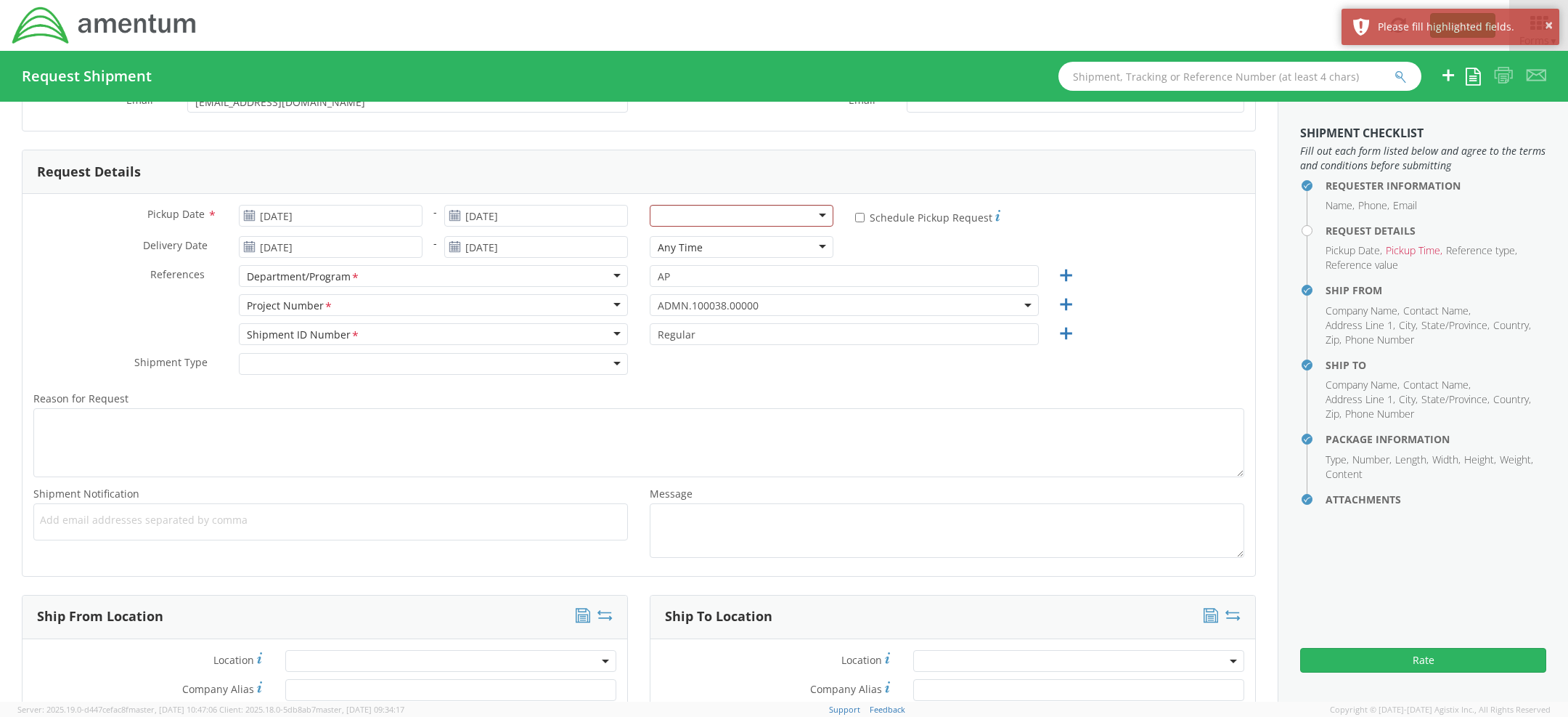
click at [749, 203] on div "Pickup Date * 09/18/2025 - 09/18/2025 Any Time 7:00 am - 10:00 am 10:00 am - 1:…" at bounding box center [638, 385] width 1233 height 382
click at [757, 221] on div at bounding box center [742, 216] width 184 height 22
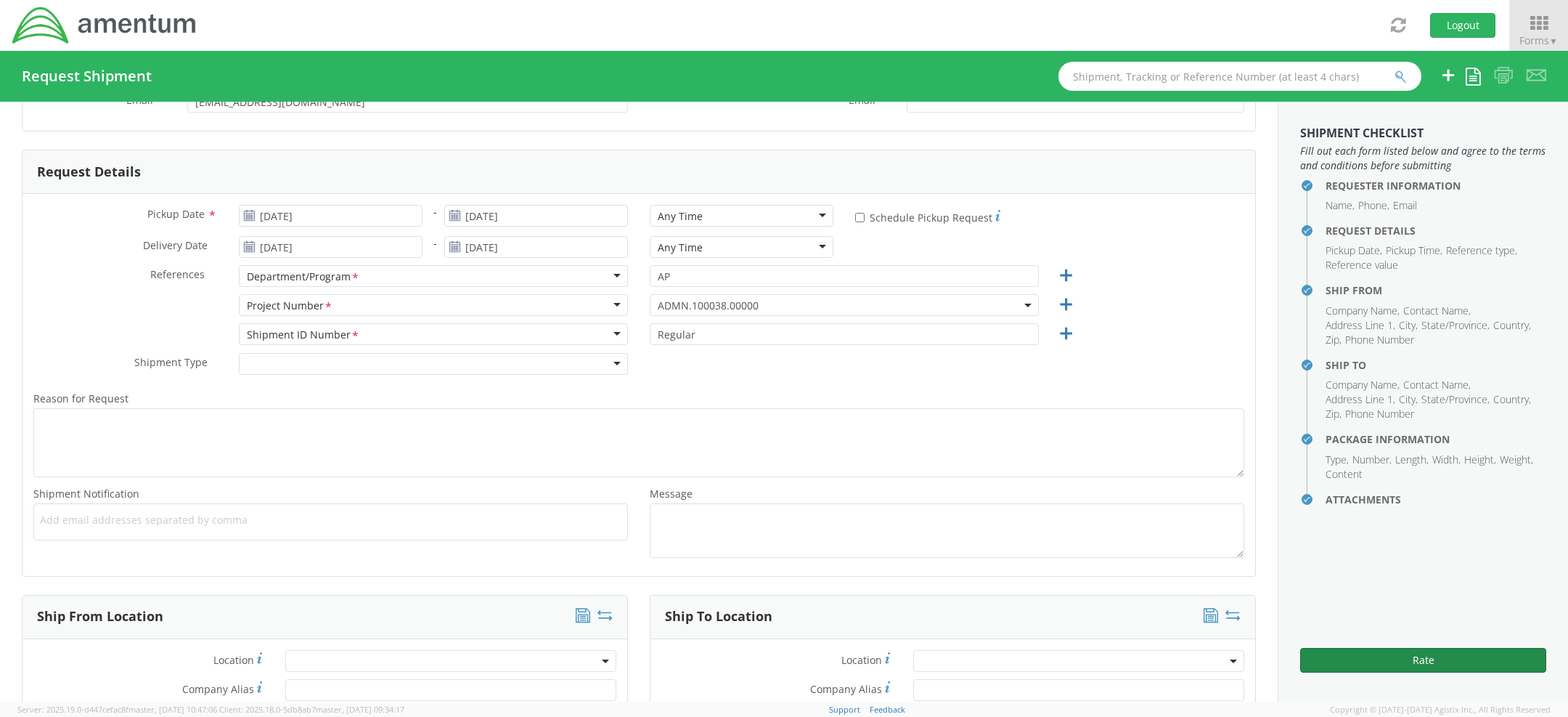
click at [1371, 665] on button "Rate" at bounding box center [1423, 660] width 246 height 25
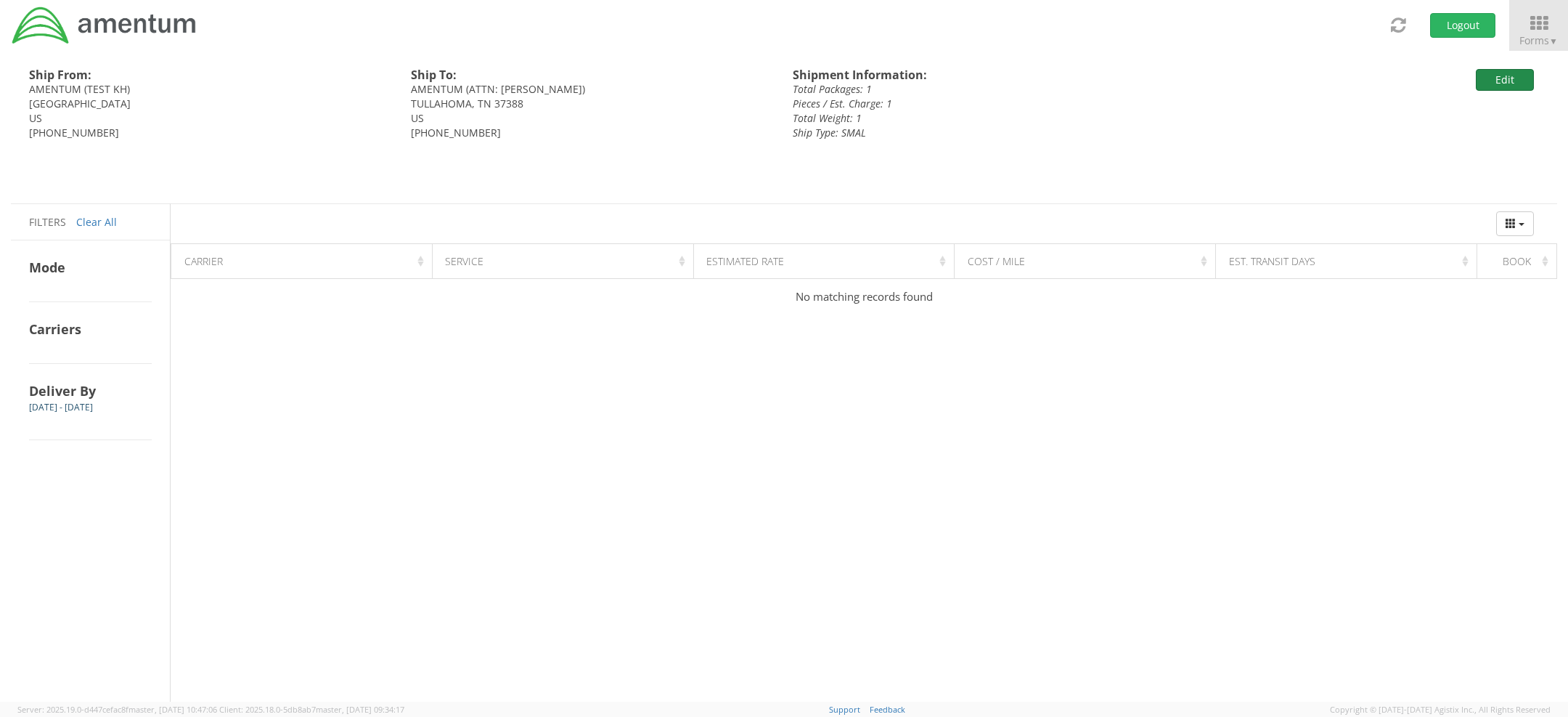
click at [1493, 84] on button "Edit" at bounding box center [1504, 80] width 58 height 22
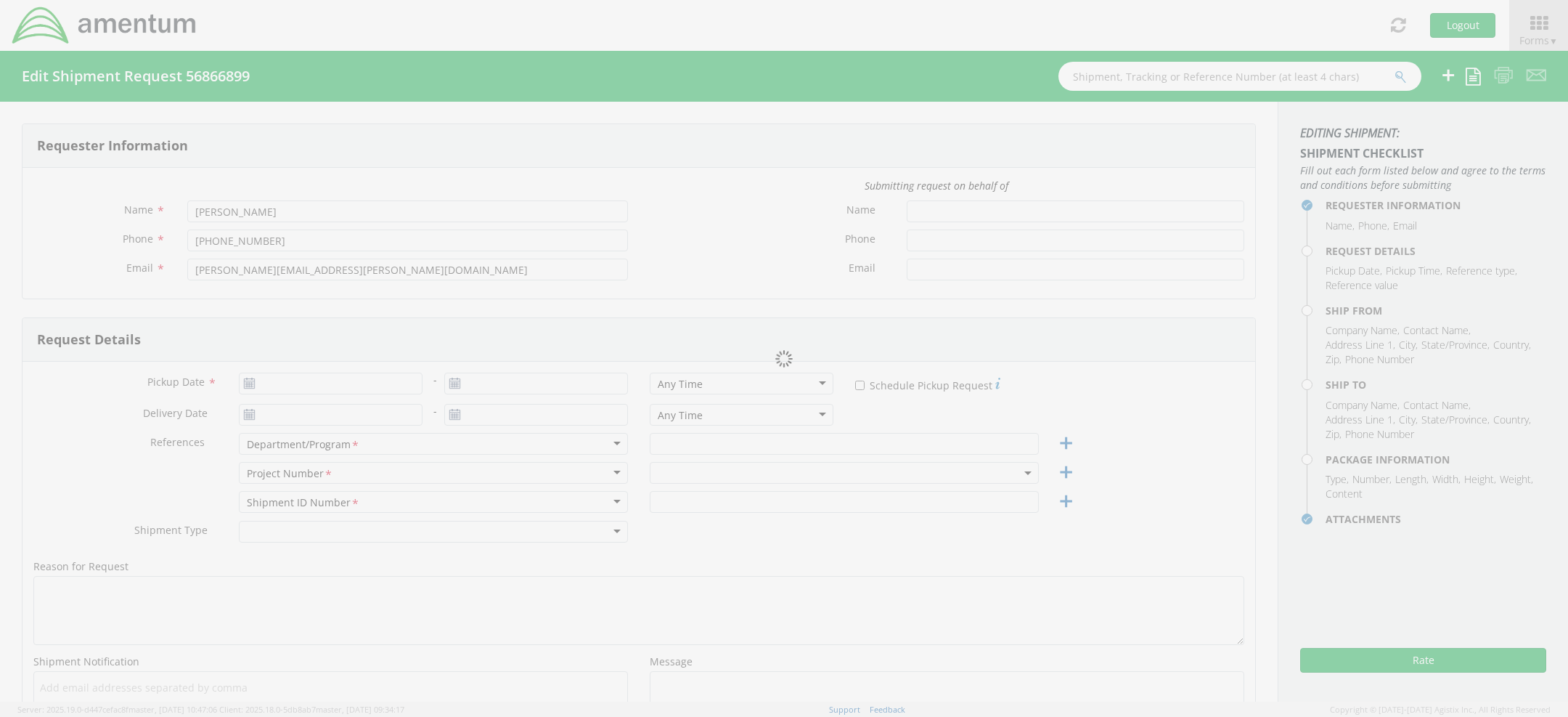
type input "KH TEST"
type input "[PHONE_NUMBER]"
type input "[EMAIL_ADDRESS][DOMAIN_NAME]"
type input "[DATE]"
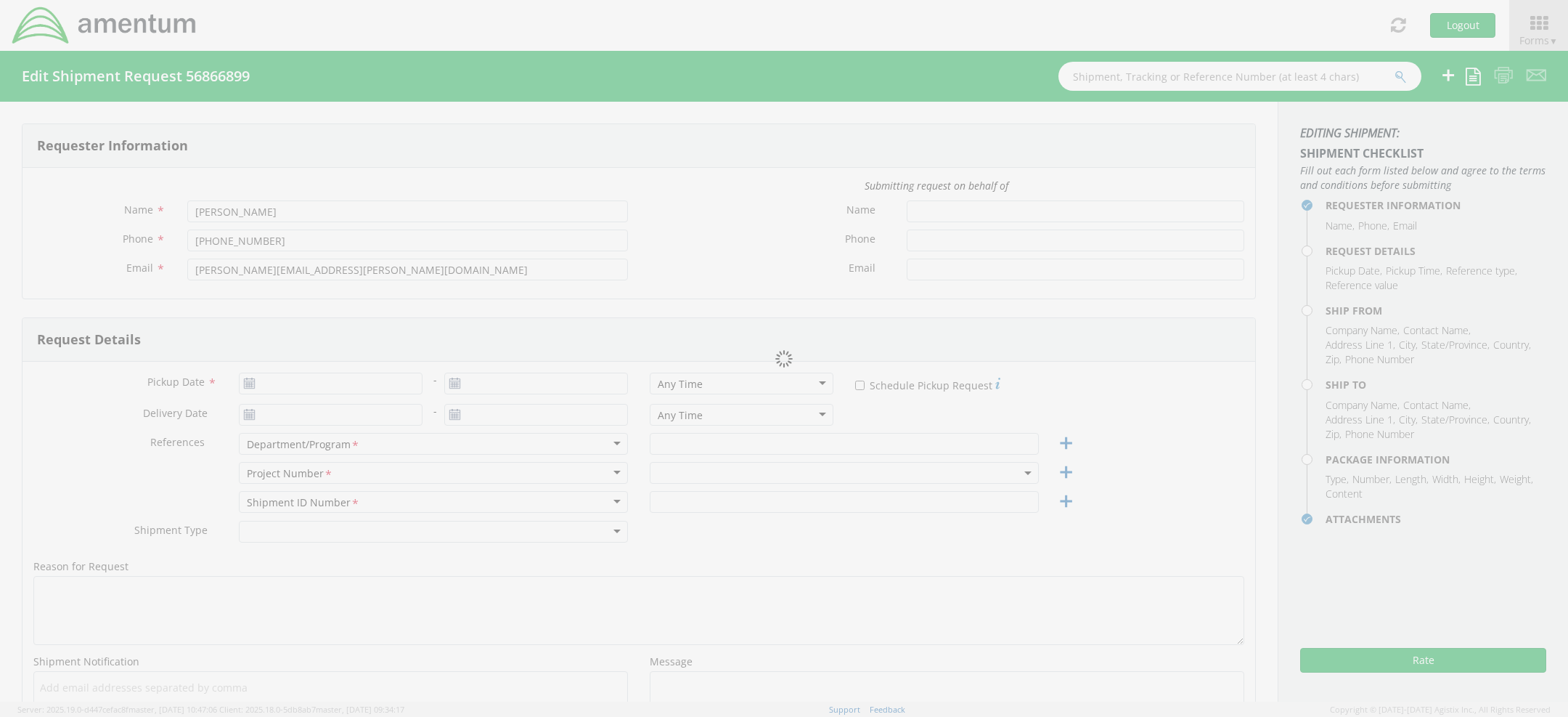
type input "[DATE]"
type input "AP"
type input "Regular"
select select
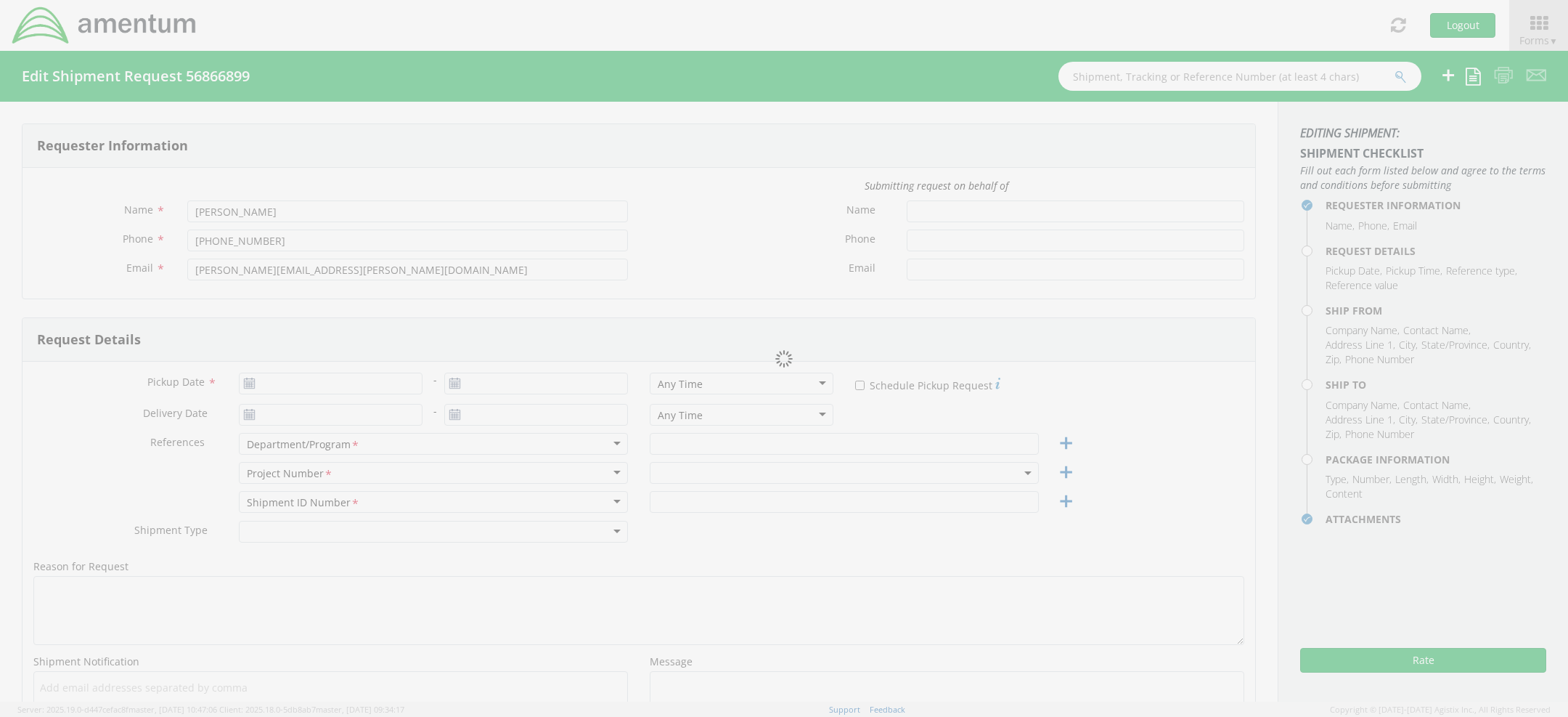
type input "AMENTUM"
type input "[STREET_ADDRESS][PERSON_NAME]"
type input "SUITE 200"
type input "[GEOGRAPHIC_DATA]"
type input "20876"
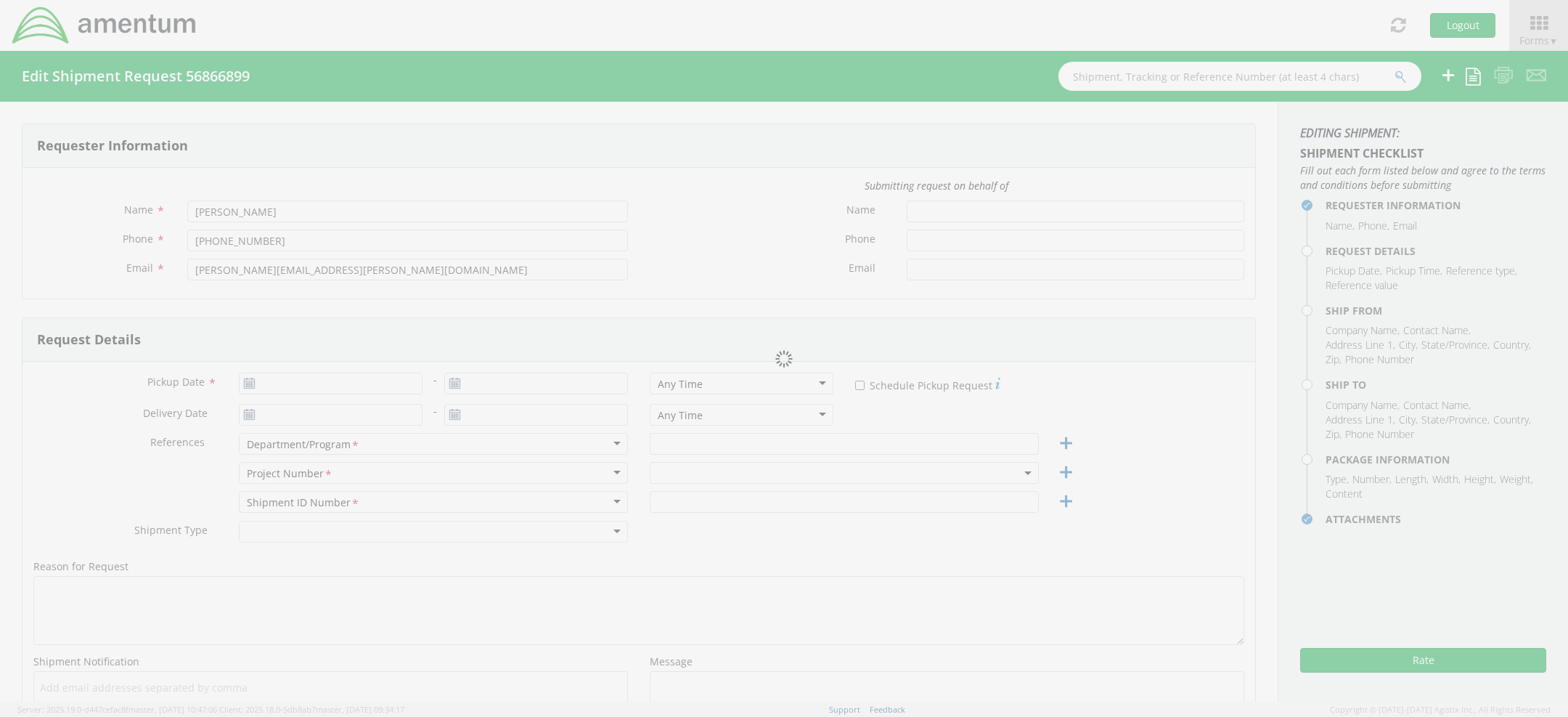
type input "TEST KH"
type input "[PHONE_NUMBER]"
select select
type input "AMENTUM"
type input "600 WILLIAM NORTHERN BLVD"
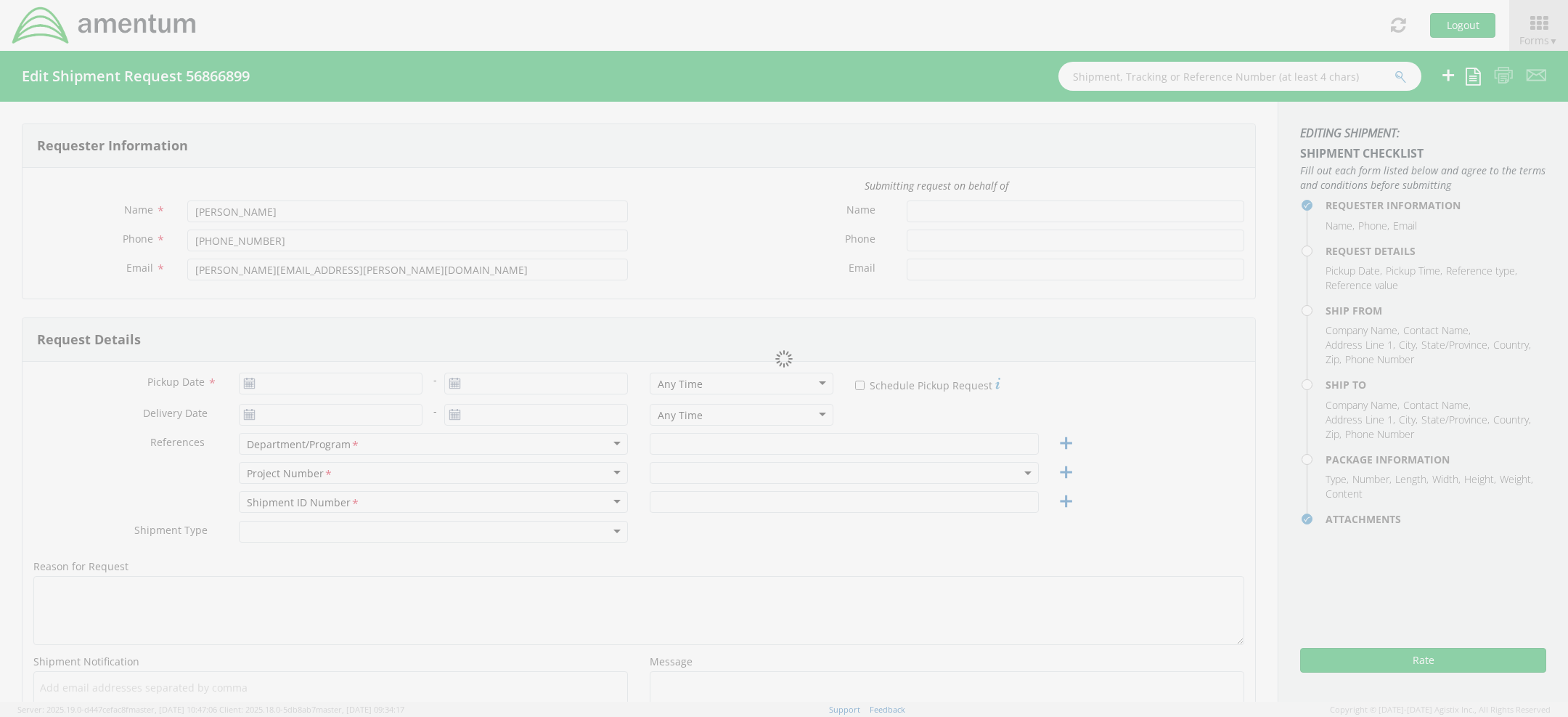
type input "TULLAHOMA"
type input "37388"
type input "ATTN: [PERSON_NAME]"
type input "[PHONE_NUMBER]"
type input "1"
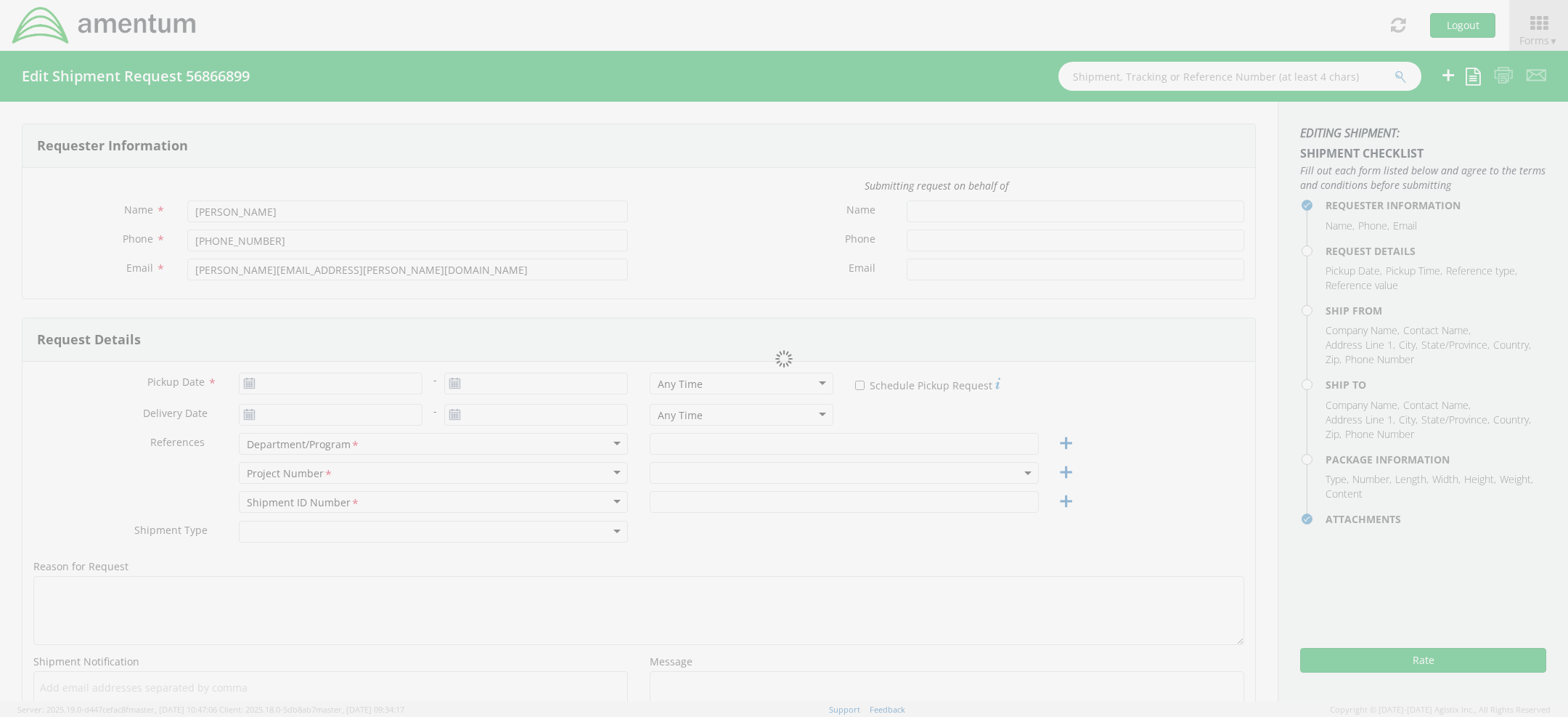
type input "9.5"
type input "12.5"
type input "0.25"
type input "1"
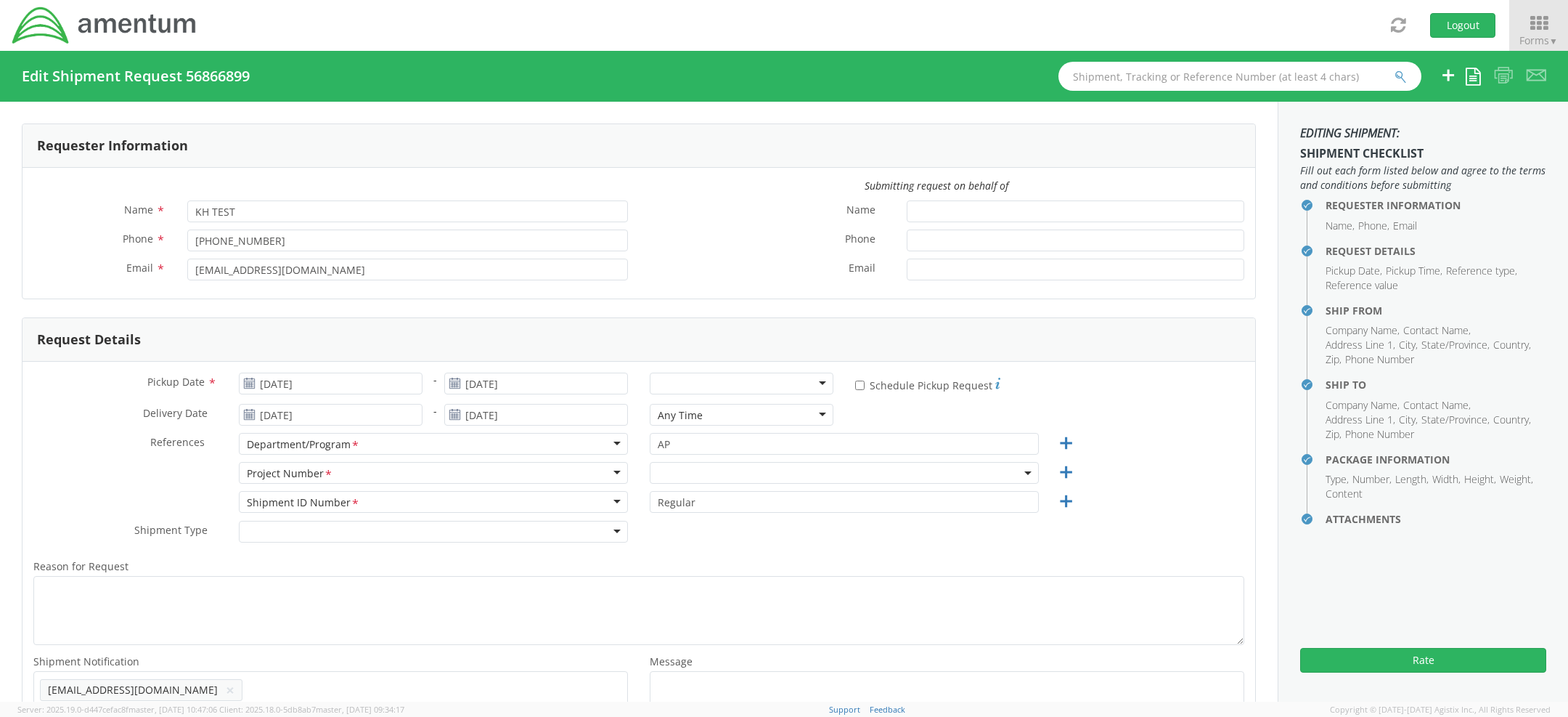
scroll to position [55, 0]
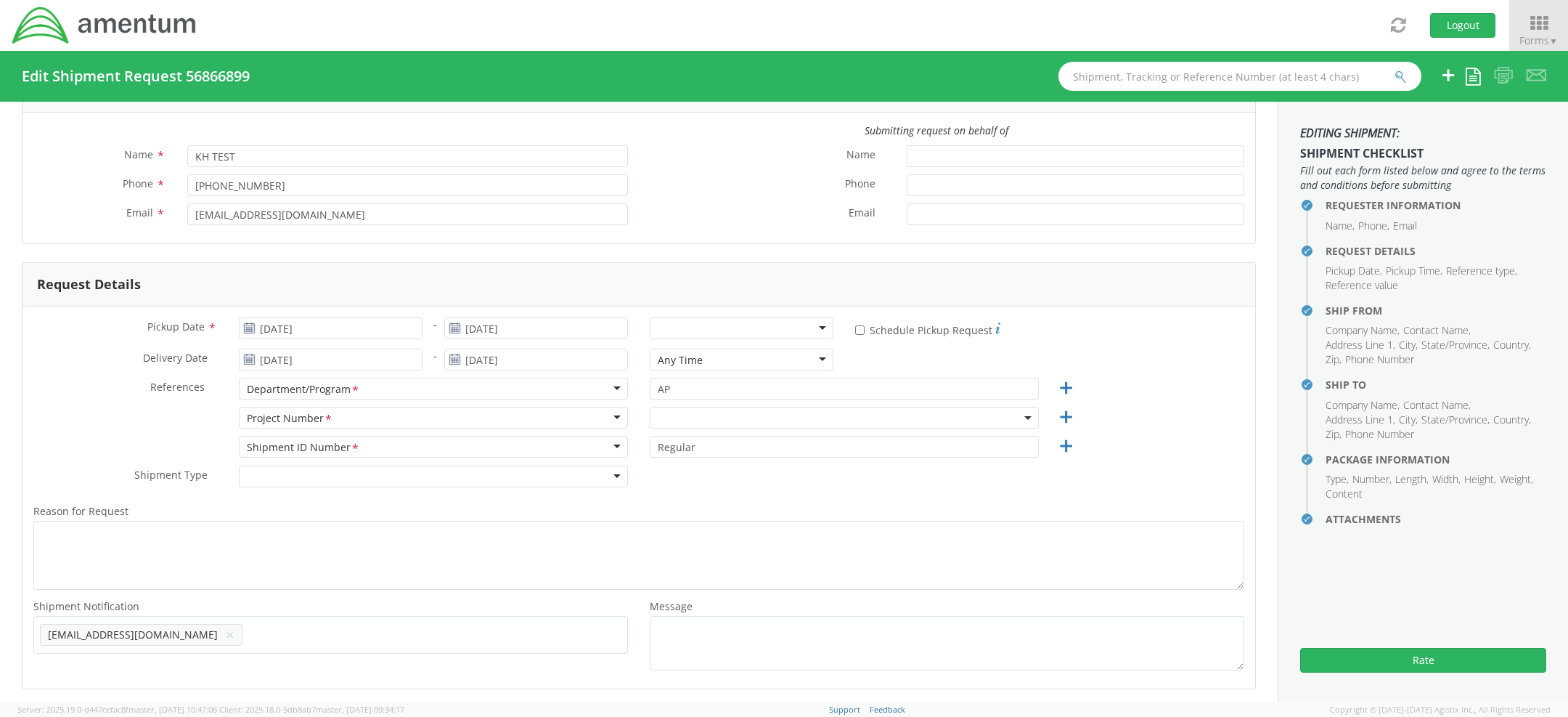
select select "ADMN.100038.00000"
click at [313, 326] on input "[DATE]" at bounding box center [330, 329] width 184 height 22
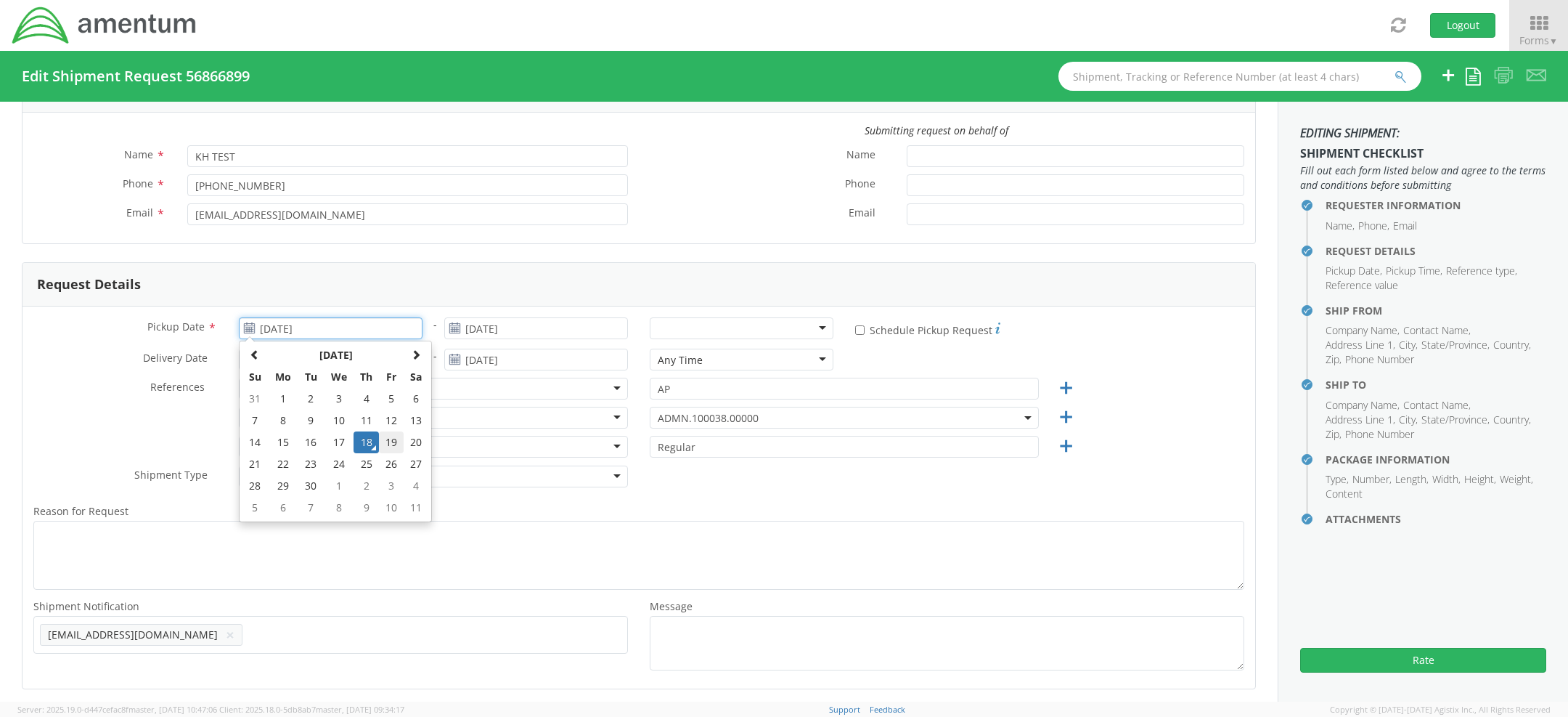
click at [388, 442] on td "19" at bounding box center [391, 443] width 25 height 22
type input "[DATE]"
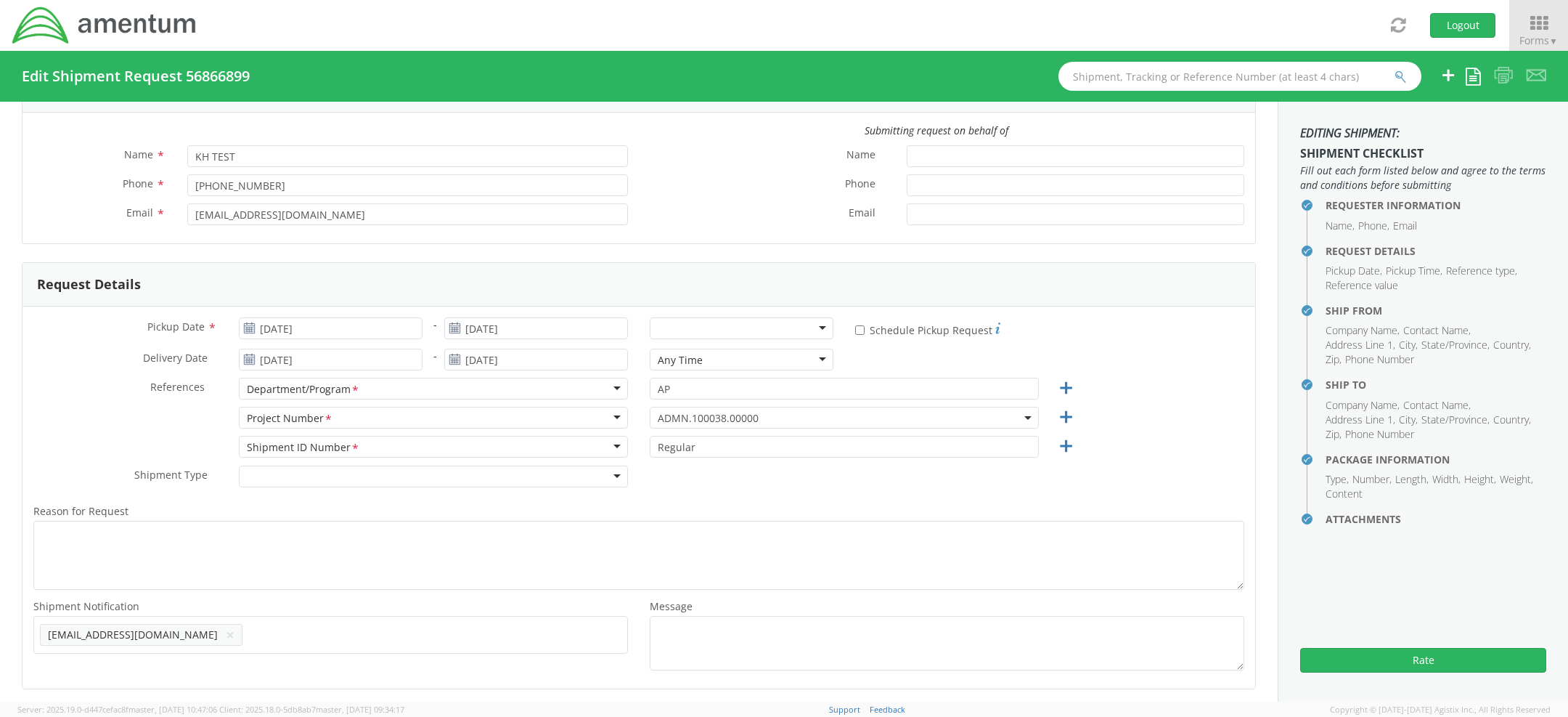
click at [790, 329] on div at bounding box center [742, 329] width 184 height 22
click at [1361, 657] on button "Rate" at bounding box center [1423, 660] width 246 height 25
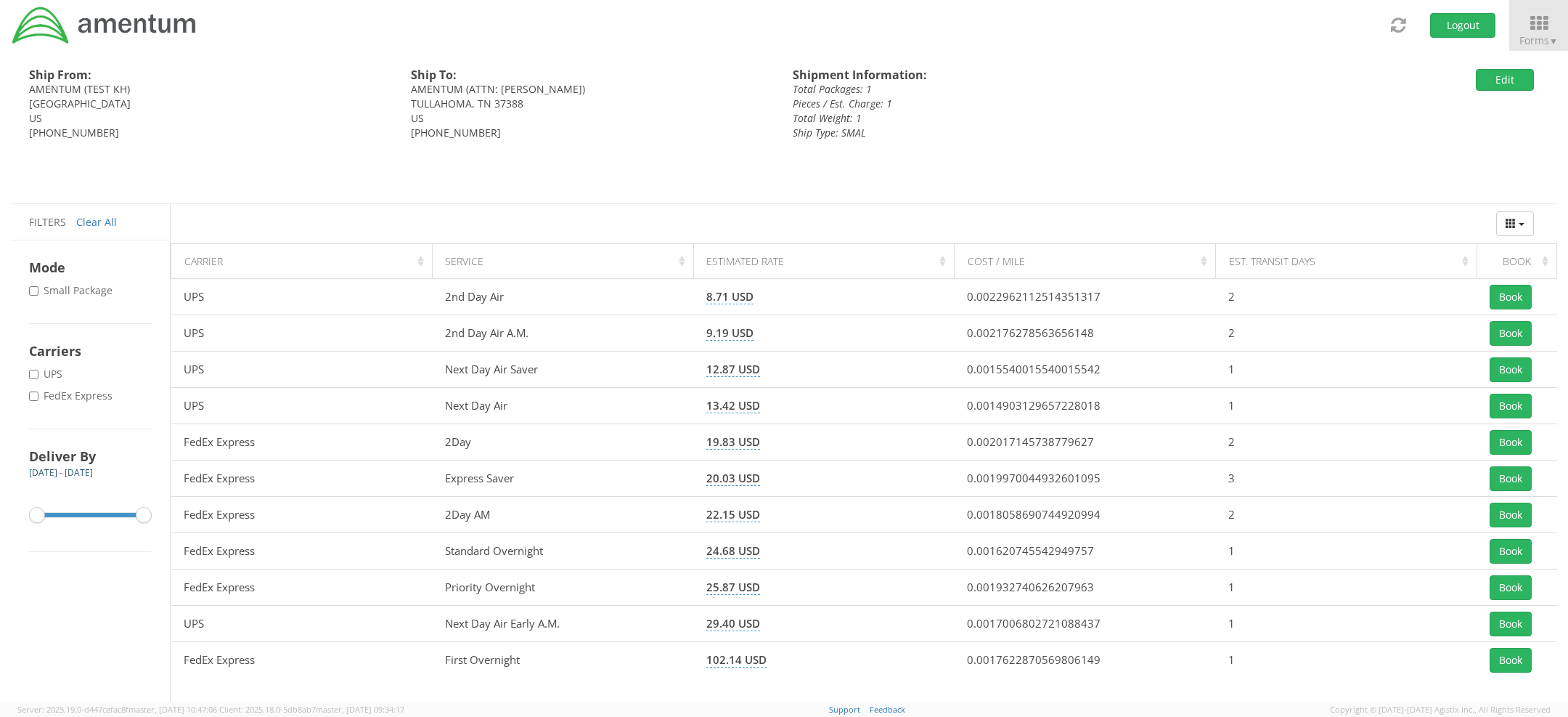
click at [1497, 94] on div "Ship From: AMENTUM (TEST KH) GERMANTOWN, MD 20876 US 555-555-5555 Ship To: AMEN…" at bounding box center [778, 126] width 1558 height 152
click at [1499, 76] on button "Edit" at bounding box center [1504, 80] width 58 height 22
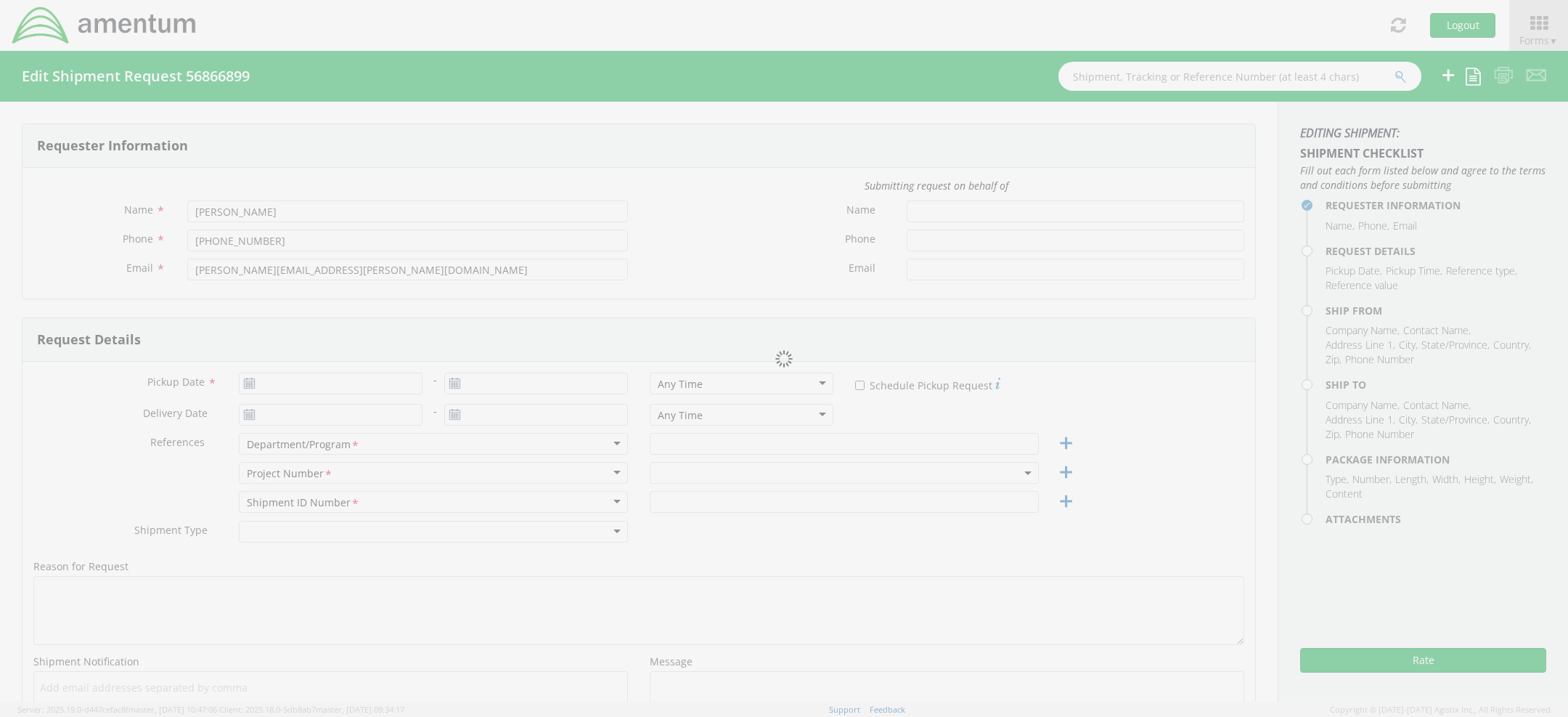
type input "KH TEST"
type input "[PHONE_NUMBER]"
type input "[EMAIL_ADDRESS][DOMAIN_NAME]"
type input "[DATE]"
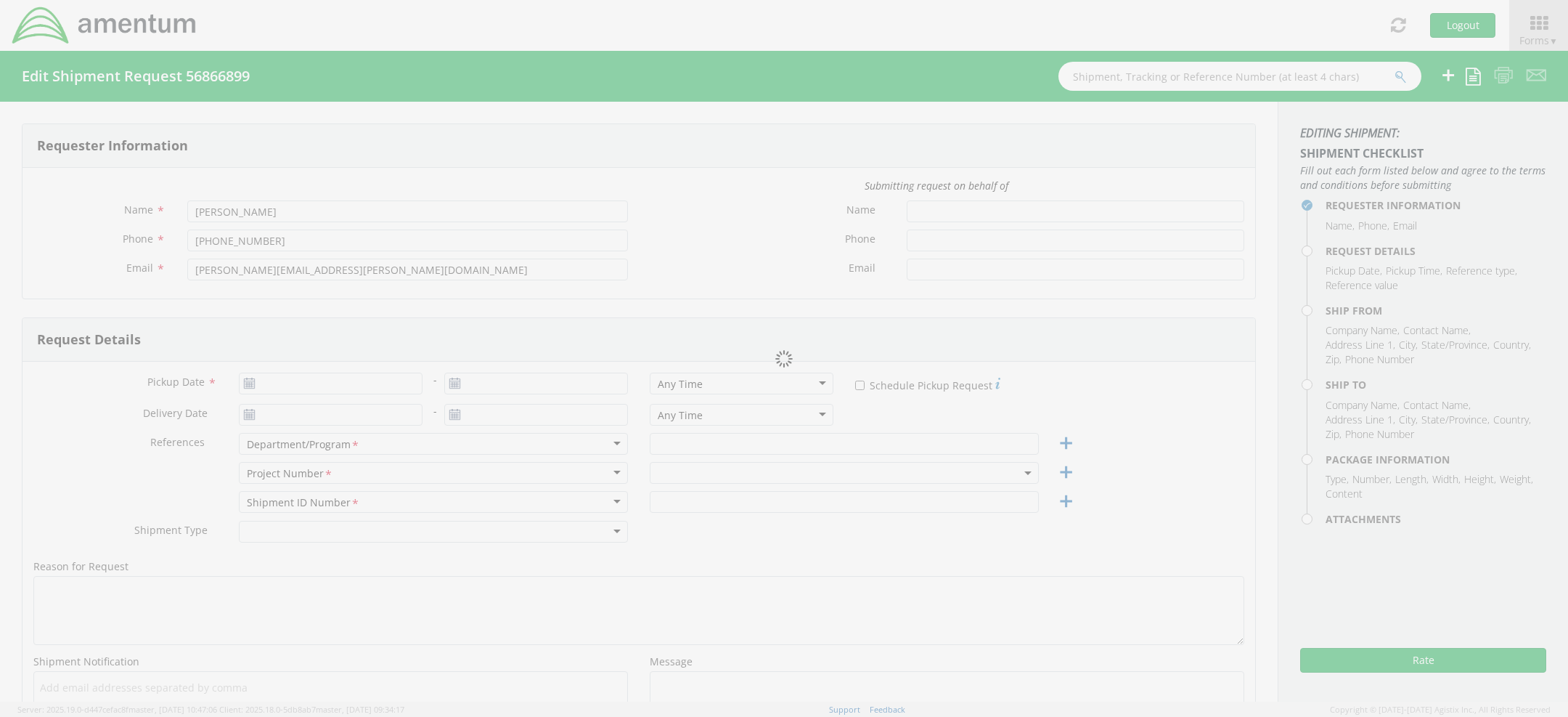
type input "[DATE]"
type input "AP"
type input "Regular"
select select
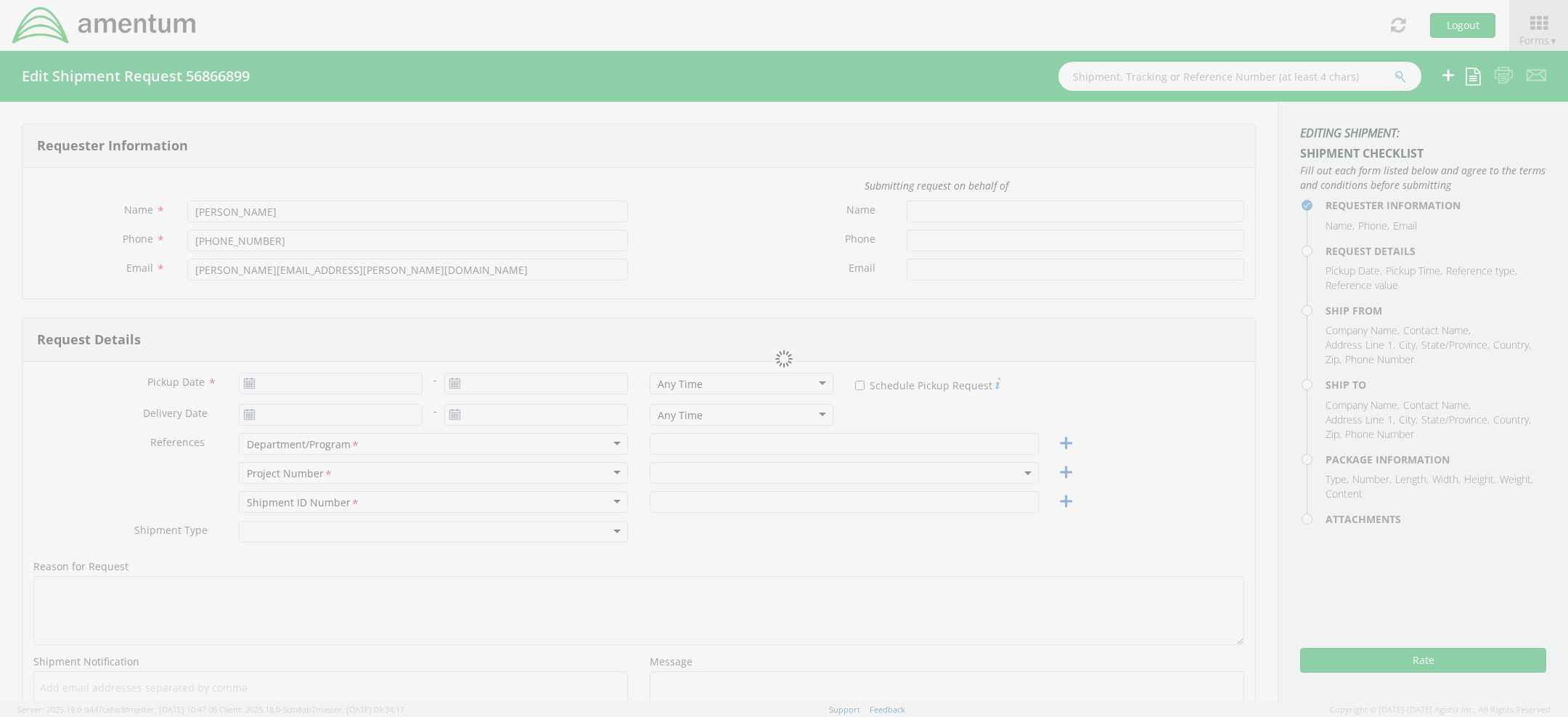
type input "AMENTUM"
type input "[STREET_ADDRESS][PERSON_NAME]"
type input "SUITE 200"
type input "[GEOGRAPHIC_DATA]"
type input "20876"
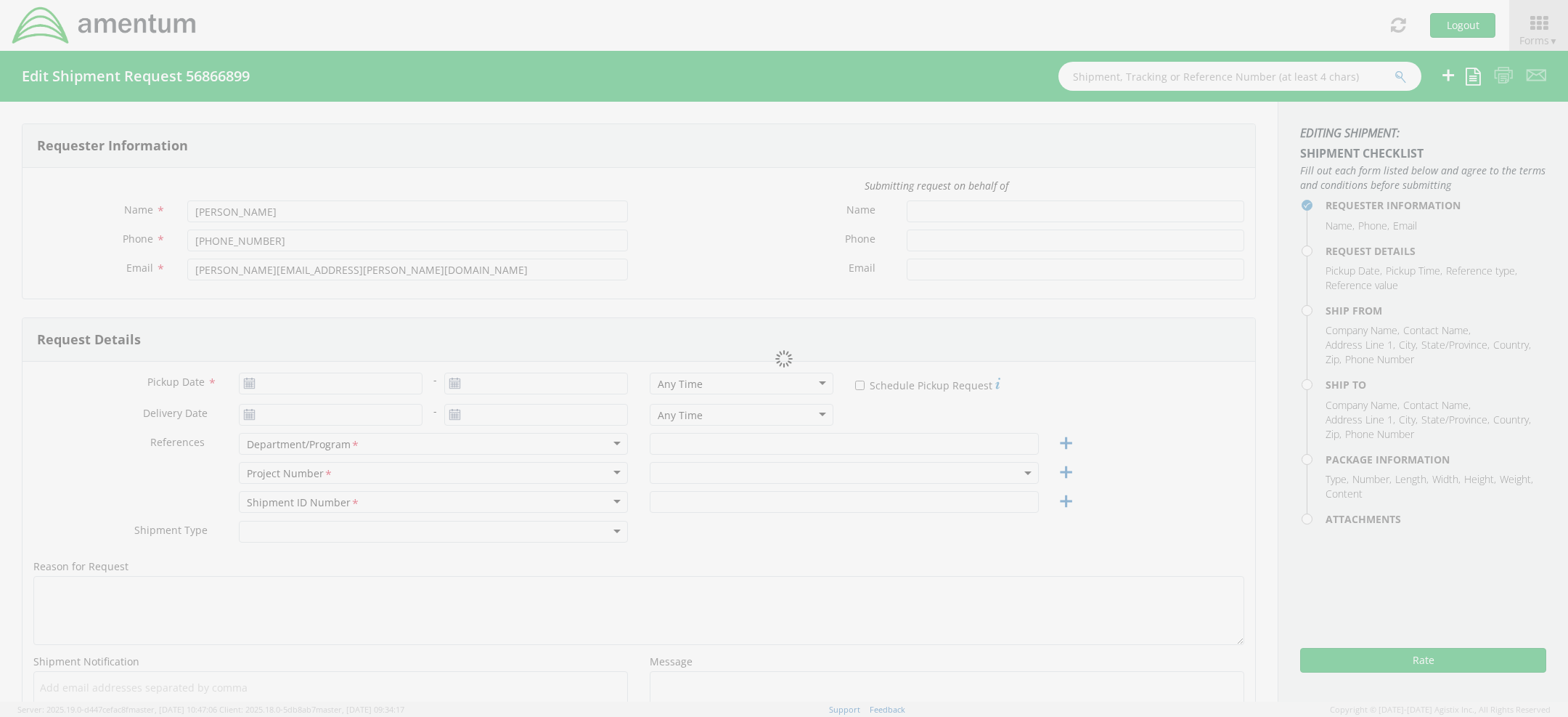
type input "TEST KH"
type input "[PHONE_NUMBER]"
select select
type input "AMENTUM"
type input "600 WILLIAM NORTHERN BLVD"
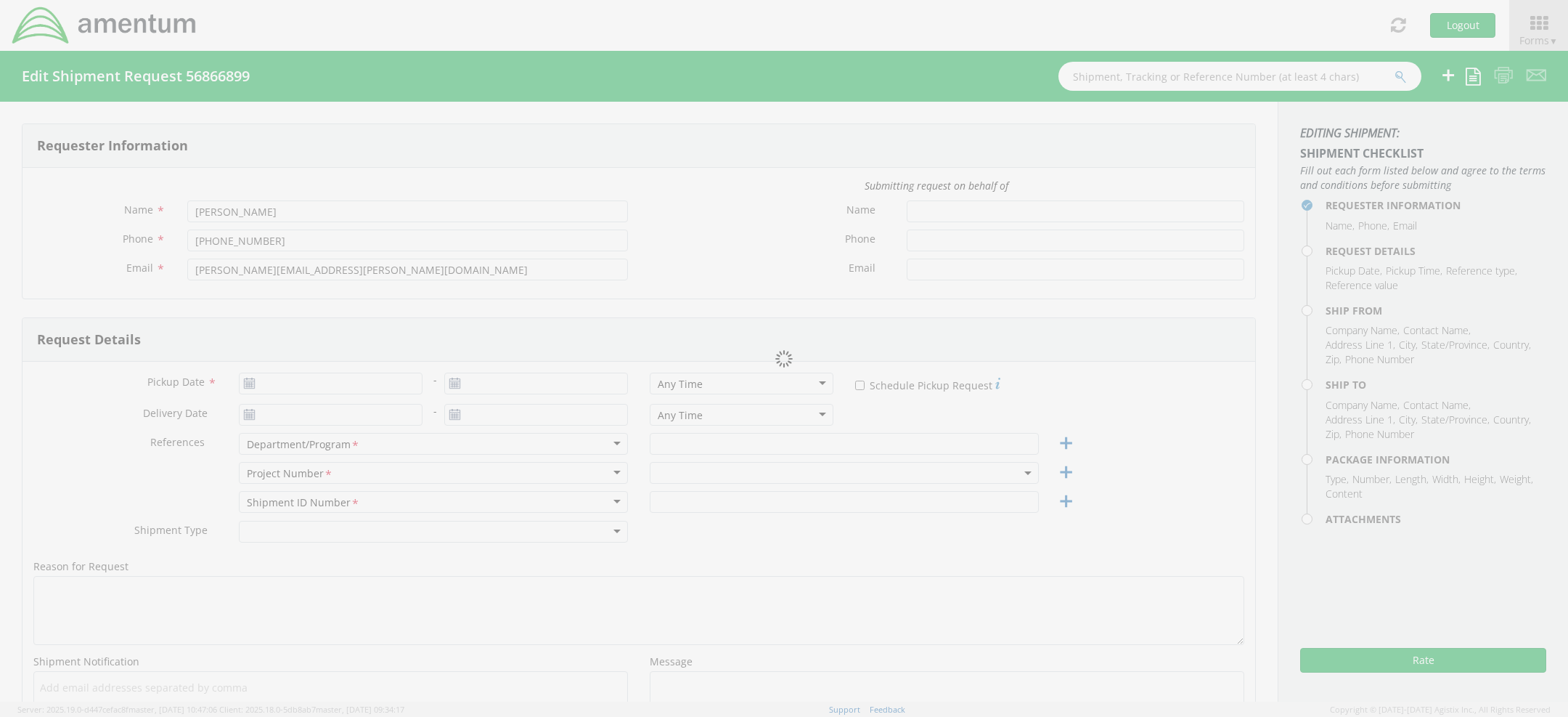
type input "TULLAHOMA"
type input "37388"
type input "ATTN: [PERSON_NAME]"
type input "[PHONE_NUMBER]"
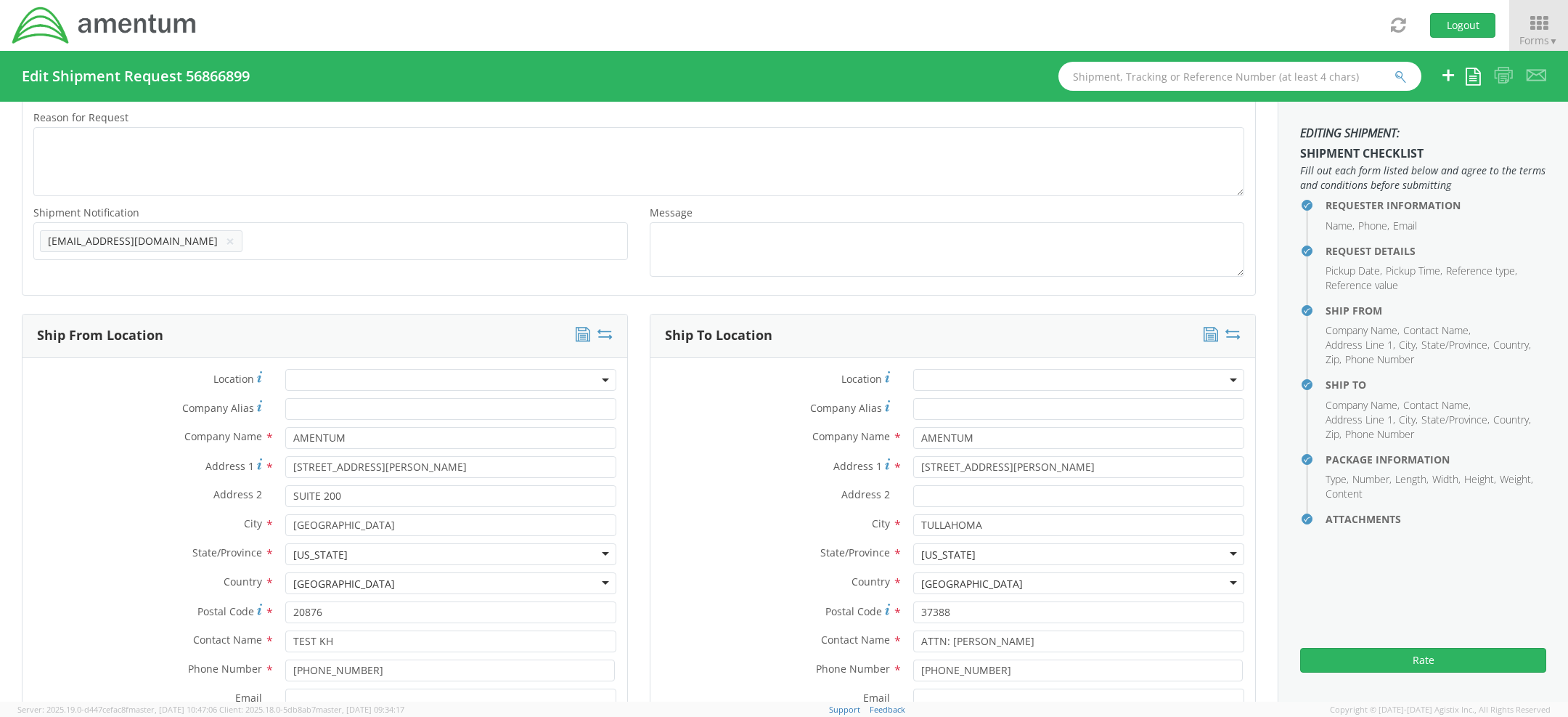
select select "ADMN.100038.00000"
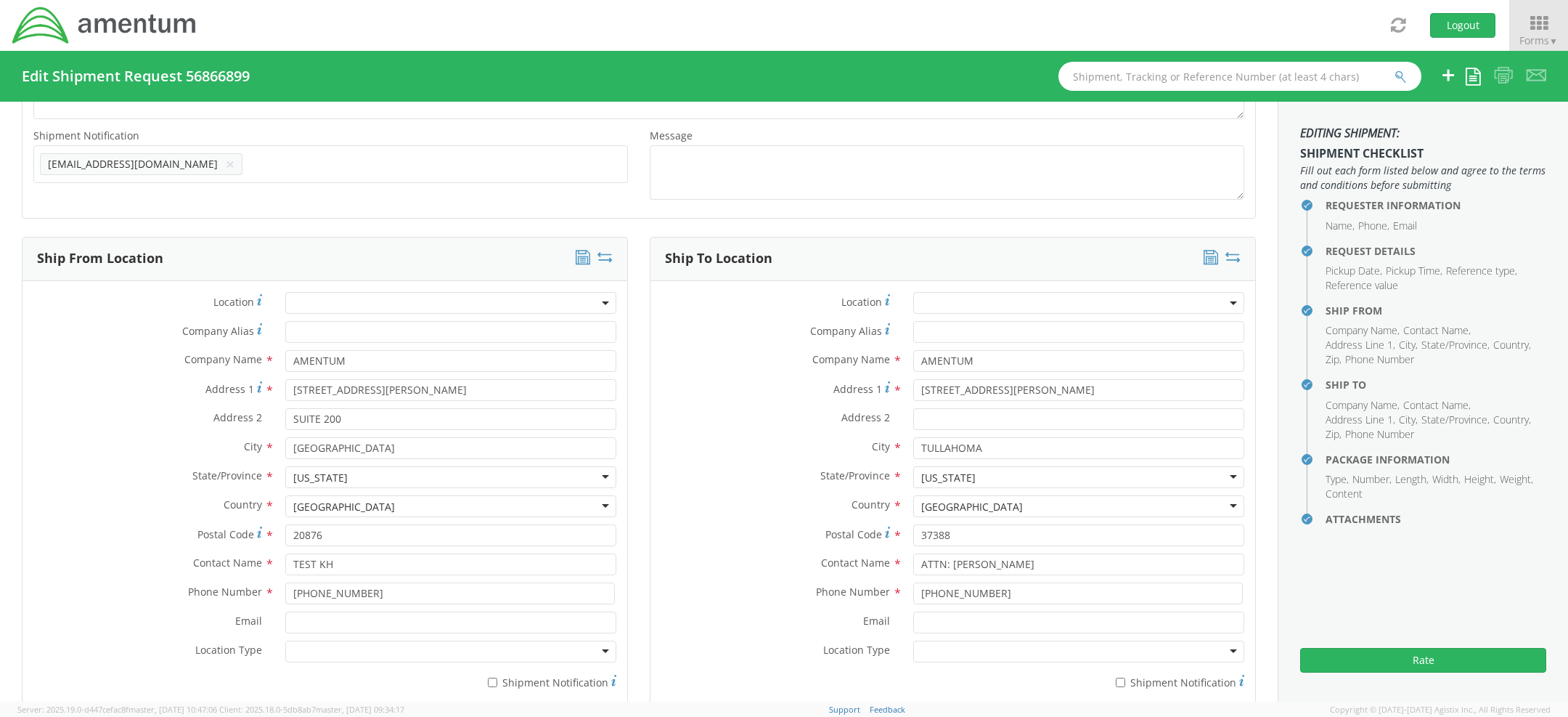
scroll to position [537, 0]
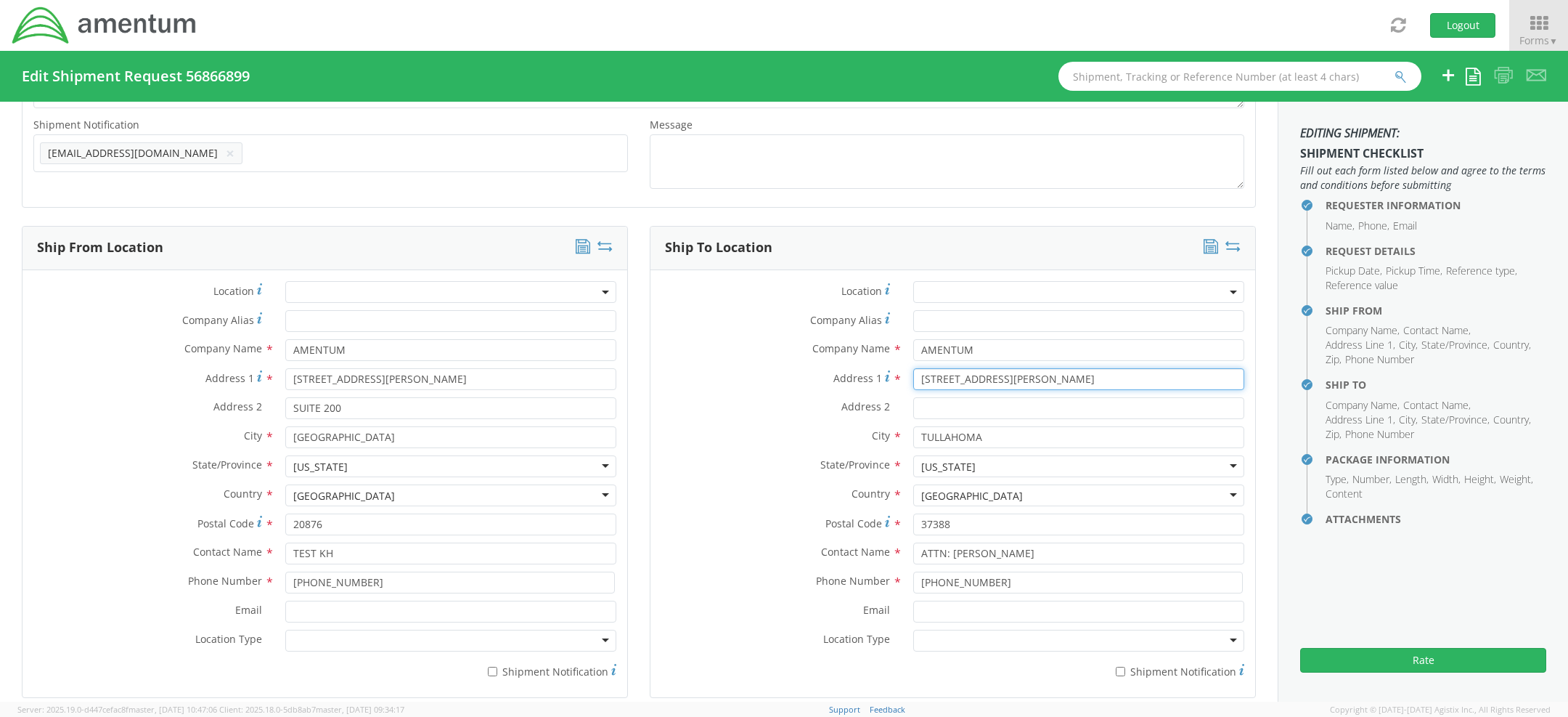
drag, startPoint x: 1082, startPoint y: 375, endPoint x: 578, endPoint y: 351, distance: 504.6
click at [660, 353] on div "Location * Company Alias * Company Name * AMENTUM Address 1 * 600 WILLIAM NORTH…" at bounding box center [953, 484] width 605 height 405
paste input "3000 KELLWAY DRIVE"
type input "3000 KELLWAY DRIVE"
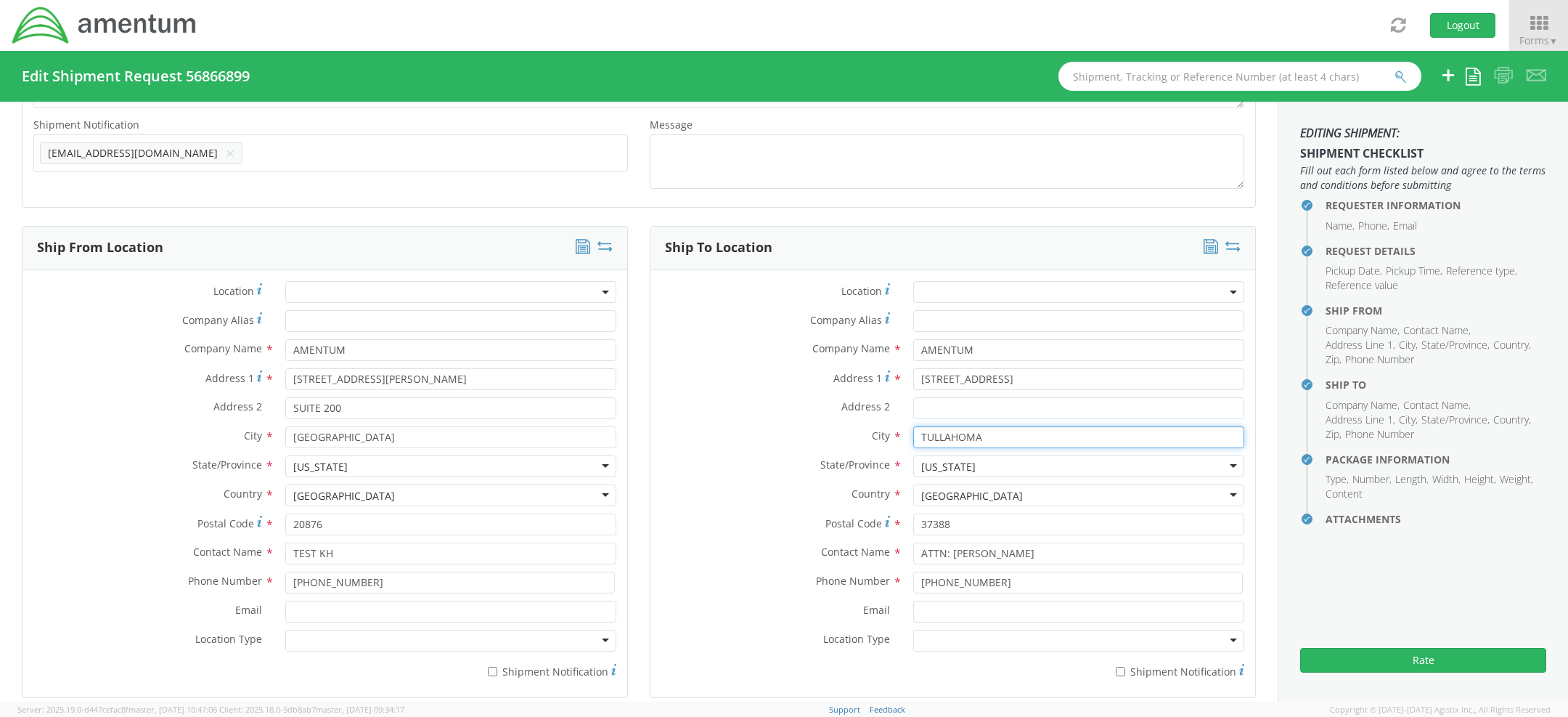
drag, startPoint x: 988, startPoint y: 436, endPoint x: 651, endPoint y: 437, distance: 337.0
click at [719, 426] on div "City * TULLAHOMA" at bounding box center [953, 437] width 605 height 22
paste input "CARROLLTON"
type input "CARROLLTON"
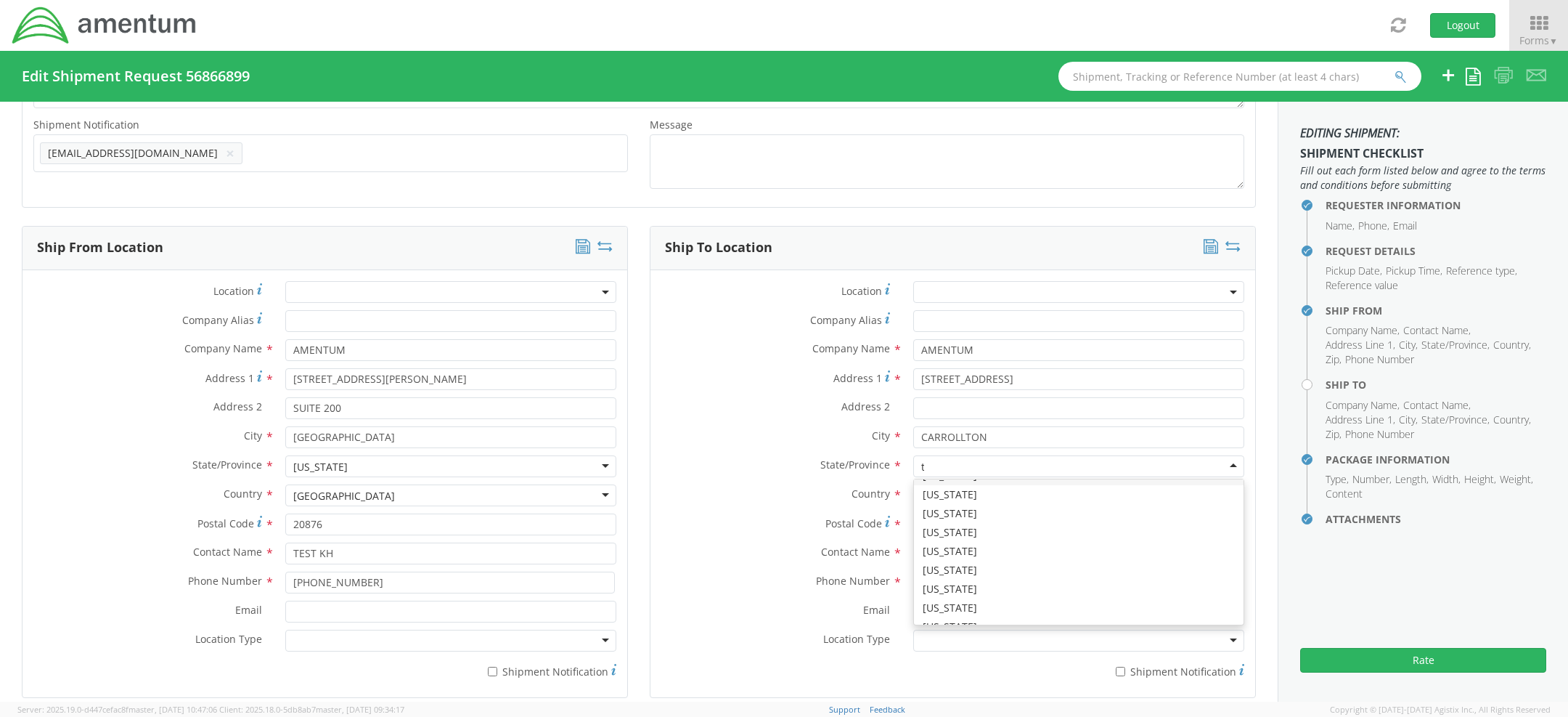
scroll to position [4, 0]
type input "te"
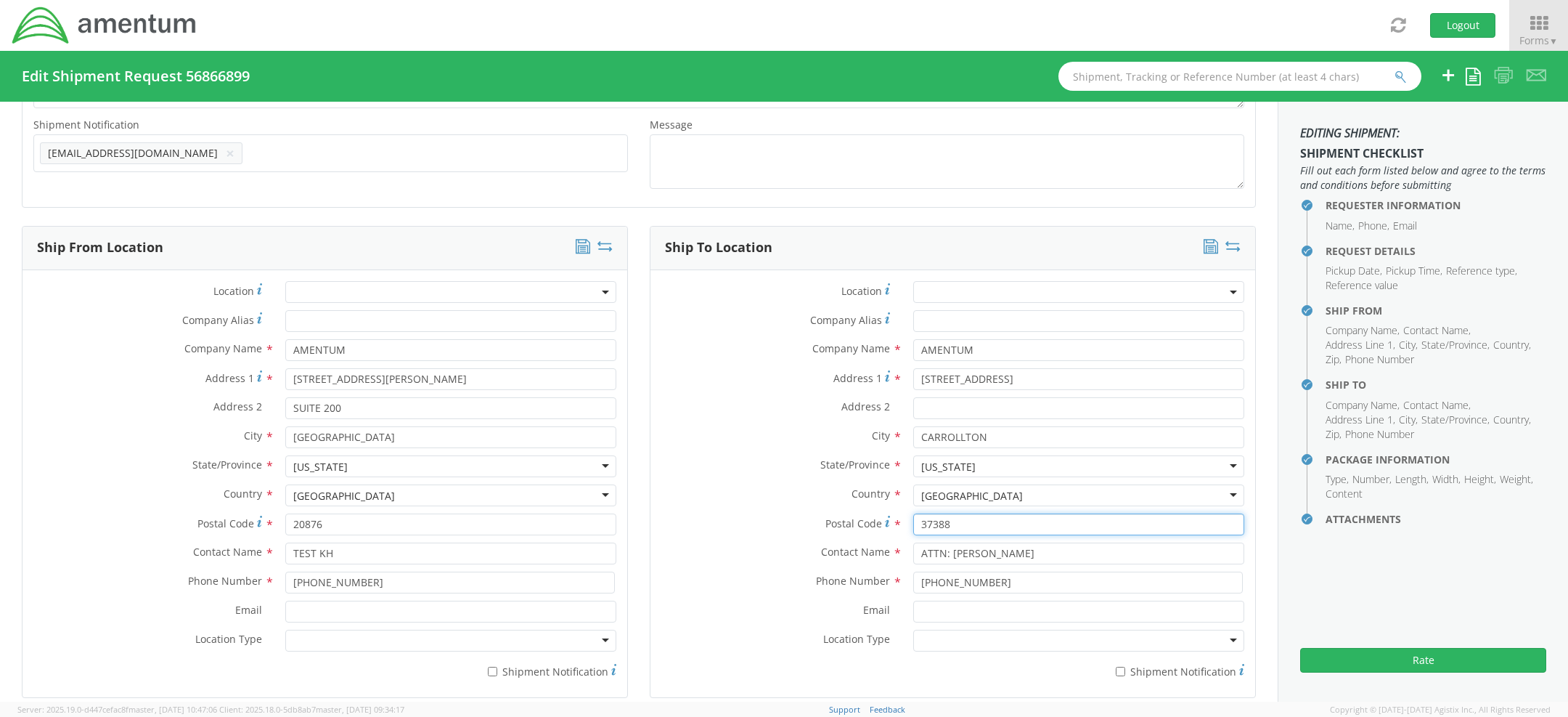
drag, startPoint x: 962, startPoint y: 524, endPoint x: 695, endPoint y: 508, distance: 267.5
click at [742, 508] on div "Location * Company Alias * Company Name * AMENTUM Address 1 * 3000 KELLWAY DRIV…" at bounding box center [953, 484] width 605 height 405
paste input "75006"
type input "75006"
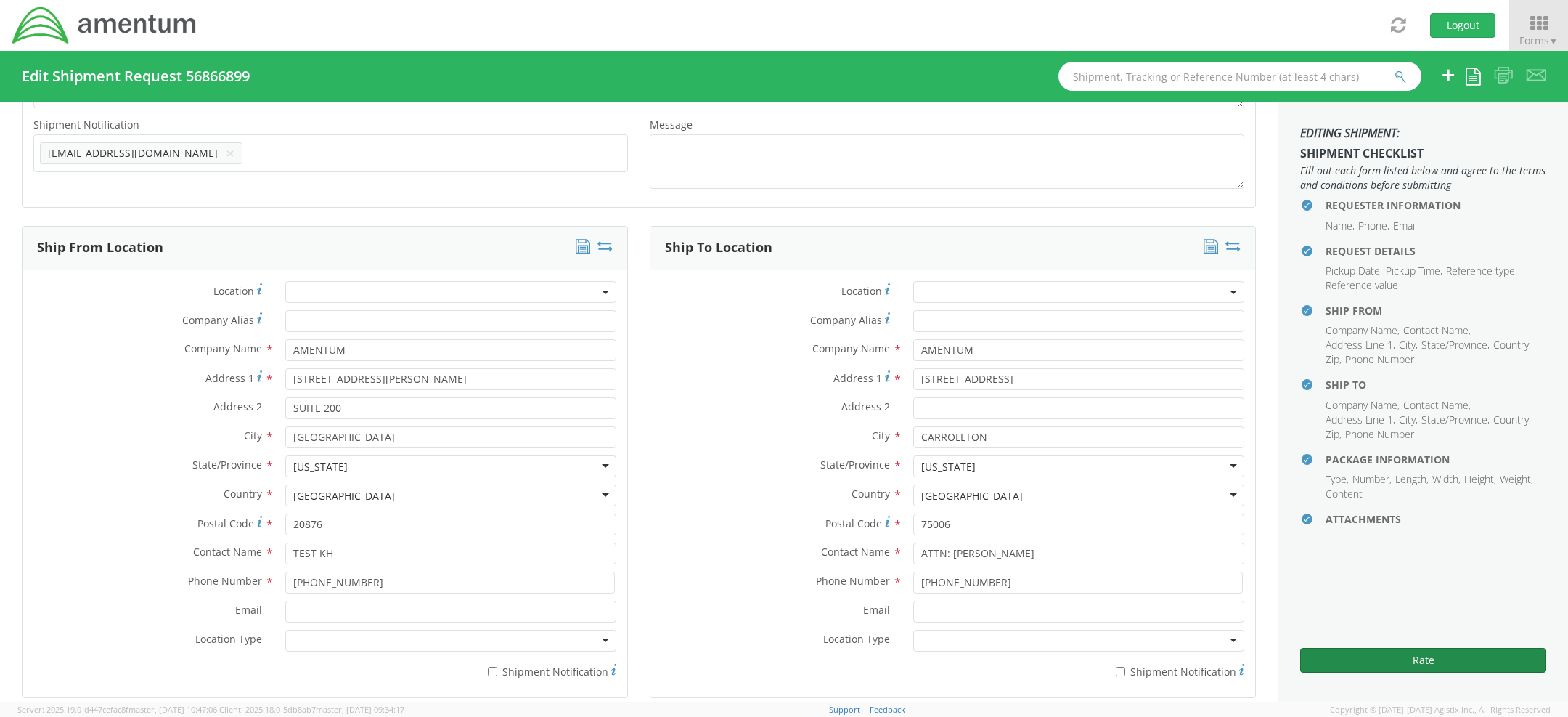
click at [1352, 661] on button "Rate" at bounding box center [1423, 660] width 246 height 25
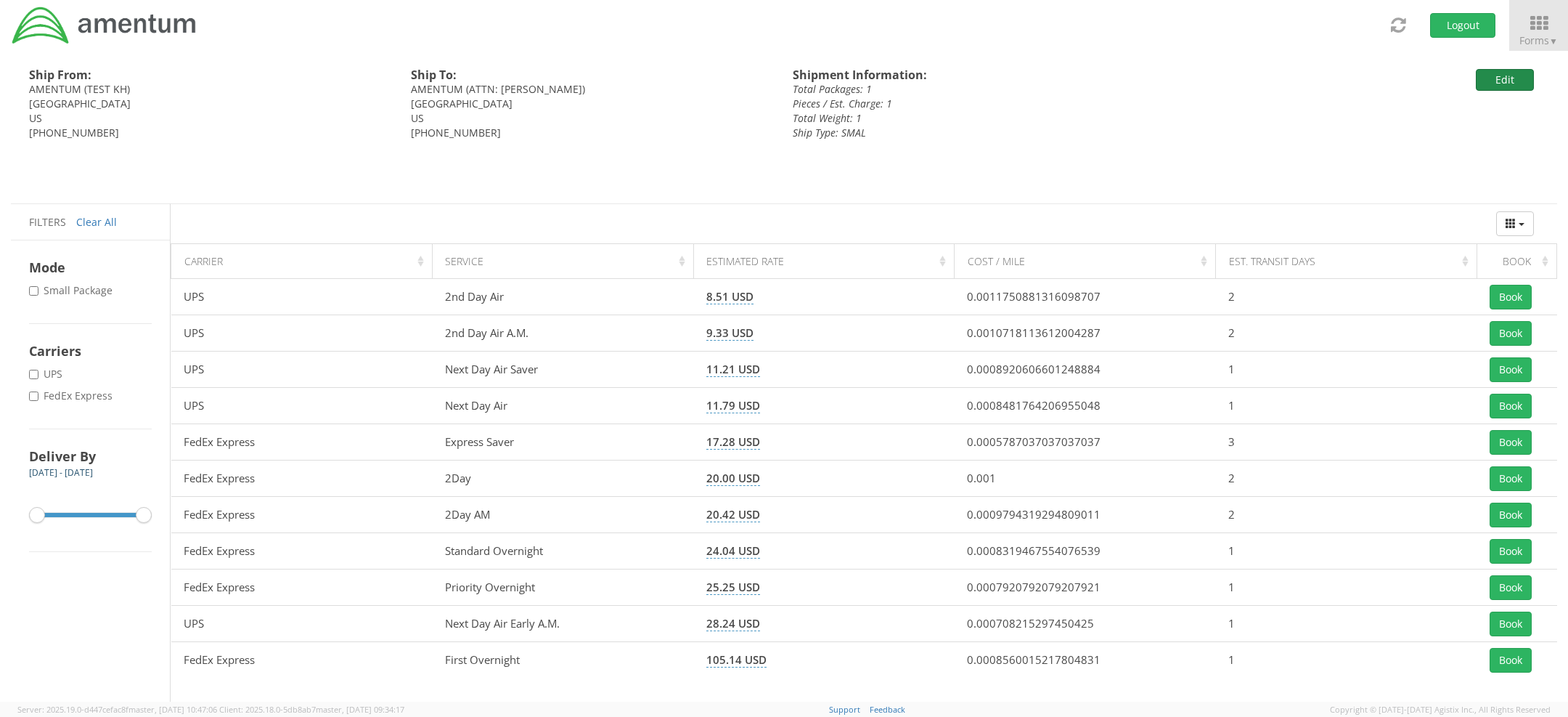
click at [1508, 83] on button "Edit" at bounding box center [1504, 80] width 58 height 22
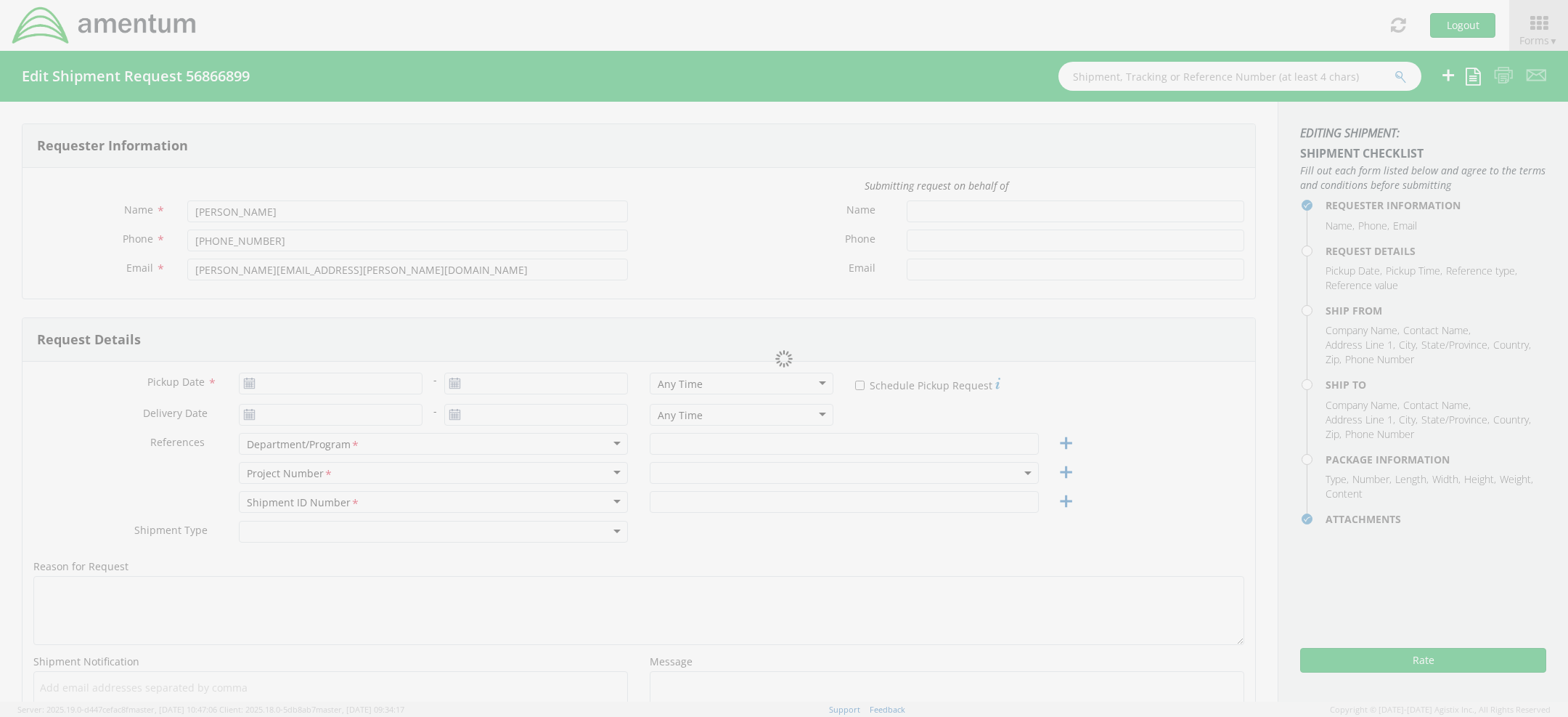
type input "KH TEST"
type input "[PHONE_NUMBER]"
type input "[EMAIL_ADDRESS][DOMAIN_NAME]"
type input "[DATE]"
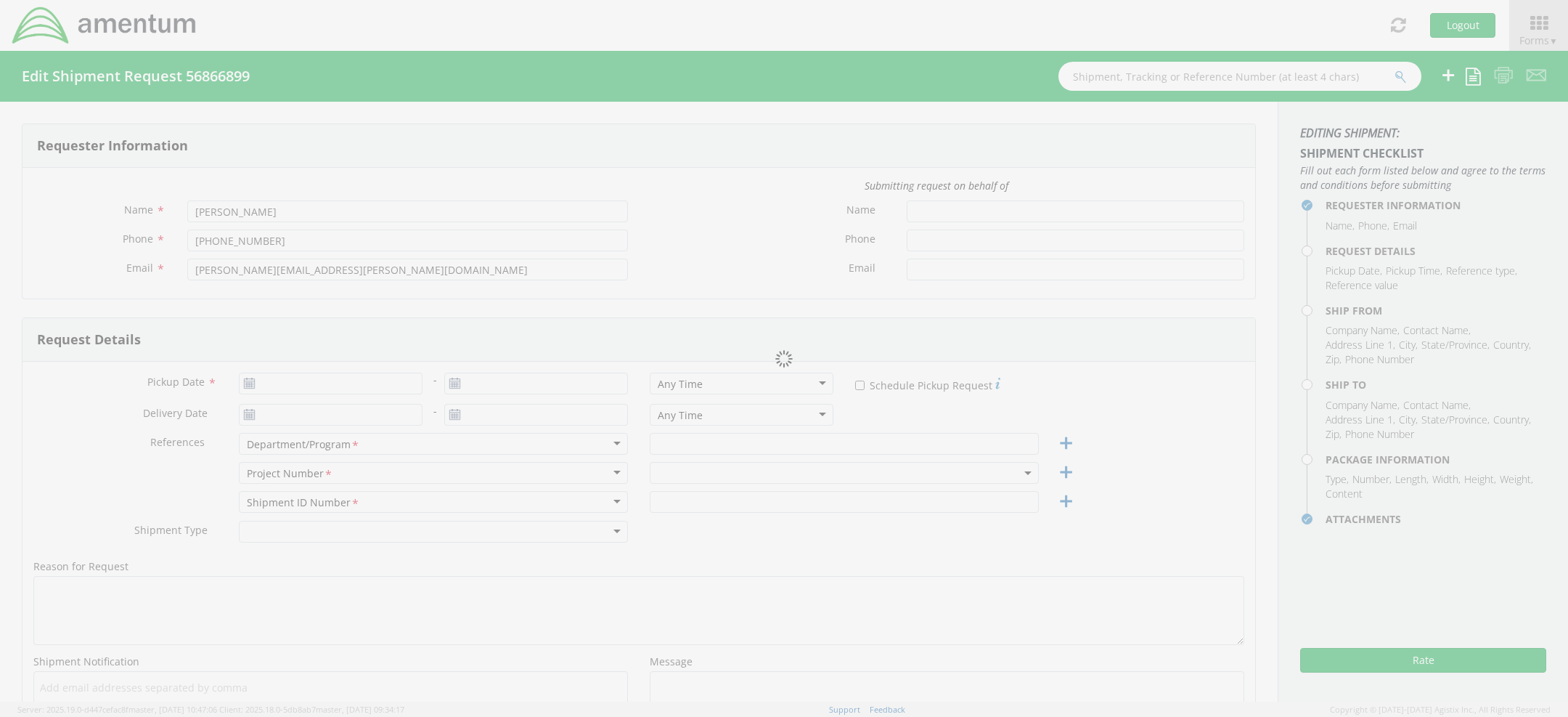
type input "[DATE]"
type input "AP"
type input "Regular"
select select
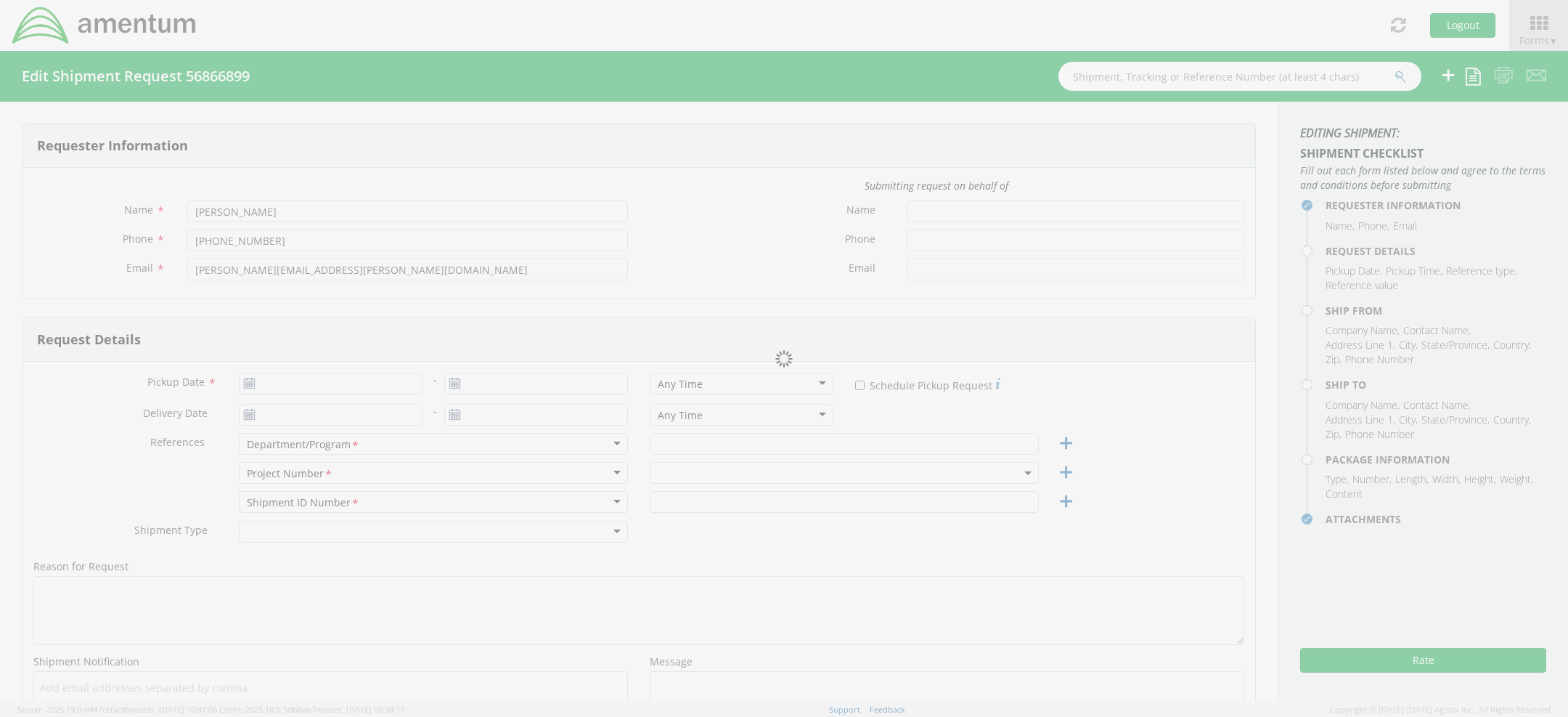
type input "AMENTUM"
type input "[STREET_ADDRESS][PERSON_NAME]"
type input "SUITE 200"
type input "[GEOGRAPHIC_DATA]"
type input "20876"
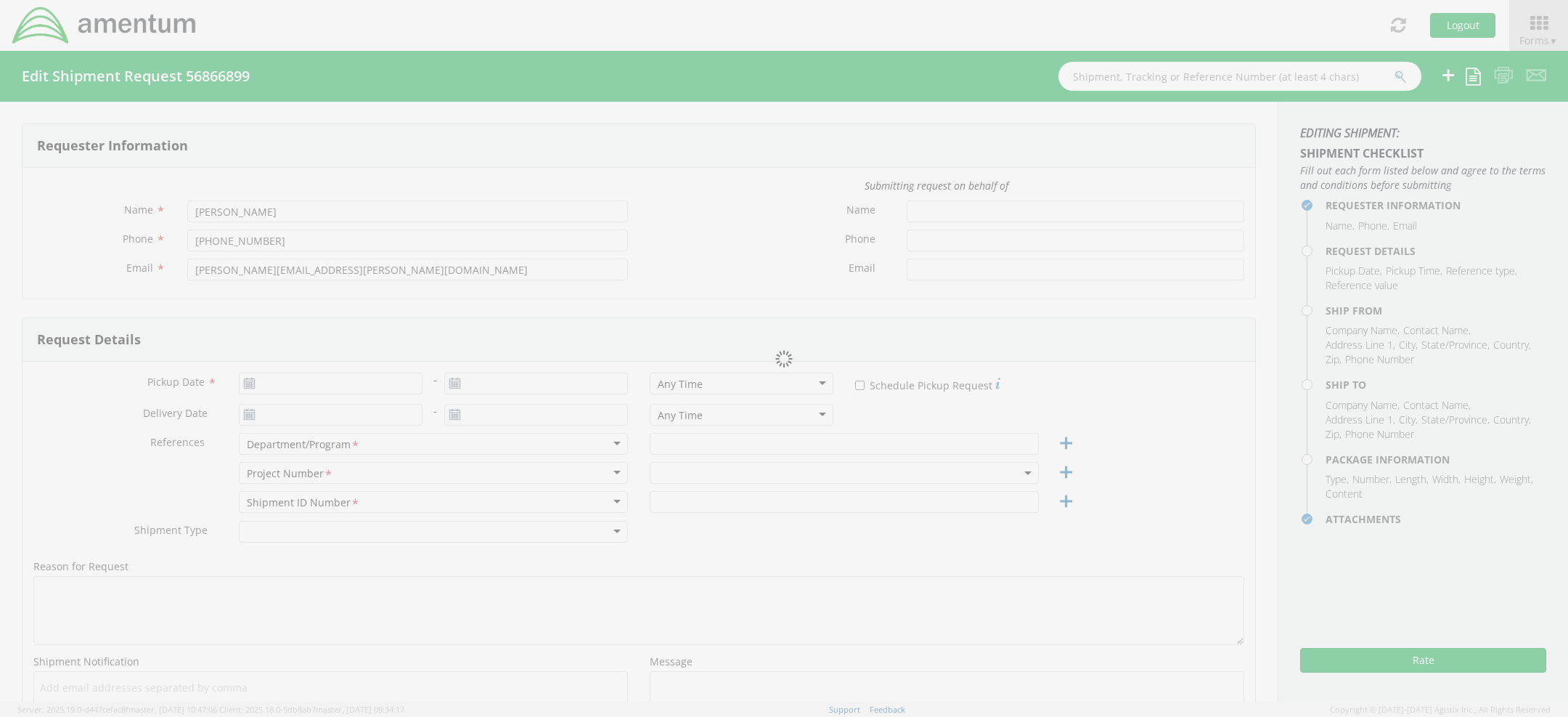
type input "TEST KH"
type input "[PHONE_NUMBER]"
select select
type input "AMENTUM"
type input "3000 KELLWAY DRIVE"
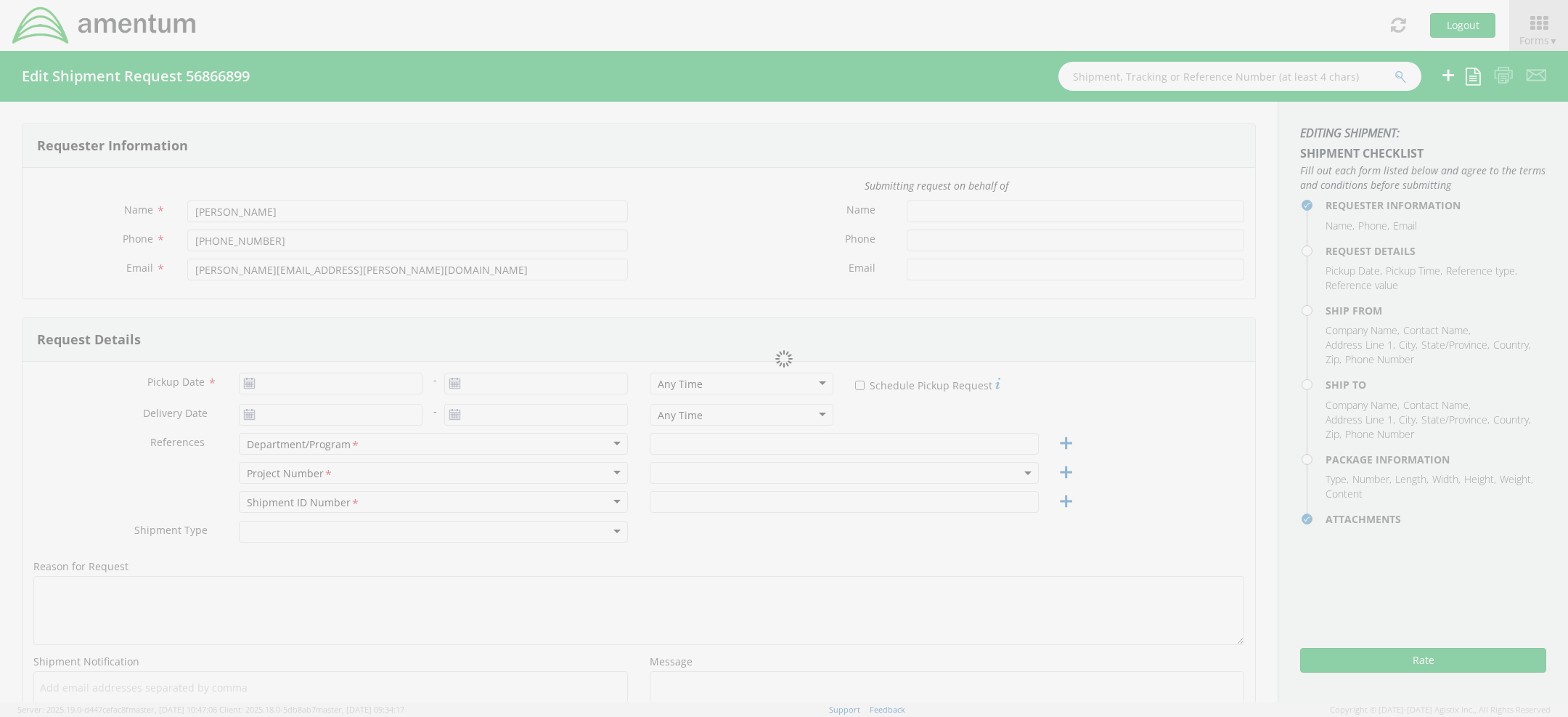
type input "CARROLLTON"
type input "75006"
type input "ATTN: [PERSON_NAME]"
type input "[PHONE_NUMBER]"
type input "1"
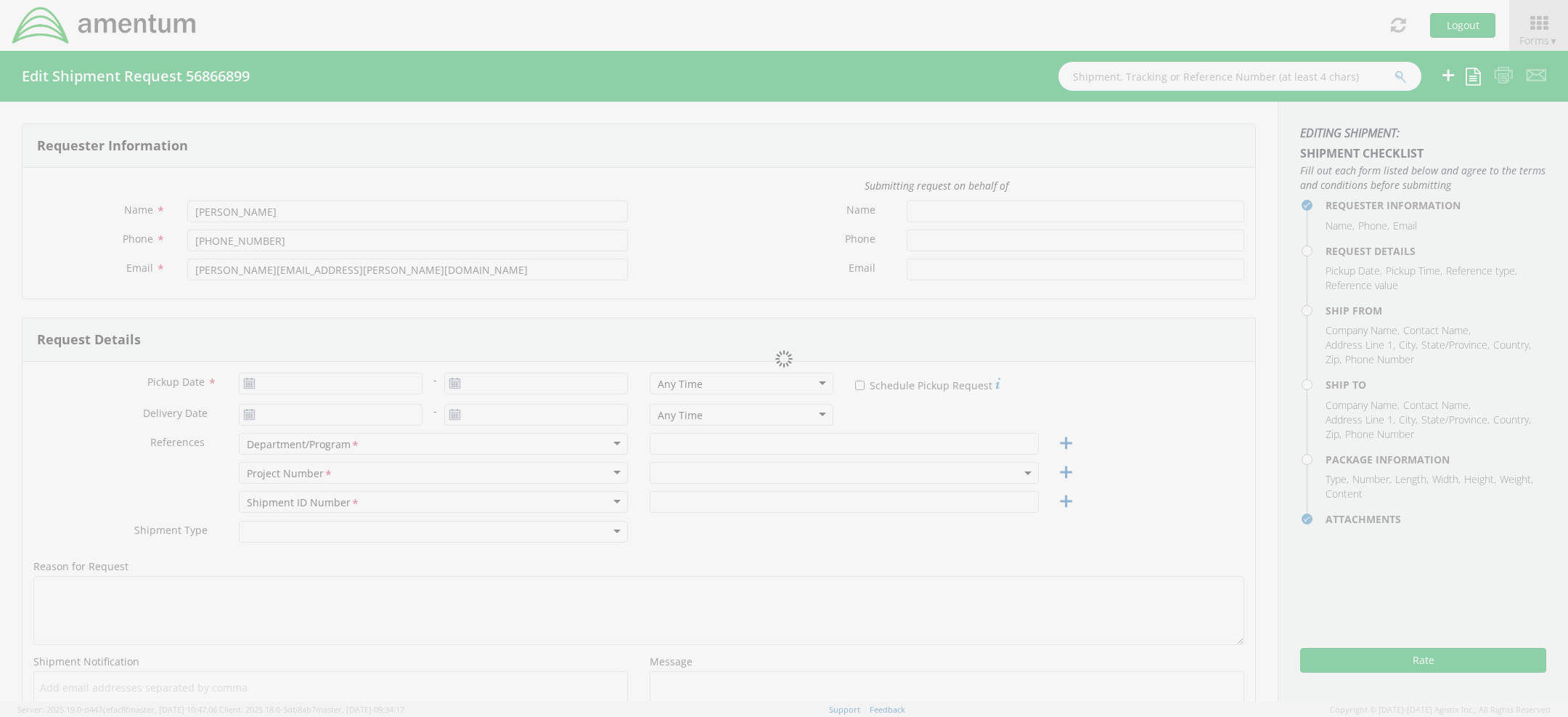
type input "9.5"
type input "12.5"
type input "0.25"
type input "1"
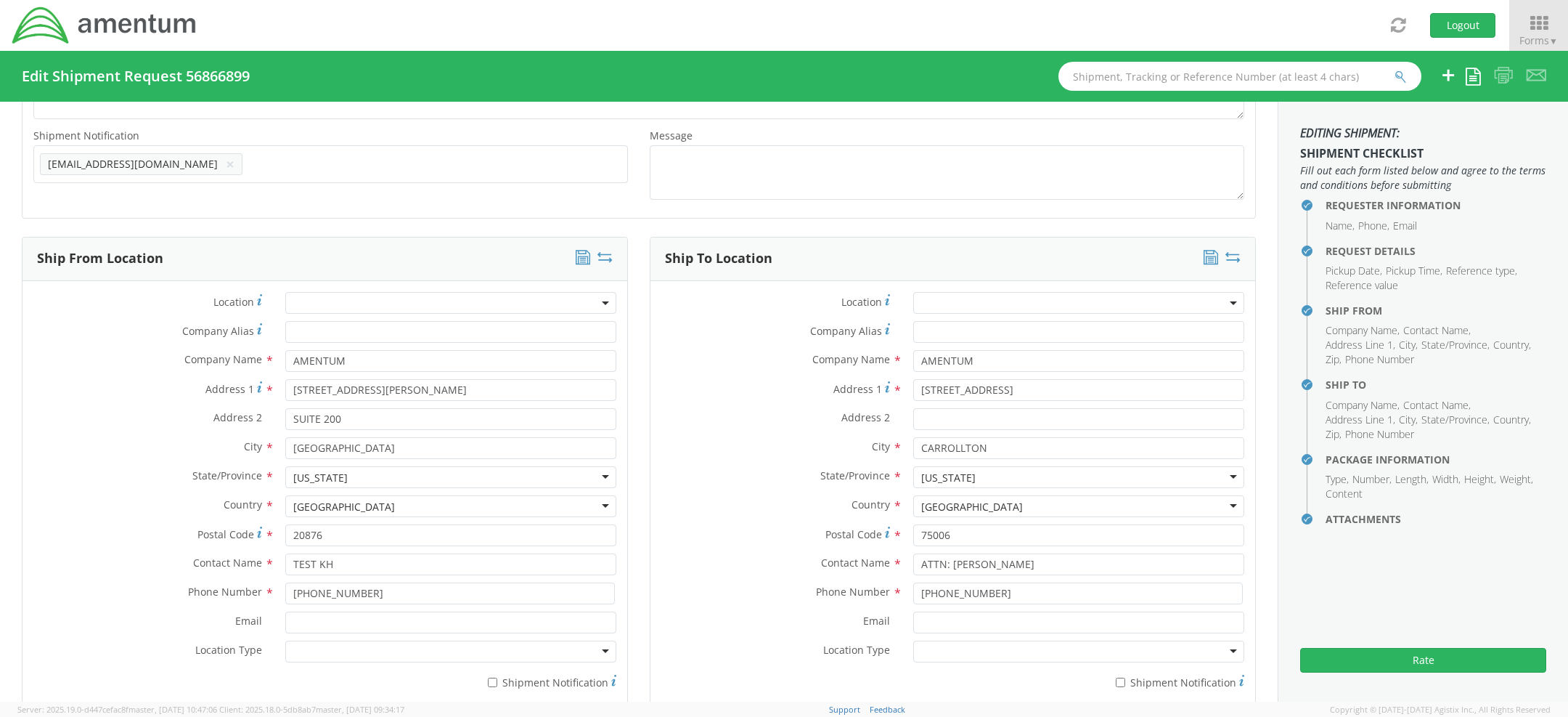
scroll to position [699, 0]
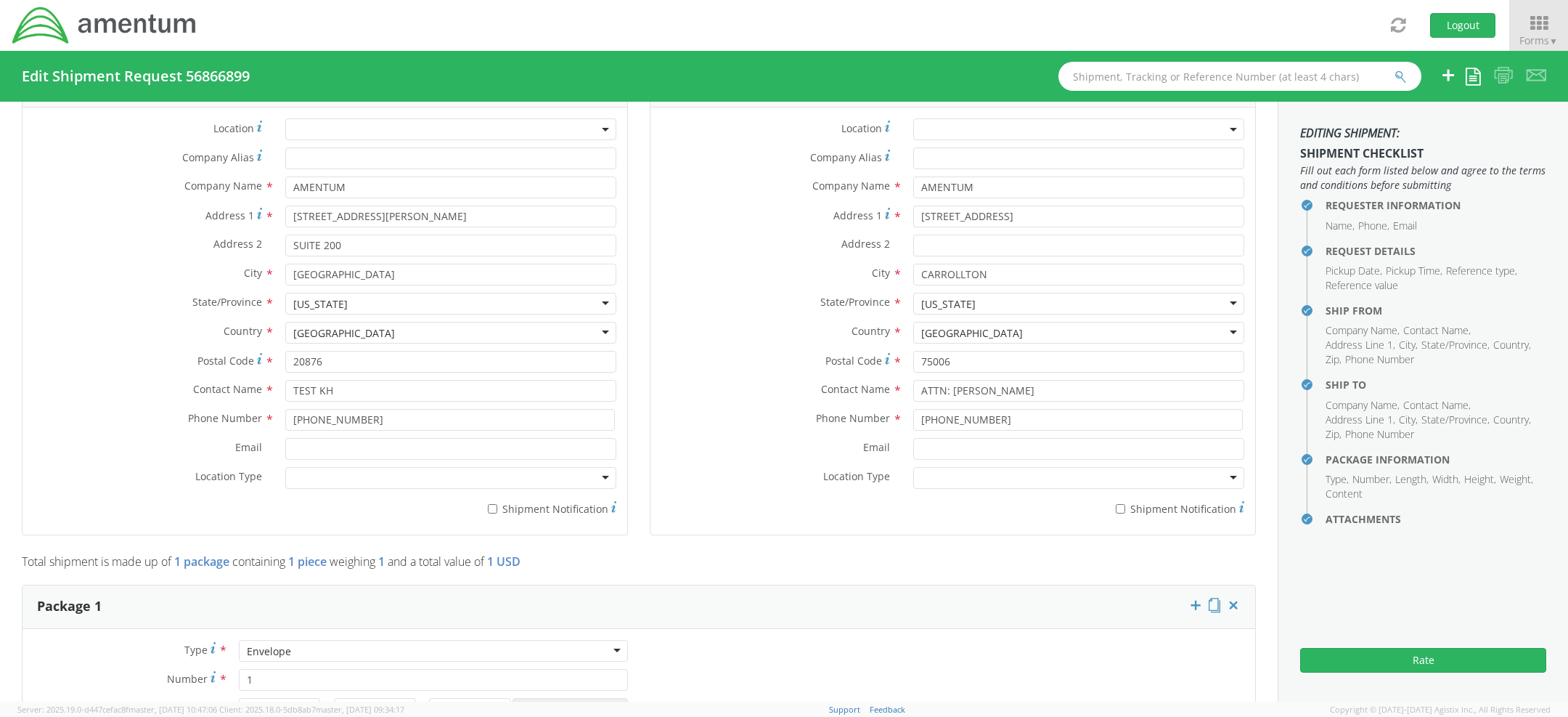
select select "ADMN.100038.00000"
drag, startPoint x: 1040, startPoint y: 217, endPoint x: 642, endPoint y: 220, distance: 398.0
click at [642, 220] on div "Ship To Location Location * Company Alias * Company Name * AMENTUM Address 1 * …" at bounding box center [953, 307] width 628 height 490
paste input "20500 BELSHAW AVENU"
type input "[STREET_ADDRESS][PERSON_NAME]"
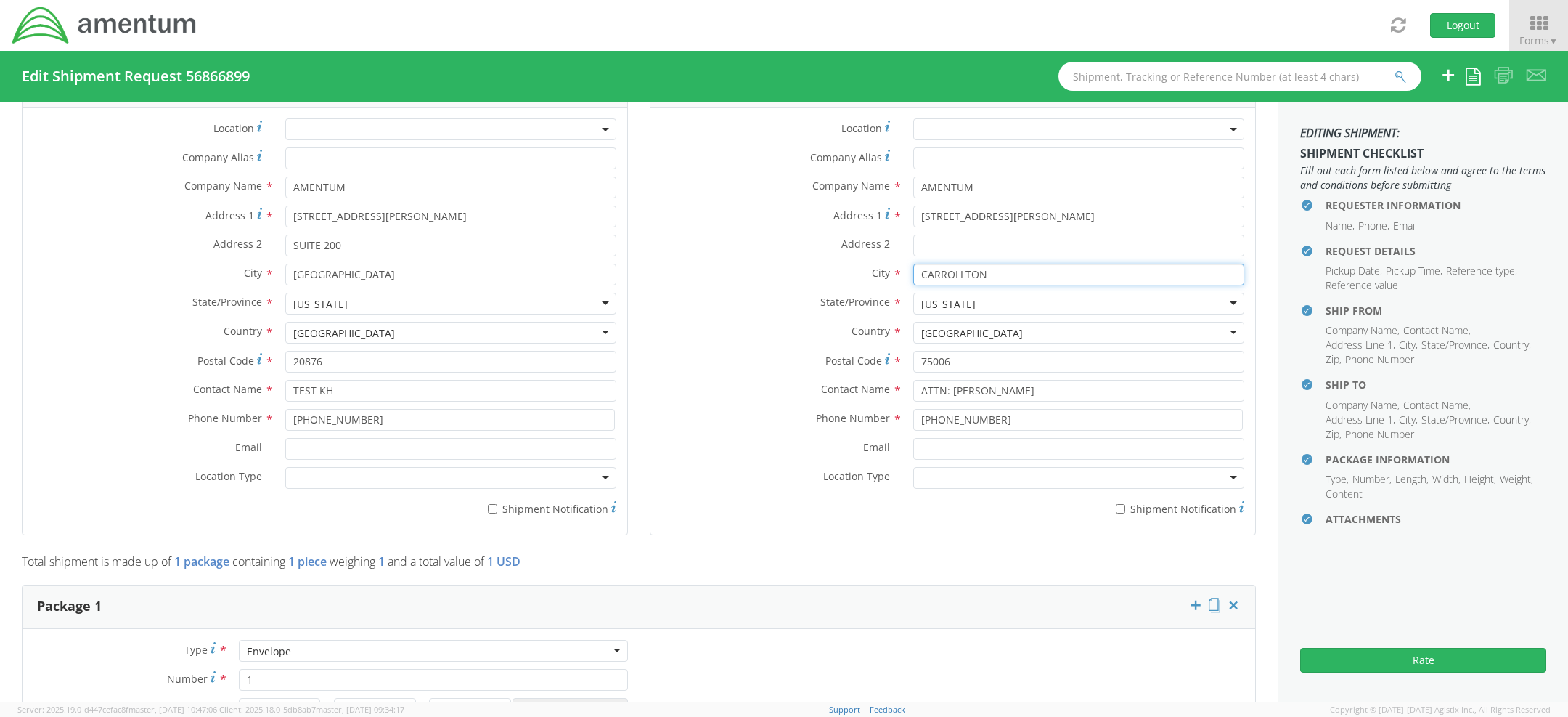
drag, startPoint x: 1004, startPoint y: 271, endPoint x: 695, endPoint y: 269, distance: 309.0
click at [751, 269] on div "City * CARROLLTON" at bounding box center [953, 275] width 605 height 22
paste input "S"
type input "[PERSON_NAME]"
click at [763, 309] on label "State/Province *" at bounding box center [776, 302] width 252 height 18
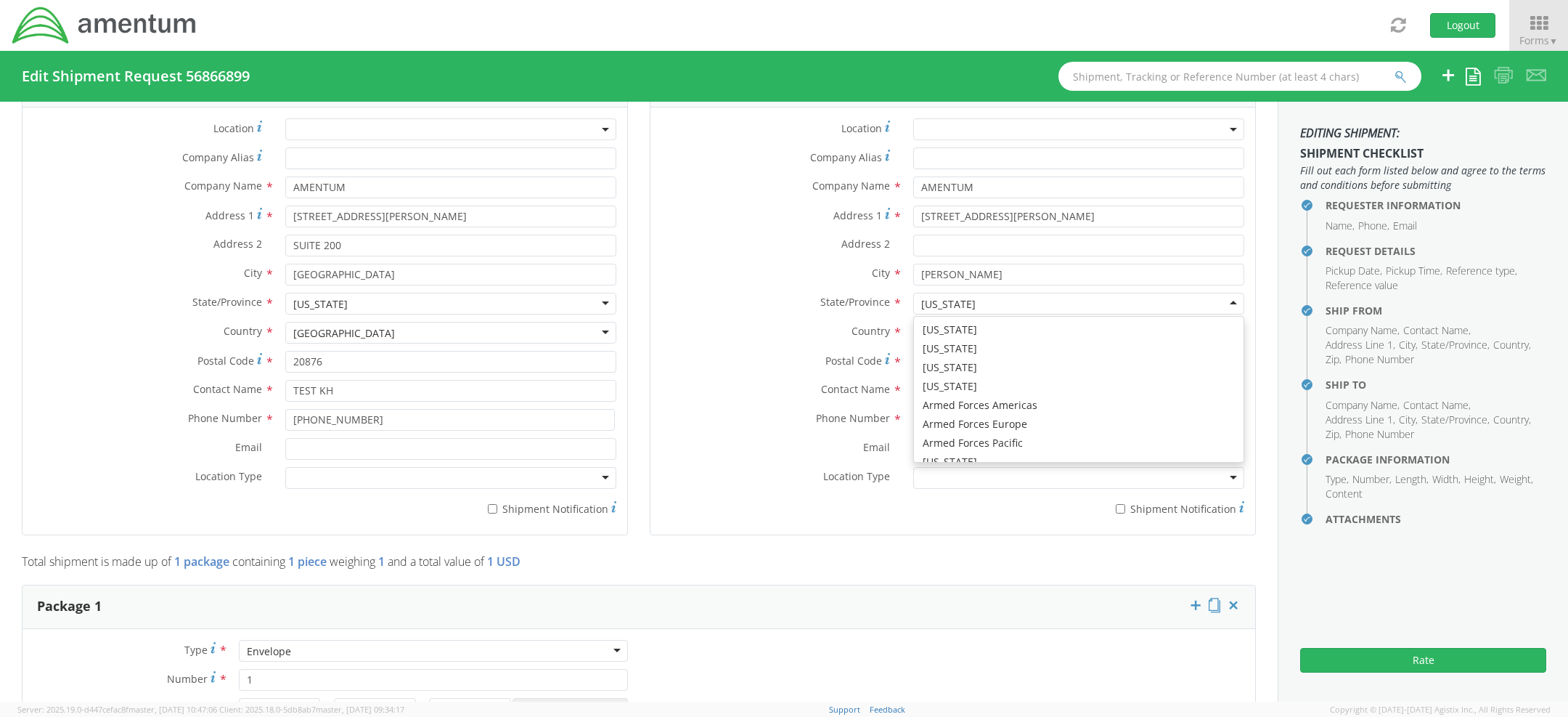
click at [967, 302] on div "[US_STATE]" at bounding box center [1078, 304] width 331 height 22
type input "ca"
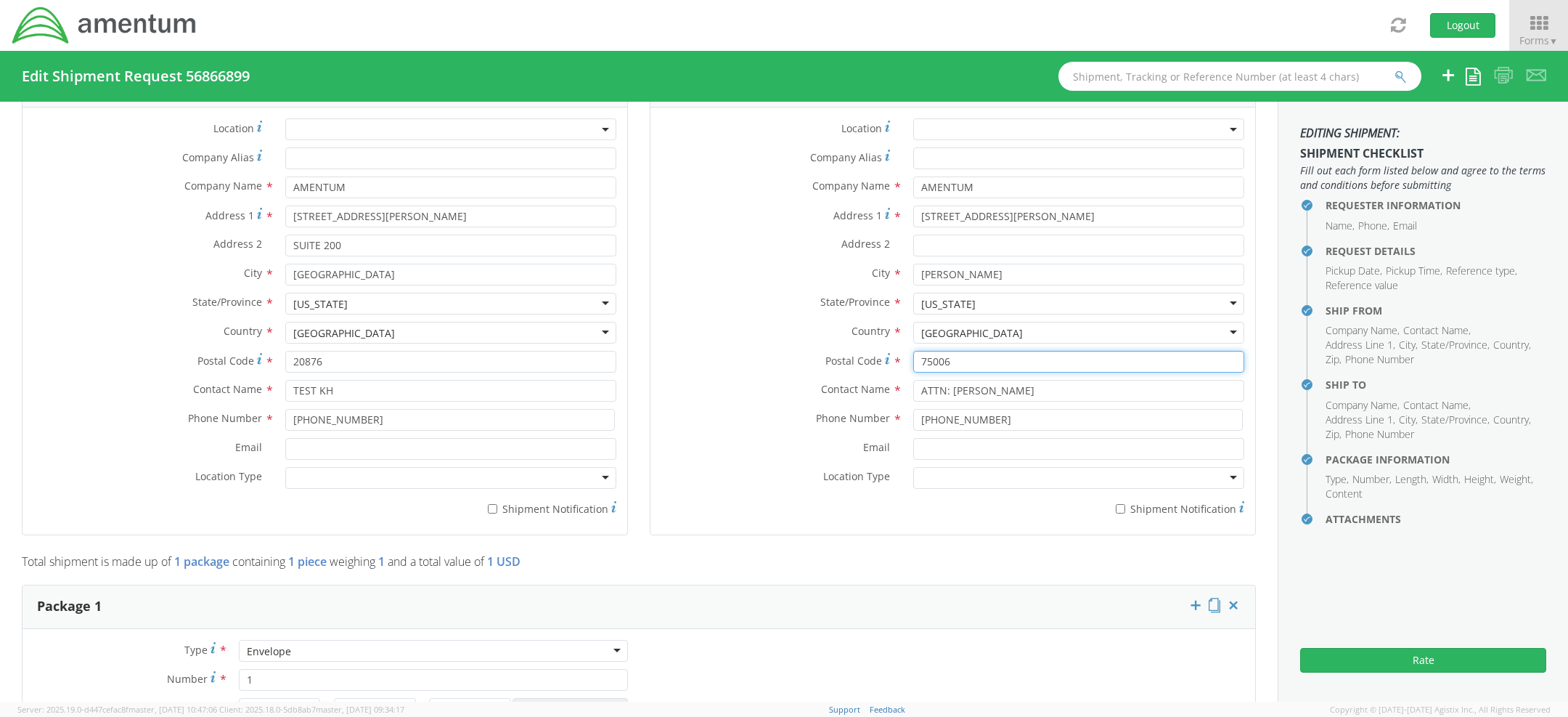
drag, startPoint x: 956, startPoint y: 360, endPoint x: 677, endPoint y: 364, distance: 279.0
click at [732, 360] on div "Postal Code * 75006" at bounding box center [953, 362] width 605 height 22
paste input "9074"
type input "90746"
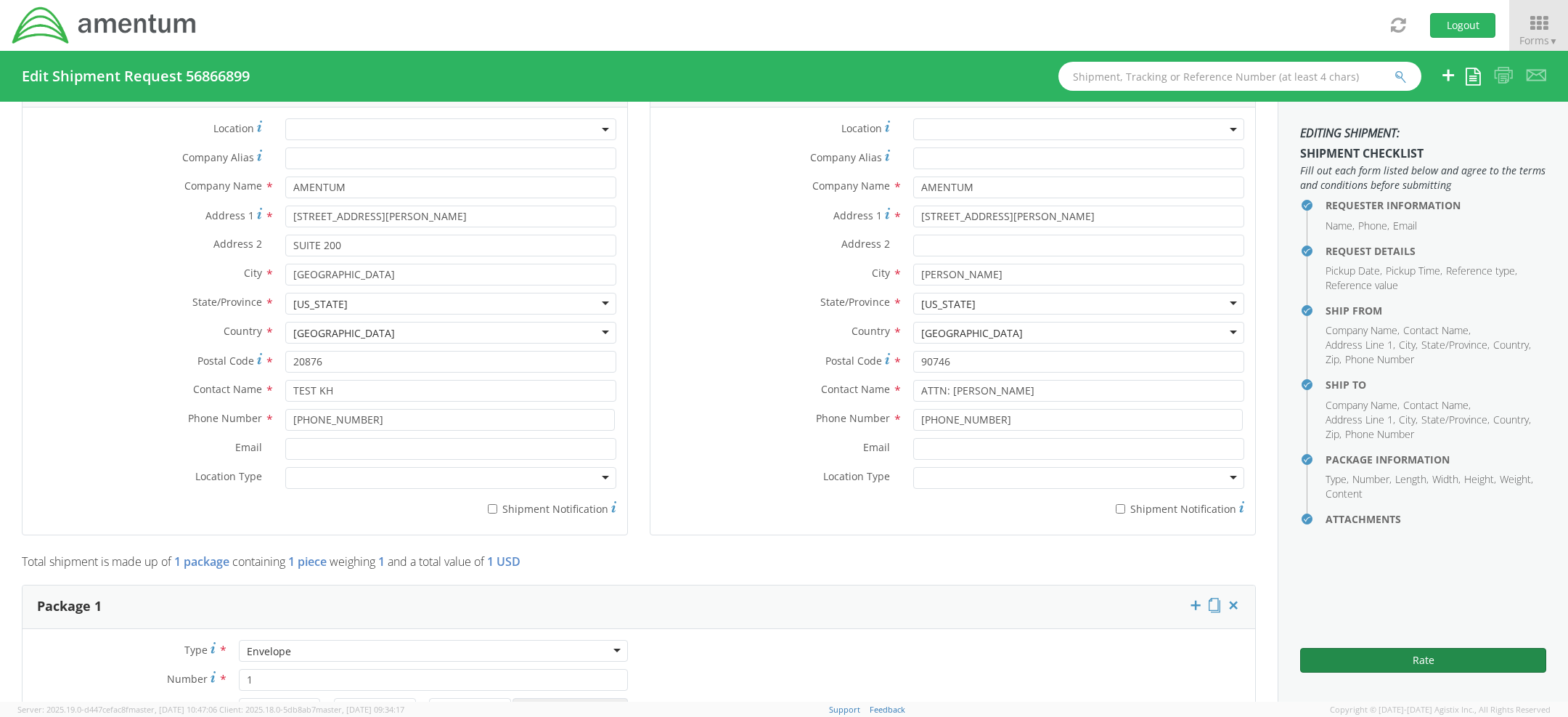
click at [1416, 657] on button "Rate" at bounding box center [1423, 660] width 246 height 25
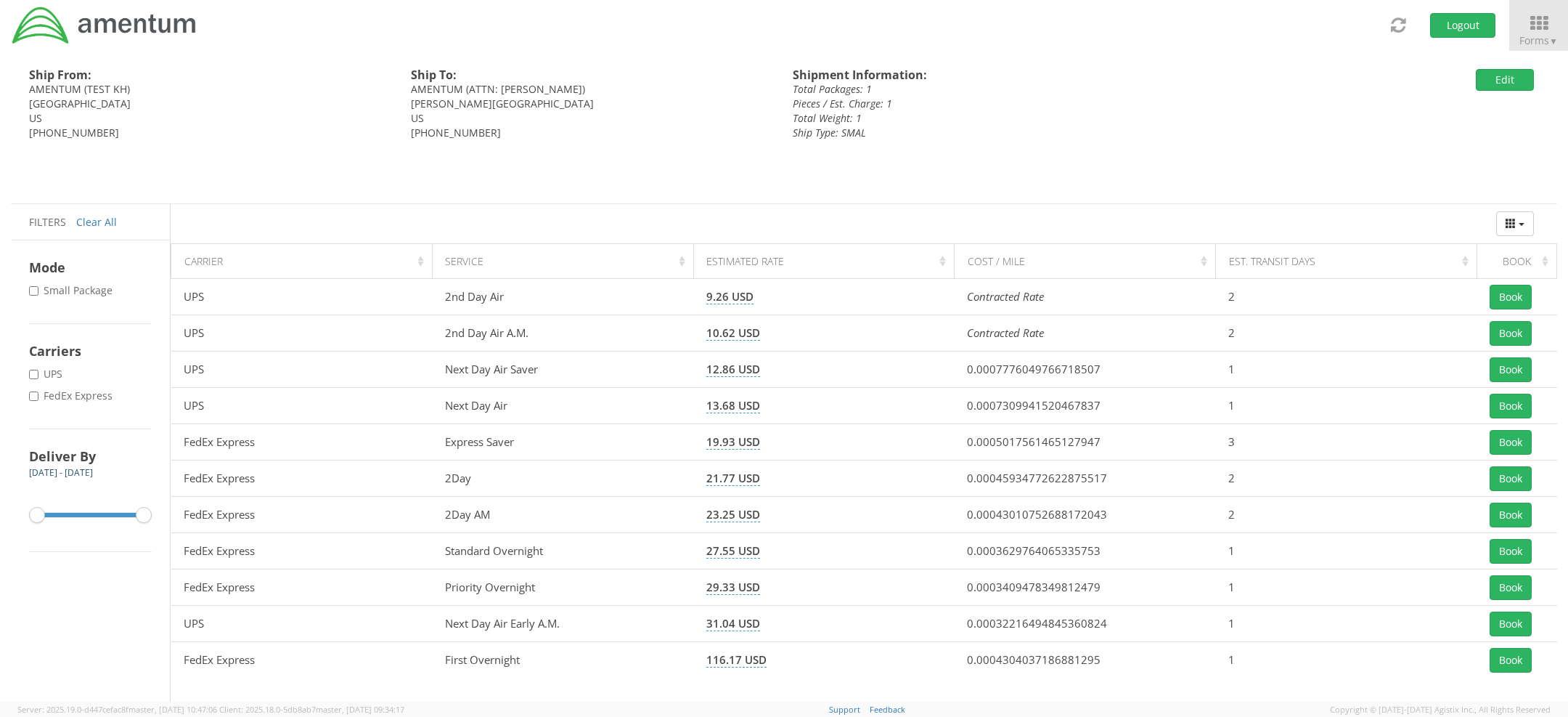
click at [1469, 78] on div "Edit" at bounding box center [1419, 80] width 255 height 22
click at [1482, 79] on button "Edit" at bounding box center [1504, 80] width 58 height 22
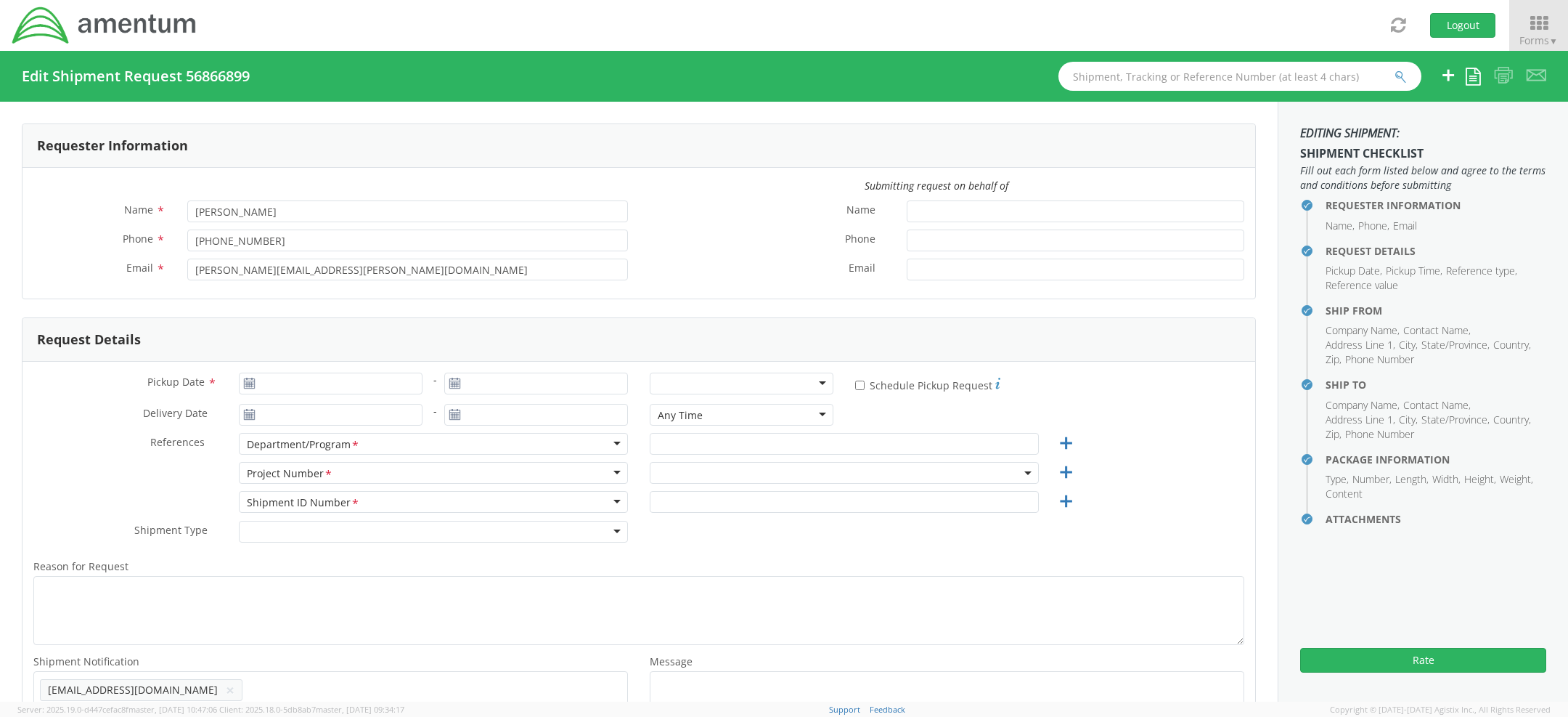
type input "KH TEST"
type input "[PHONE_NUMBER]"
type input "[EMAIL_ADDRESS][DOMAIN_NAME]"
type input "[DATE]"
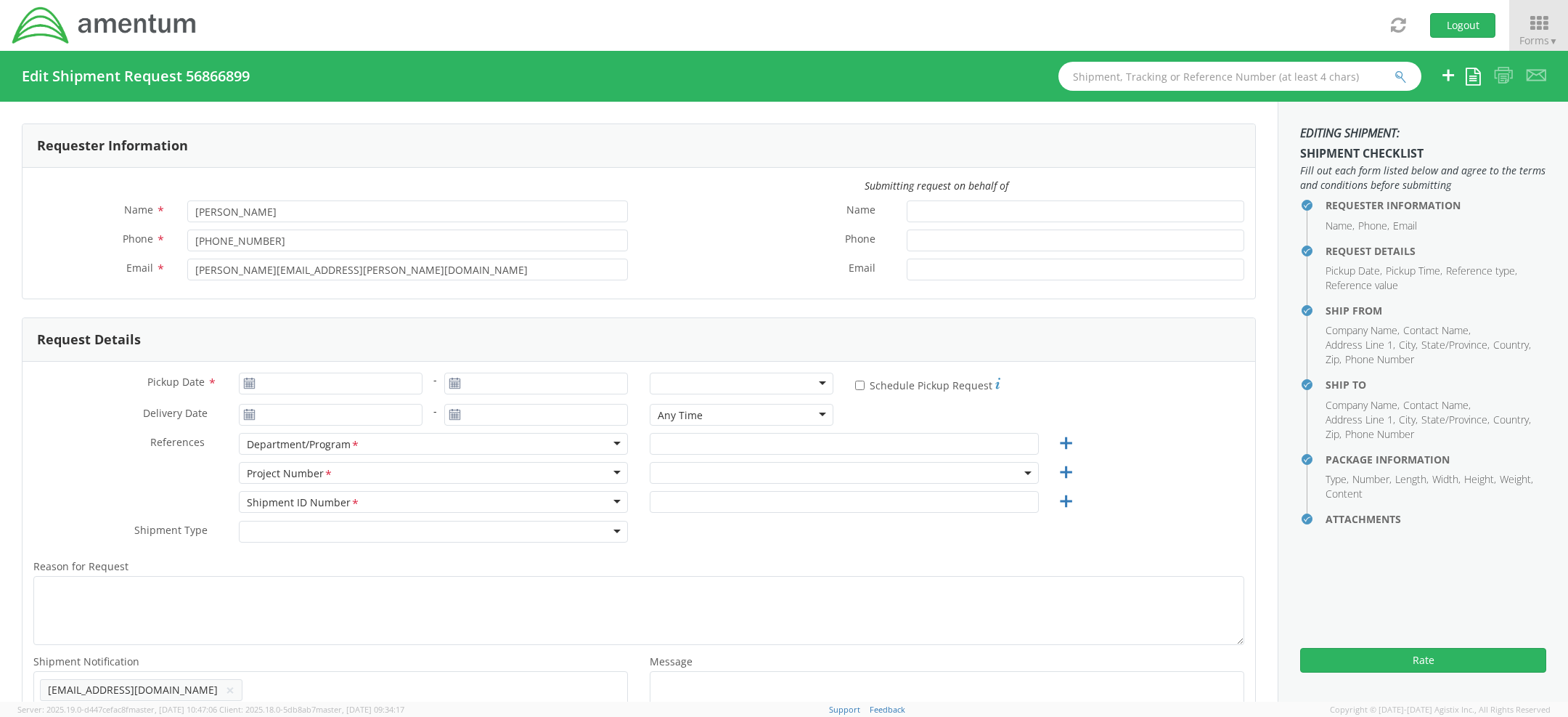
type input "[DATE]"
type input "AP"
type input "Regular"
select select
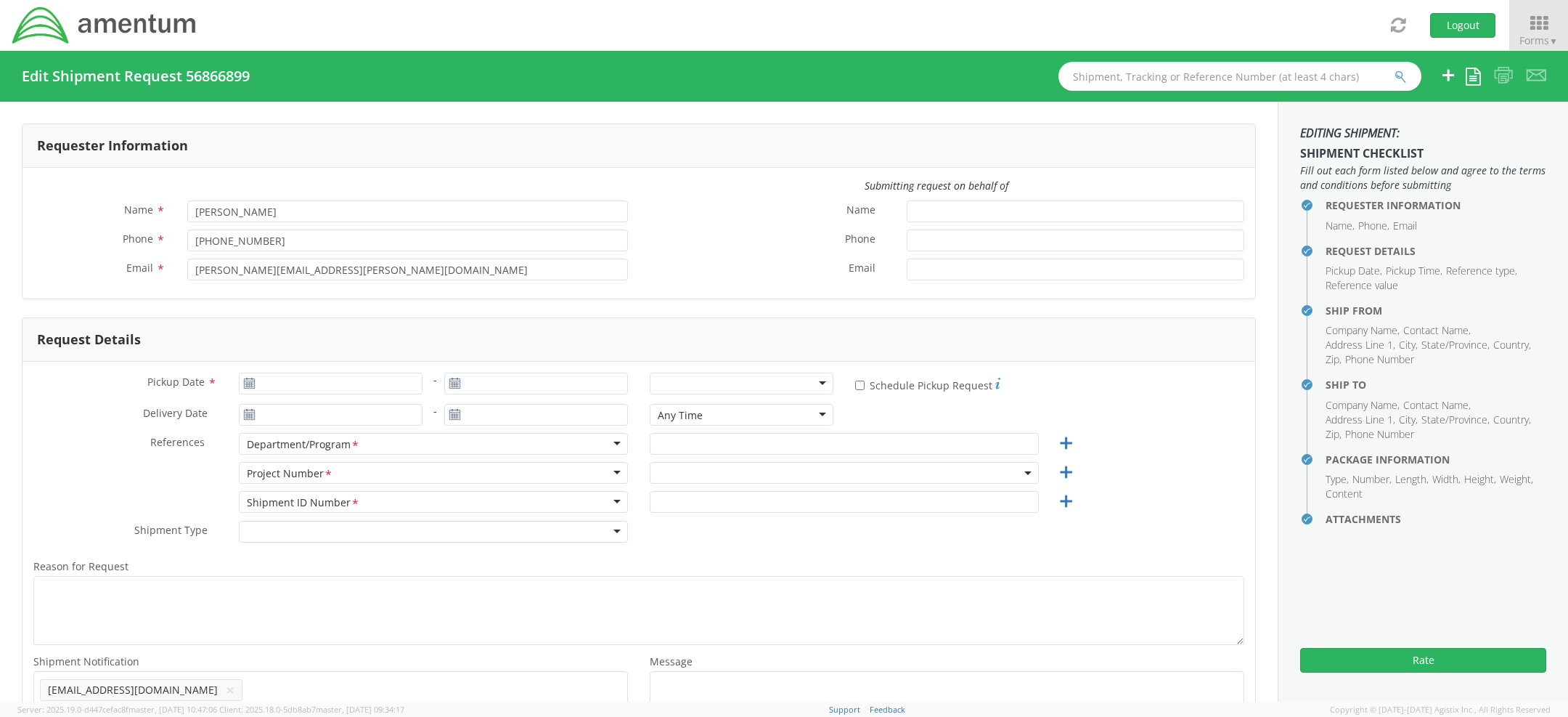
type input "AMENTUM"
type input "[STREET_ADDRESS][PERSON_NAME]"
type input "SUITE 200"
type input "[GEOGRAPHIC_DATA]"
type input "20876"
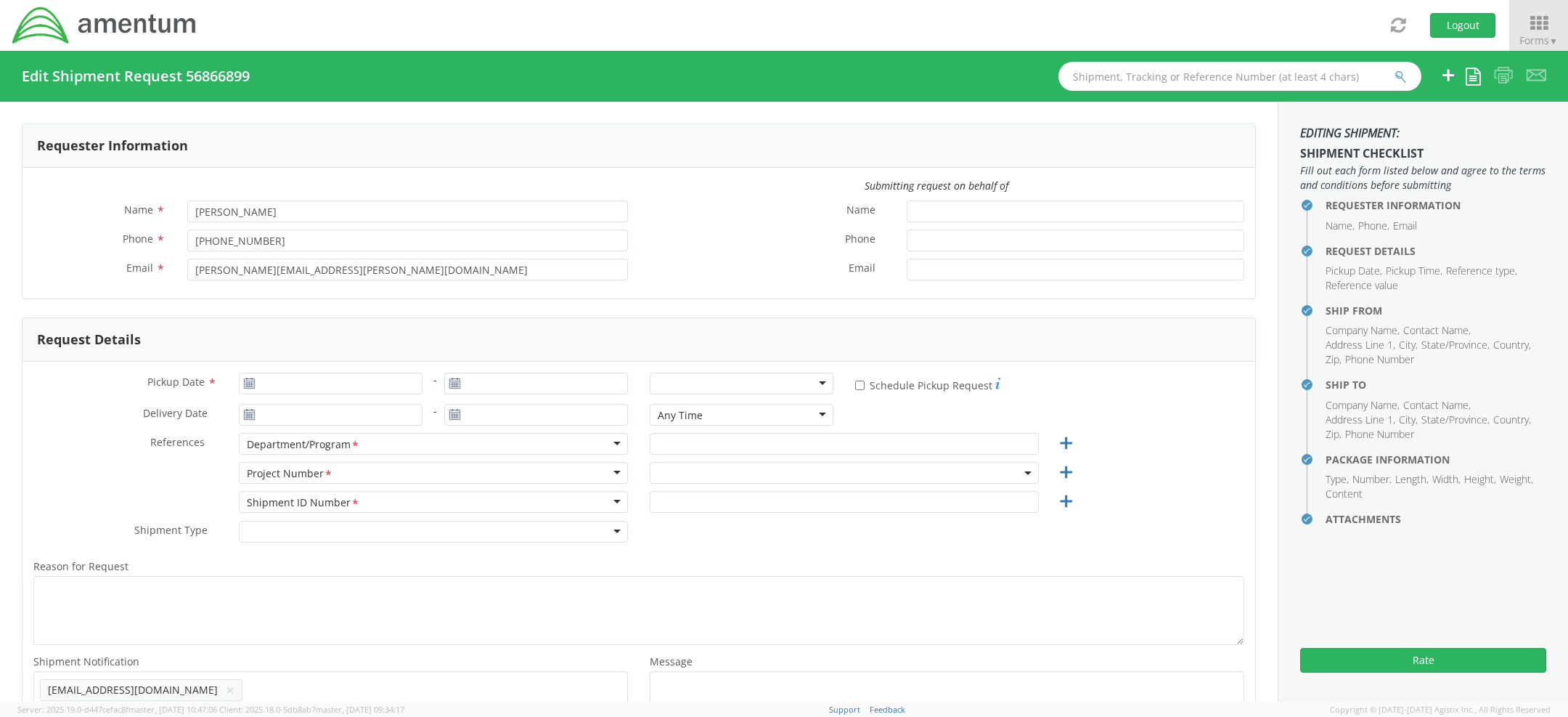
type input "TEST KH"
type input "[PHONE_NUMBER]"
select select
type input "AMENTUM"
type input "[STREET_ADDRESS][PERSON_NAME]"
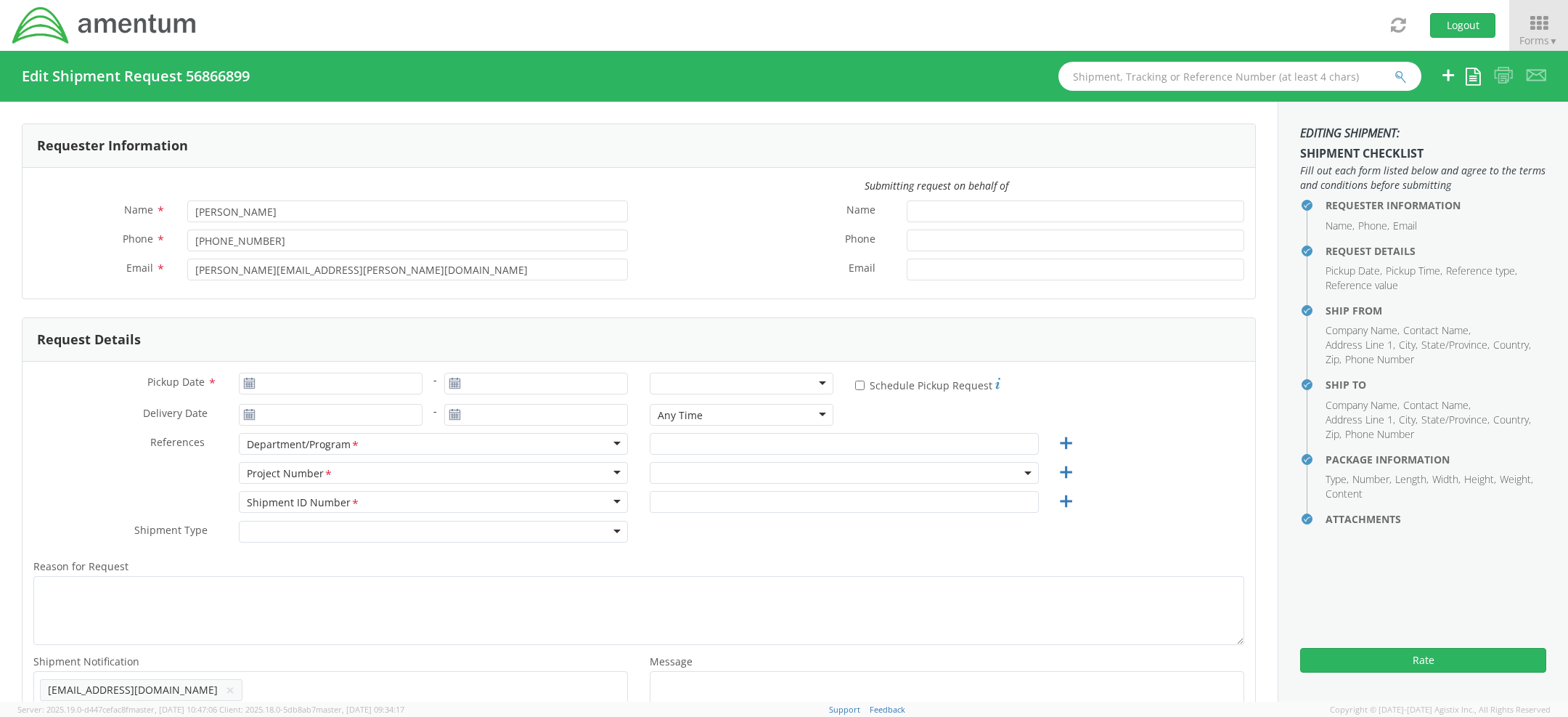
type input "[PERSON_NAME]"
type input "90746"
type input "ATTN: [PERSON_NAME]"
type input "[PHONE_NUMBER]"
select select "ADMN.100038.00000"
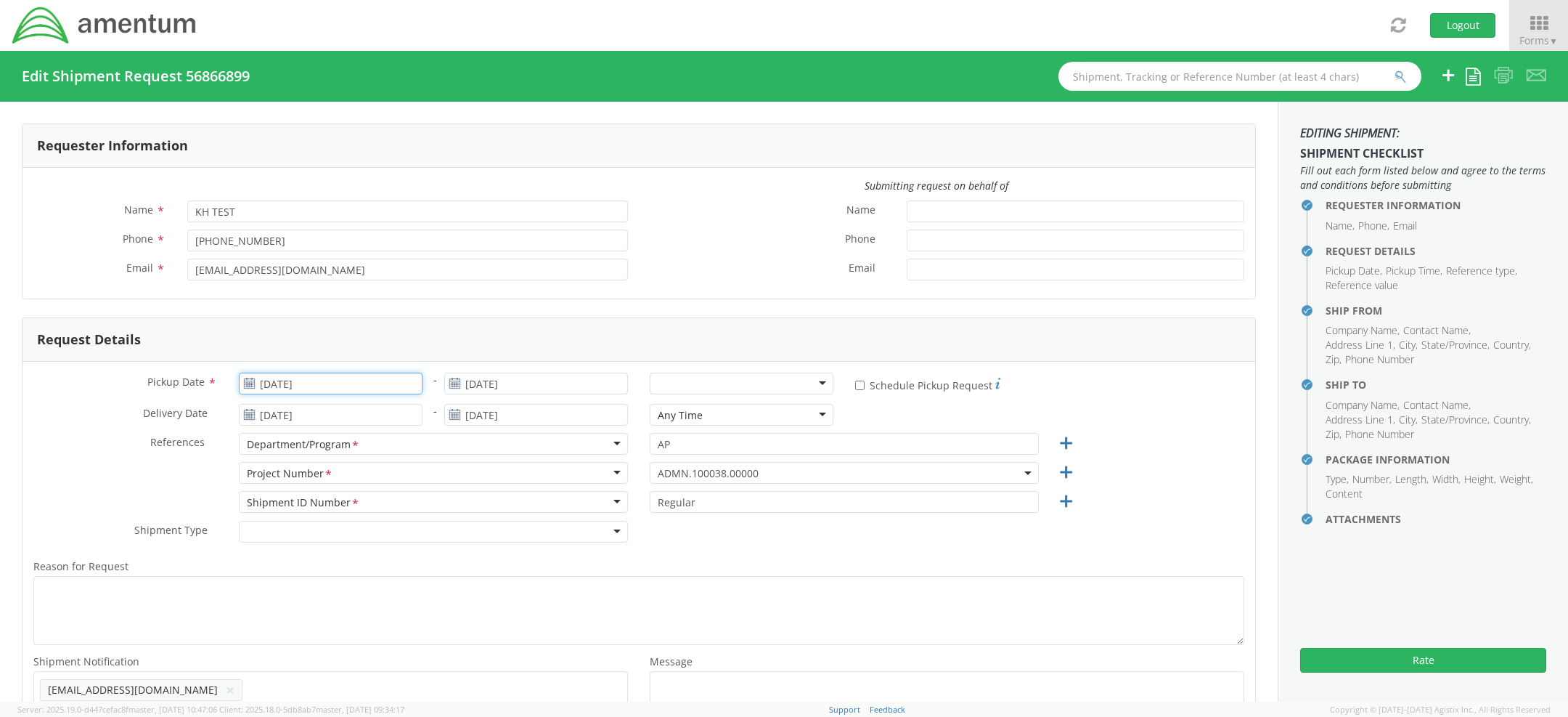
click at [270, 387] on input "[DATE]" at bounding box center [330, 384] width 184 height 22
click at [369, 497] on td "18" at bounding box center [366, 497] width 26 height 22
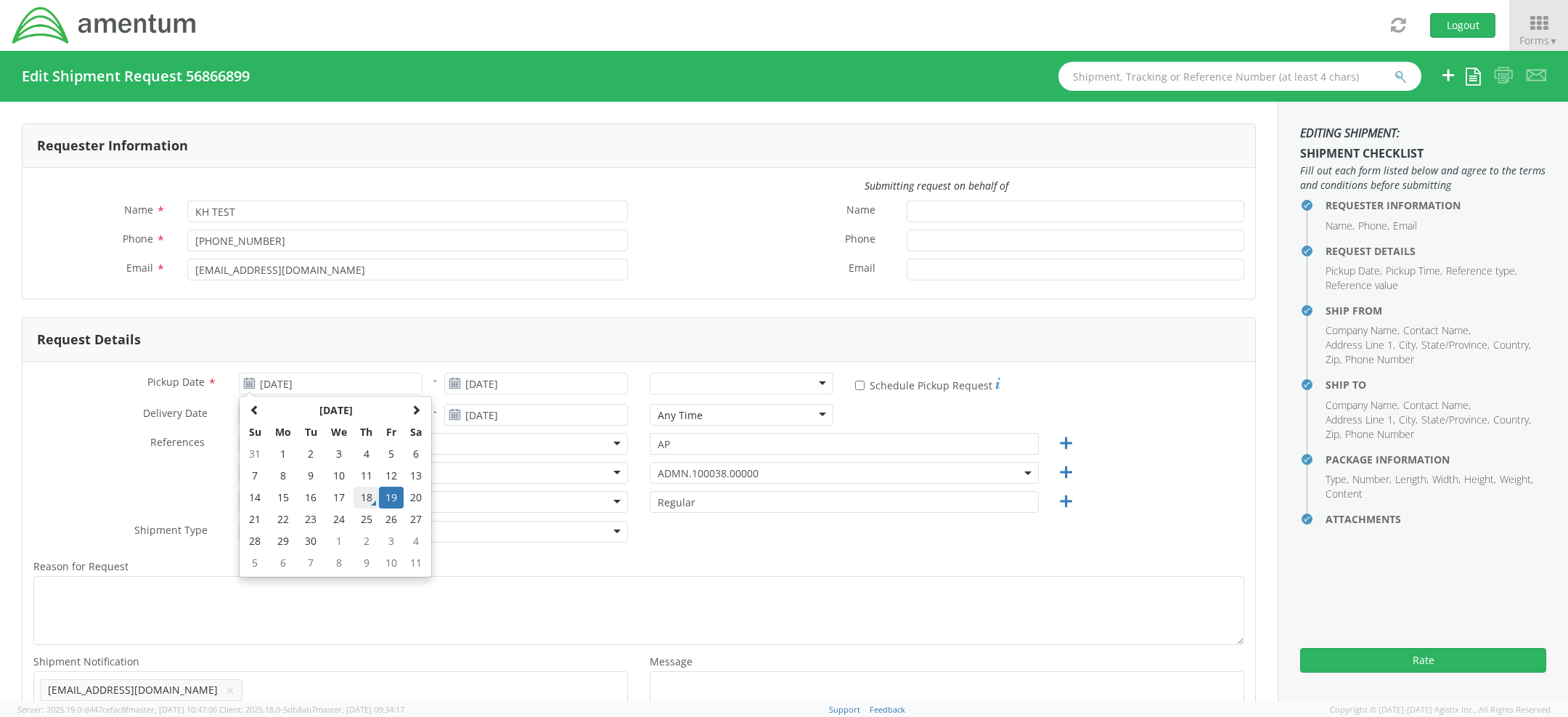
type input "[DATE]"
click at [817, 384] on div at bounding box center [742, 384] width 184 height 22
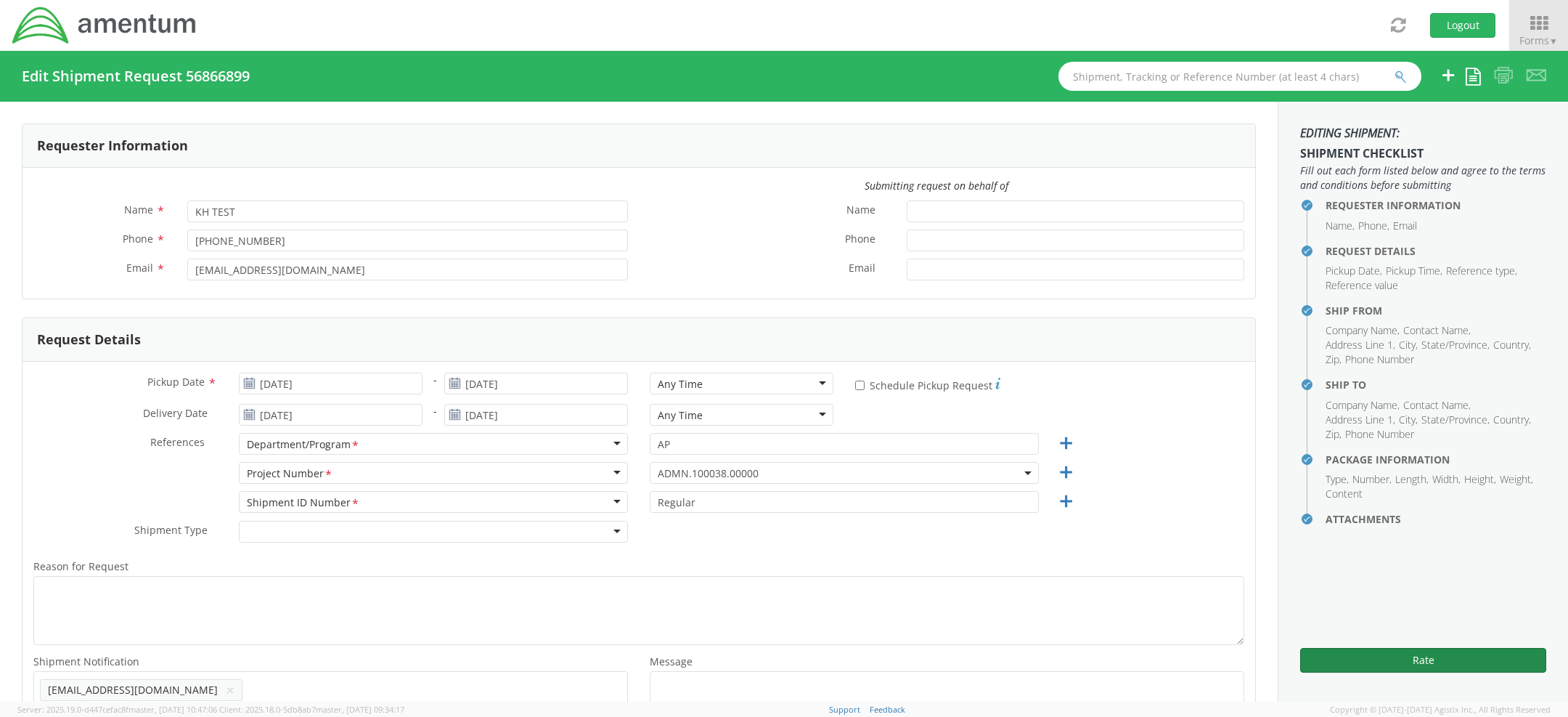
click at [1420, 657] on button "Rate" at bounding box center [1423, 660] width 246 height 25
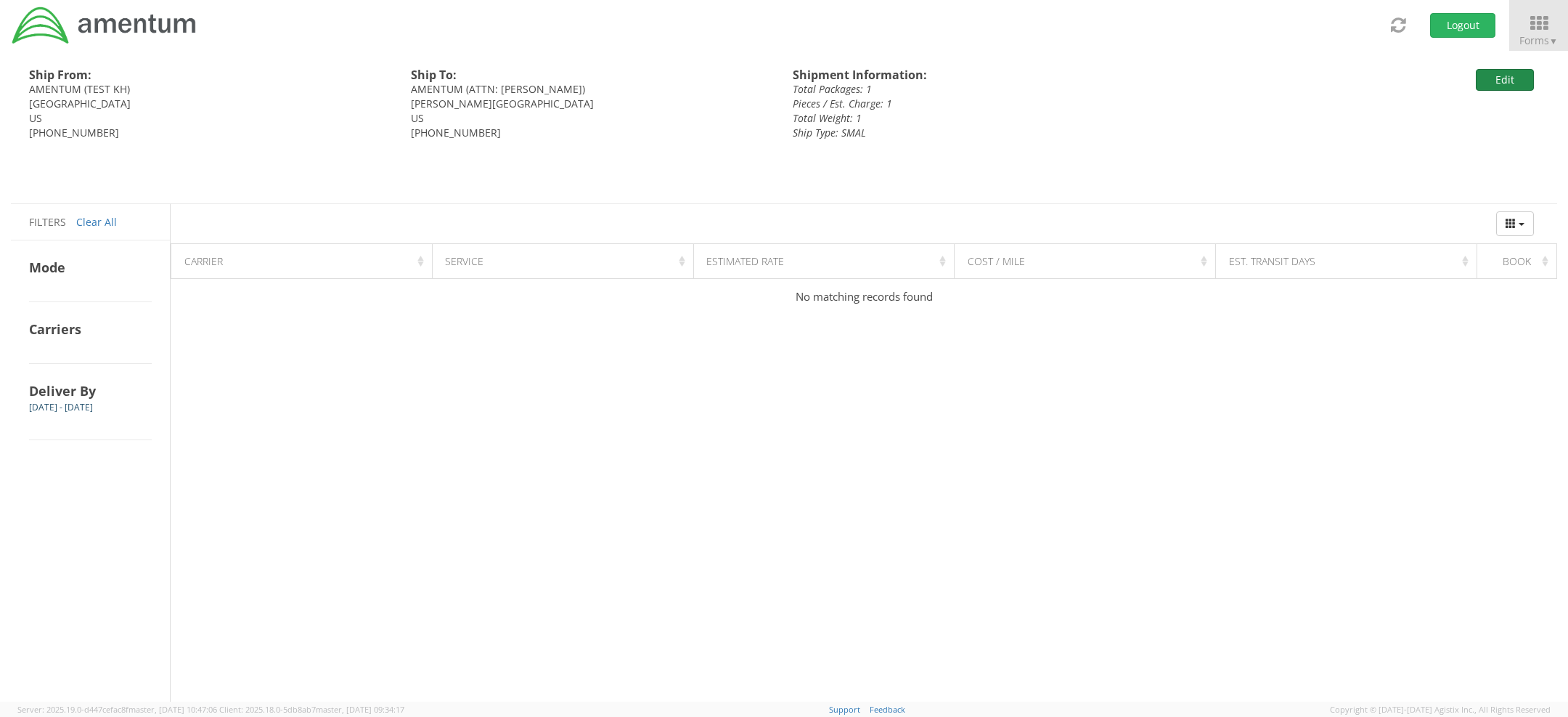
click at [1496, 73] on button "Edit" at bounding box center [1504, 80] width 58 height 22
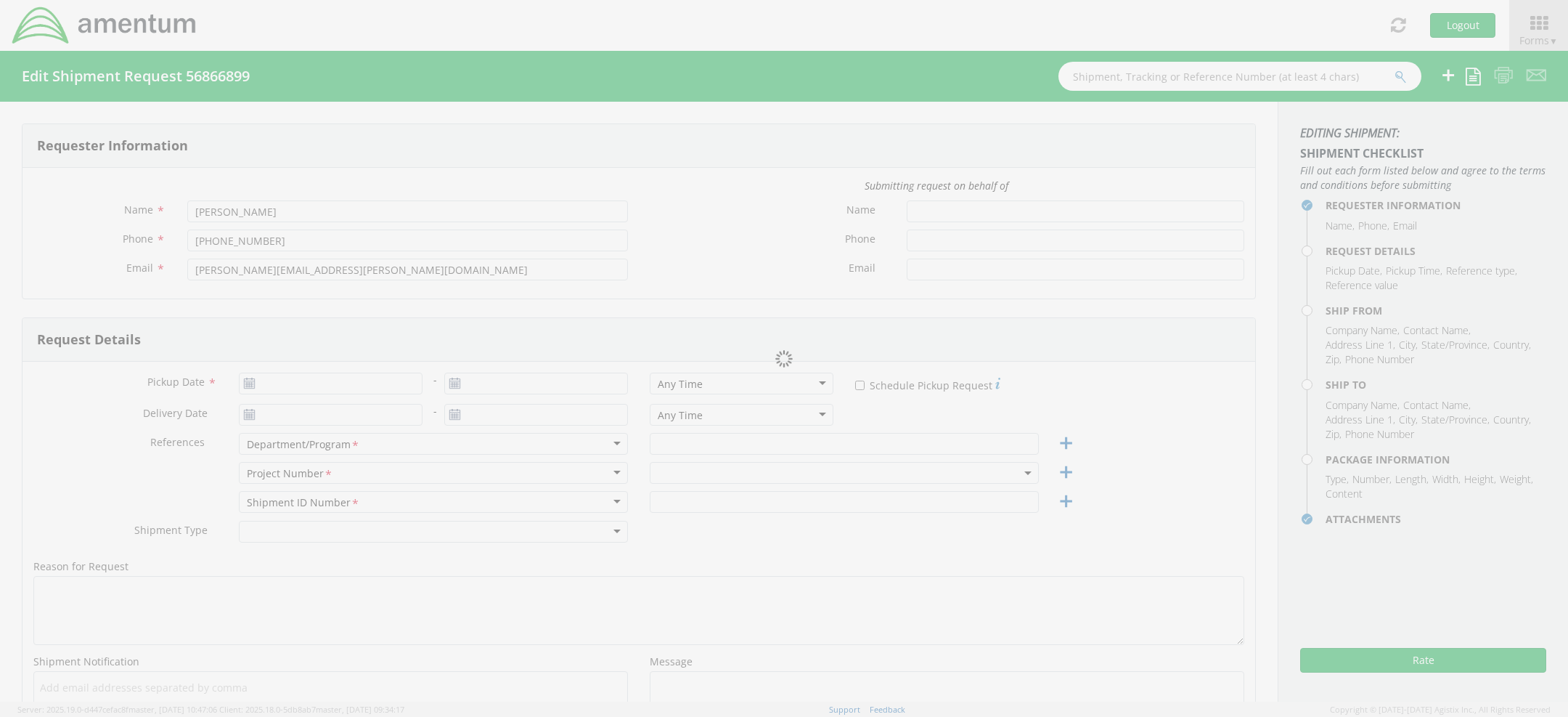
type input "KH TEST"
type input "[PHONE_NUMBER]"
type input "[EMAIL_ADDRESS][DOMAIN_NAME]"
type input "[DATE]"
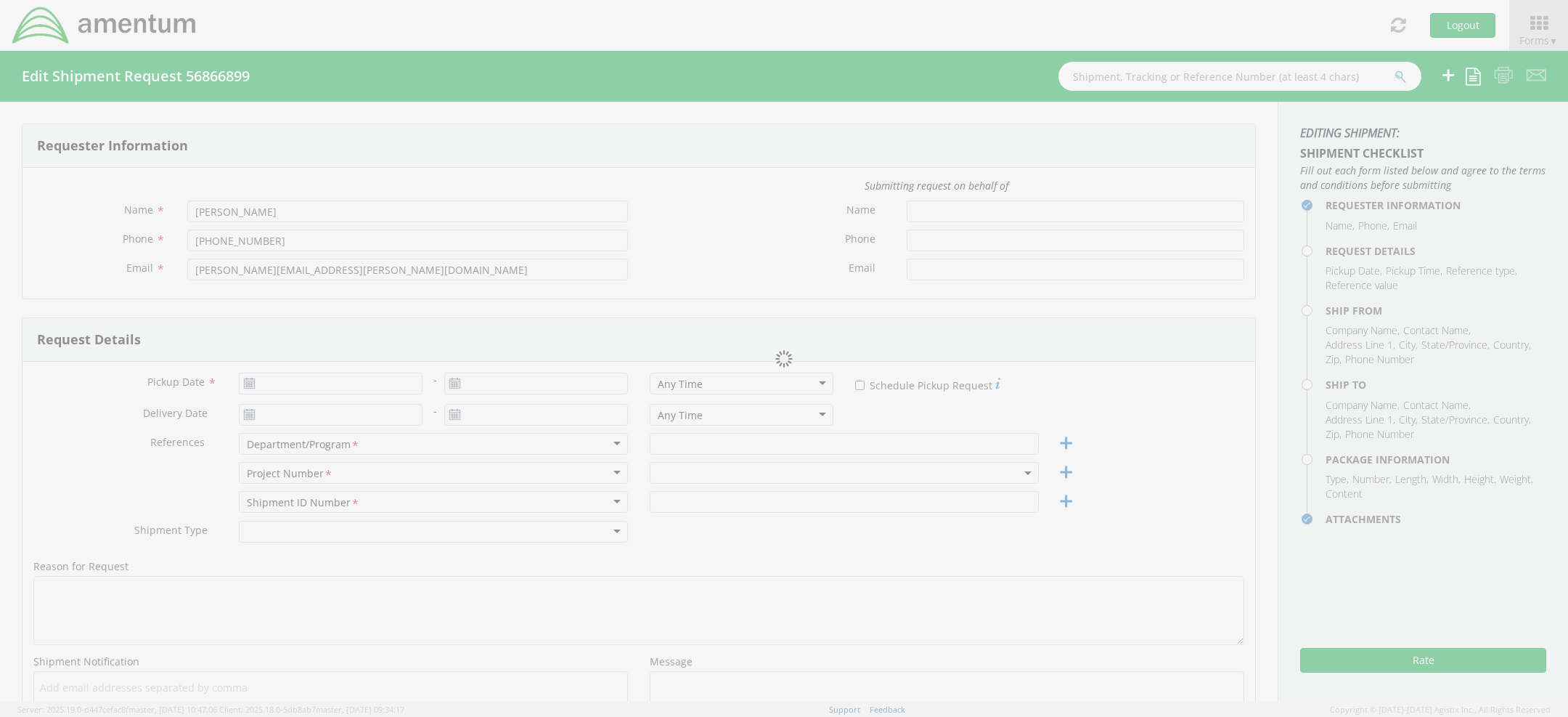
type input "[DATE]"
type input "AP"
type input "Regular"
select select
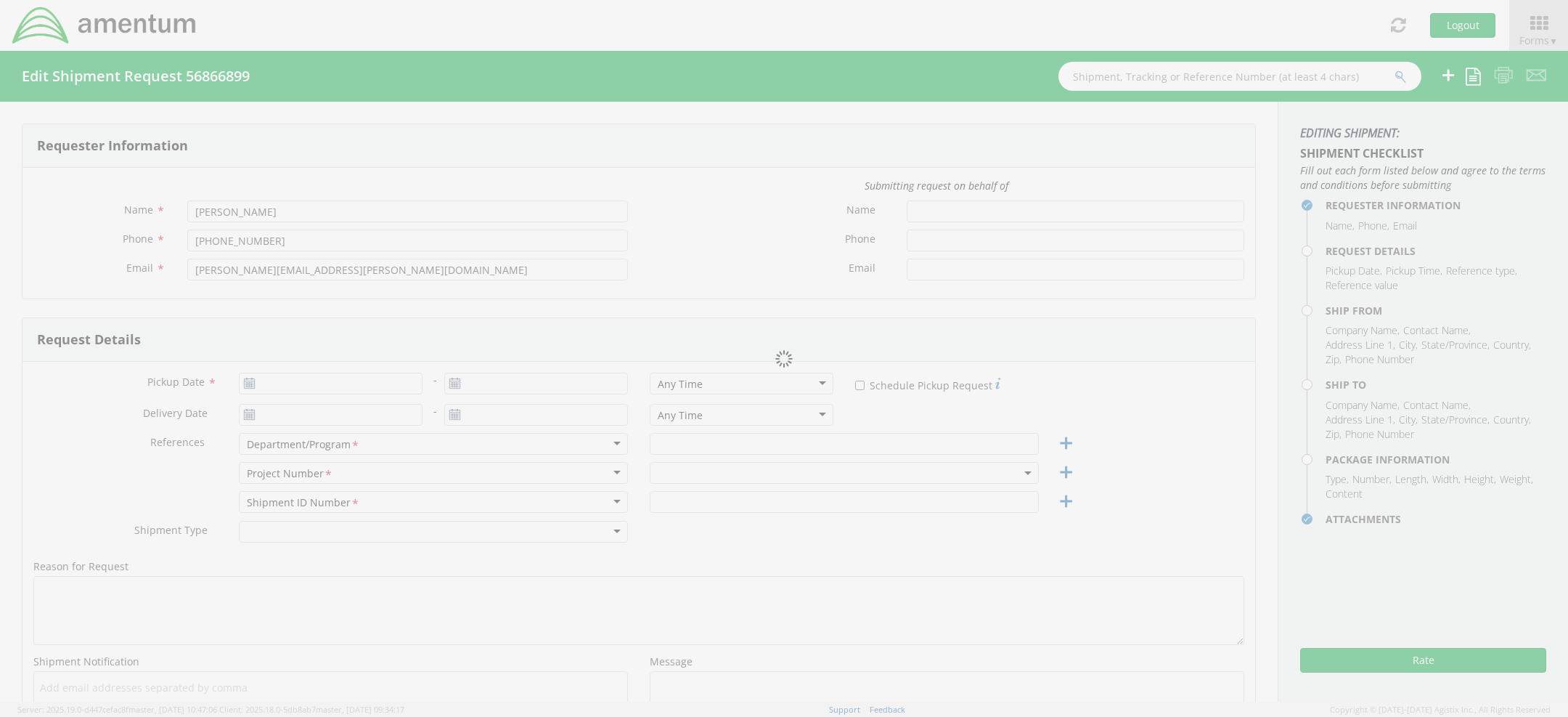
type input "AMENTUM"
type input "[STREET_ADDRESS][PERSON_NAME]"
type input "SUITE 200"
type input "[GEOGRAPHIC_DATA]"
type input "20876"
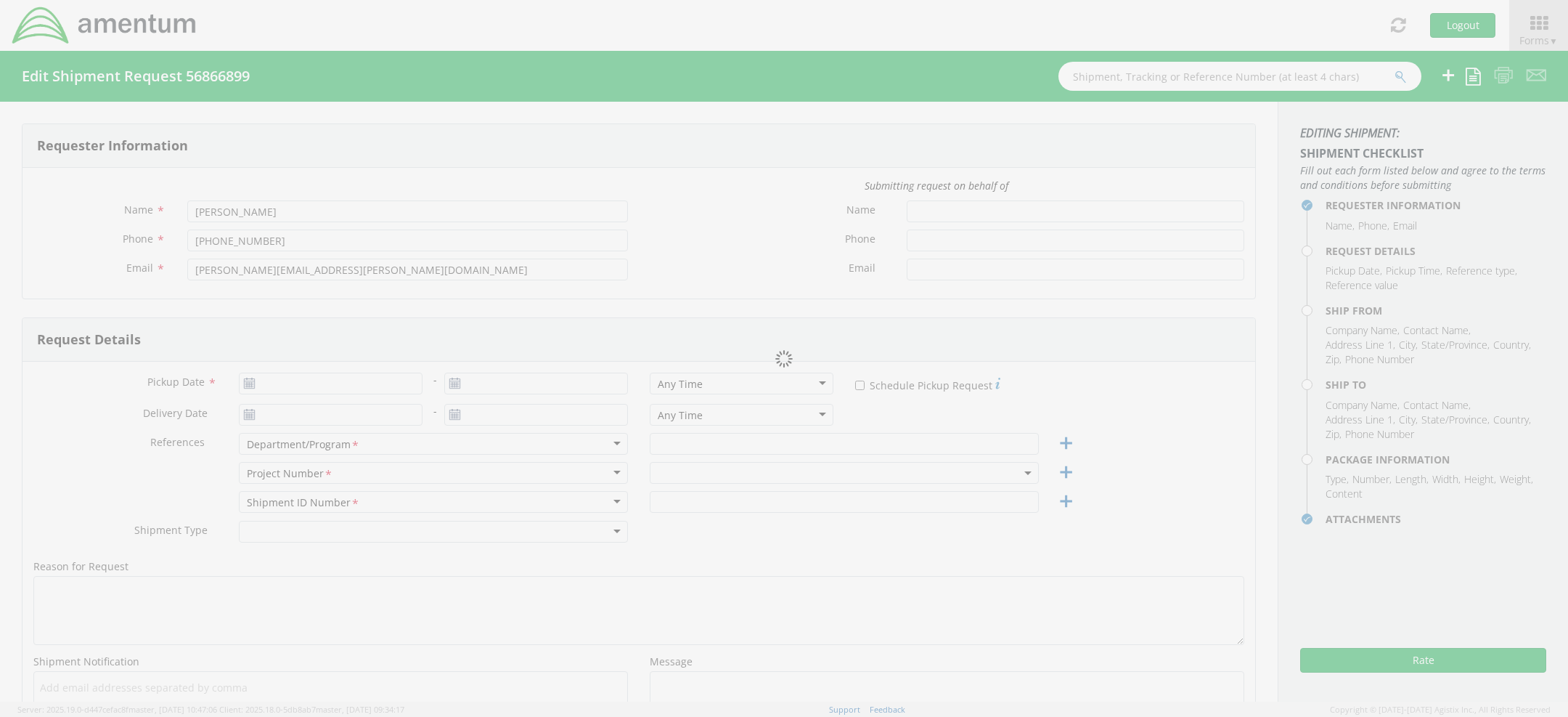
type input "TEST KH"
type input "[PHONE_NUMBER]"
select select
type input "AMENTUM"
type input "[STREET_ADDRESS][PERSON_NAME]"
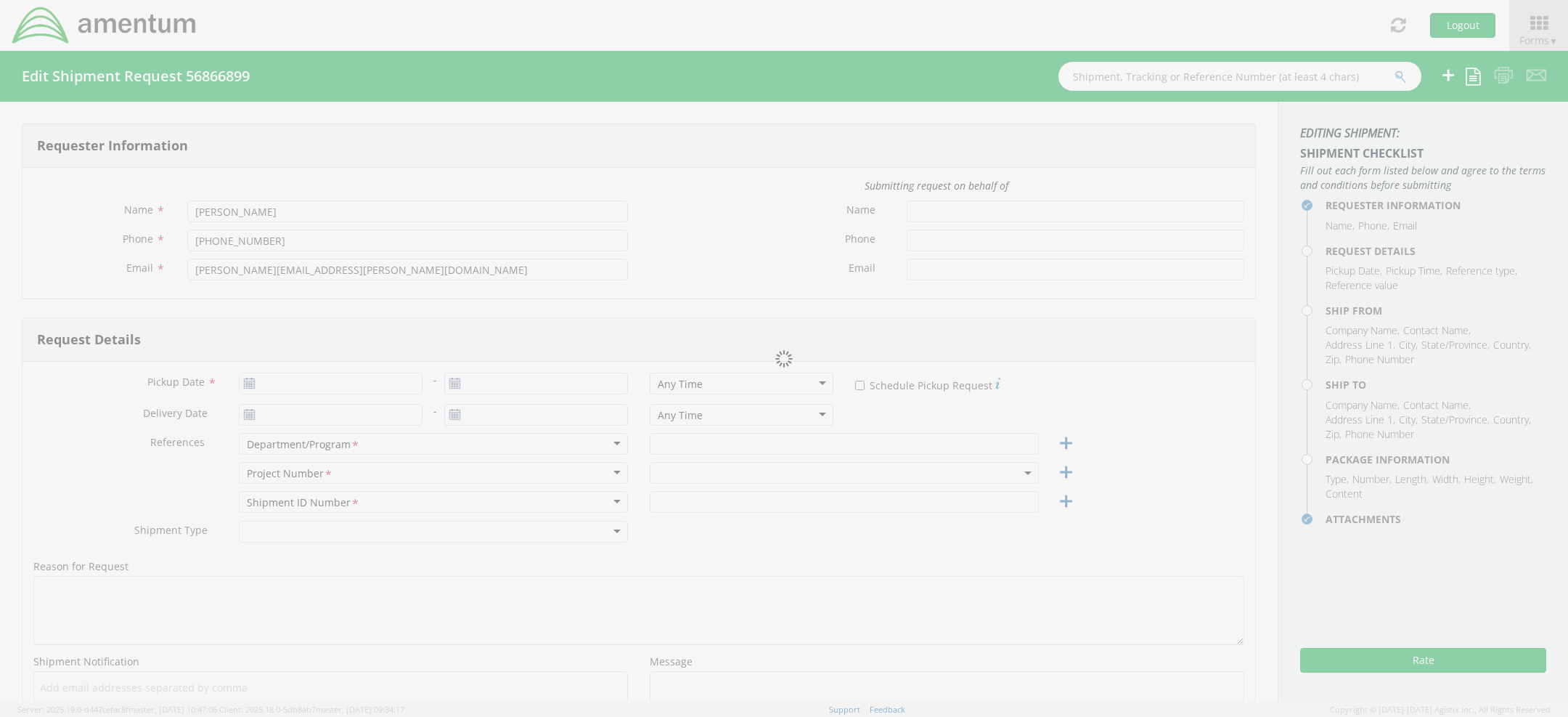
type input "[PERSON_NAME]"
type input "90746"
type input "ATTN: [PERSON_NAME]"
type input "[PHONE_NUMBER]"
type input "1"
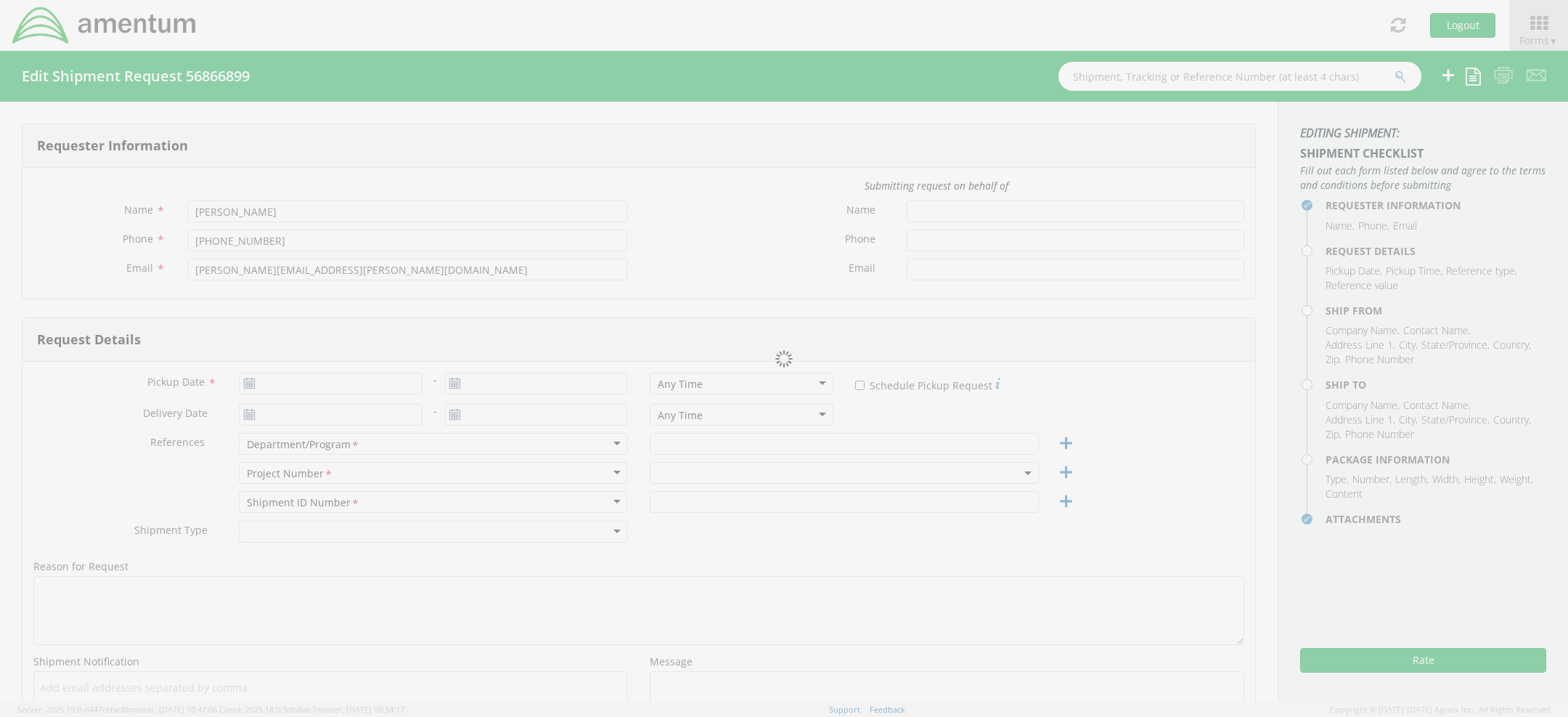
type input "9.5"
type input "12.5"
type input "0.25"
type input "1"
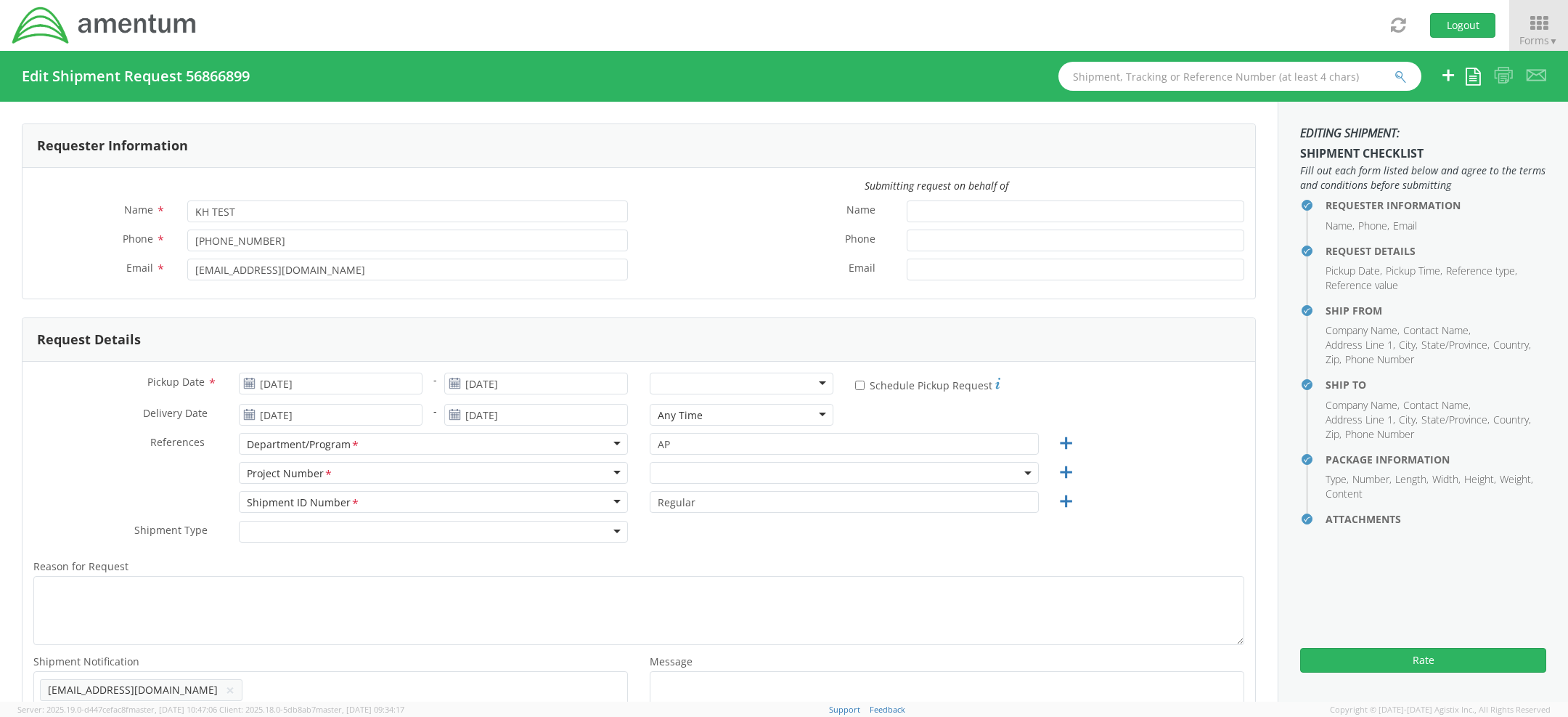
click at [722, 390] on div at bounding box center [742, 384] width 184 height 22
select select "ADMN.100038.00000"
click at [1346, 657] on button "Rate" at bounding box center [1423, 660] width 246 height 25
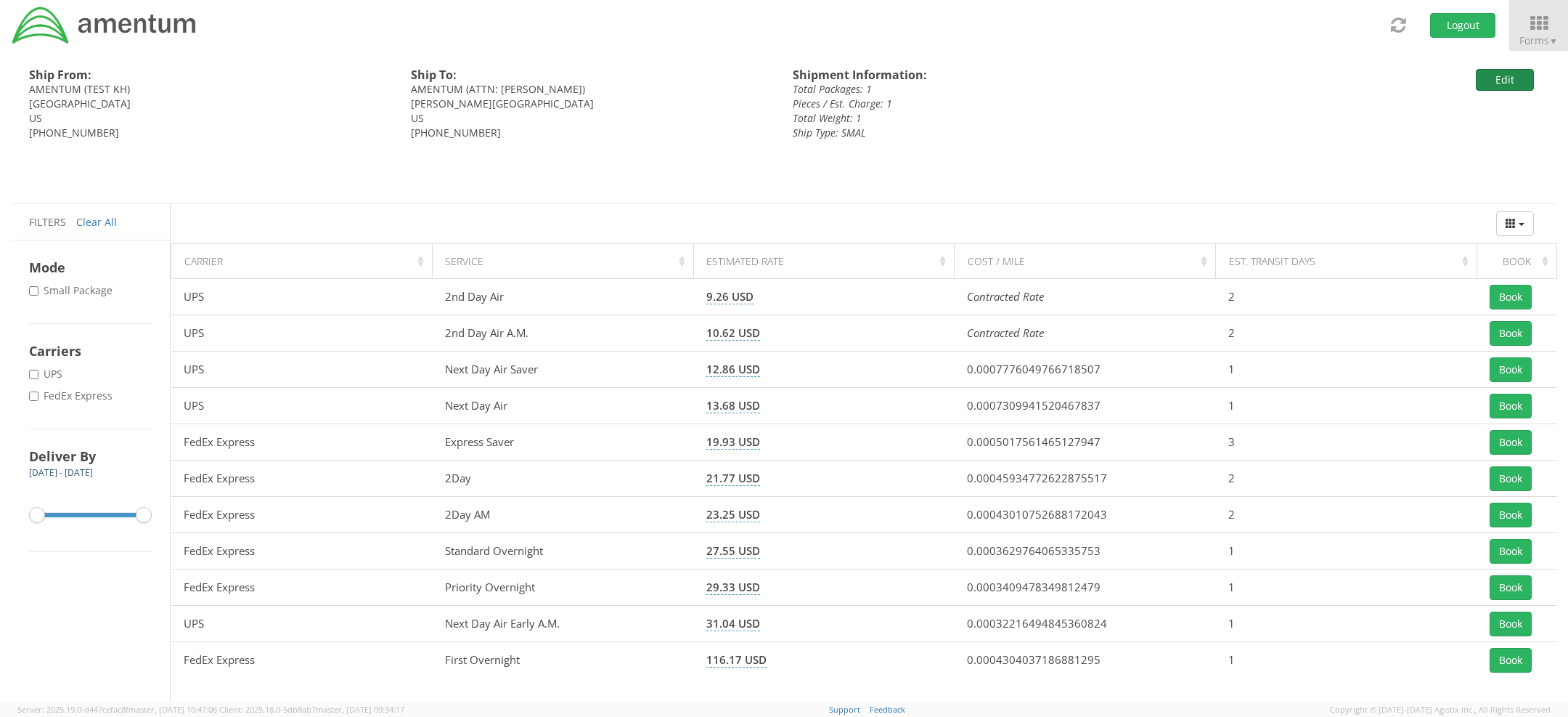
click at [1501, 84] on button "Edit" at bounding box center [1504, 80] width 58 height 22
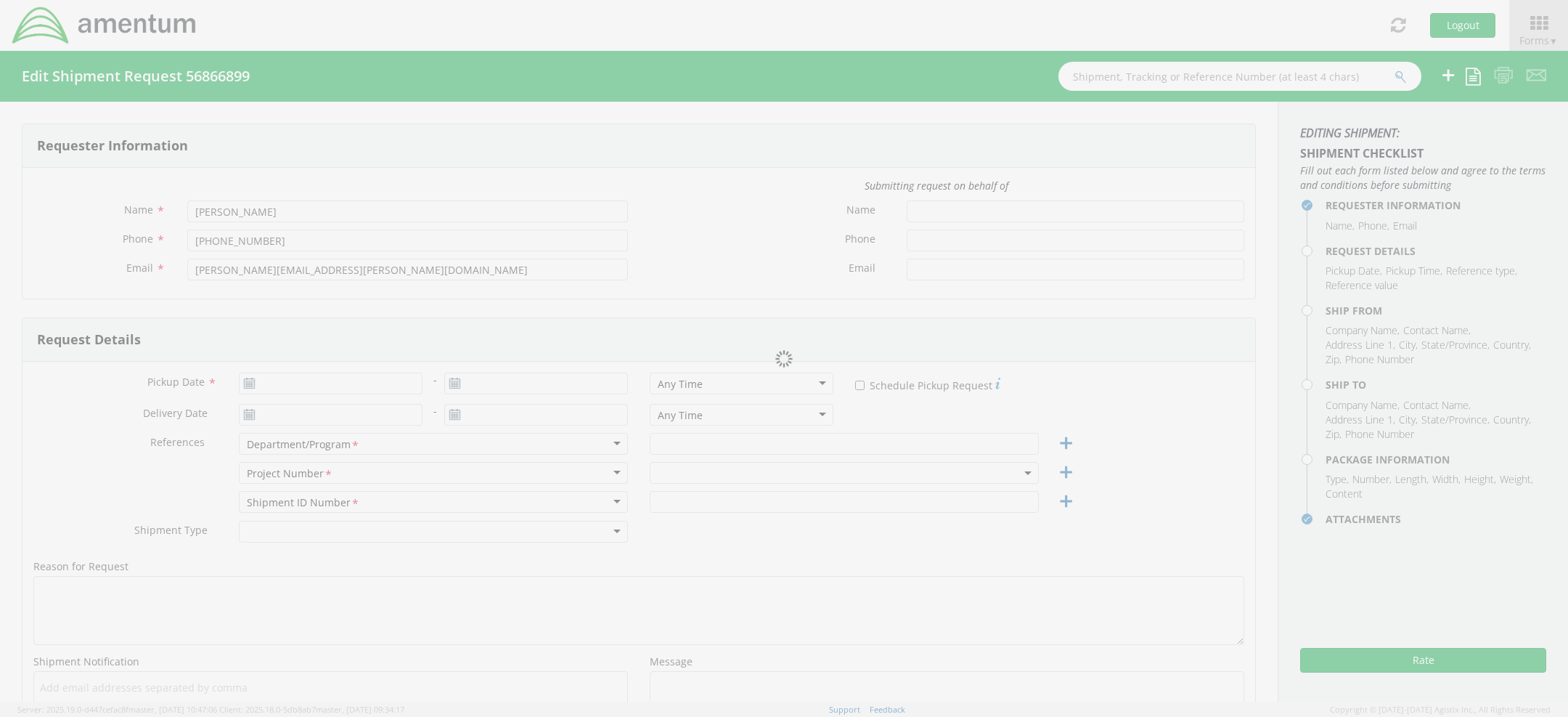
type input "KH TEST"
type input "[PHONE_NUMBER]"
type input "[EMAIL_ADDRESS][DOMAIN_NAME]"
type input "[DATE]"
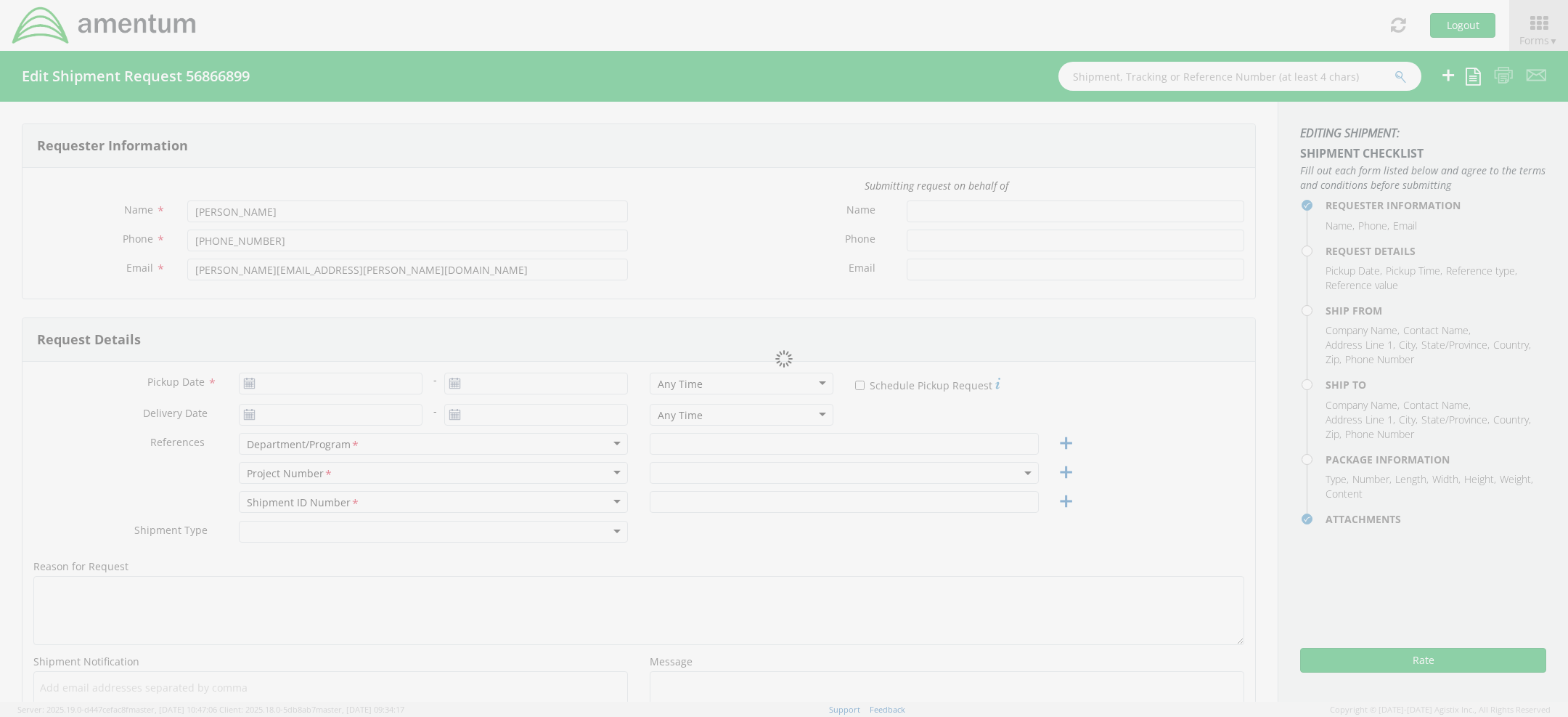
type input "[DATE]"
type input "AP"
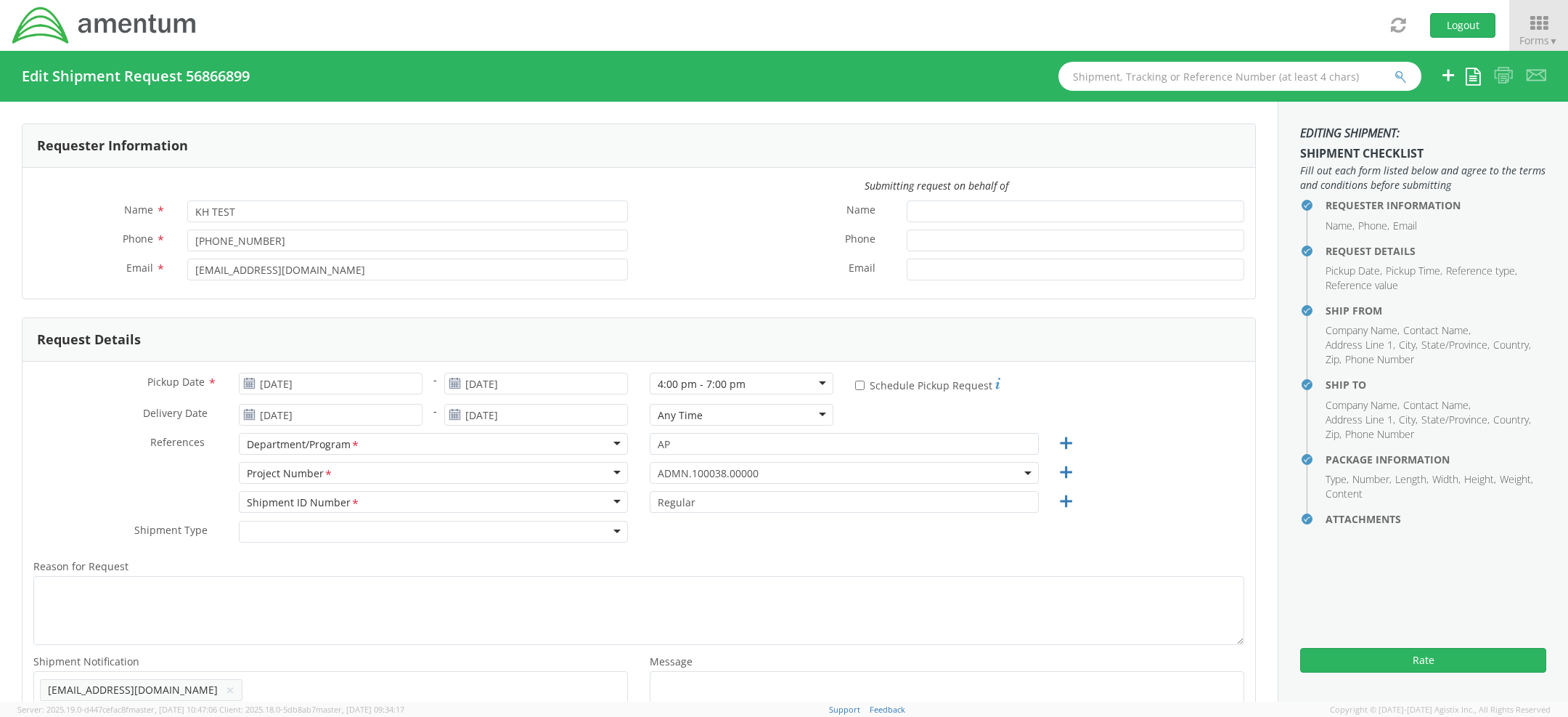
click at [722, 388] on div "4:00 pm - 7:00 pm" at bounding box center [701, 385] width 88 height 15
click at [1380, 419] on li "Address Line 1" at bounding box center [1361, 420] width 70 height 15
copy li "n"
click at [971, 407] on div "Delivery Date * 09/19/2025 - 09/19/2025 Any Time Any Time Any Time 7:00 am - 10…" at bounding box center [638, 418] width 1233 height 29
click at [761, 388] on div "4:00 pm - 7:00 pm" at bounding box center [742, 384] width 184 height 22
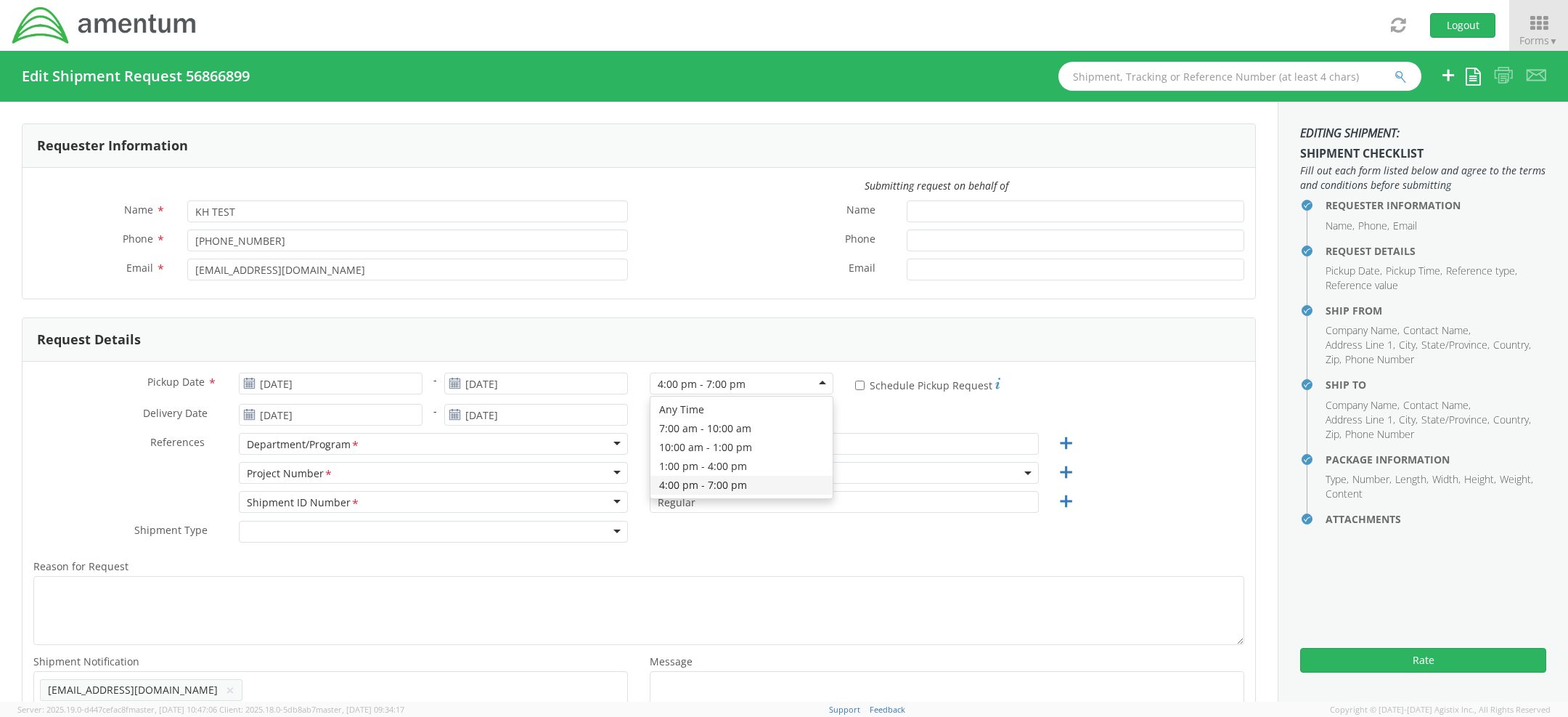
click at [617, 332] on div "Request Details" at bounding box center [638, 340] width 1233 height 43
click at [787, 386] on div "4:00 pm - 7:00 pm" at bounding box center [742, 384] width 184 height 22
click at [807, 376] on div "Any Time" at bounding box center [742, 384] width 184 height 22
click at [790, 336] on div "Request Details" at bounding box center [638, 340] width 1233 height 43
click at [687, 388] on div "Any Time" at bounding box center [680, 385] width 45 height 15
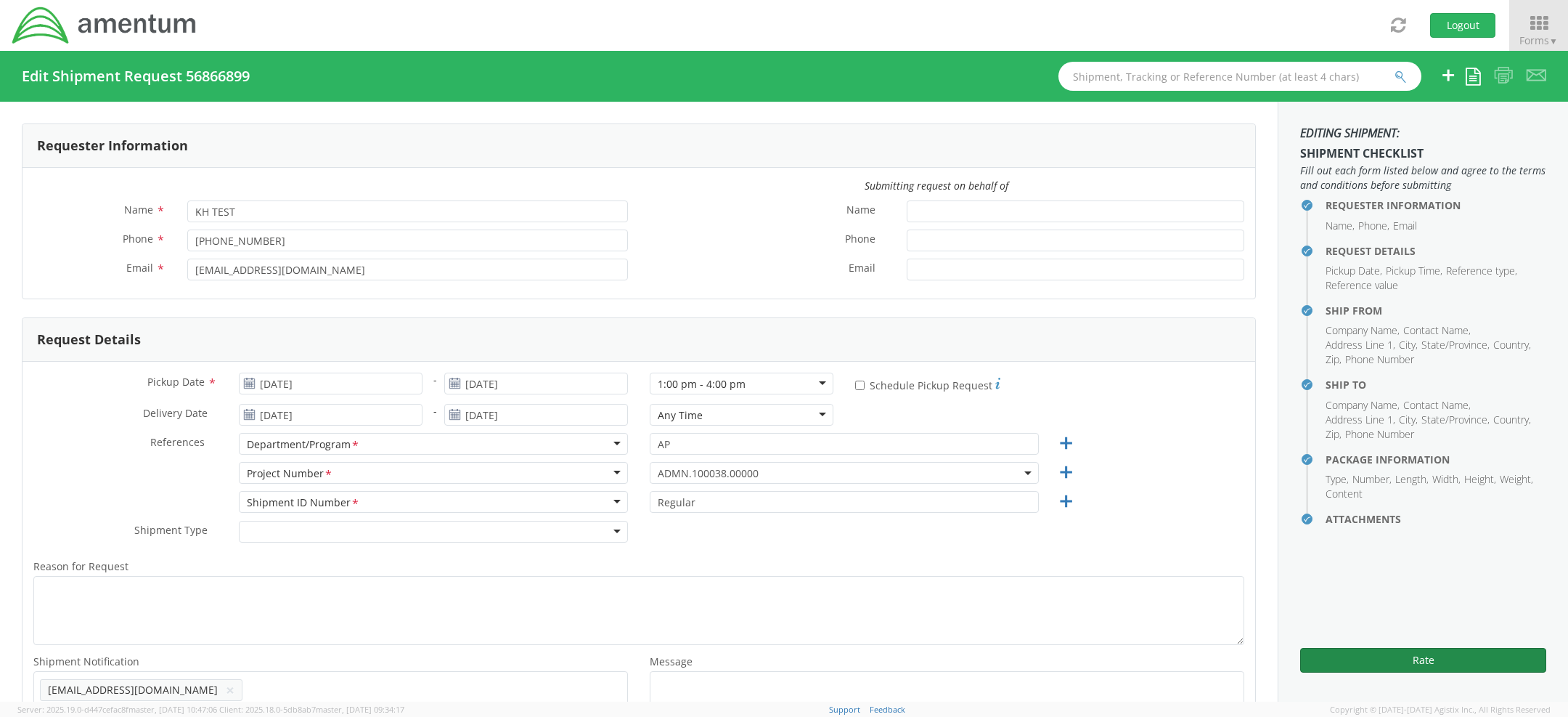
click at [1350, 656] on button "Rate" at bounding box center [1423, 660] width 246 height 25
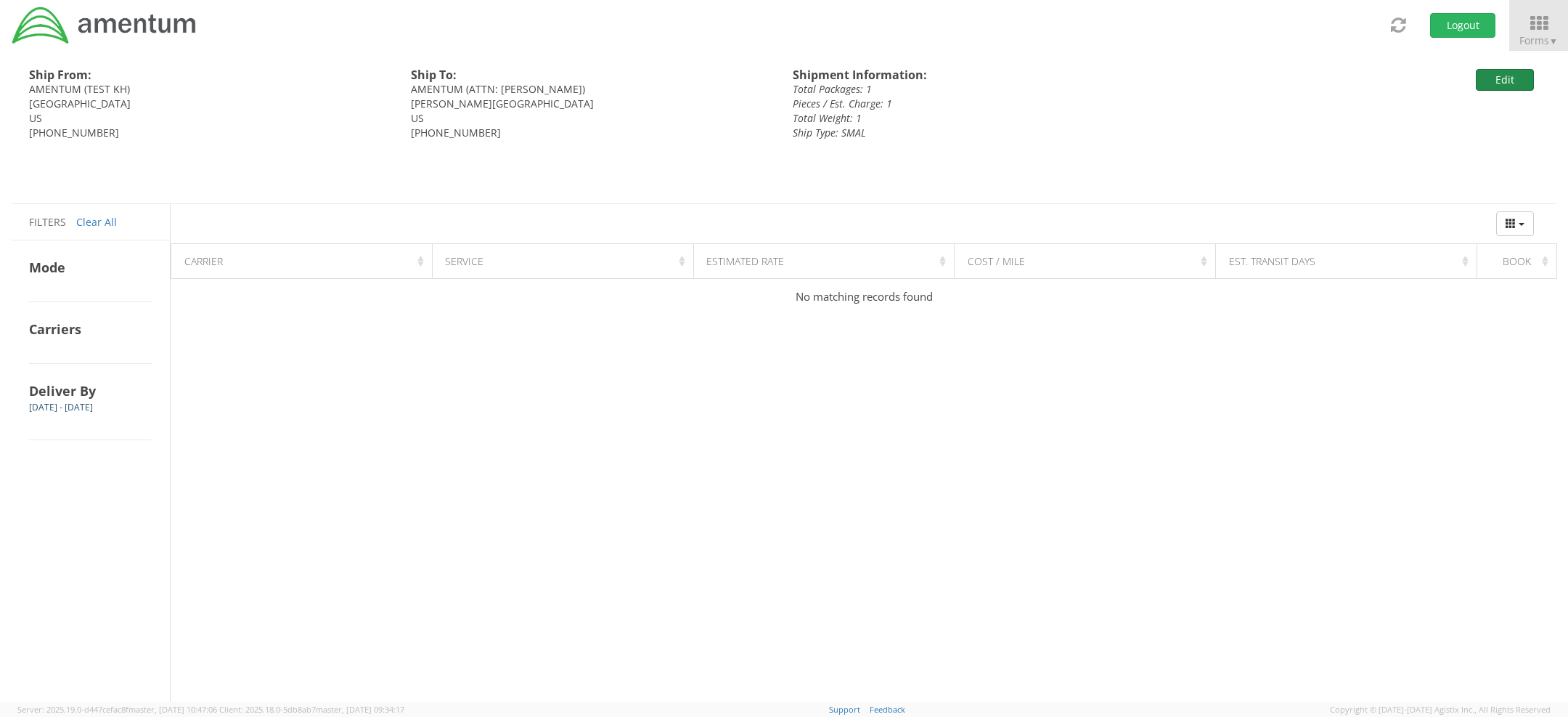
click at [1488, 86] on button "Edit" at bounding box center [1504, 80] width 58 height 22
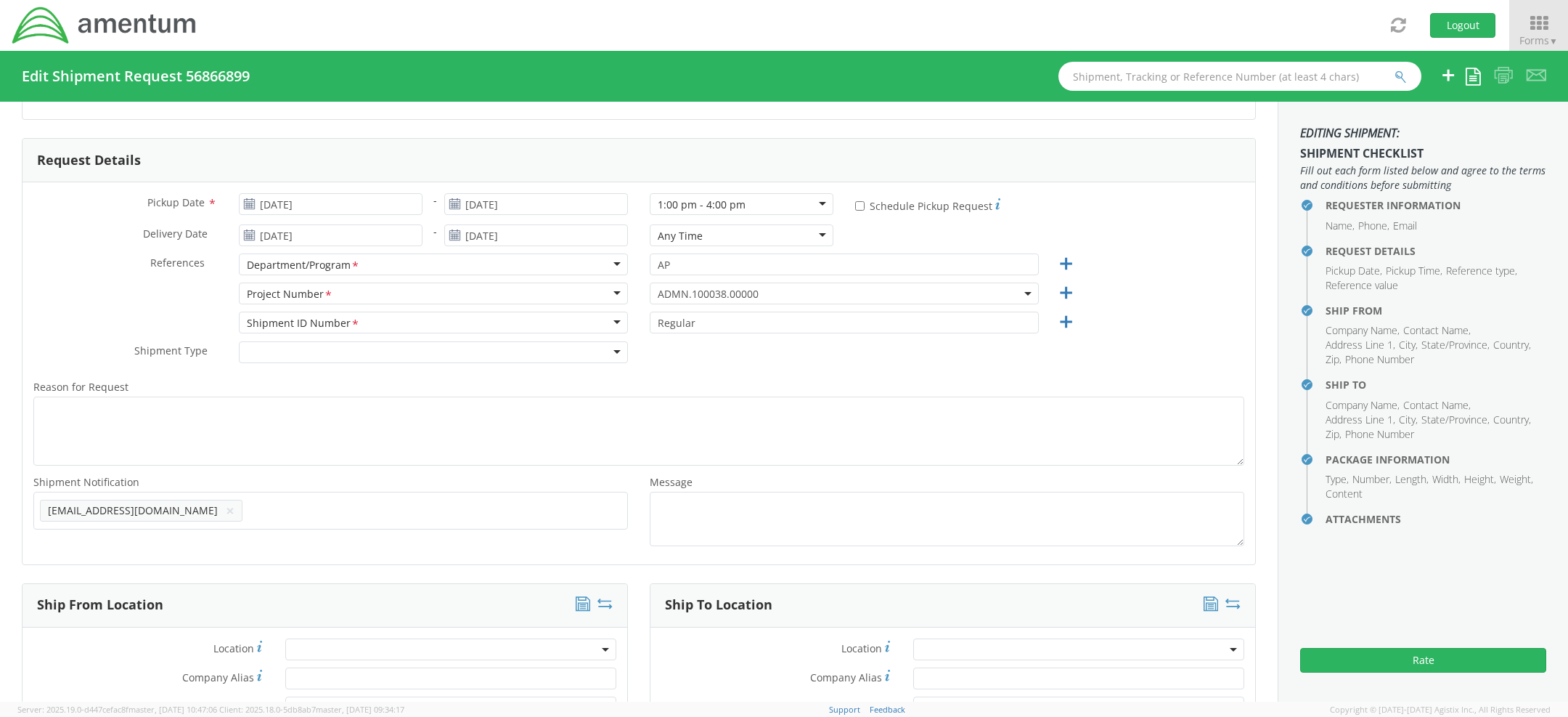
scroll to position [46, 0]
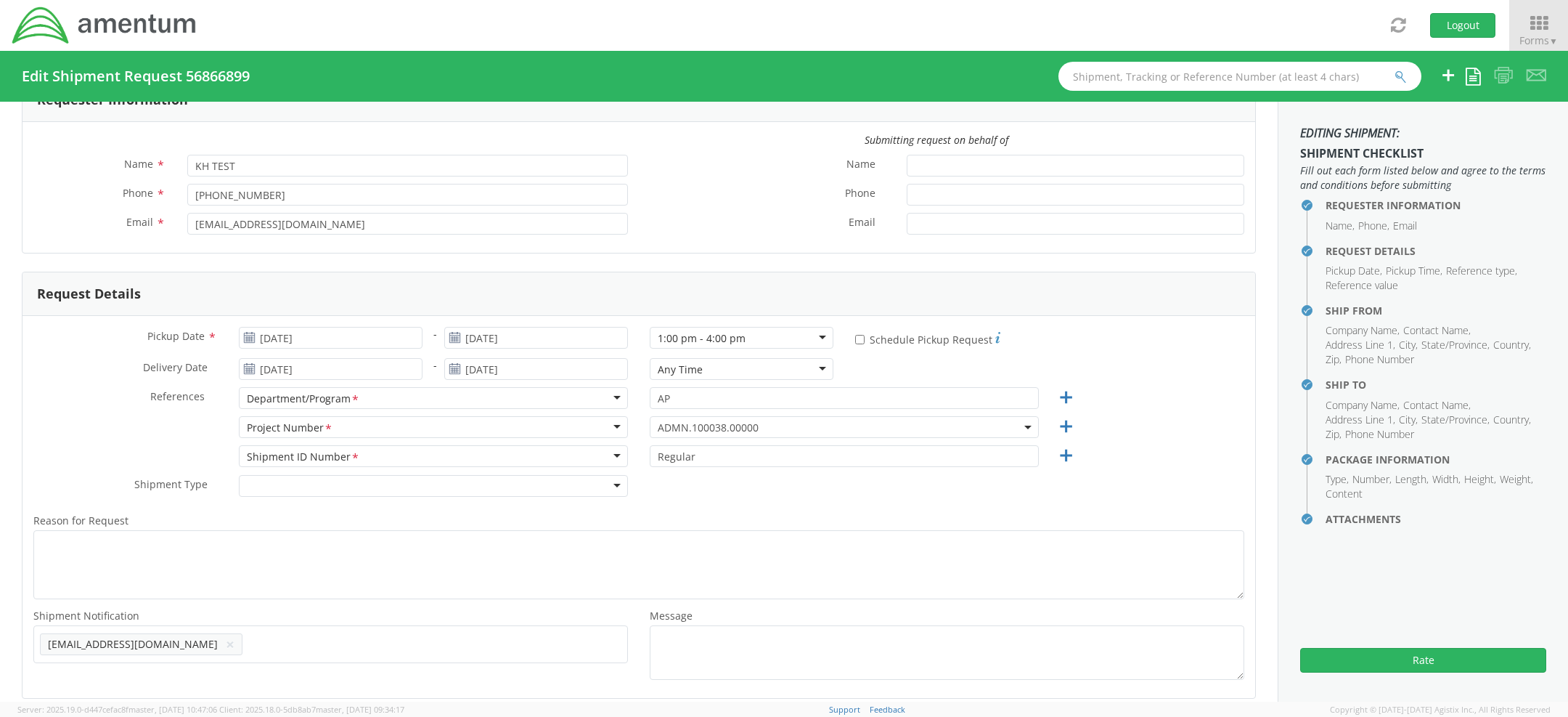
click at [695, 331] on div "1:00 pm - 4:00 pm" at bounding box center [701, 339] width 88 height 15
click at [1377, 664] on button "Rate" at bounding box center [1423, 660] width 246 height 25
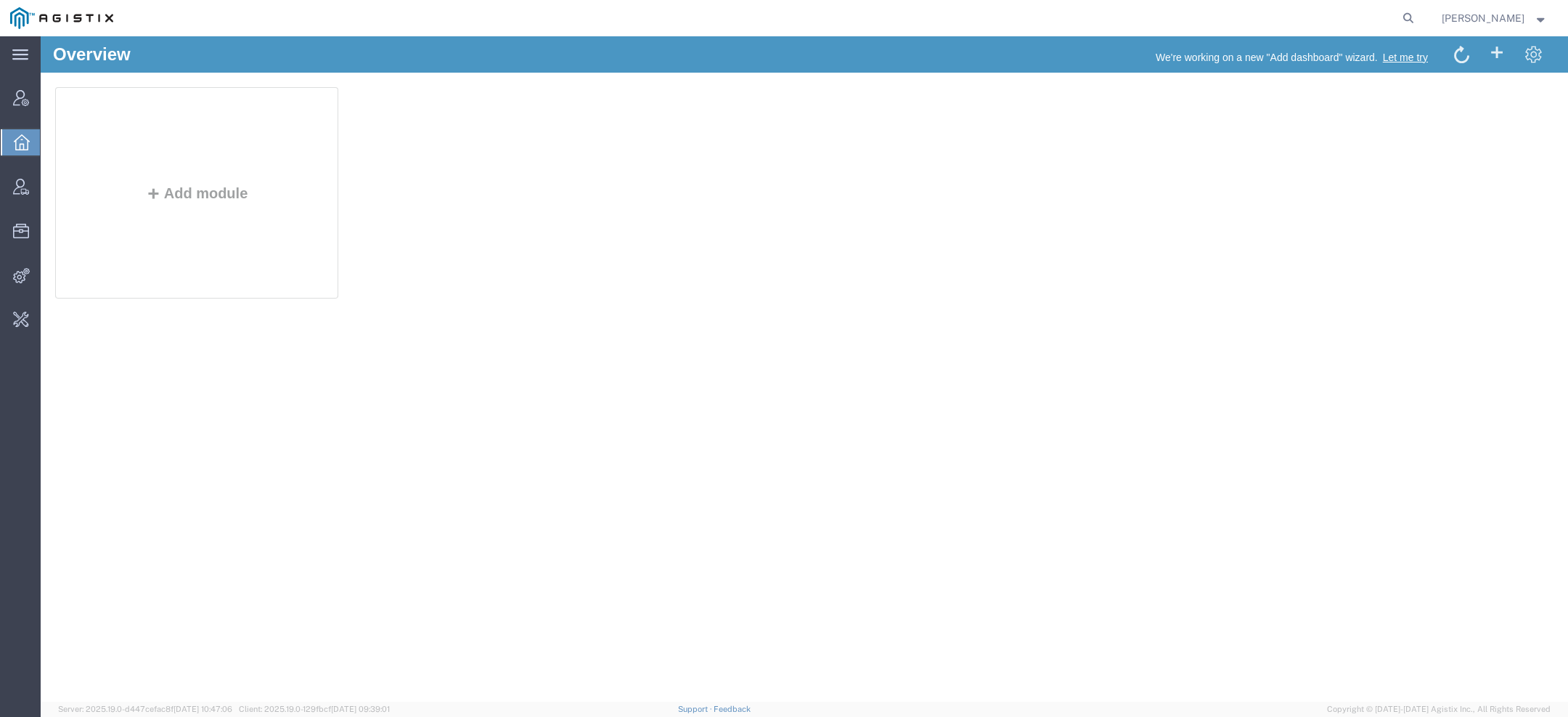
click at [1428, 24] on nav "[PERSON_NAME]" at bounding box center [789, 18] width 1558 height 36
click at [1421, 24] on form at bounding box center [1408, 18] width 23 height 36
click at [1413, 12] on icon at bounding box center [1408, 18] width 20 height 20
paste input "56866899"
type input "56866899"
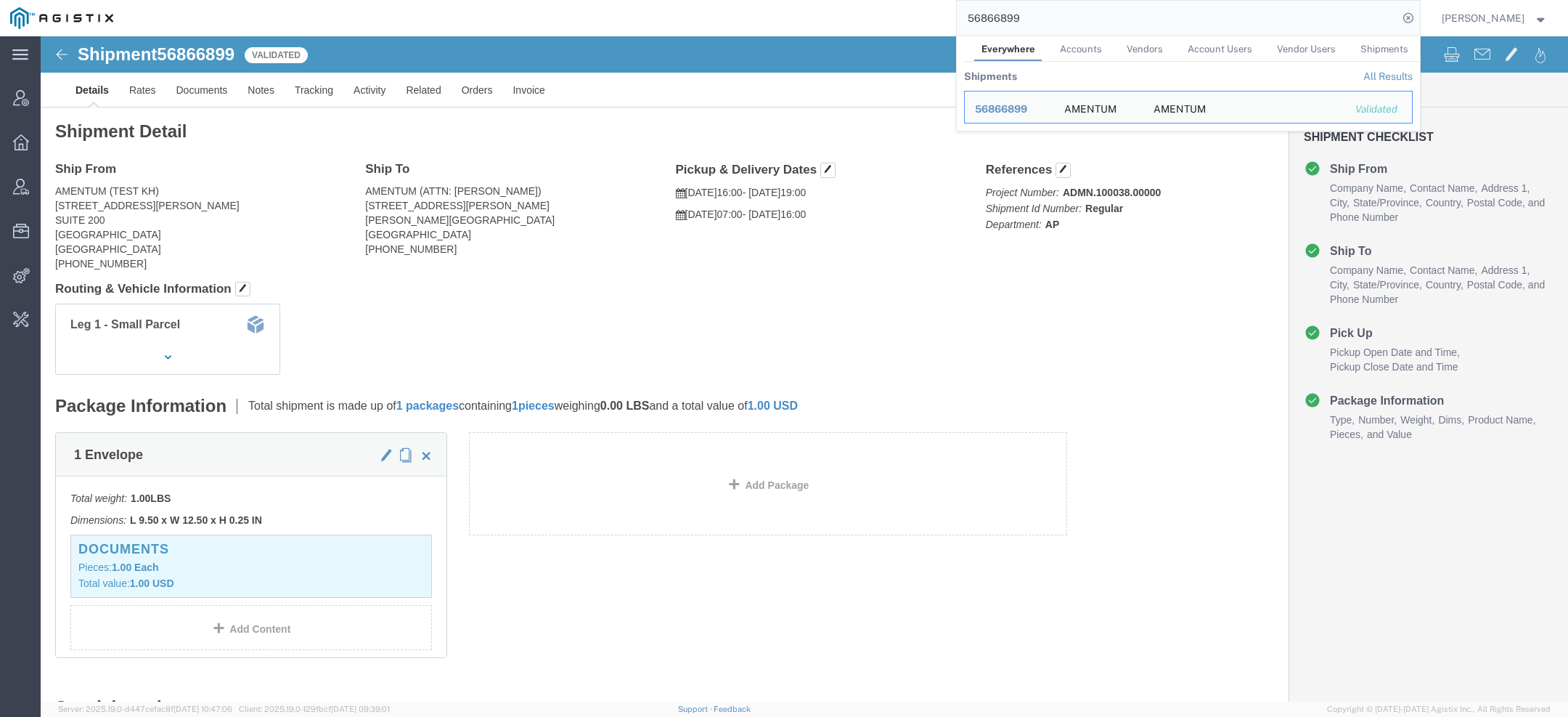
click link "Details"
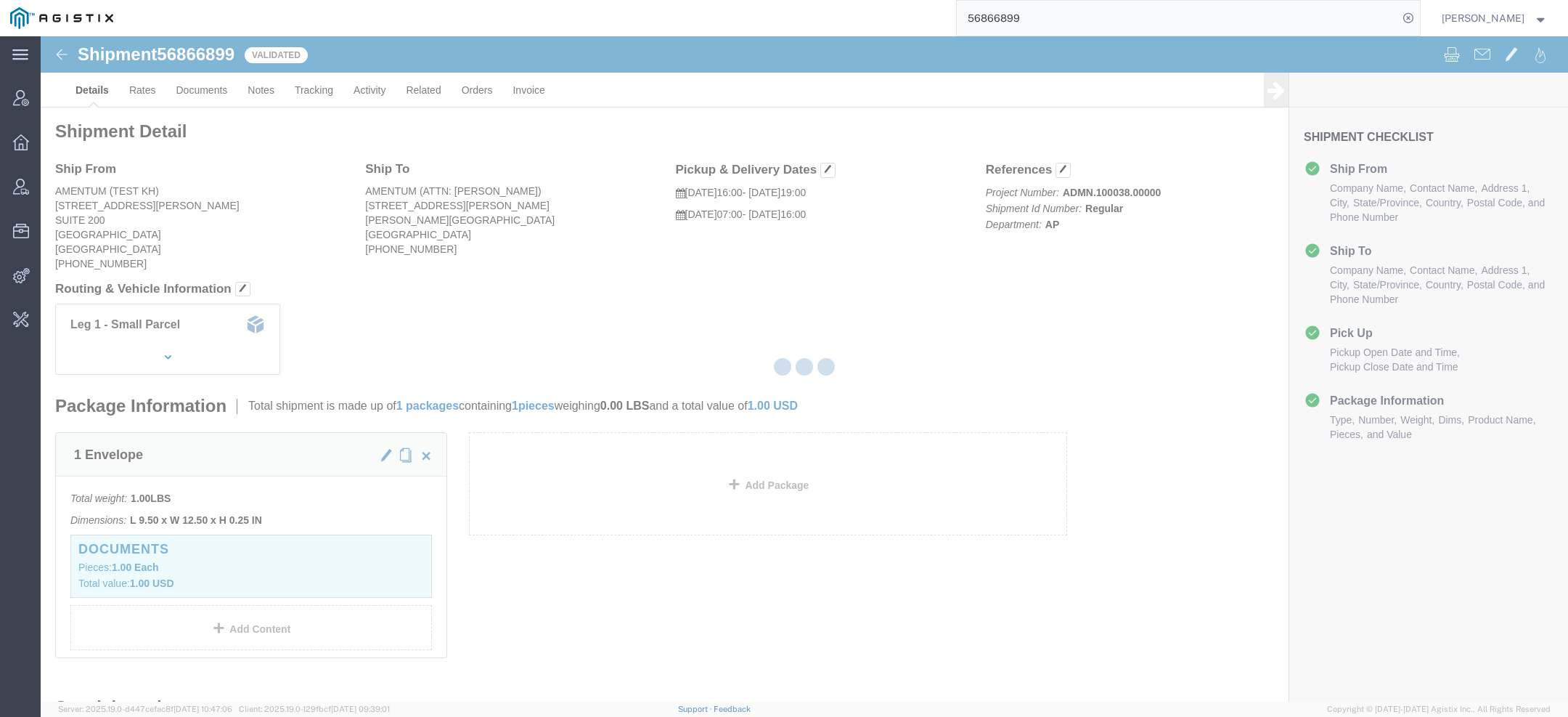
click at [105, 100] on div at bounding box center [804, 368] width 1527 height 665
